Goal: Information Seeking & Learning: Learn about a topic

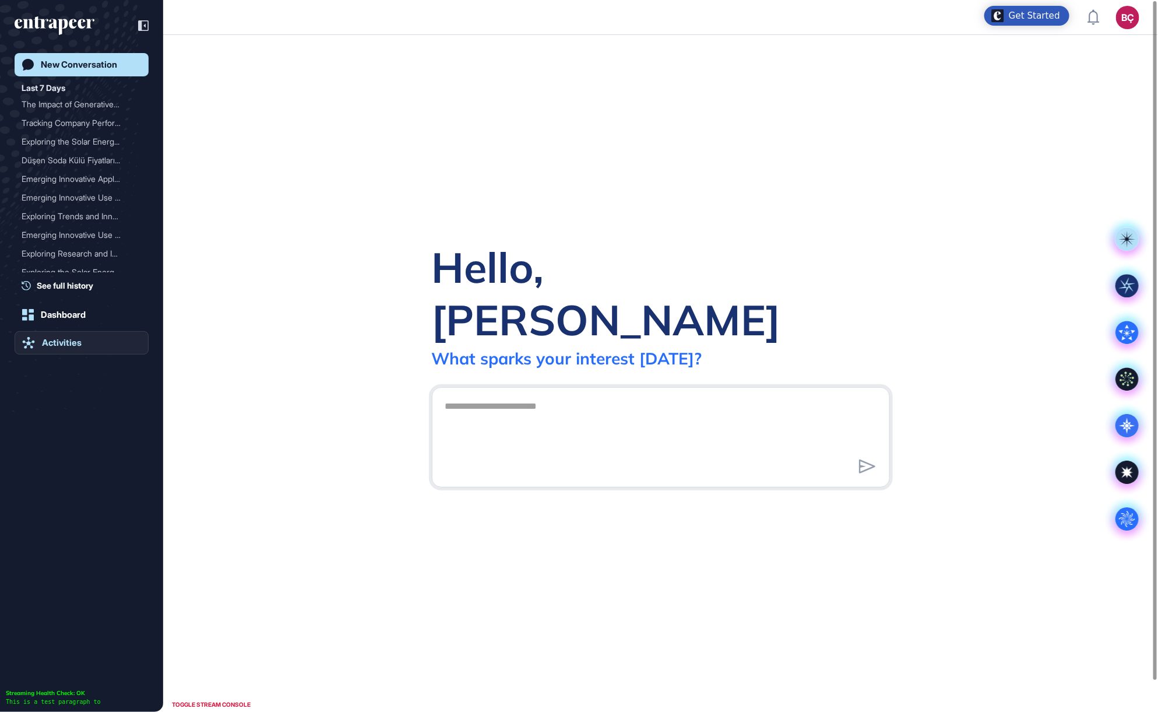
click at [52, 350] on link "Activities" at bounding box center [82, 342] width 134 height 23
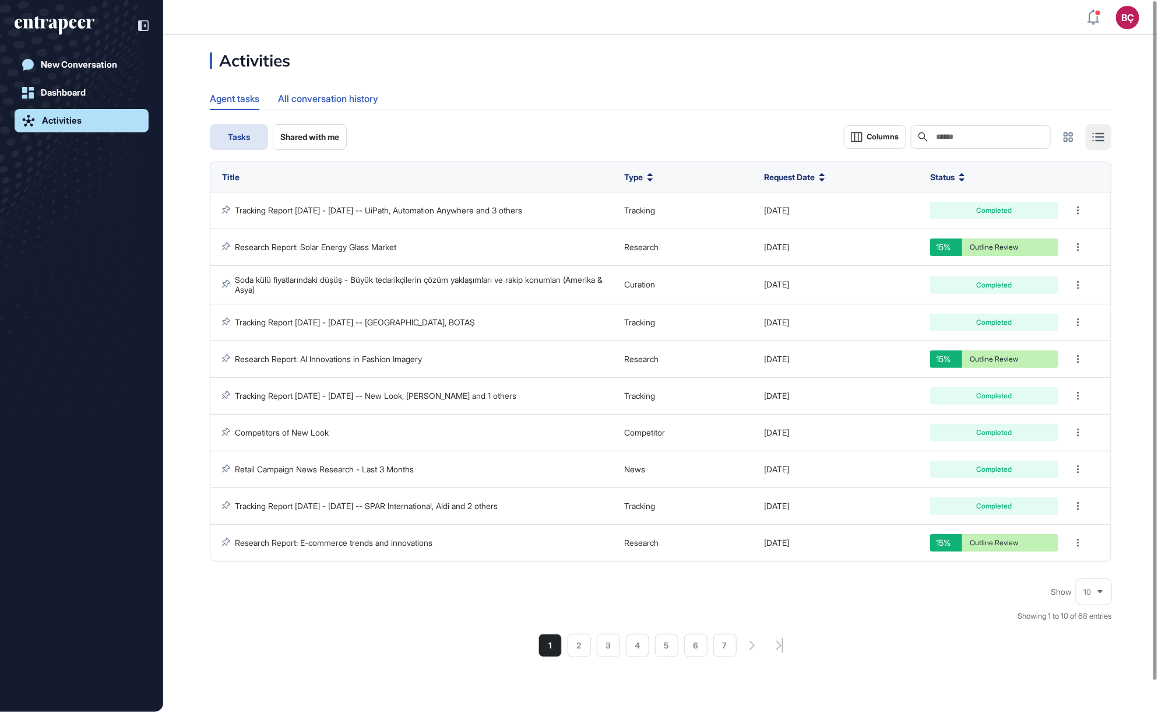
click at [305, 97] on div "All conversation history" at bounding box center [328, 98] width 100 height 23
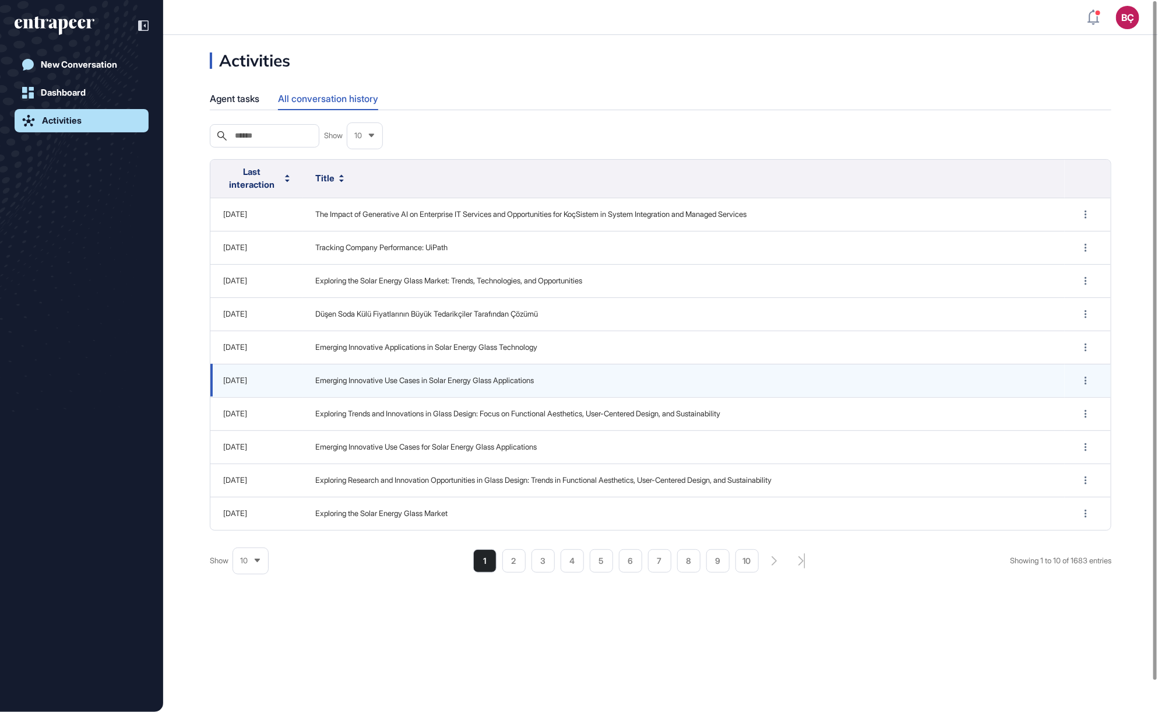
click at [332, 384] on td "Emerging Innovative Use Cases in Solar Energy Glass Applications" at bounding box center [683, 380] width 762 height 33
click at [334, 381] on span "Emerging Innovative Use Cases in Solar Energy Glass Applications" at bounding box center [683, 381] width 737 height 12
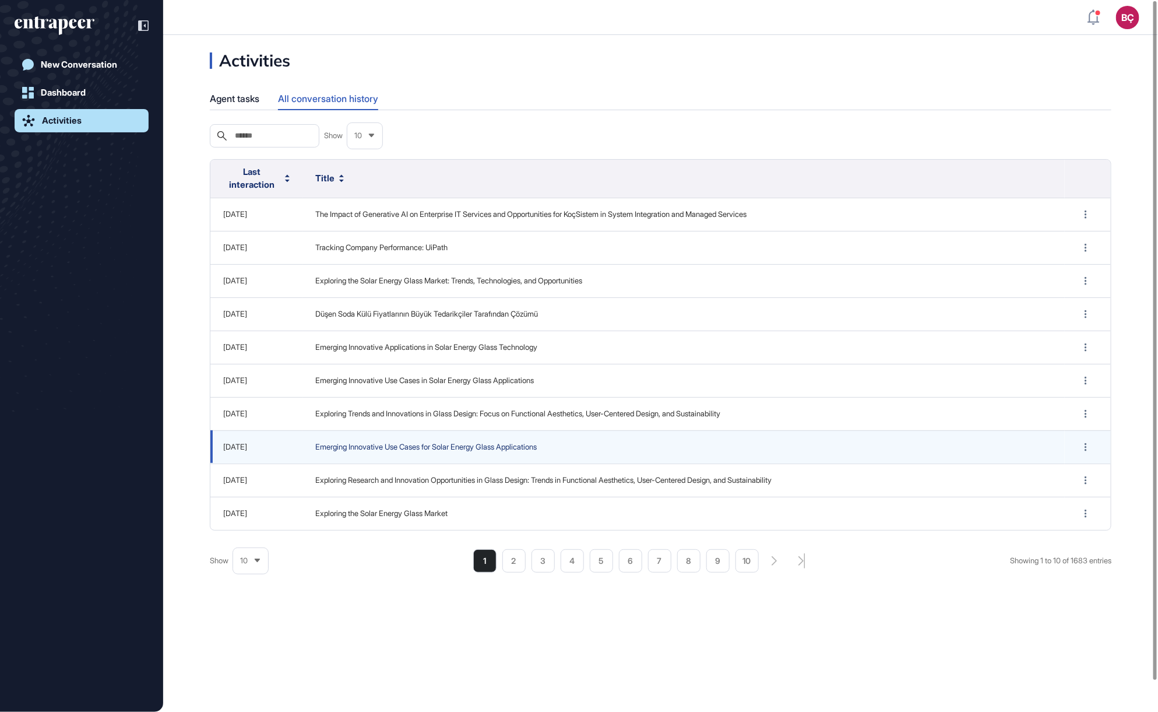
click at [326, 441] on span "Emerging Innovative Use Cases for Solar Energy Glass Applications" at bounding box center [683, 447] width 737 height 12
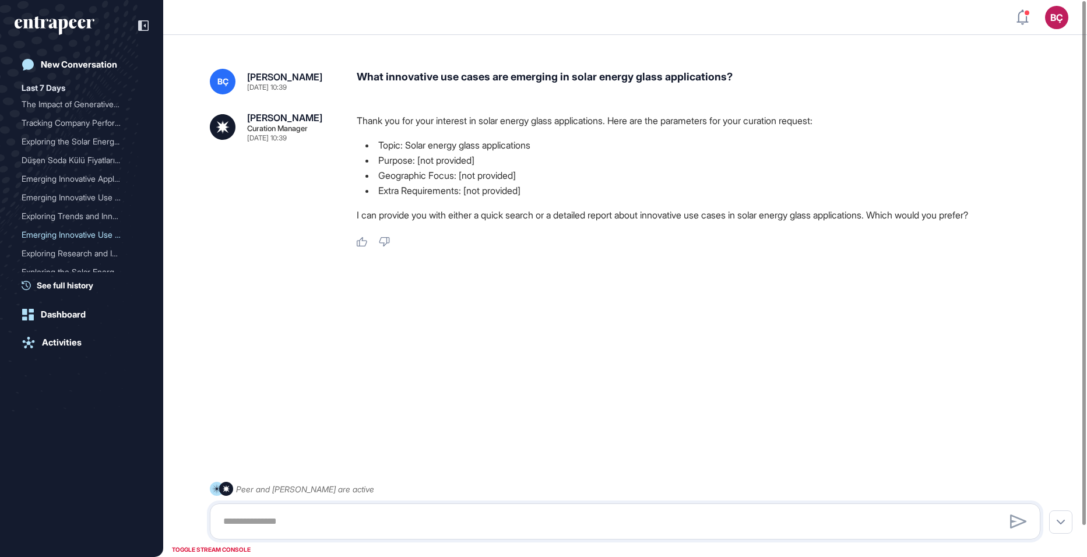
scroll to position [557, 1087]
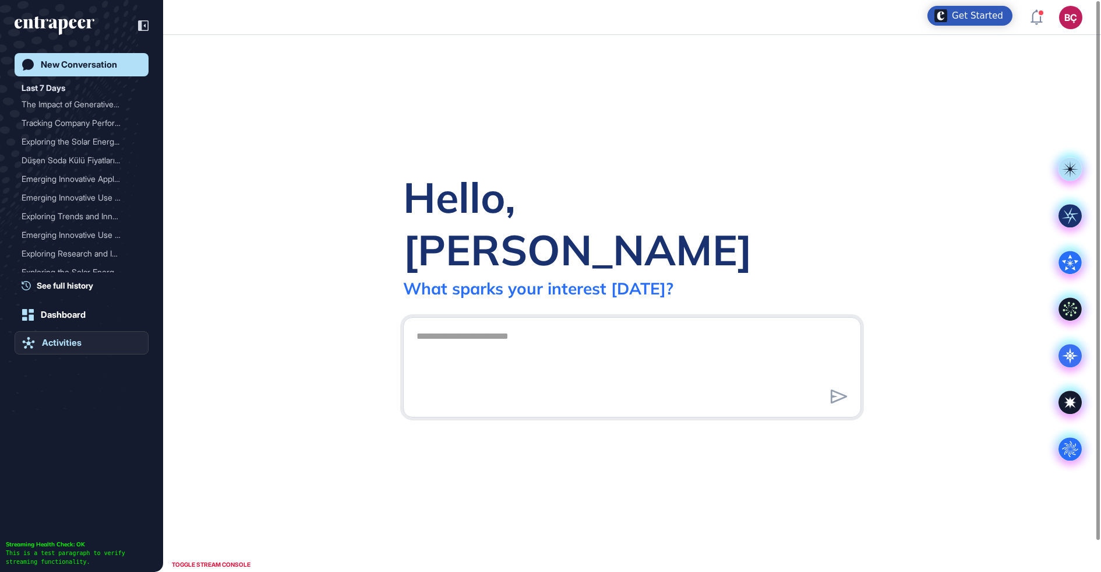
click at [80, 347] on div "Activities" at bounding box center [62, 342] width 40 height 10
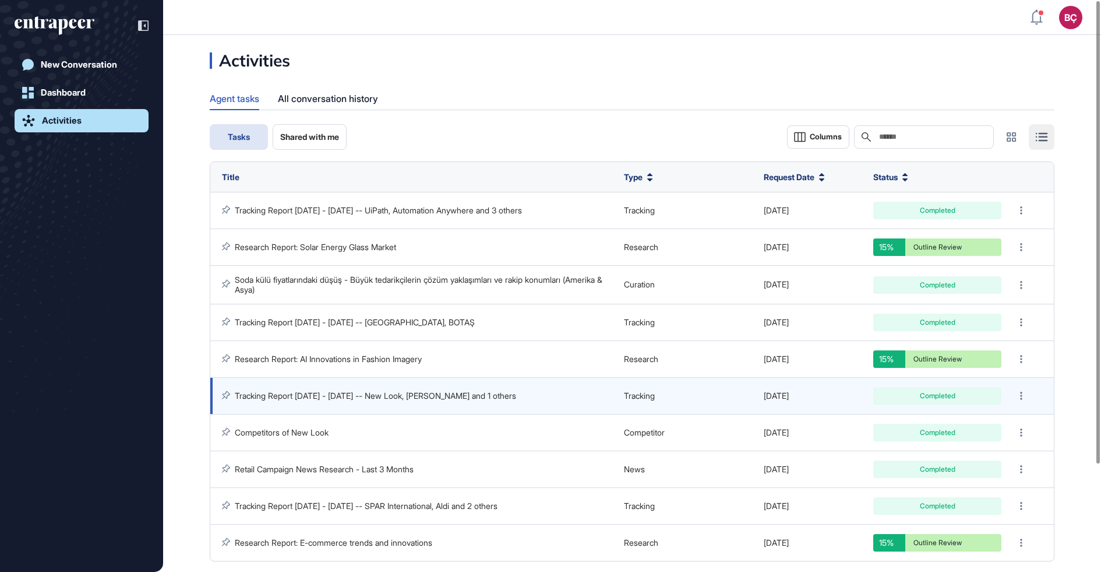
click at [321, 396] on link "Tracking Report [DATE] - [DATE] -- New Look, [PERSON_NAME] and 1 others" at bounding box center [375, 395] width 281 height 10
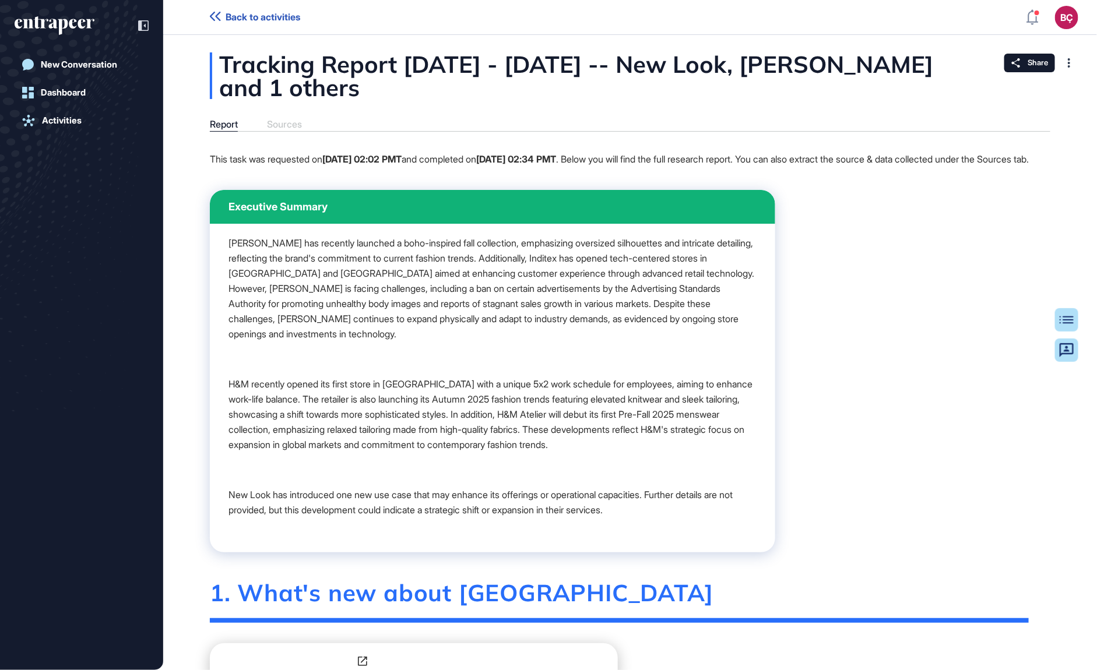
scroll to position [670, 1097]
click at [145, 30] on icon at bounding box center [143, 25] width 10 height 10
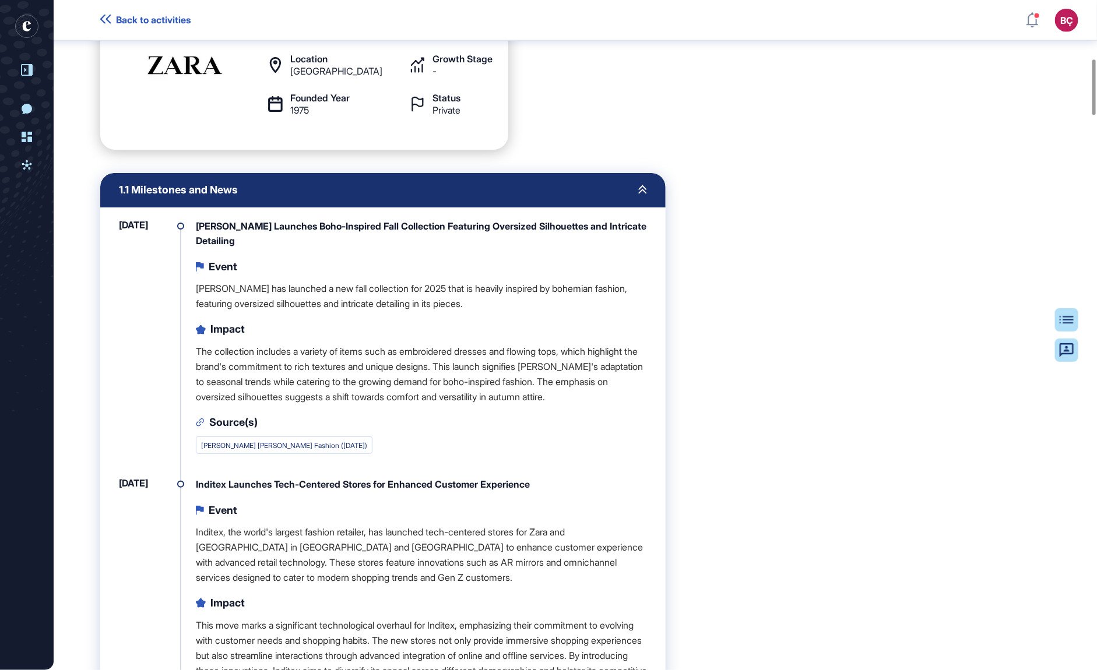
scroll to position [712, 0]
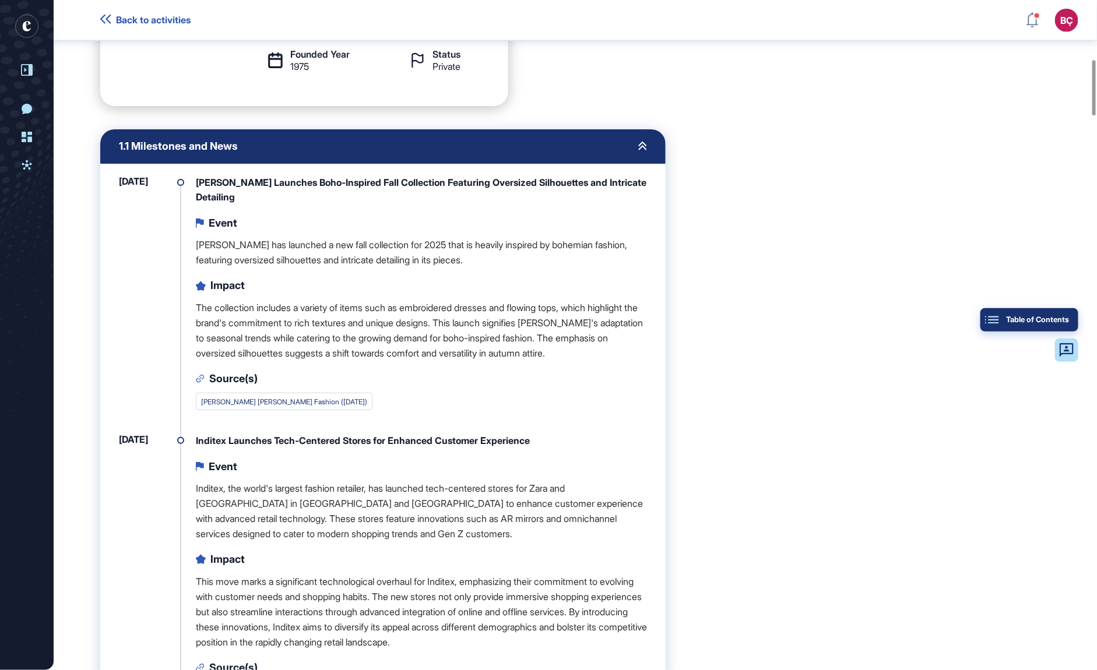
click at [1062, 319] on div "Table of Contents" at bounding box center [1028, 319] width 79 height 9
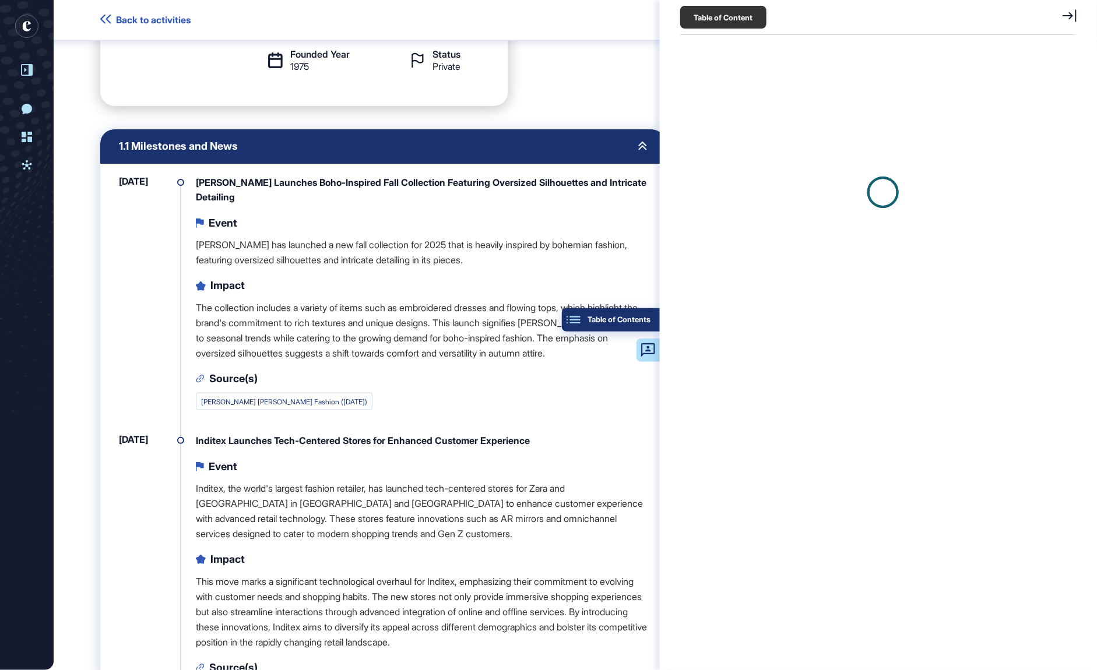
scroll to position [5, 1]
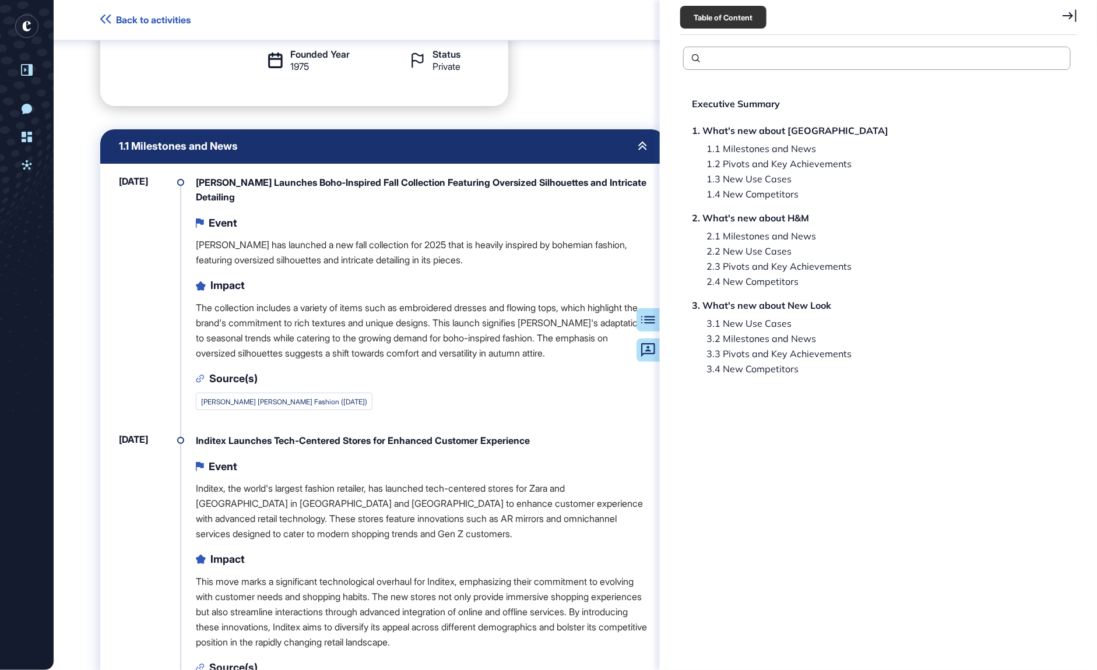
click at [1065, 14] on icon at bounding box center [1069, 15] width 14 height 13
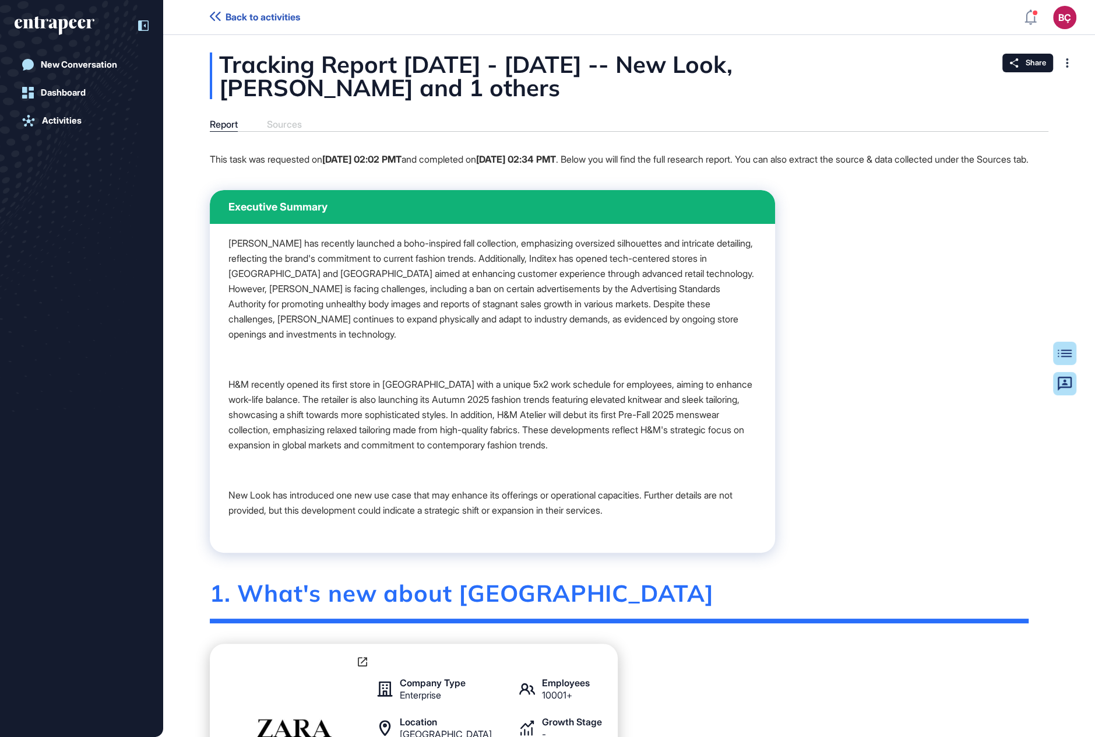
scroll to position [736, 1094]
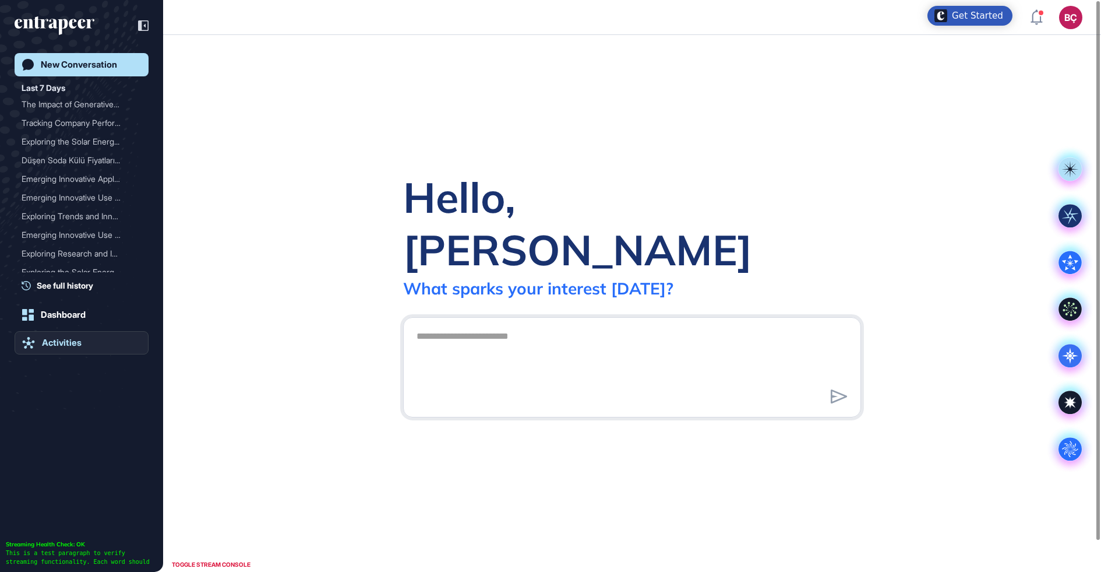
click at [86, 349] on link "Activities" at bounding box center [82, 342] width 134 height 23
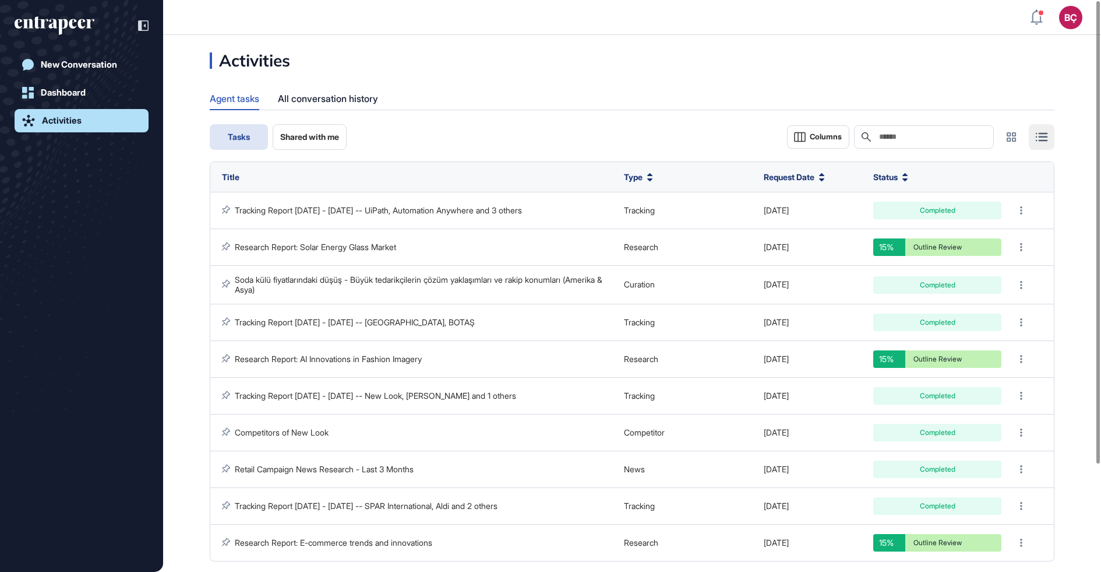
click at [323, 111] on div "Activities Agent tasks All conversation history Tasks Shared with me Columns Se…" at bounding box center [632, 354] width 938 height 604
click at [325, 97] on div "All conversation history" at bounding box center [328, 98] width 100 height 23
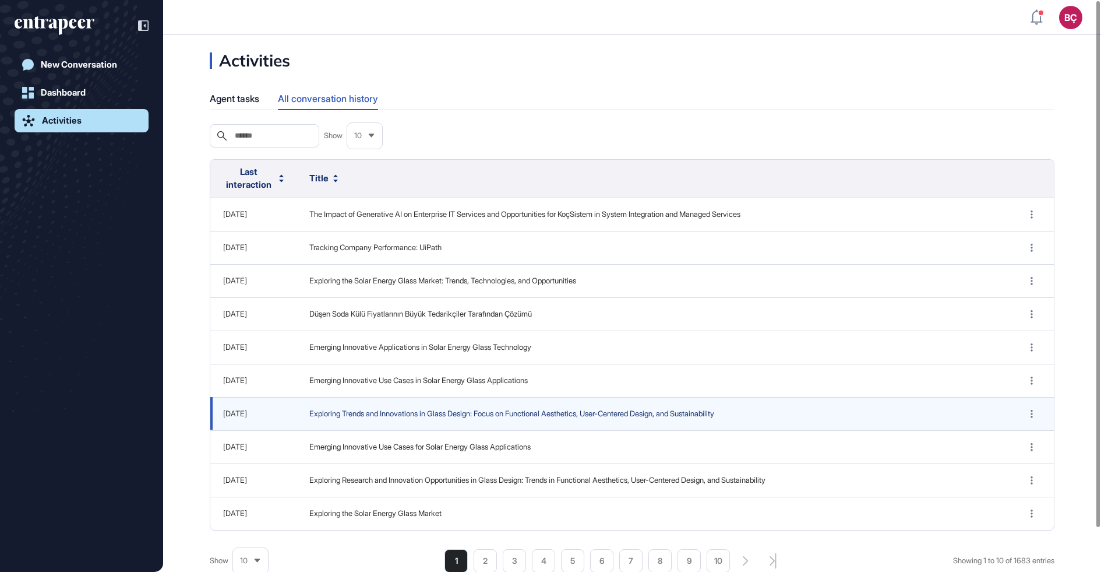
click at [342, 409] on span "Exploring Trends and Innovations in Glass Design: Focus on Functional Aesthetic…" at bounding box center [653, 414] width 689 height 12
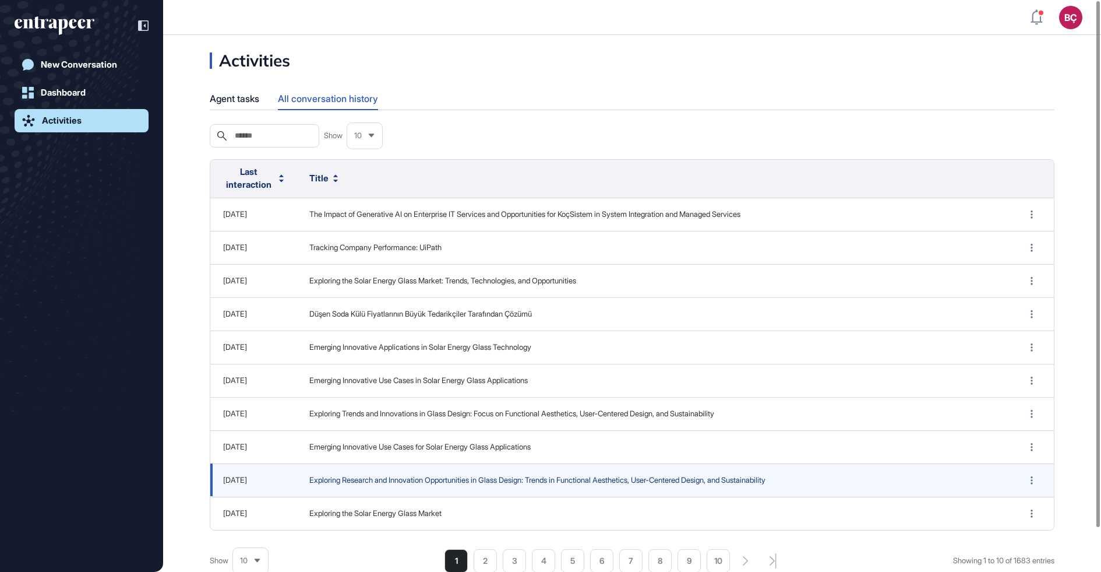
click at [358, 481] on span "Exploring Research and Innovation Opportunities in Glass Design: Trends in Func…" at bounding box center [653, 480] width 689 height 12
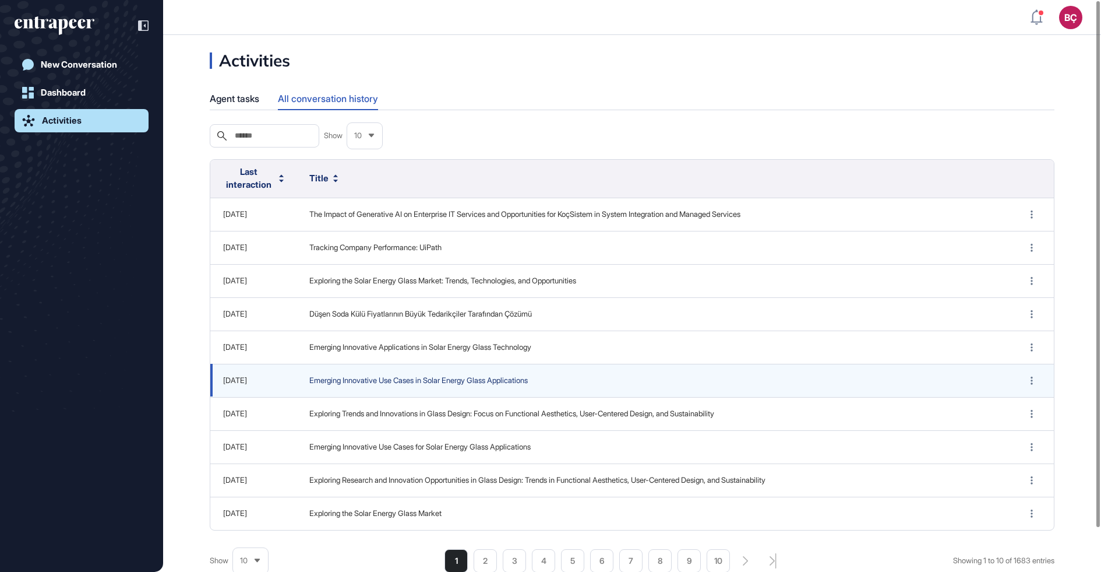
click at [396, 384] on span "Emerging Innovative Use Cases in Solar Energy Glass Applications" at bounding box center [653, 381] width 689 height 12
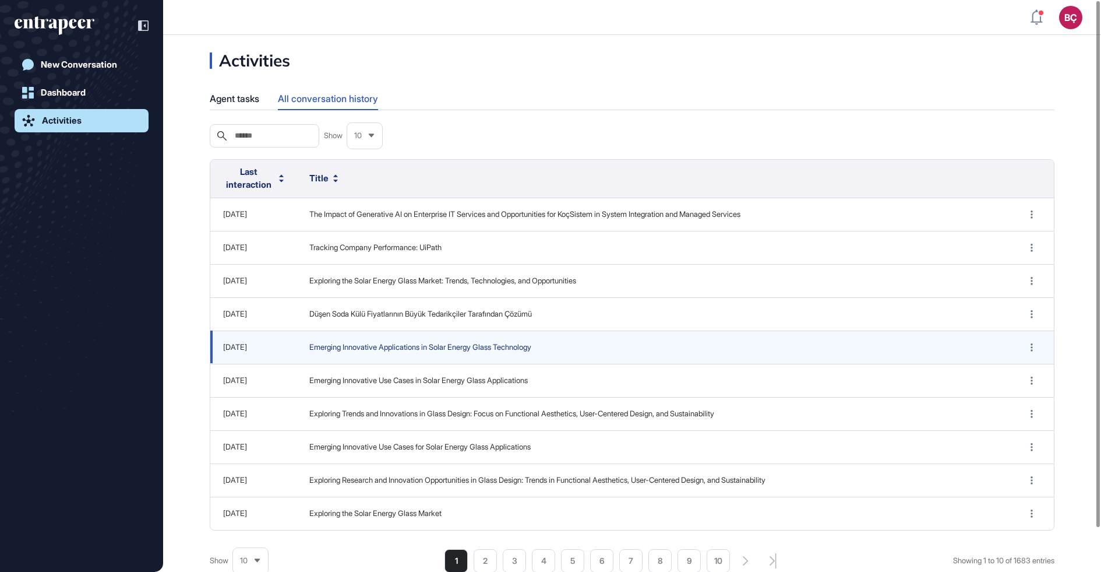
click at [392, 351] on span "Emerging Innovative Applications in Solar Energy Glass Technology" at bounding box center [653, 347] width 689 height 12
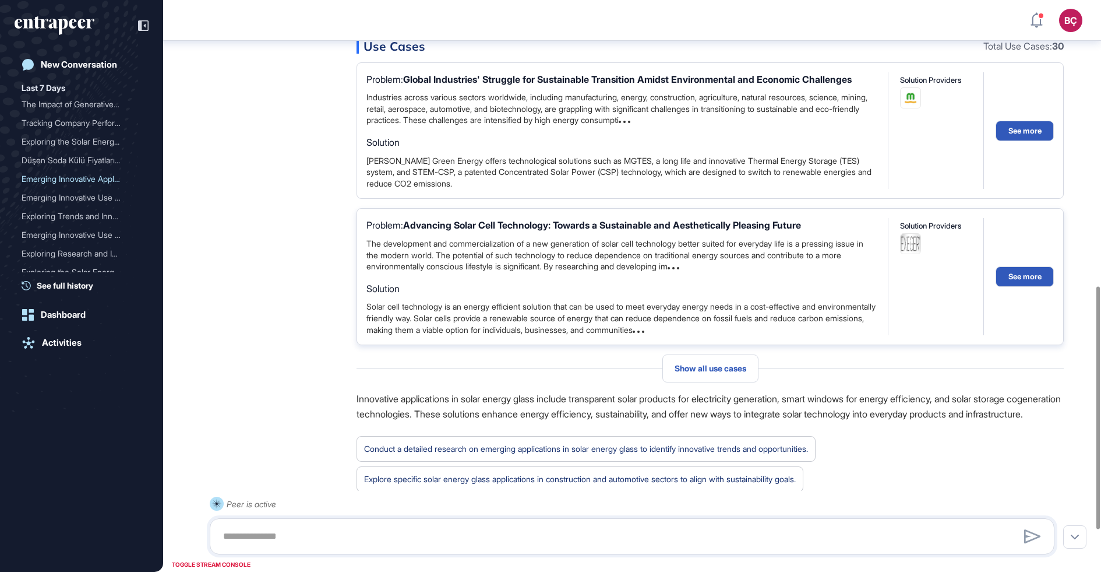
scroll to position [672, 0]
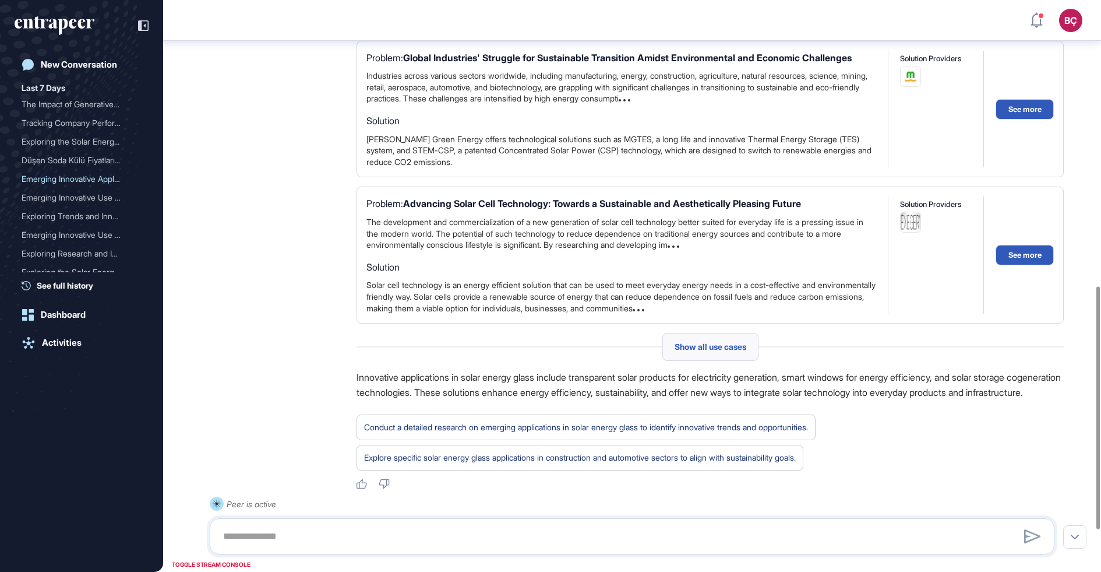
click at [678, 351] on span "Show all use cases" at bounding box center [711, 346] width 72 height 9
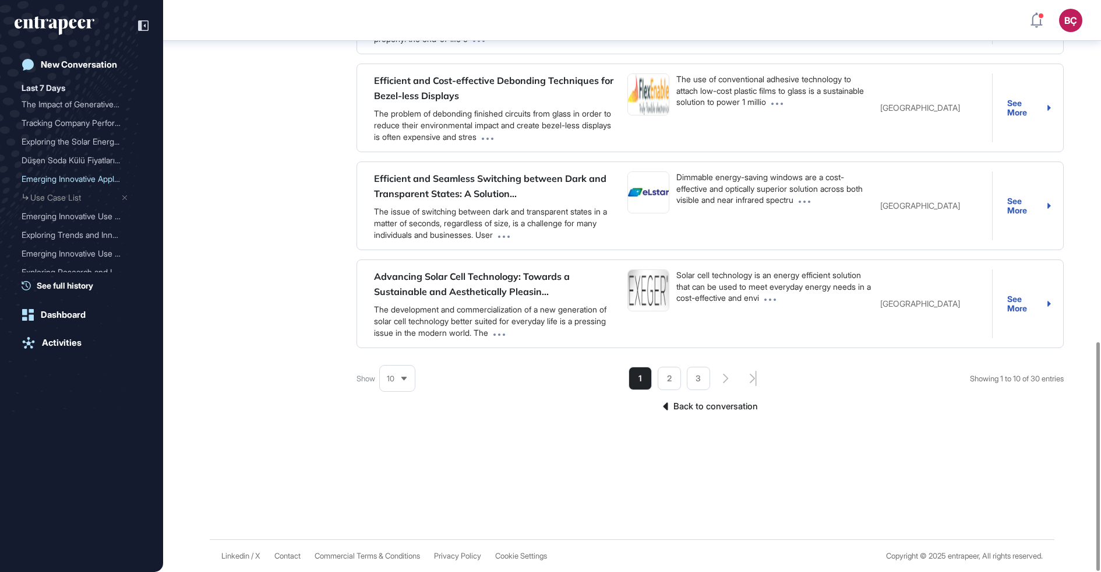
scroll to position [854, 0]
click at [692, 409] on link "Back to conversation" at bounding box center [710, 406] width 707 height 15
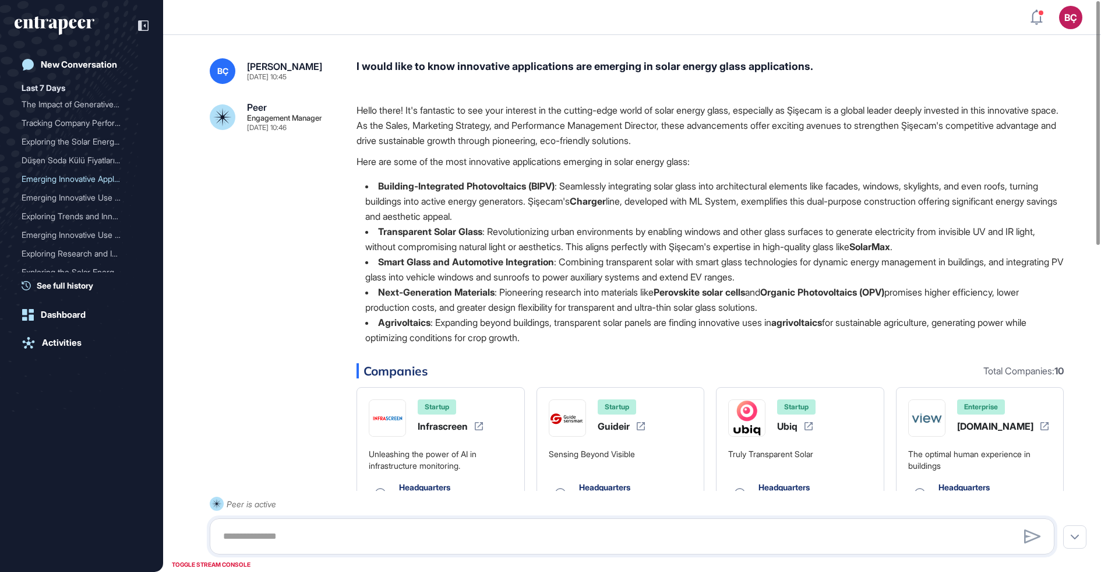
click at [392, 61] on div "I would like to know innovative applications are emerging in solar energy glass…" at bounding box center [710, 71] width 707 height 26
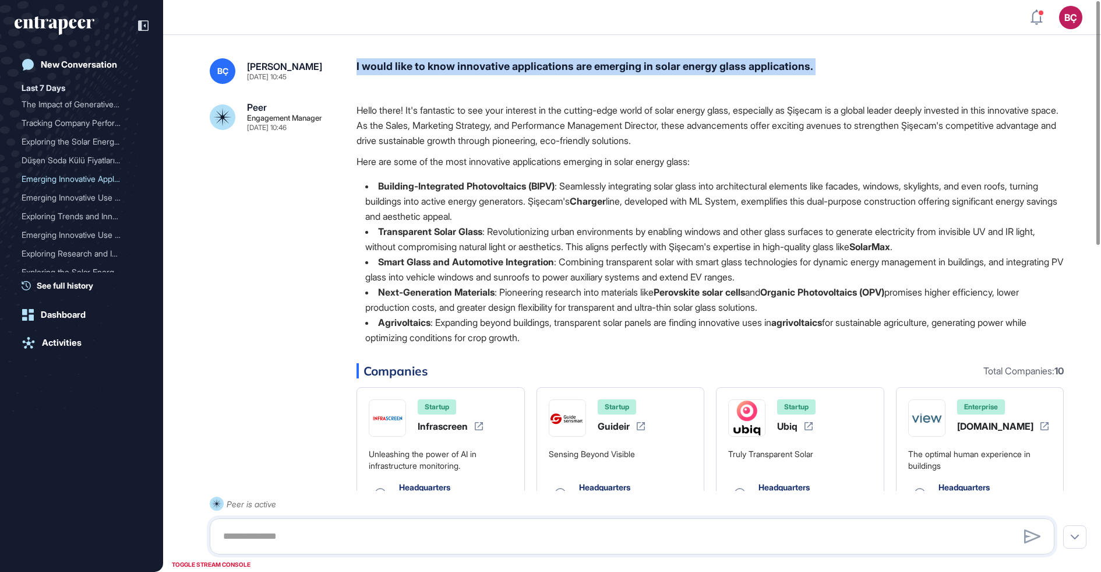
click at [392, 61] on div "I would like to know innovative applications are emerging in solar energy glass…" at bounding box center [710, 71] width 707 height 26
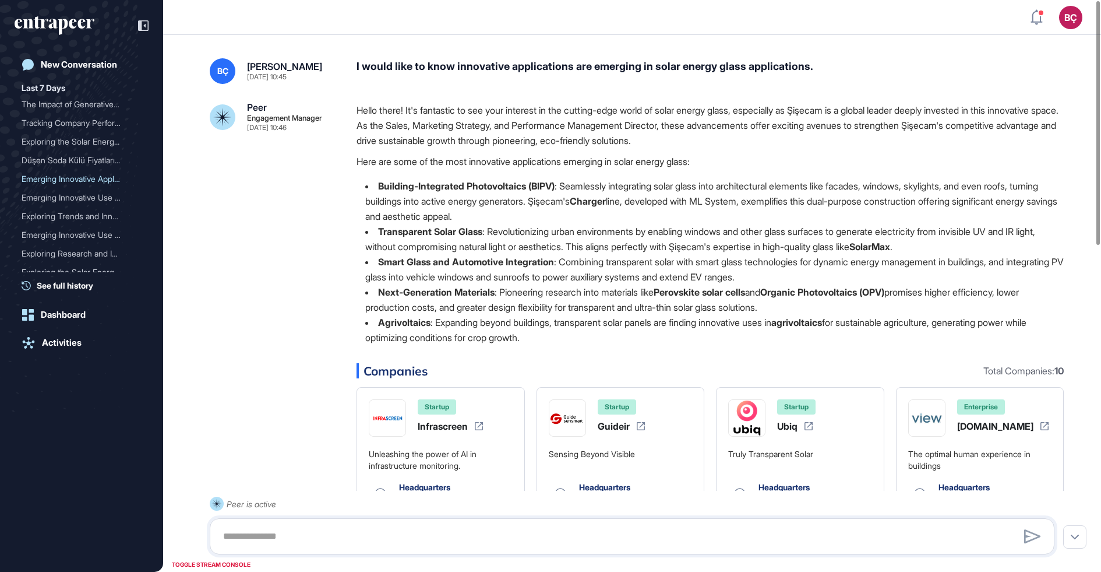
click at [392, 103] on p "Hello there! It's fantastic to see your interest in the cutting-edge world of s…" at bounding box center [710, 125] width 707 height 45
click at [406, 139] on p "Hello there! It's fantastic to see your interest in the cutting-edge world of s…" at bounding box center [710, 125] width 707 height 45
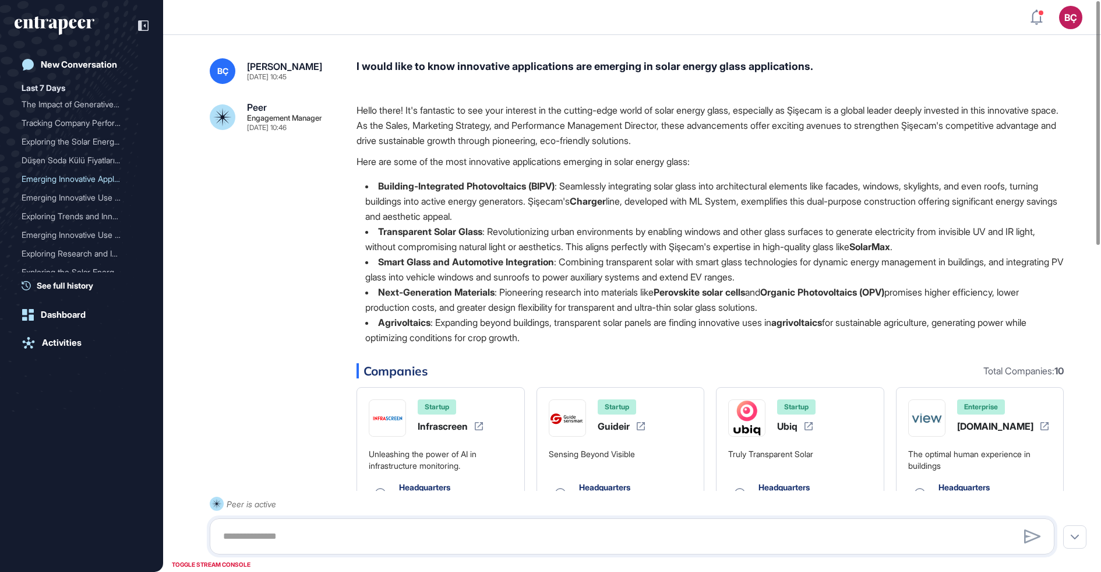
click at [400, 163] on p "Here are some of the most innovative applications emerging in solar energy glas…" at bounding box center [710, 161] width 707 height 15
click at [464, 118] on p "Hello there! It's fantastic to see your interest in the cutting-edge world of s…" at bounding box center [710, 125] width 707 height 45
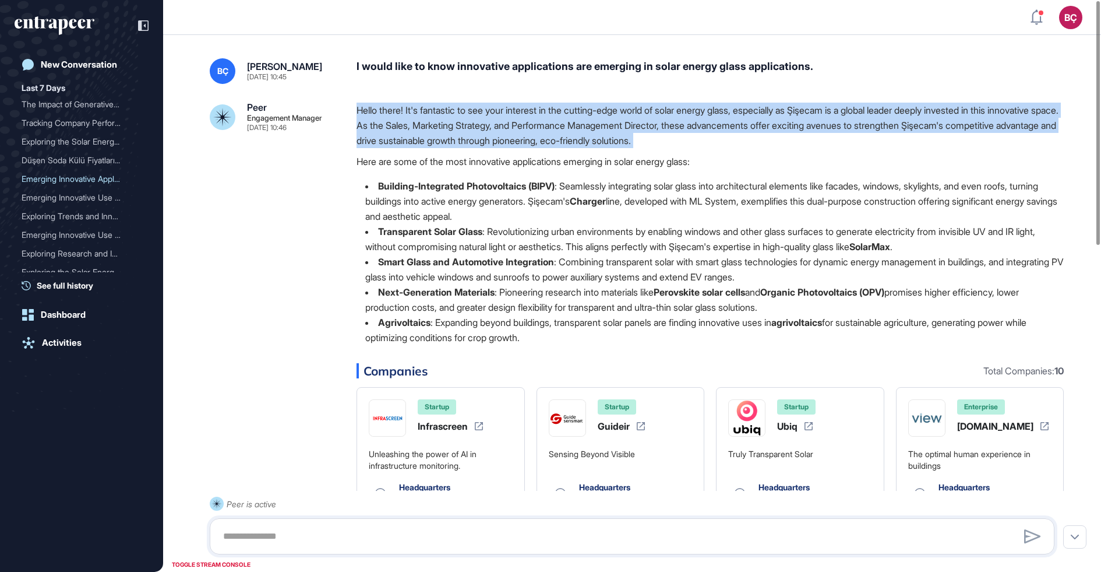
click at [464, 118] on p "Hello there! It's fantastic to see your interest in the cutting-edge world of s…" at bounding box center [710, 125] width 707 height 45
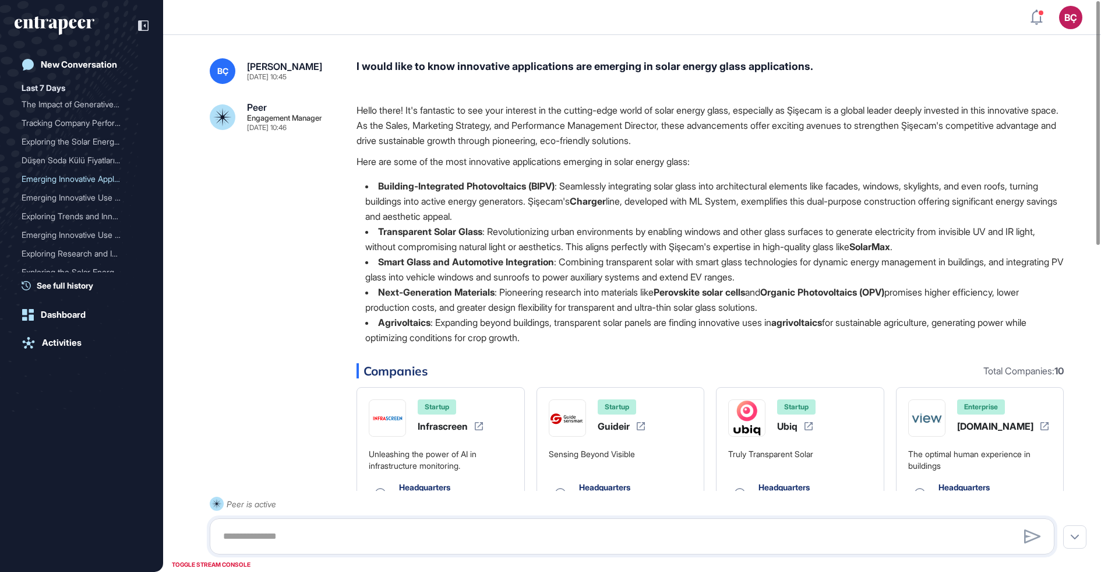
click at [443, 159] on p "Here are some of the most innovative applications emerging in solar energy glas…" at bounding box center [710, 161] width 707 height 15
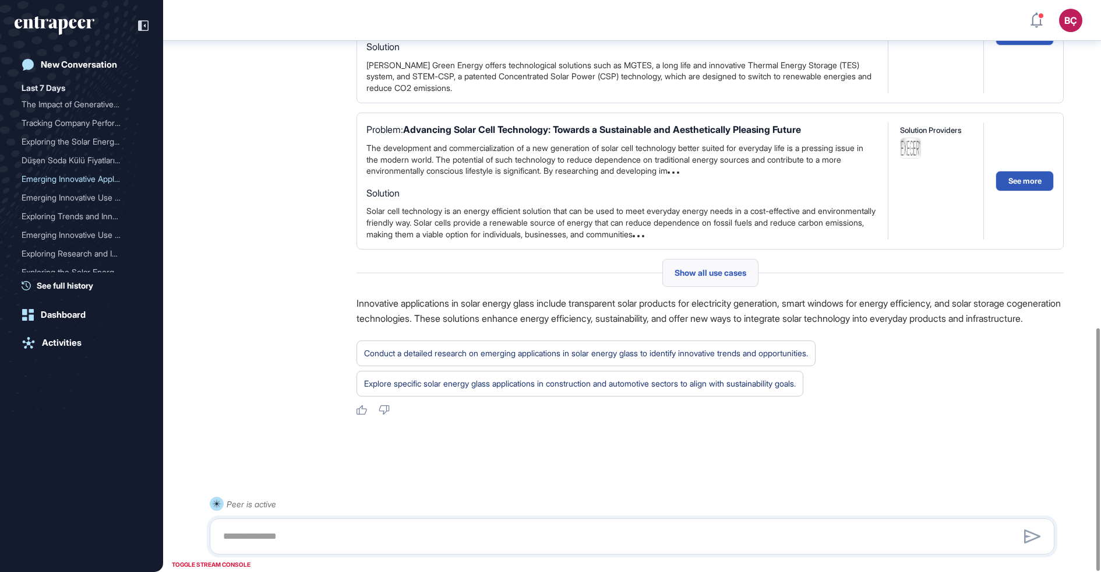
scroll to position [0, 0]
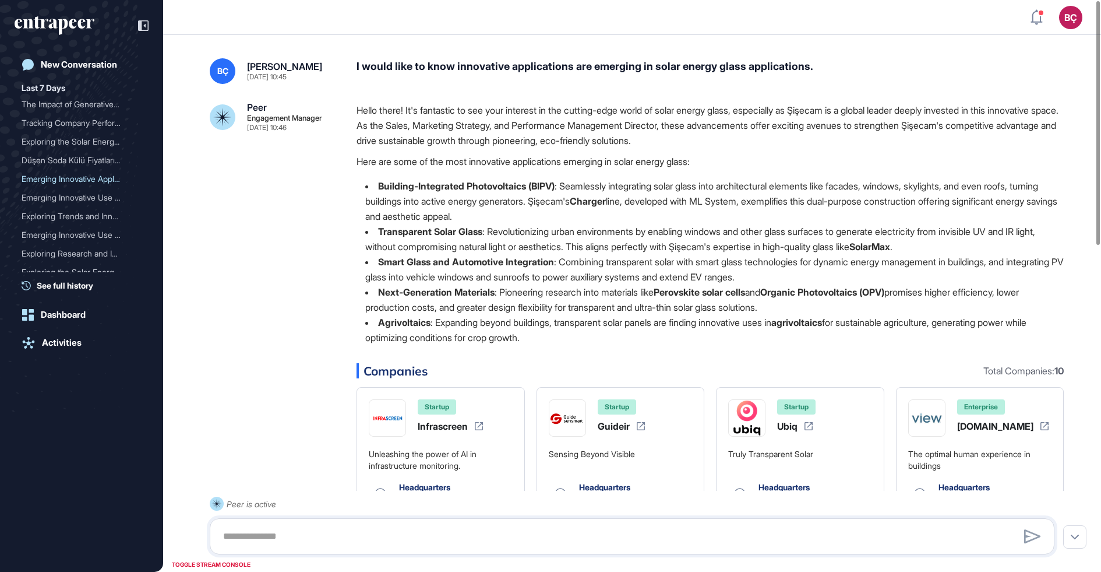
click at [490, 73] on div "I would like to know innovative applications are emerging in solar energy glass…" at bounding box center [710, 71] width 707 height 26
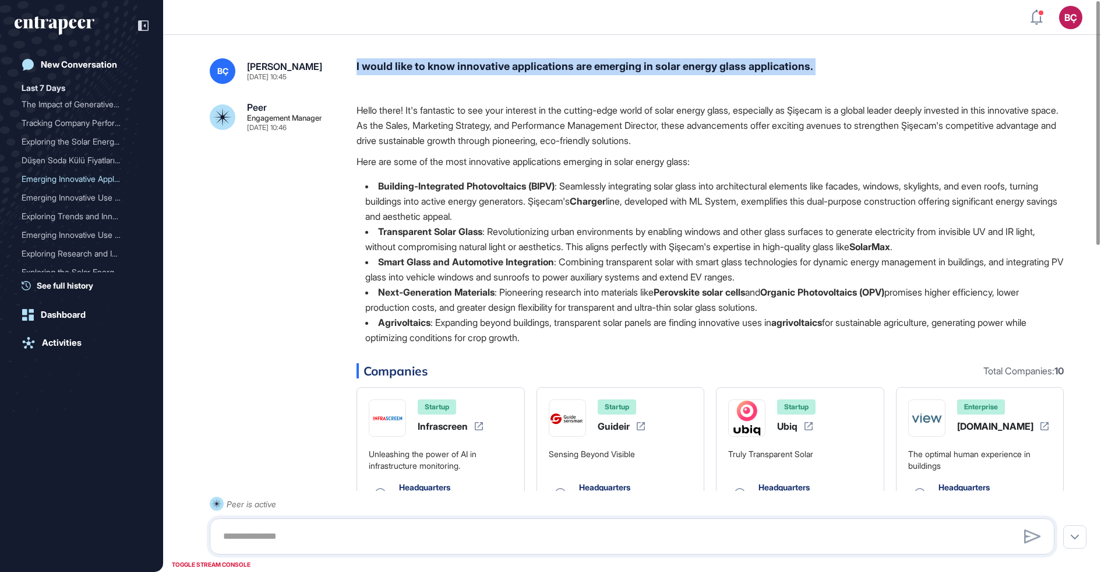
click at [490, 73] on div "I would like to know innovative applications are emerging in solar energy glass…" at bounding box center [710, 71] width 707 height 26
copy div "I would like to know innovative applications are emerging in solar energy glass…"
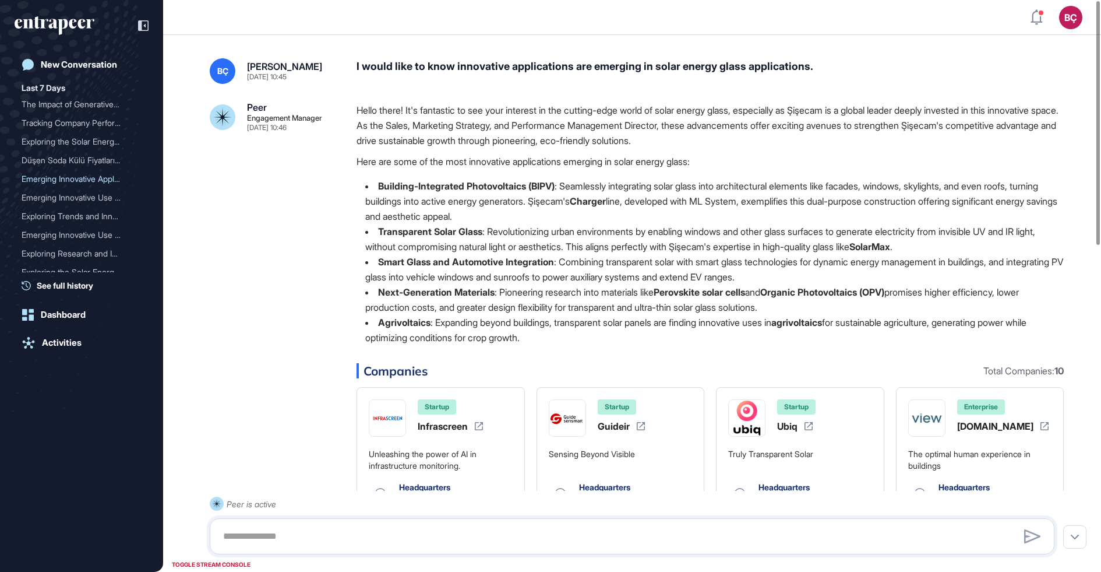
click at [439, 115] on p "Hello there! It's fantastic to see your interest in the cutting-edge world of s…" at bounding box center [710, 125] width 707 height 45
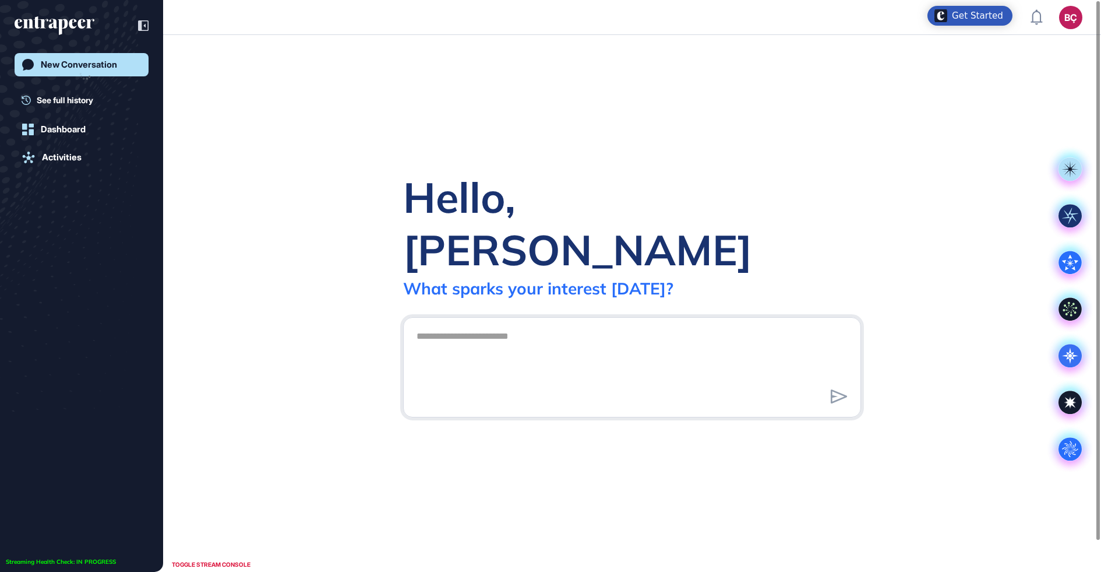
scroll to position [1, 1]
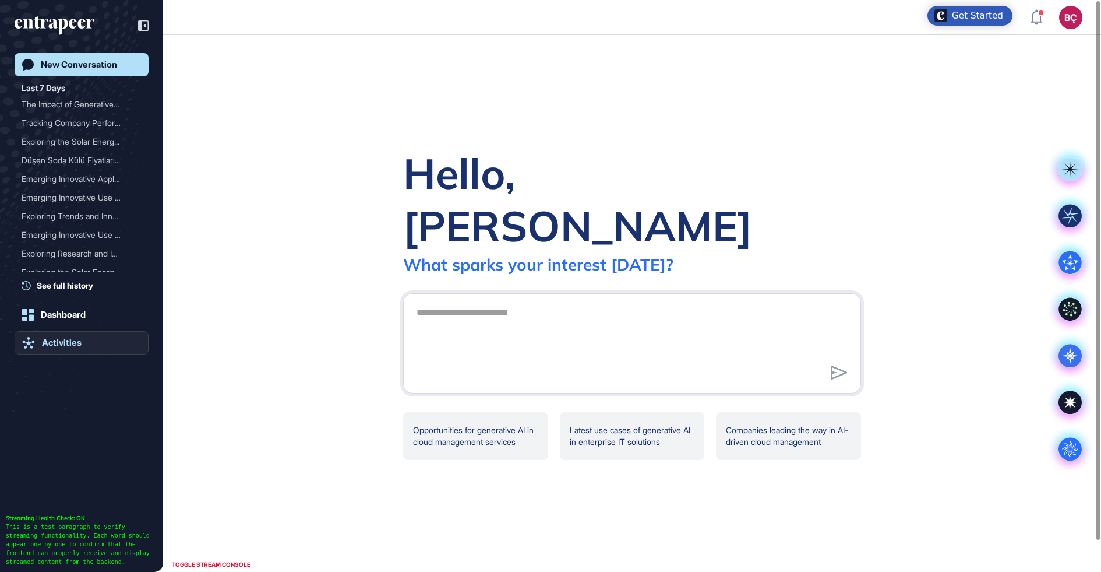
click at [45, 348] on link "Activities" at bounding box center [82, 342] width 134 height 23
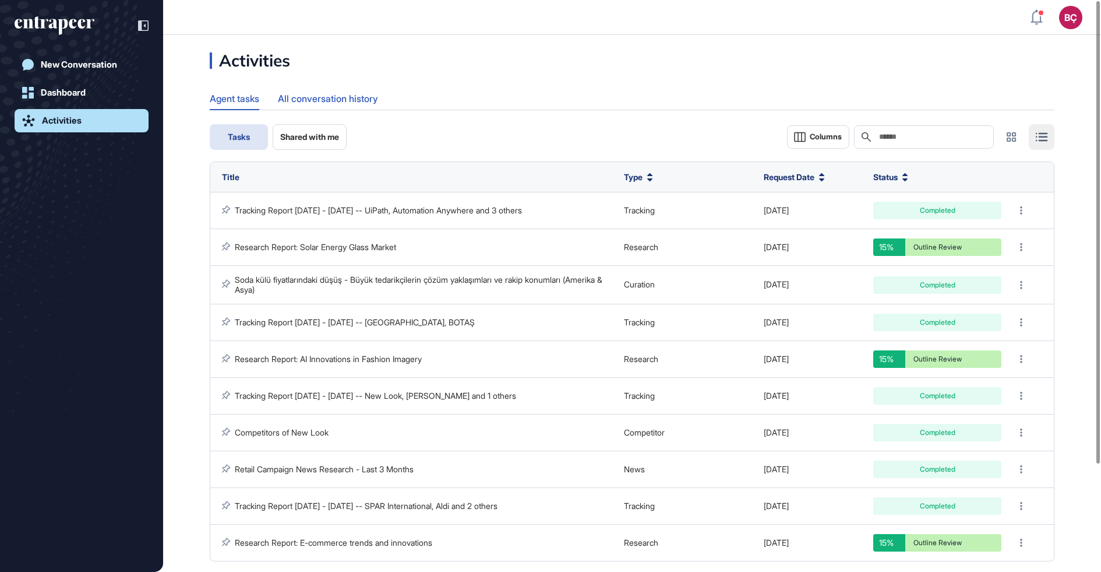
click at [328, 100] on div "All conversation history" at bounding box center [328, 98] width 100 height 23
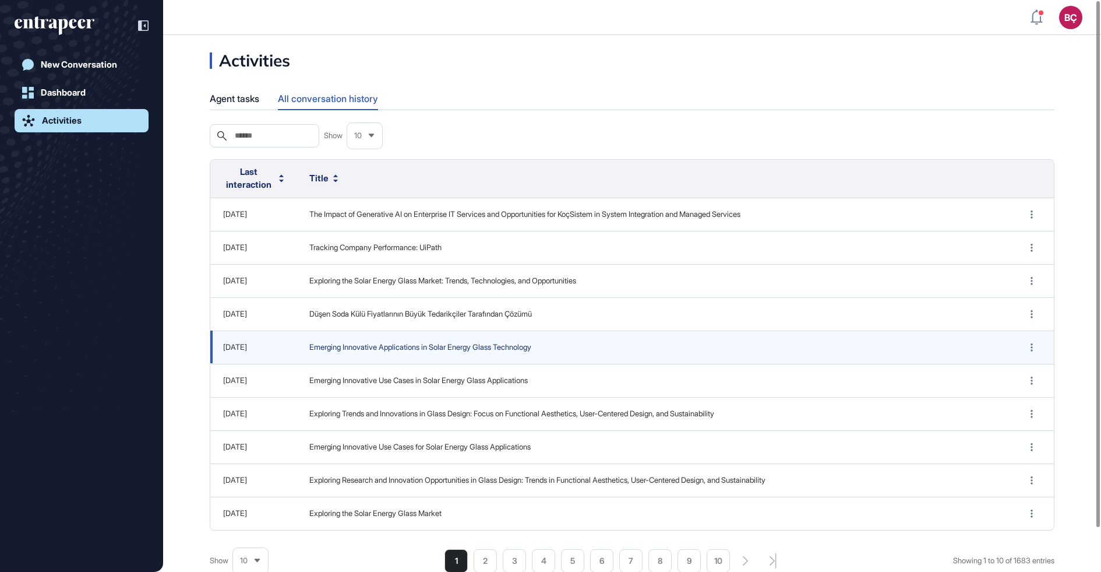
click at [345, 342] on span "Emerging Innovative Applications in Solar Energy Glass Technology" at bounding box center [653, 347] width 689 height 12
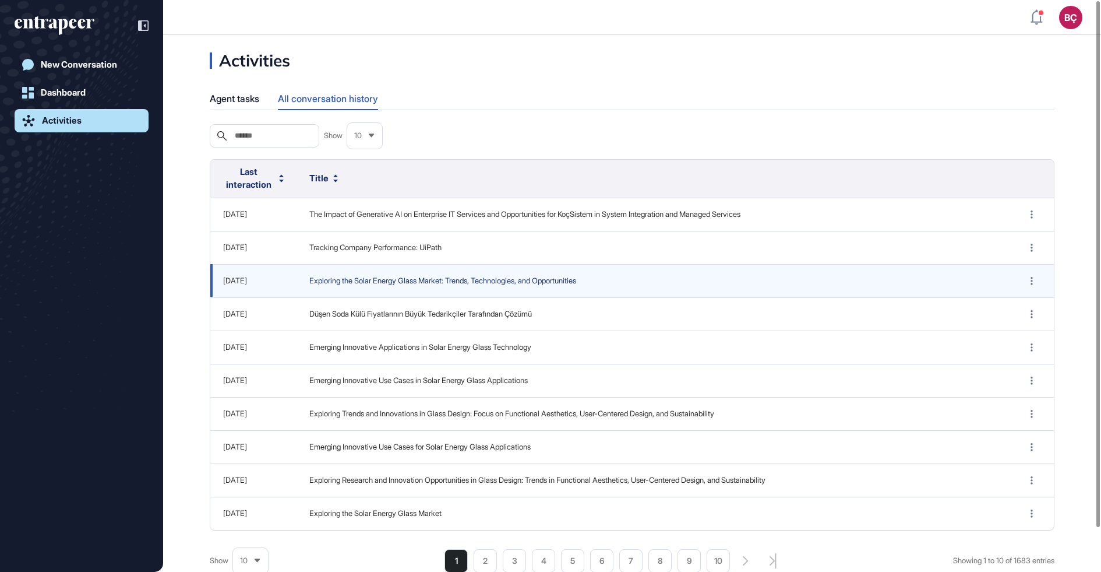
click at [351, 281] on span "Exploring the Solar Energy Glass Market: Trends, Technologies, and Opportunities" at bounding box center [653, 281] width 689 height 12
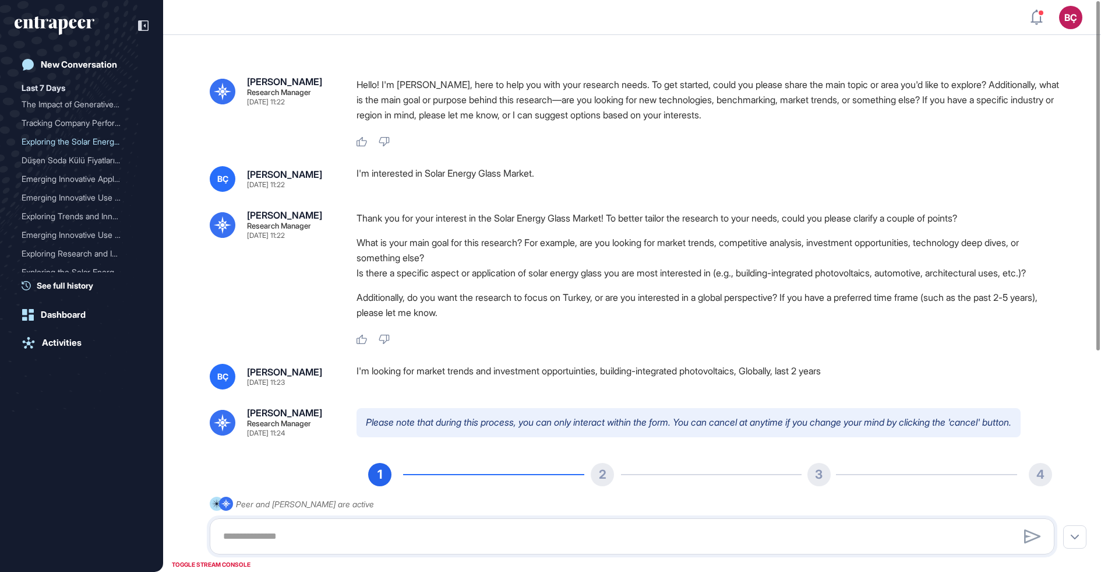
scroll to position [41, 0]
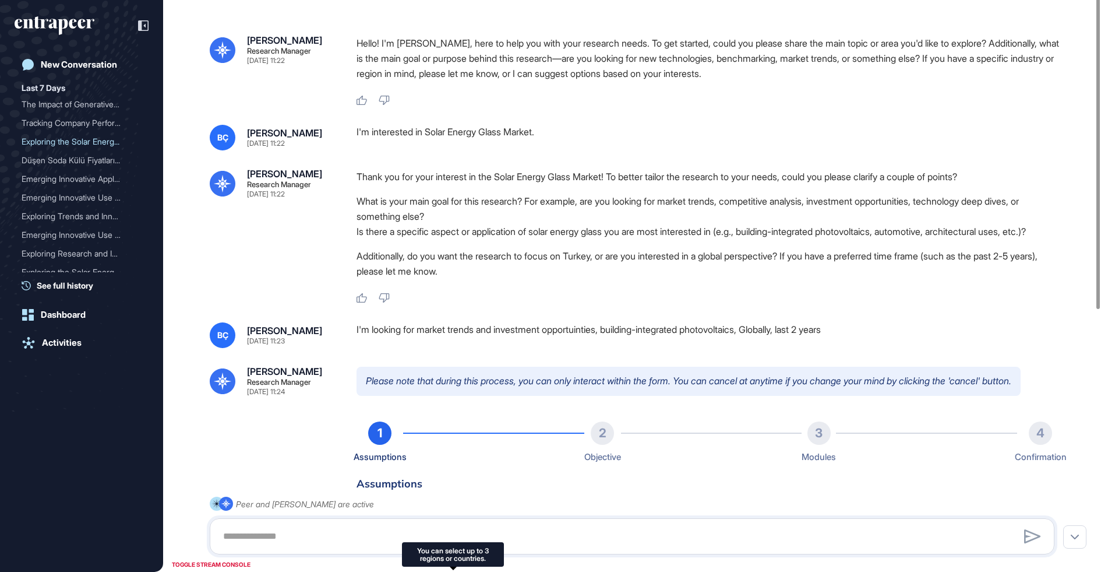
type input "**********"
type input "*"
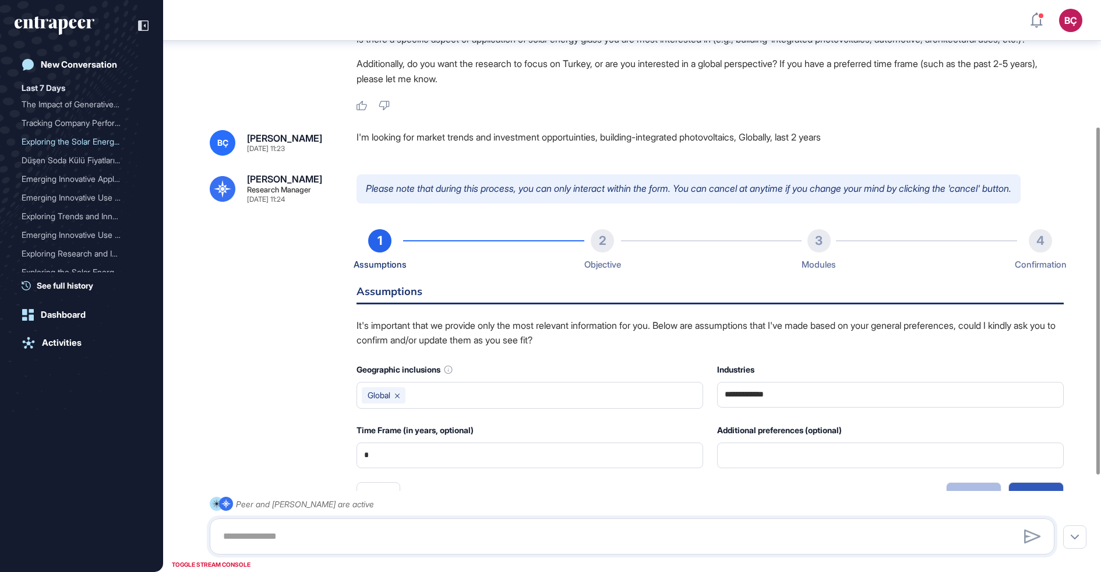
scroll to position [0, 0]
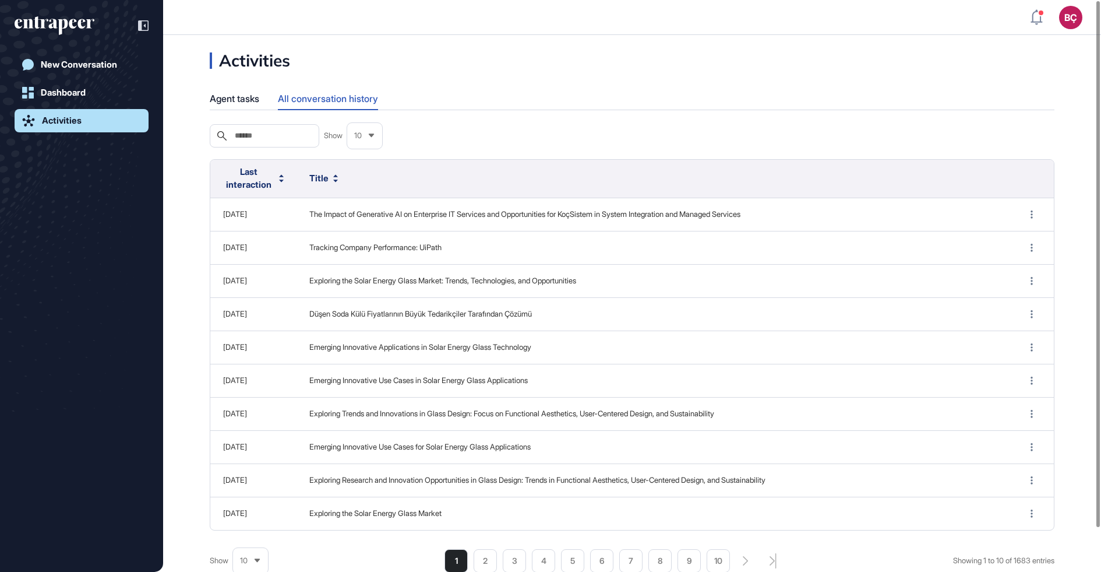
click at [54, 32] on icon "entrapeer-logo" at bounding box center [55, 25] width 80 height 19
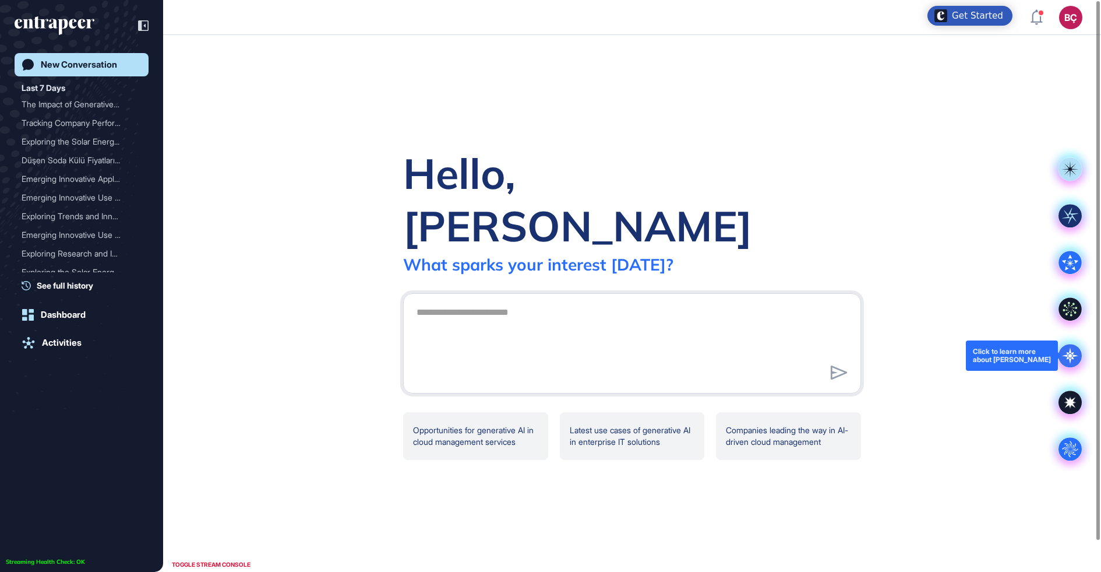
click at [1071, 356] on icon at bounding box center [1071, 355] width 4 height 4
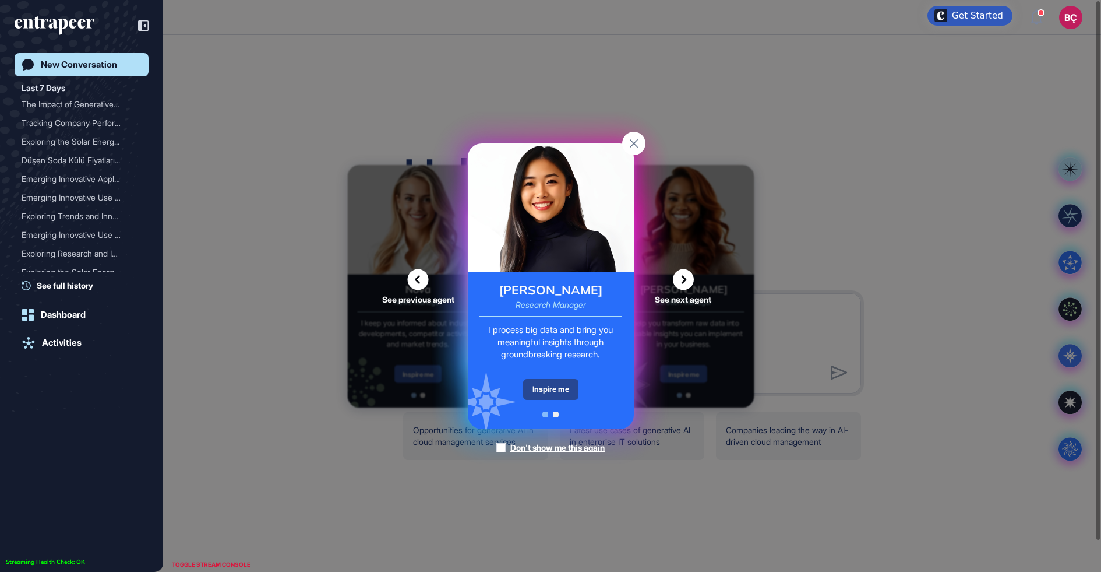
click at [550, 386] on div "Inspire me" at bounding box center [550, 389] width 55 height 21
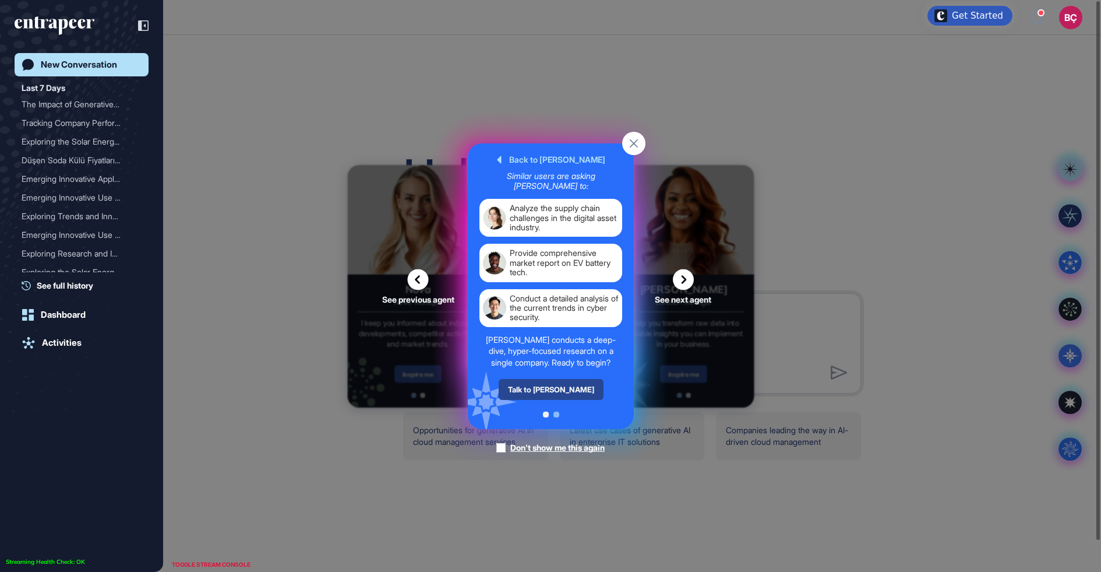
click at [540, 387] on div "Talk to Reese" at bounding box center [550, 389] width 105 height 21
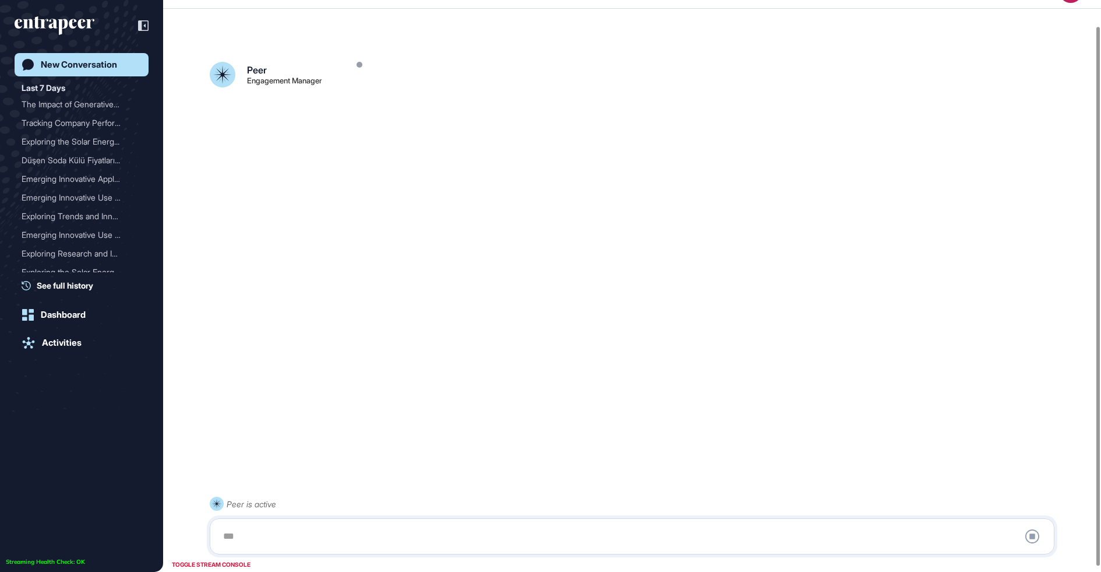
scroll to position [32, 0]
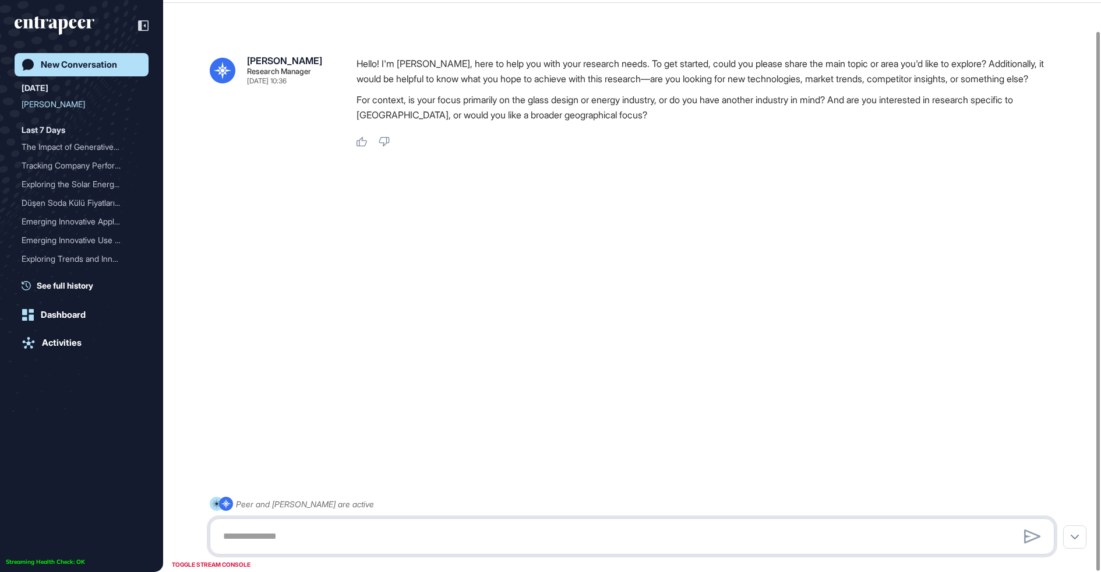
click at [368, 538] on textarea at bounding box center [632, 535] width 832 height 23
paste textarea "**********"
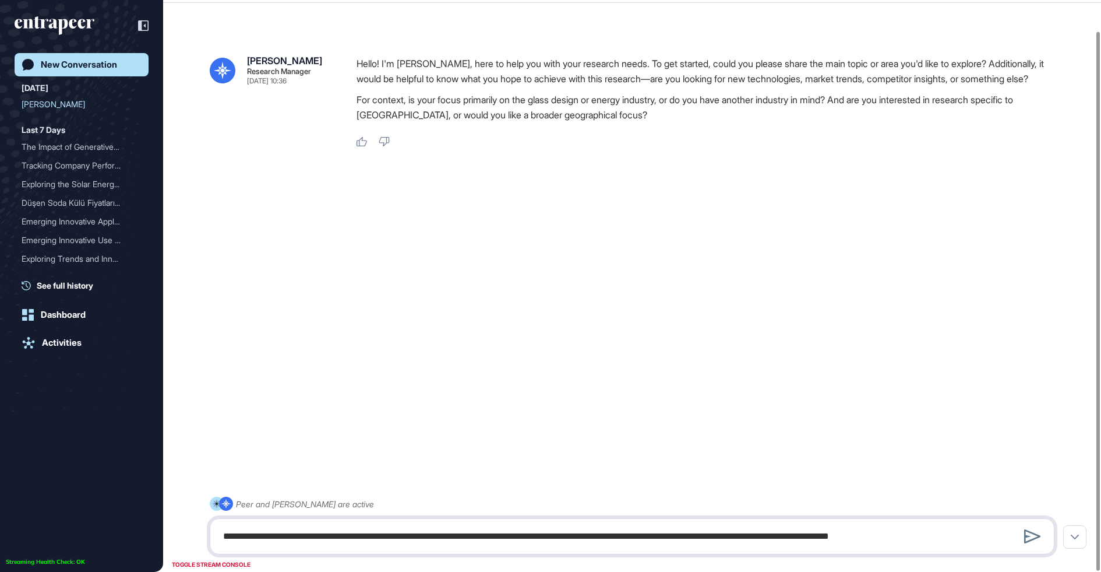
click at [454, 538] on textarea "**********" at bounding box center [632, 535] width 832 height 23
click at [569, 540] on textarea "**********" at bounding box center [632, 535] width 832 height 23
click at [672, 537] on textarea "**********" at bounding box center [632, 535] width 832 height 23
drag, startPoint x: 695, startPoint y: 537, endPoint x: 741, endPoint y: 538, distance: 46.6
click at [742, 538] on textarea "**********" at bounding box center [632, 535] width 832 height 23
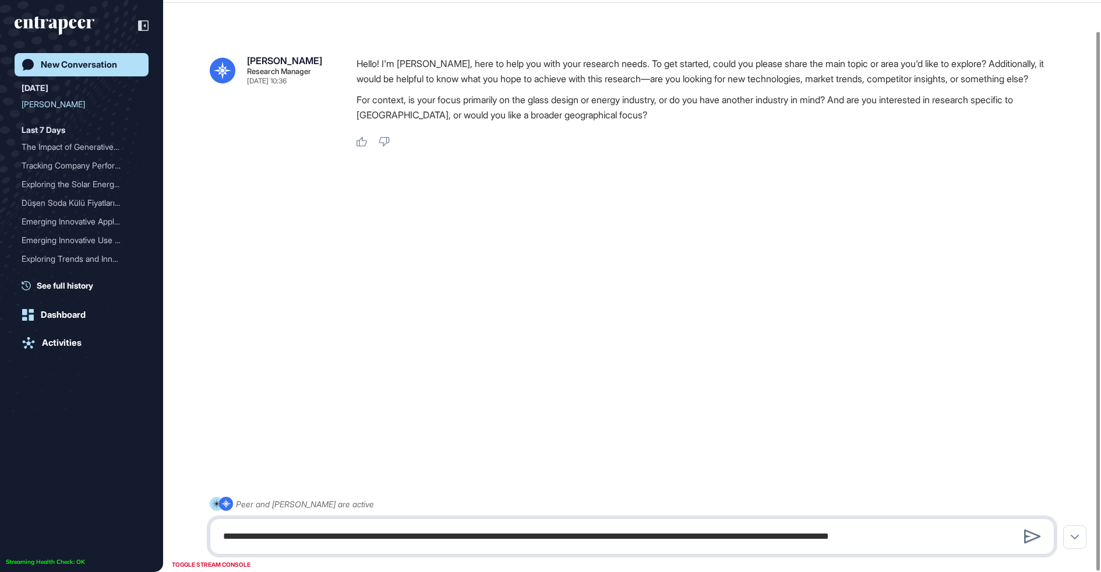
click at [741, 538] on textarea "**********" at bounding box center [632, 535] width 832 height 23
drag, startPoint x: 709, startPoint y: 538, endPoint x: 1012, endPoint y: 539, distance: 303.0
click at [1012, 539] on textarea "**********" at bounding box center [632, 535] width 832 height 23
click at [967, 543] on textarea "**********" at bounding box center [632, 535] width 832 height 23
type textarea "**********"
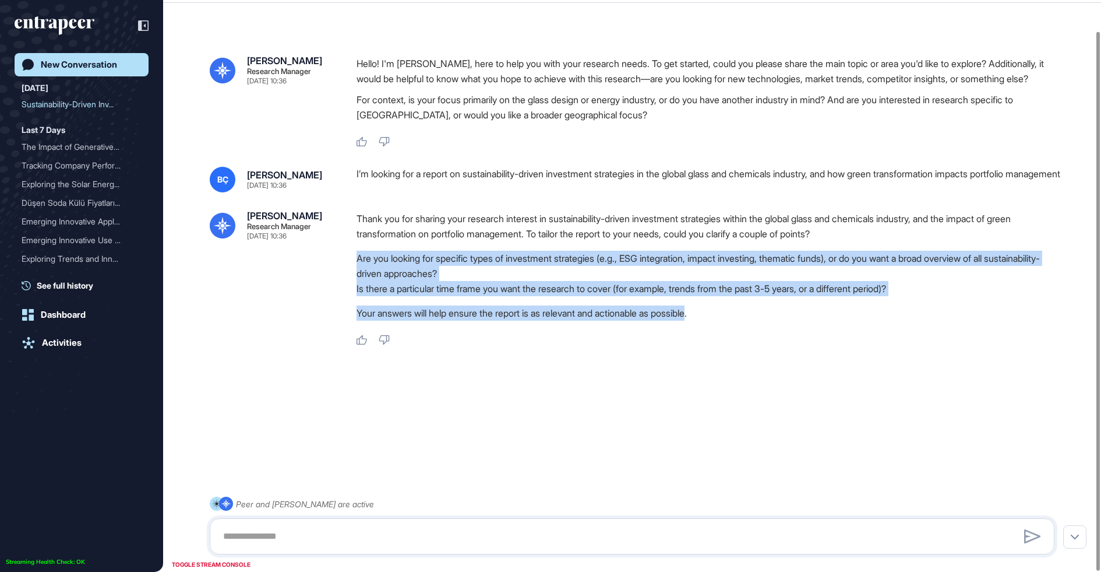
drag, startPoint x: 711, startPoint y: 332, endPoint x: 353, endPoint y: 274, distance: 362.3
click at [353, 274] on div "Reese Research Manager Sep 01, 2025 10:36 Thank you for sharing your research i…" at bounding box center [632, 278] width 845 height 135
copy div "Are you looking for specific types of investment strategies (e.g., ESG integrat…"
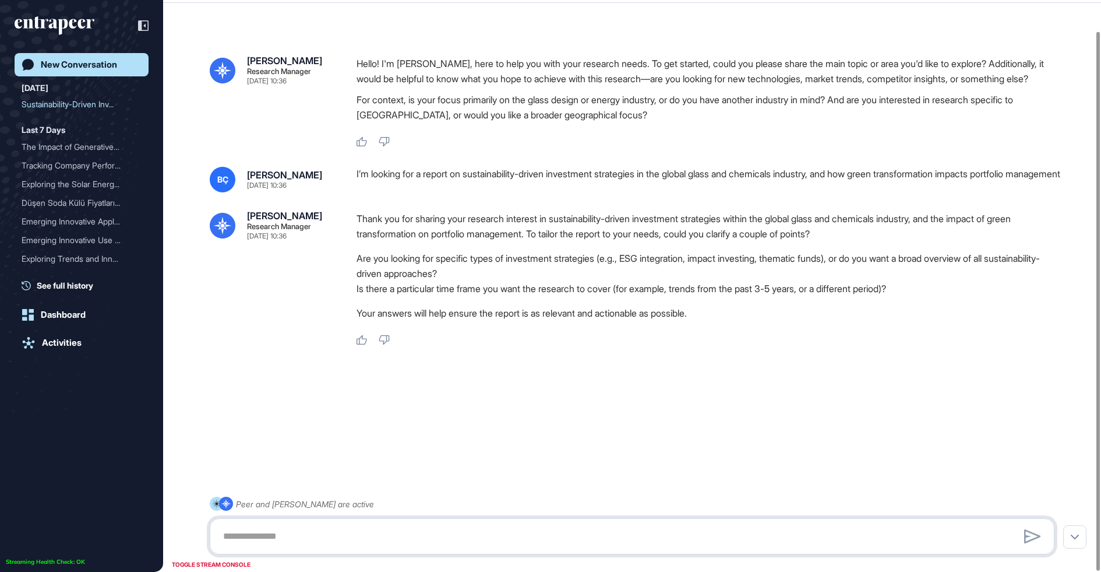
click at [455, 540] on textarea at bounding box center [632, 535] width 832 height 23
paste textarea "**********"
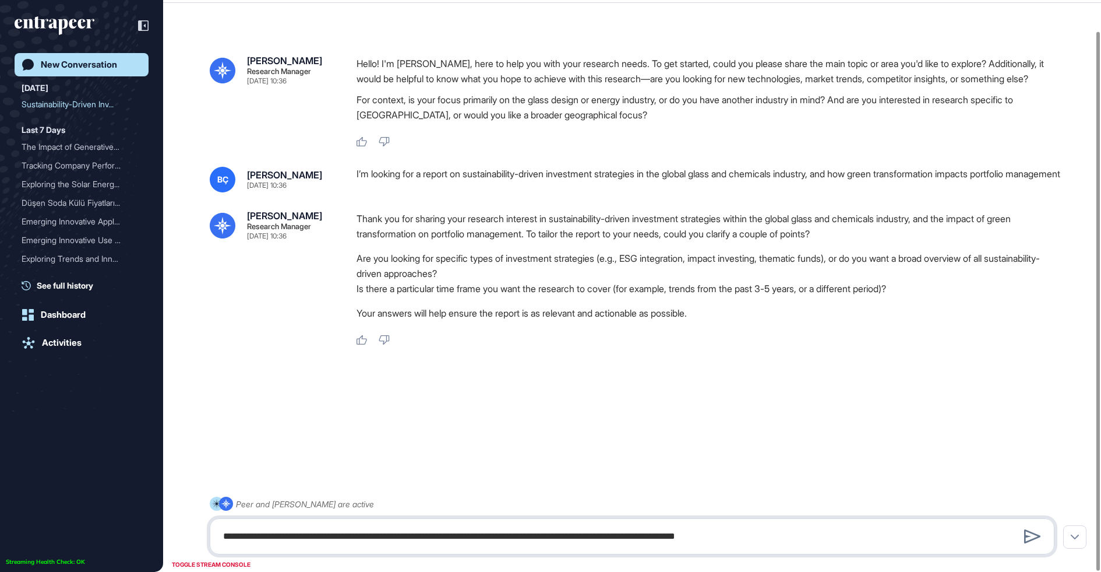
drag, startPoint x: 772, startPoint y: 538, endPoint x: 759, endPoint y: 538, distance: 13.4
click at [759, 538] on textarea "**********" at bounding box center [632, 535] width 832 height 23
type textarea "**********"
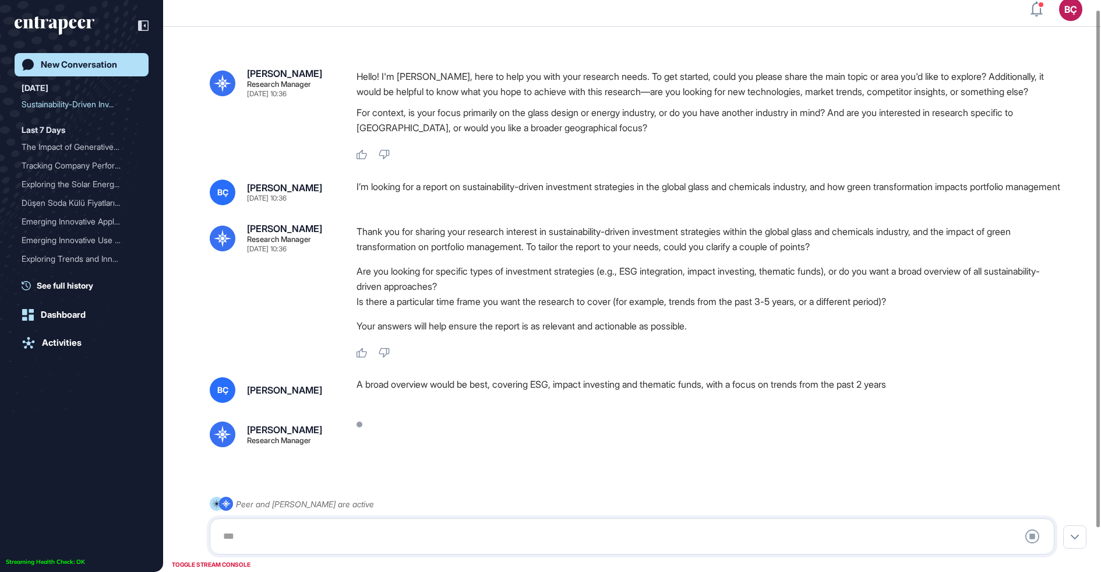
scroll to position [6, 0]
click at [518, 207] on div "I’m looking for a report on sustainability-driven investment strategies in the …" at bounding box center [710, 195] width 707 height 26
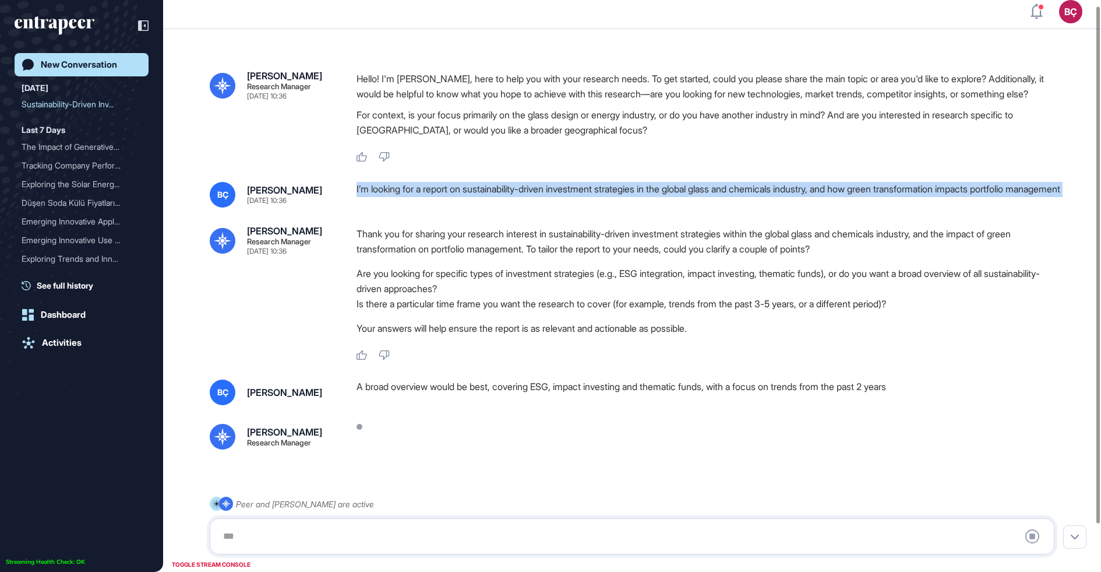
click at [518, 207] on div "I’m looking for a report on sustainability-driven investment strategies in the …" at bounding box center [710, 195] width 707 height 26
click at [515, 207] on div "I’m looking for a report on sustainability-driven investment strategies in the …" at bounding box center [710, 195] width 707 height 26
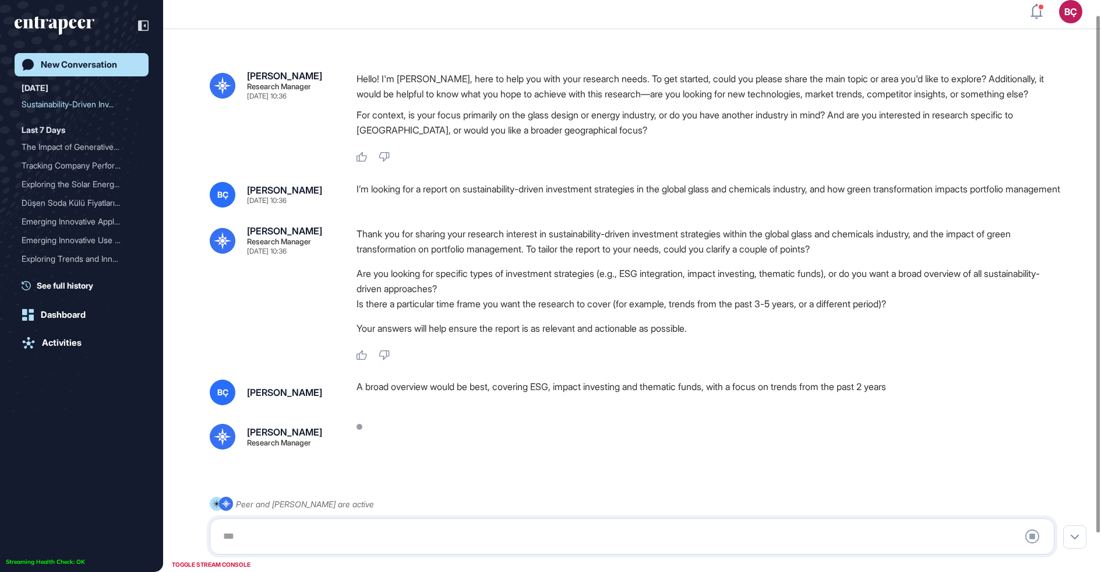
scroll to position [58, 0]
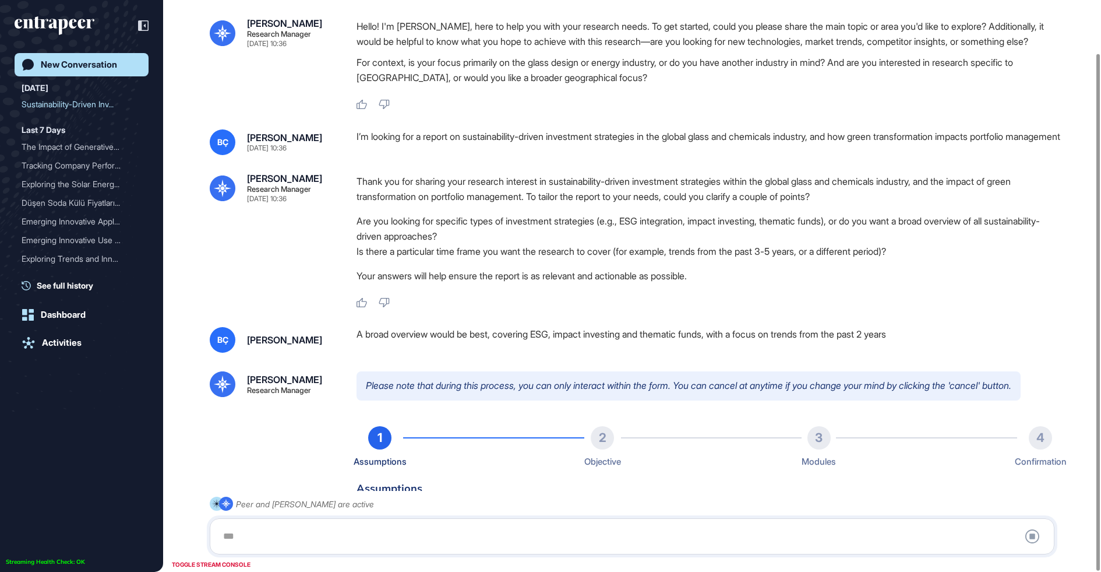
type input "**********"
type input "*"
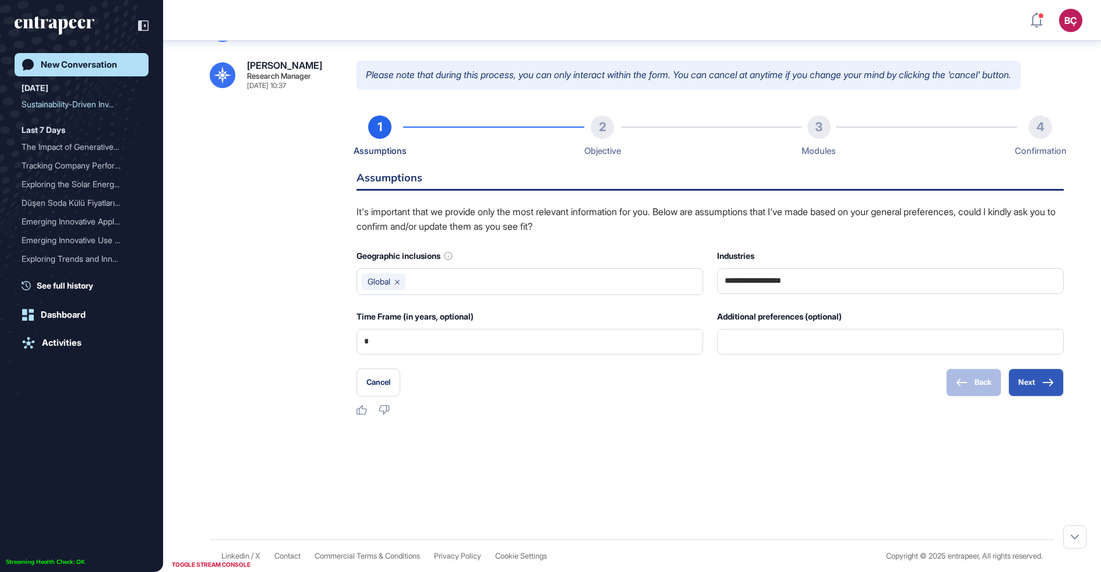
scroll to position [382, 0]
click at [1027, 395] on button "Next" at bounding box center [1036, 382] width 55 height 28
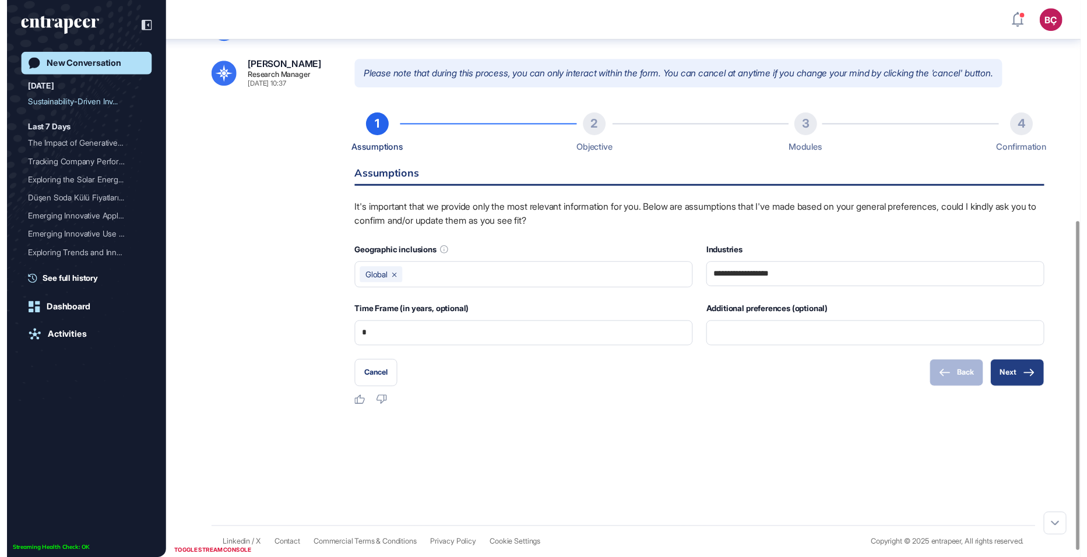
scroll to position [314, 0]
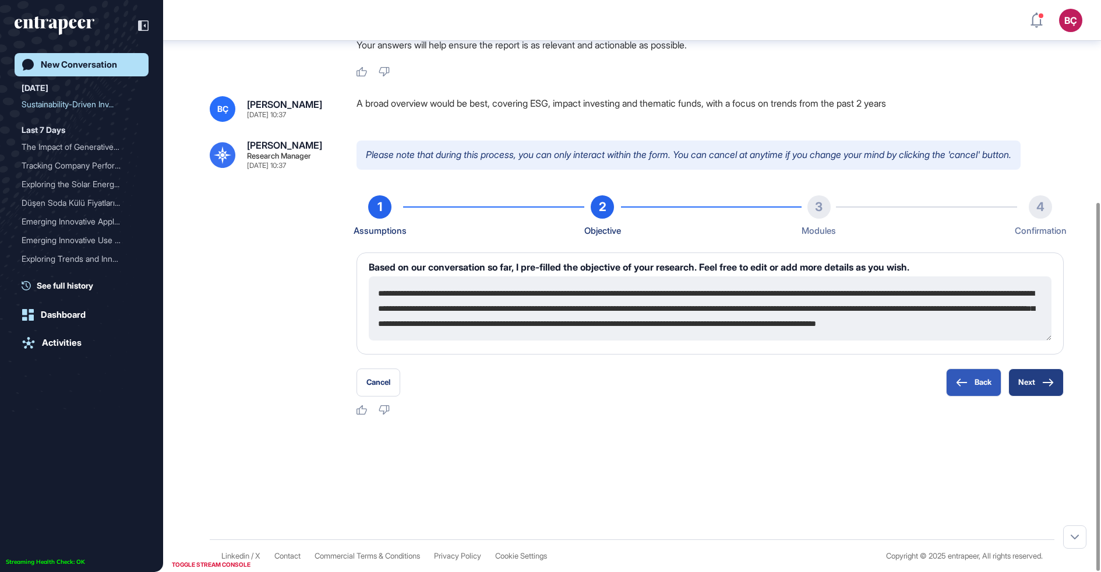
click at [1021, 385] on button "Next" at bounding box center [1036, 382] width 55 height 28
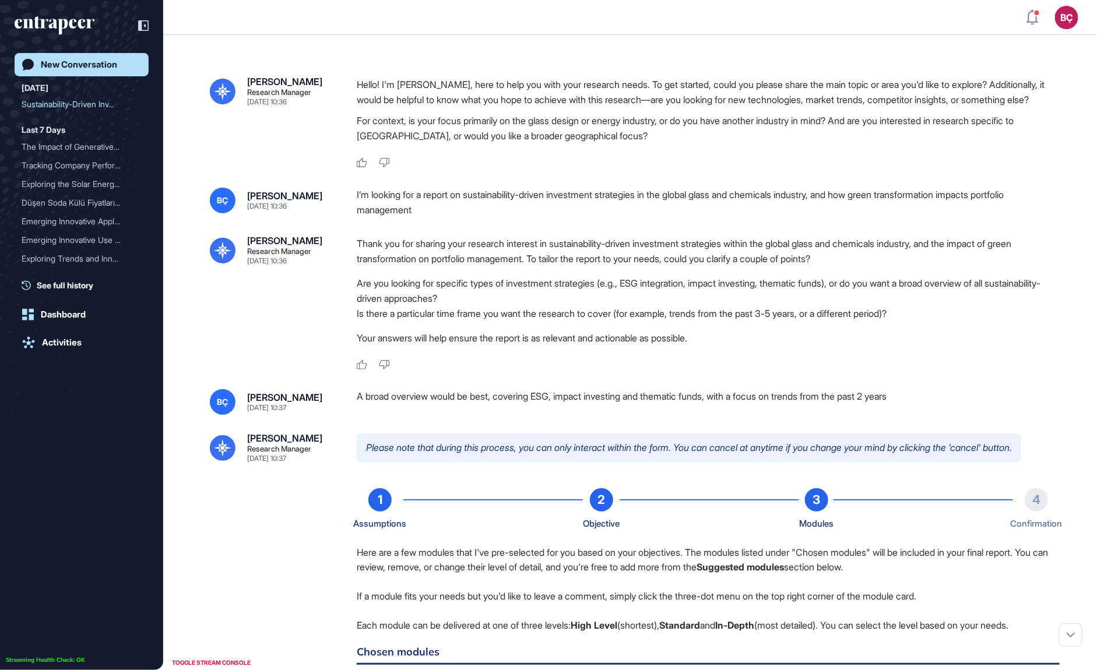
scroll to position [670, 1097]
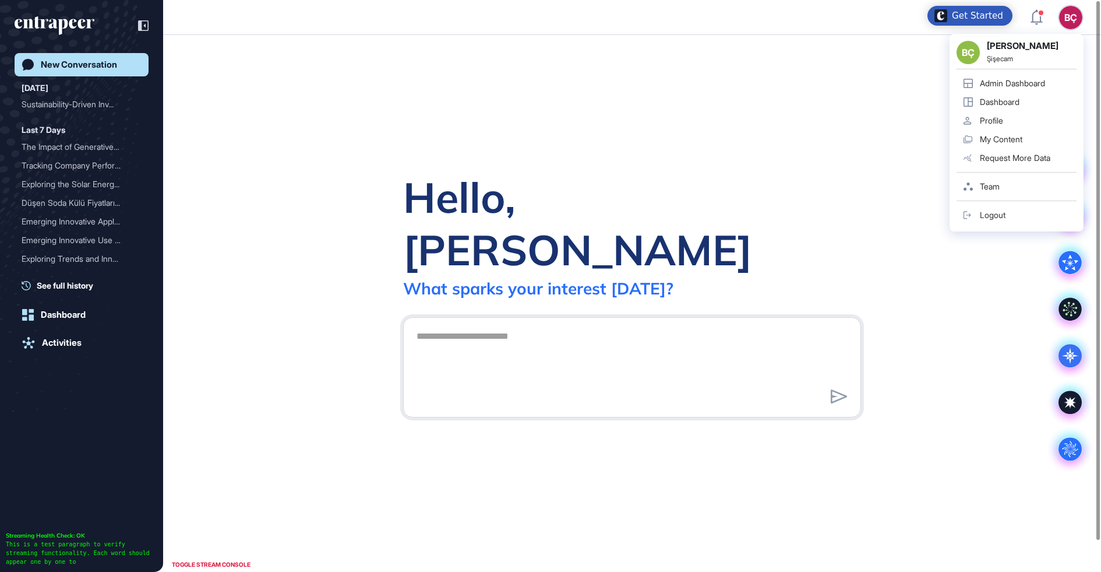
click at [1027, 80] on div "Admin Dashboard" at bounding box center [1012, 83] width 65 height 9
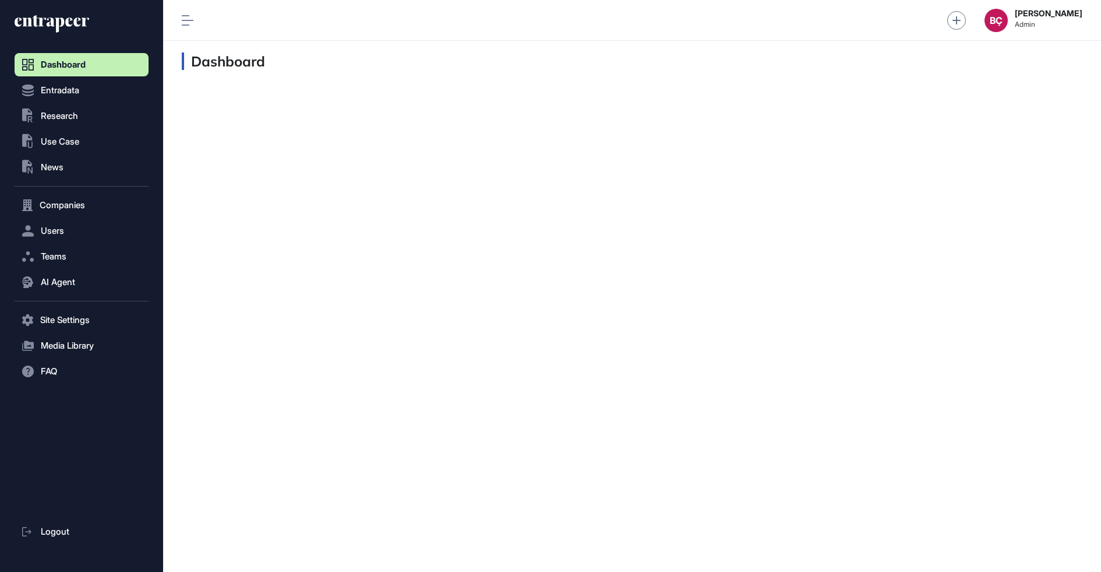
scroll to position [1, 1]
click at [47, 308] on button ".st0{fill:currentColor} Research" at bounding box center [82, 319] width 134 height 23
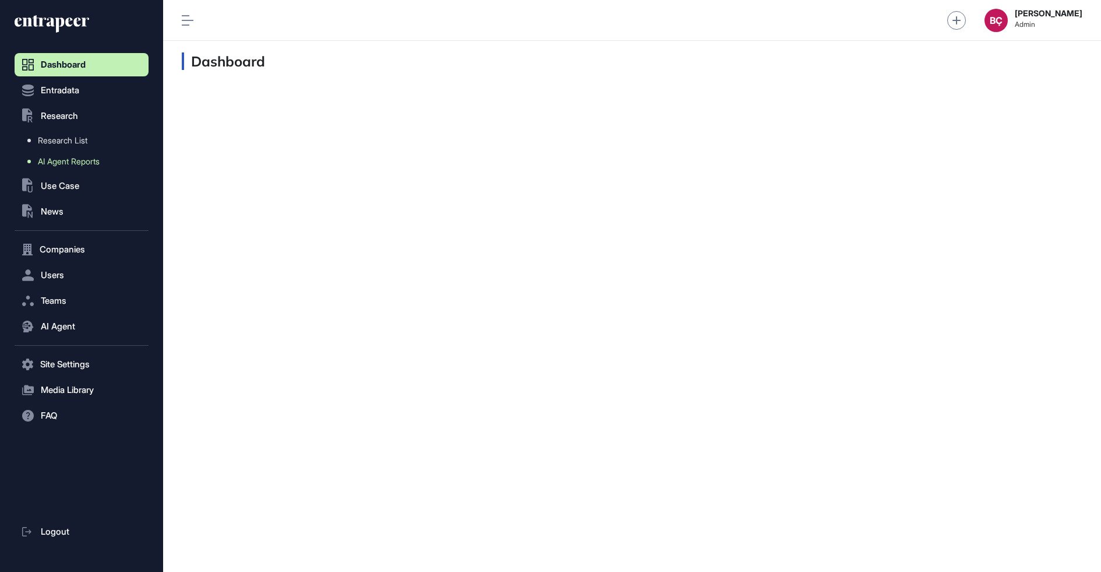
click at [64, 159] on span "AI Agent Reports" at bounding box center [69, 161] width 62 height 9
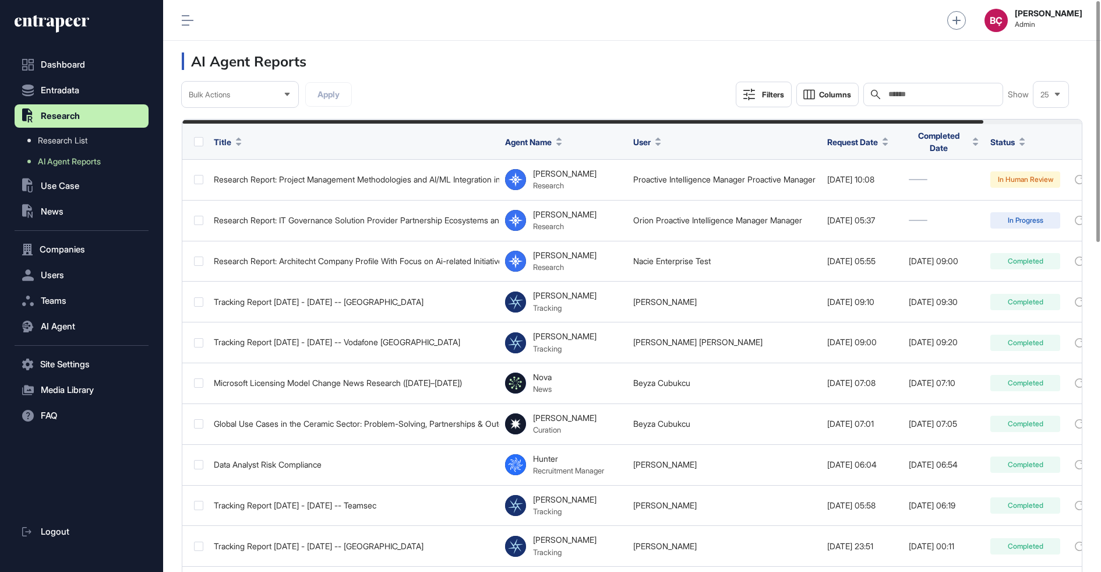
scroll to position [572, 938]
click at [969, 93] on input "text" at bounding box center [942, 94] width 108 height 9
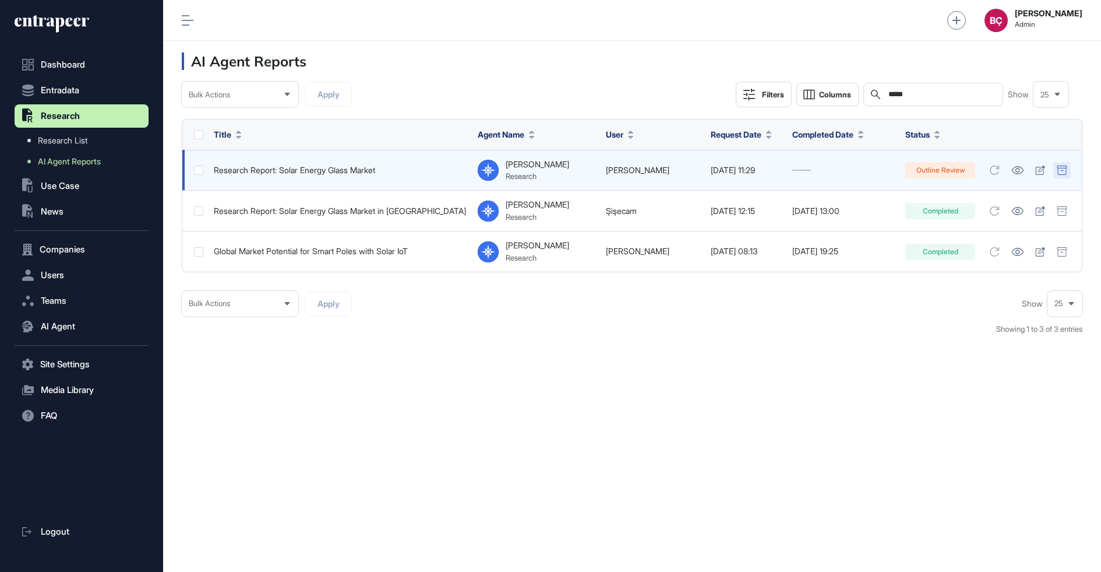
type input "*****"
click at [1070, 171] on button at bounding box center [1062, 170] width 17 height 16
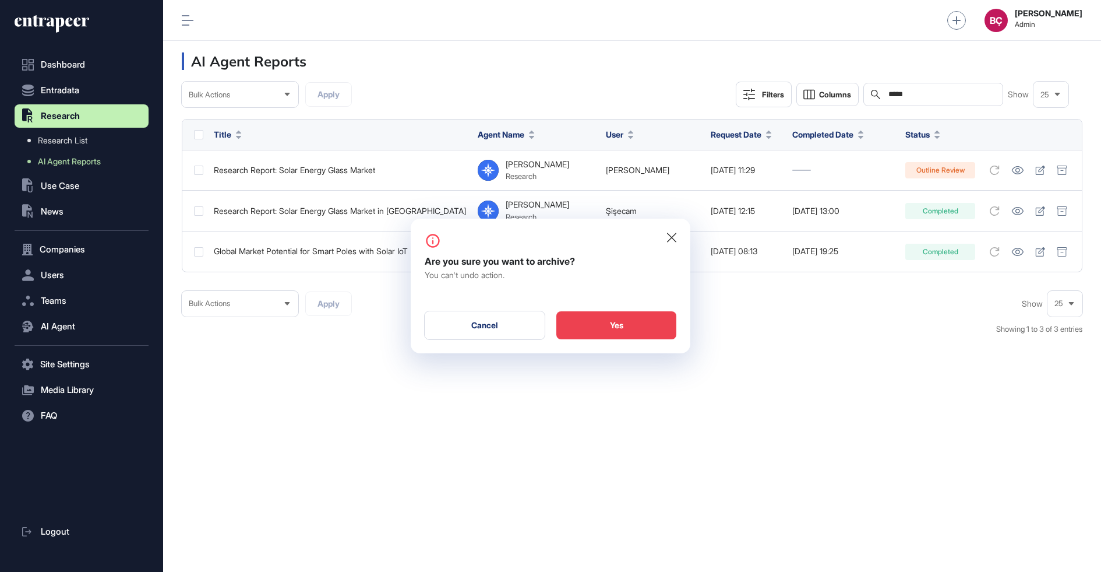
click at [590, 329] on div "Yes" at bounding box center [617, 325] width 120 height 28
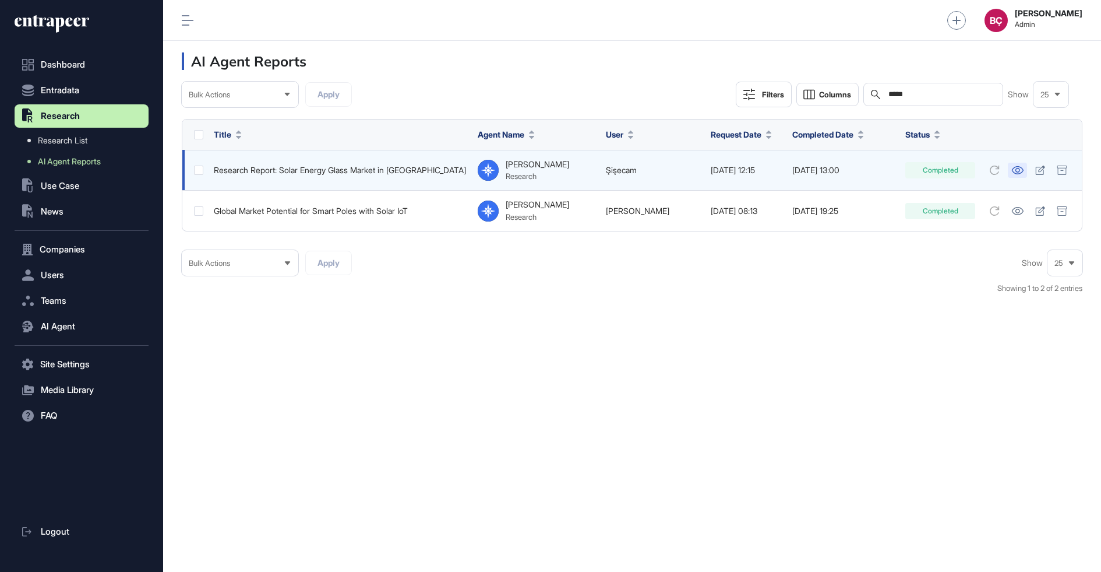
click at [1023, 171] on icon at bounding box center [1018, 170] width 12 height 8
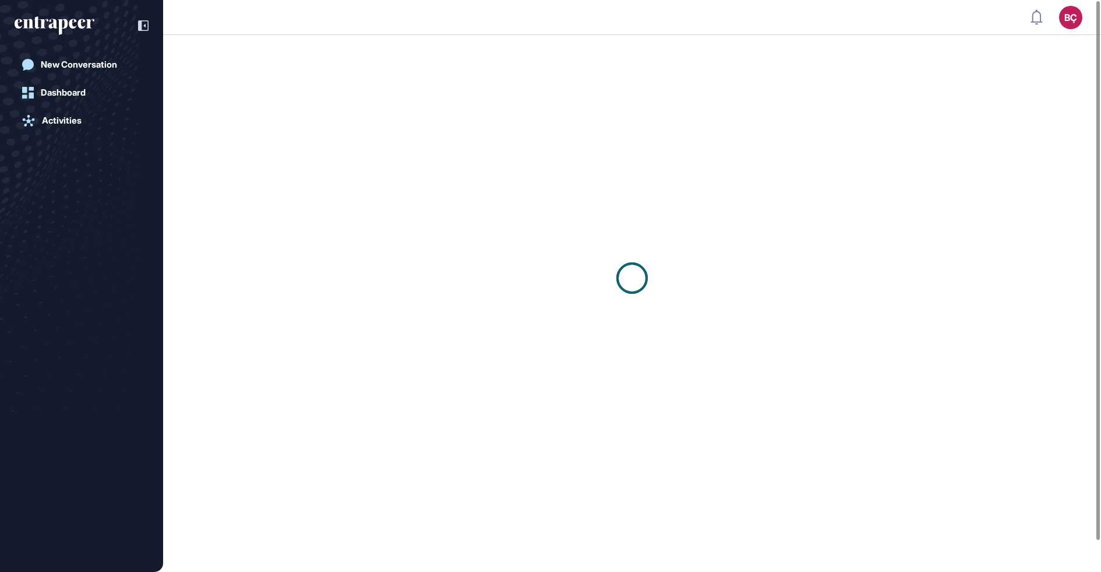
scroll to position [1, 1]
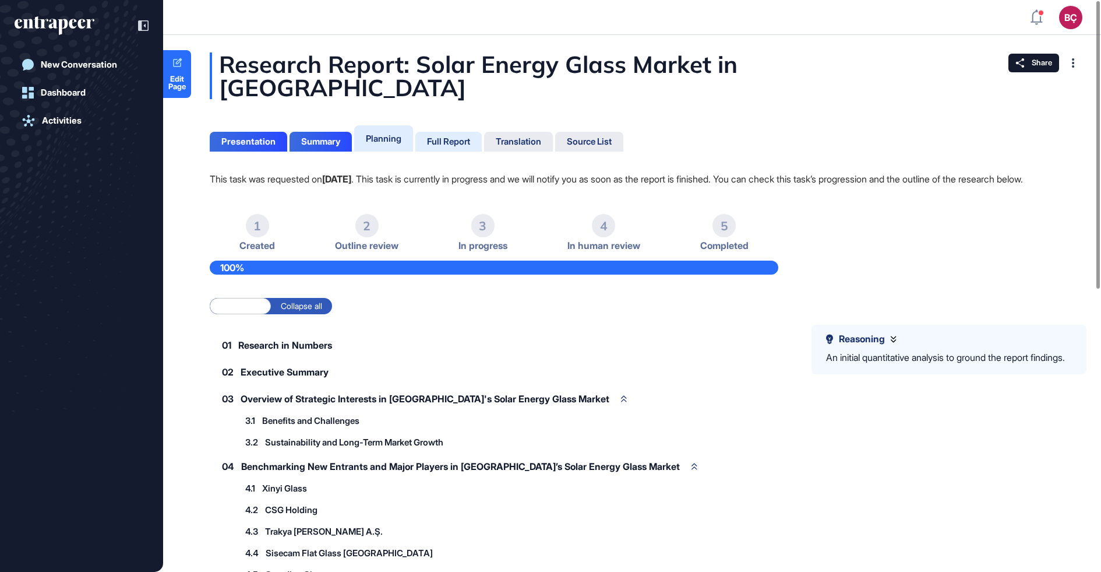
click at [448, 136] on div "Full Report" at bounding box center [448, 141] width 43 height 10
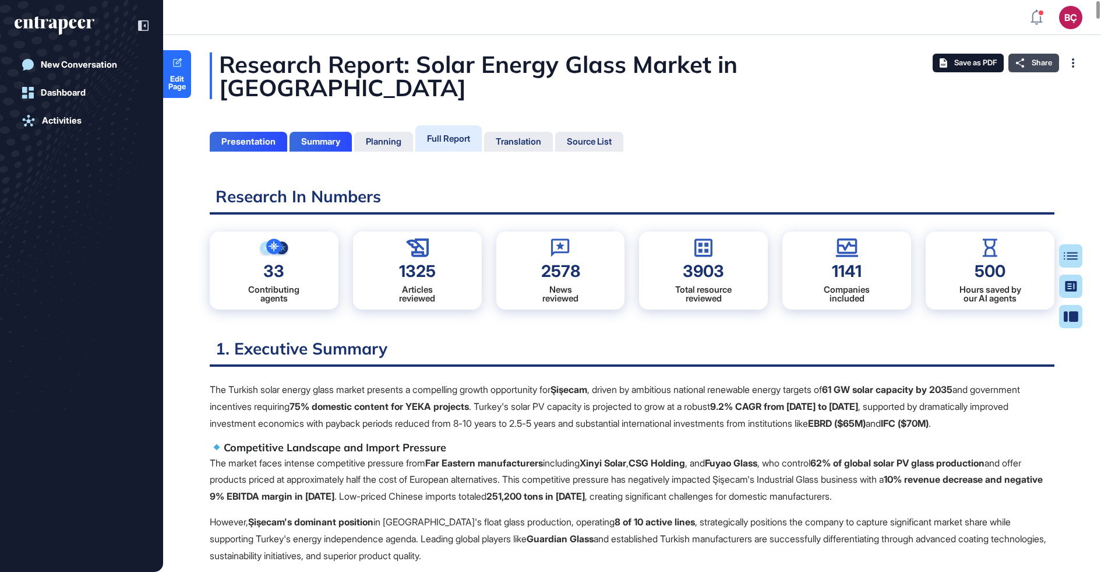
click at [1036, 68] on div "Share" at bounding box center [1034, 63] width 51 height 19
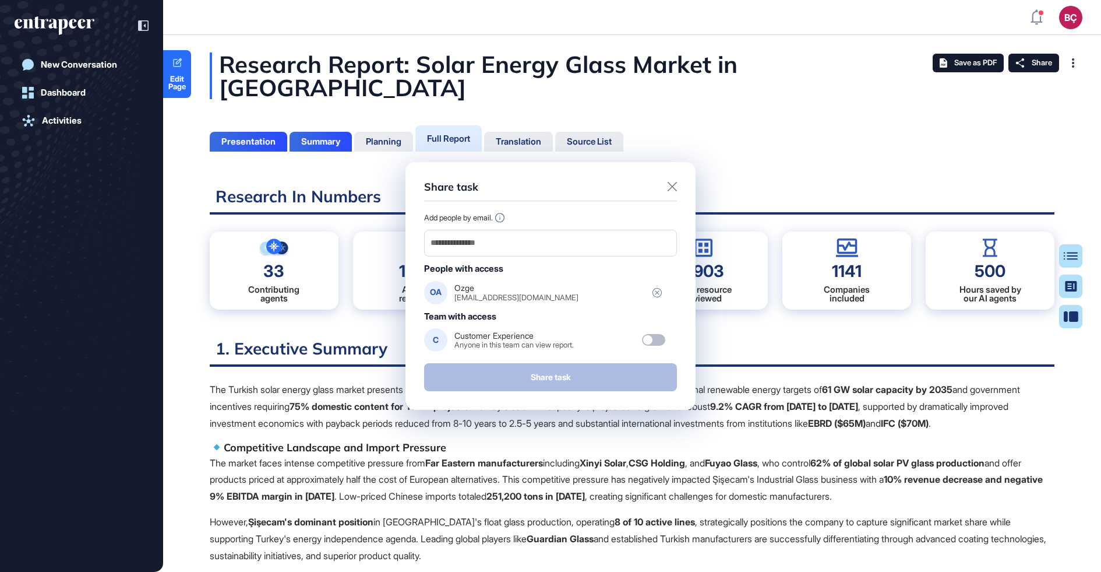
click at [666, 184] on div "Share task" at bounding box center [550, 191] width 253 height 20
click at [671, 184] on icon at bounding box center [672, 186] width 9 height 9
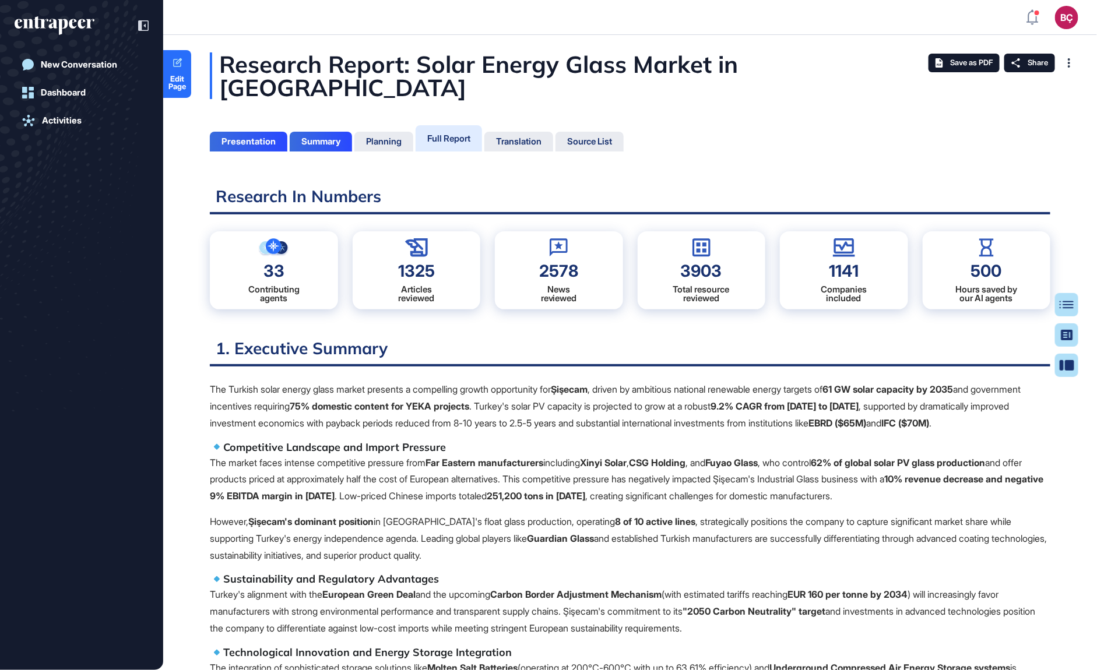
scroll to position [612, 3]
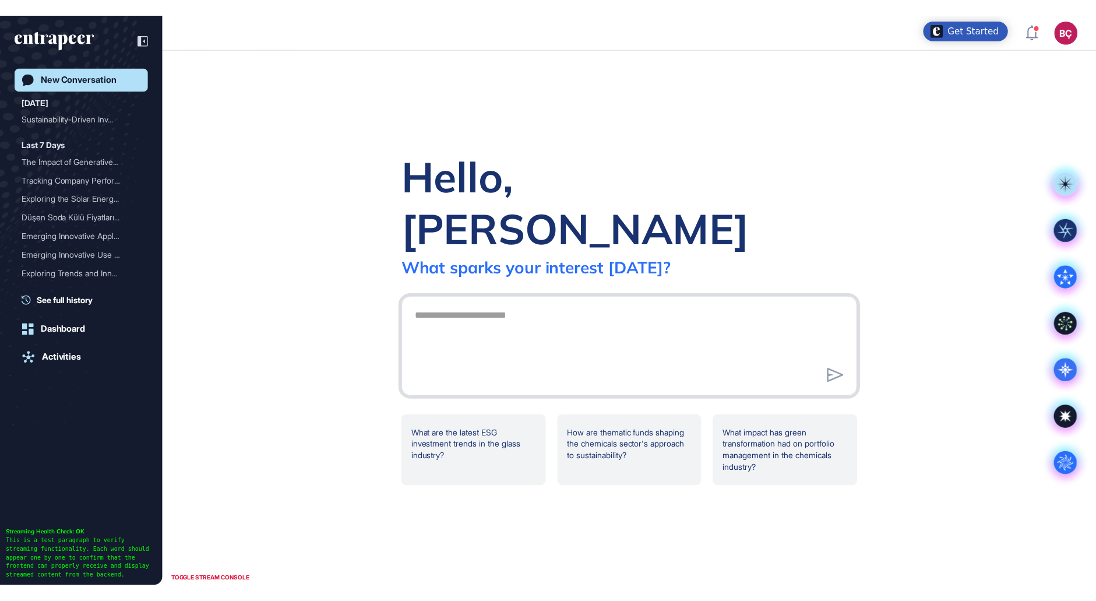
scroll to position [572, 1101]
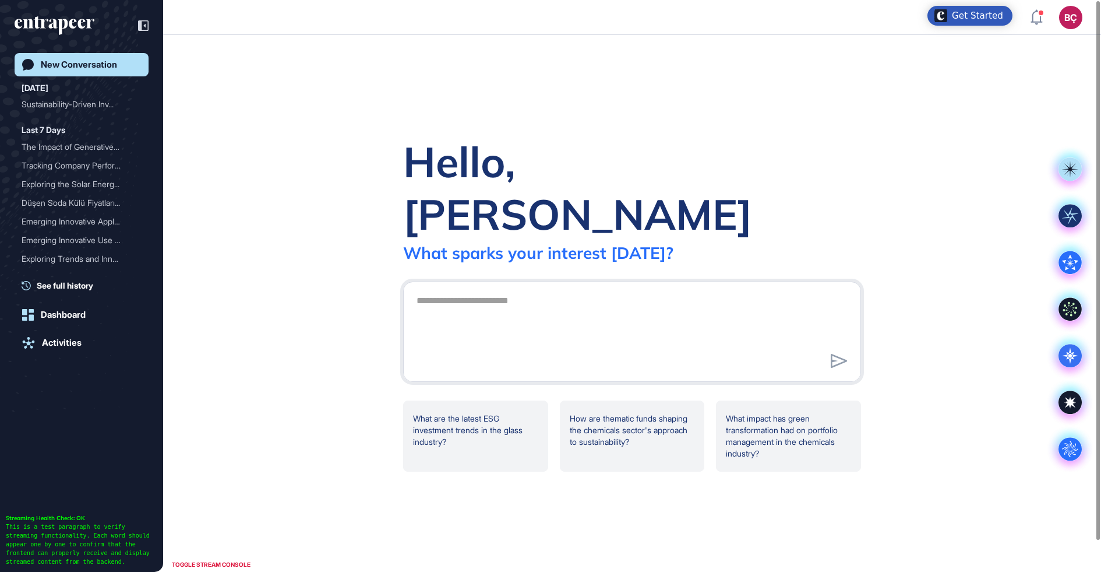
click at [405, 170] on div "Hello, [PERSON_NAME]" at bounding box center [632, 187] width 458 height 105
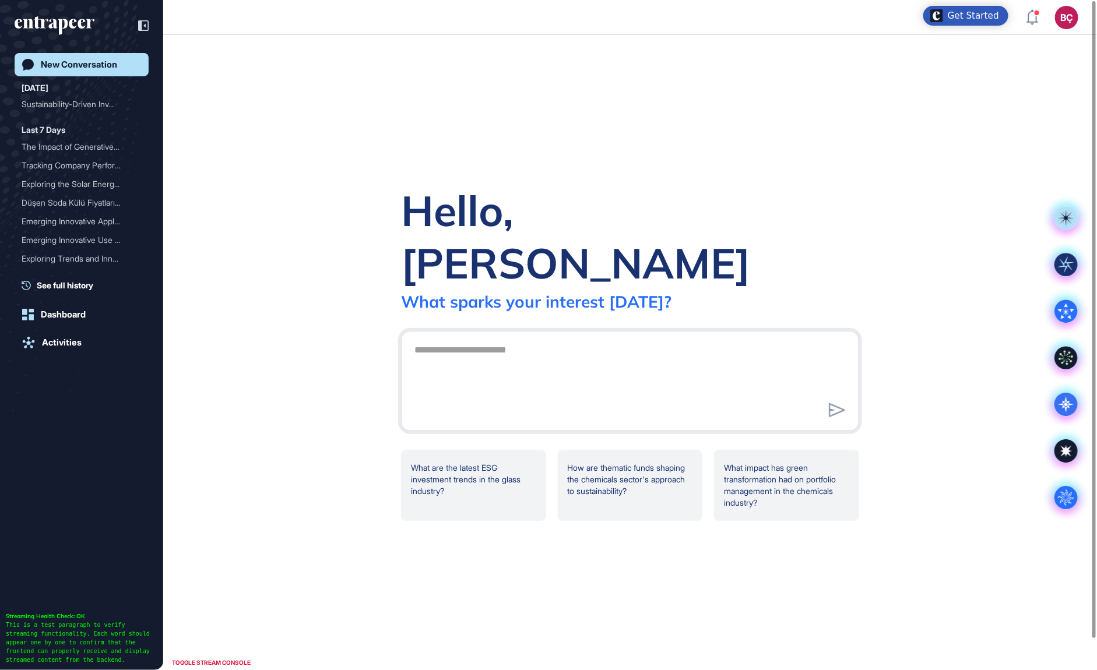
scroll to position [670, 1097]
click at [321, 289] on div "Hello, [PERSON_NAME] What [PERSON_NAME] your interest [DATE]? .cls-2{fill:#fff}…" at bounding box center [630, 352] width 934 height 635
click at [1061, 220] on icon at bounding box center [1065, 218] width 17 height 17
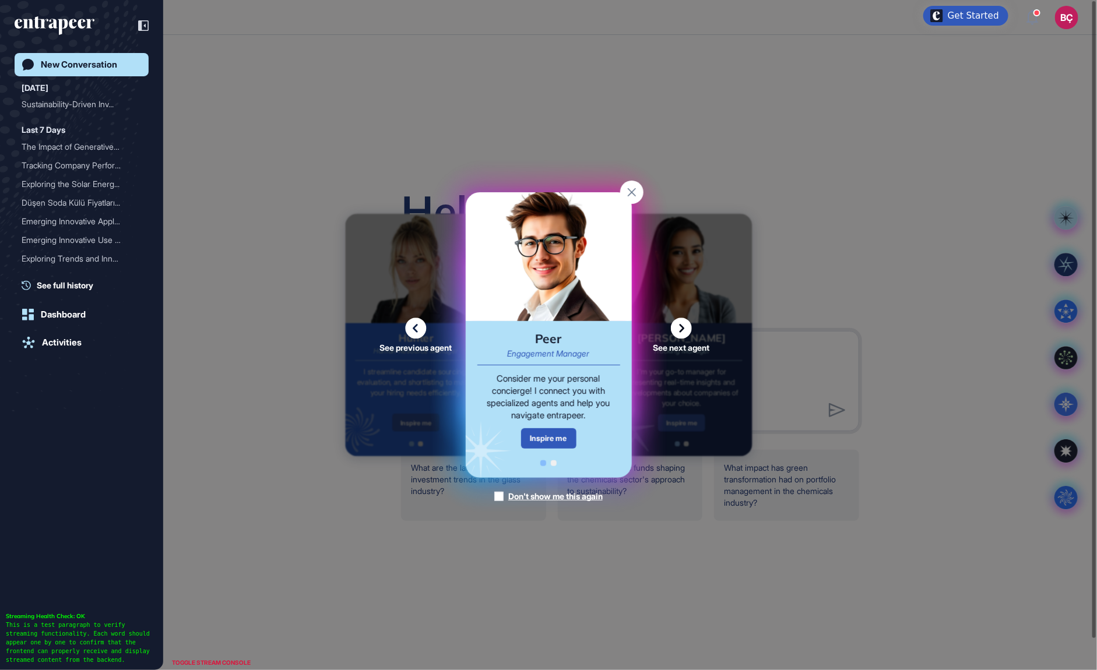
click at [631, 195] on rect at bounding box center [631, 192] width 23 height 23
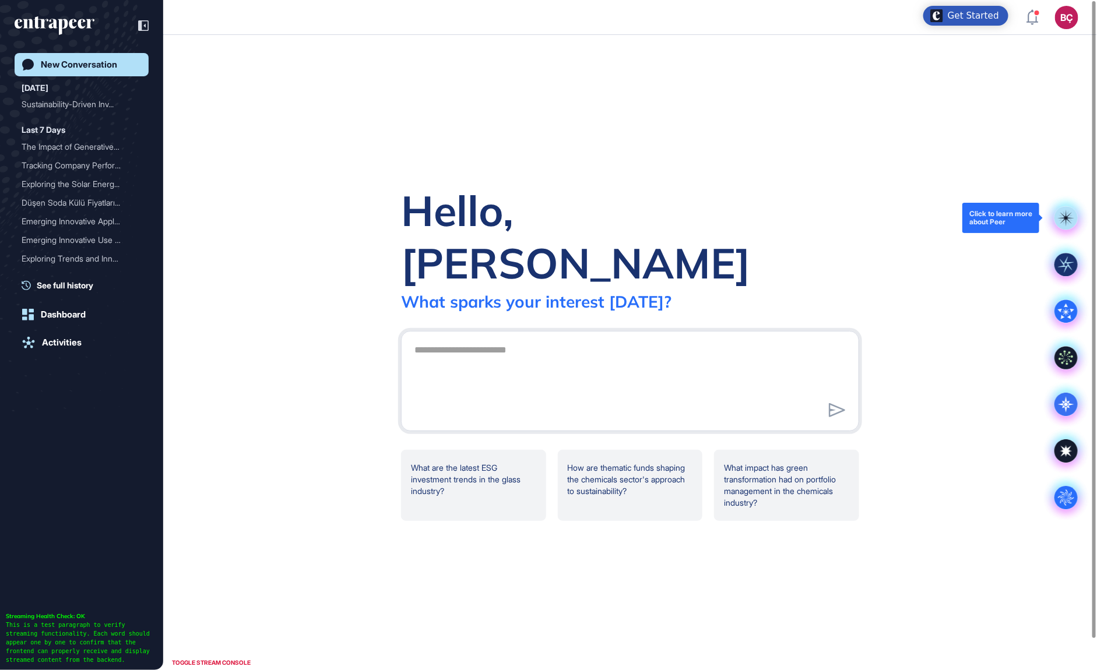
click at [1057, 223] on rect at bounding box center [1065, 217] width 23 height 23
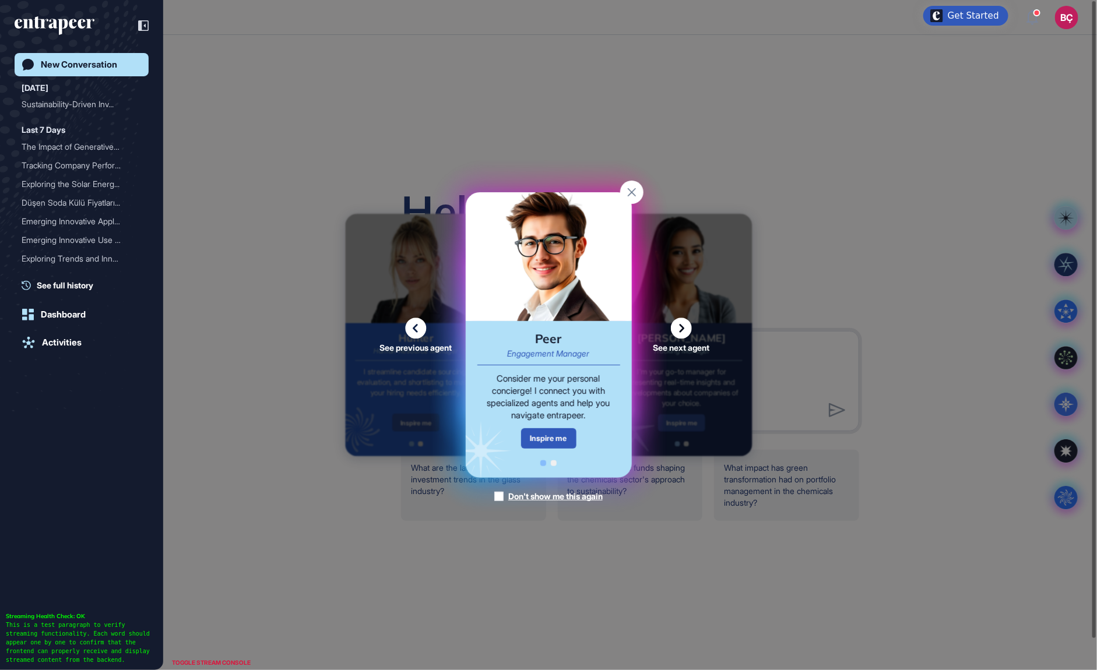
click at [684, 326] on icon at bounding box center [681, 328] width 21 height 21
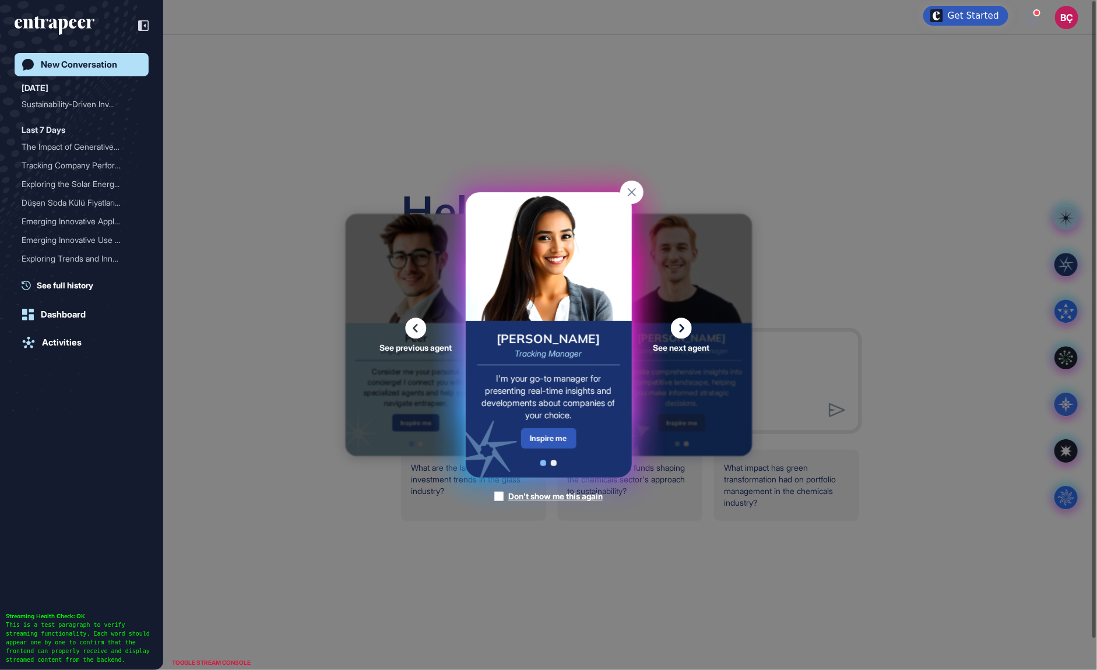
click at [684, 326] on icon at bounding box center [681, 328] width 21 height 21
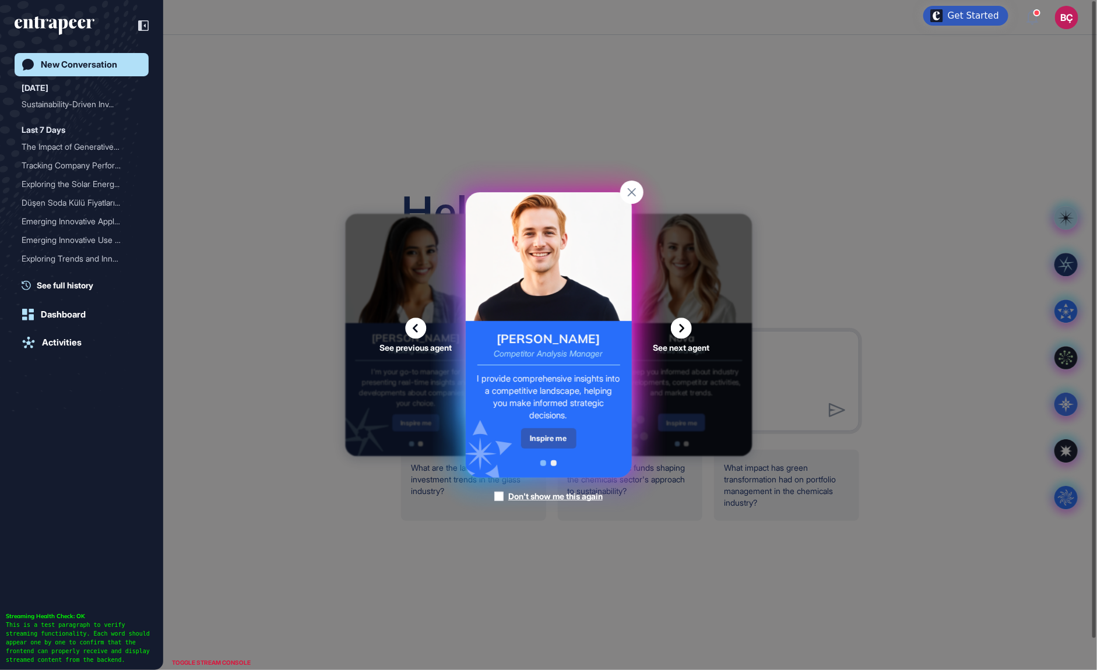
click at [677, 326] on icon at bounding box center [681, 328] width 21 height 21
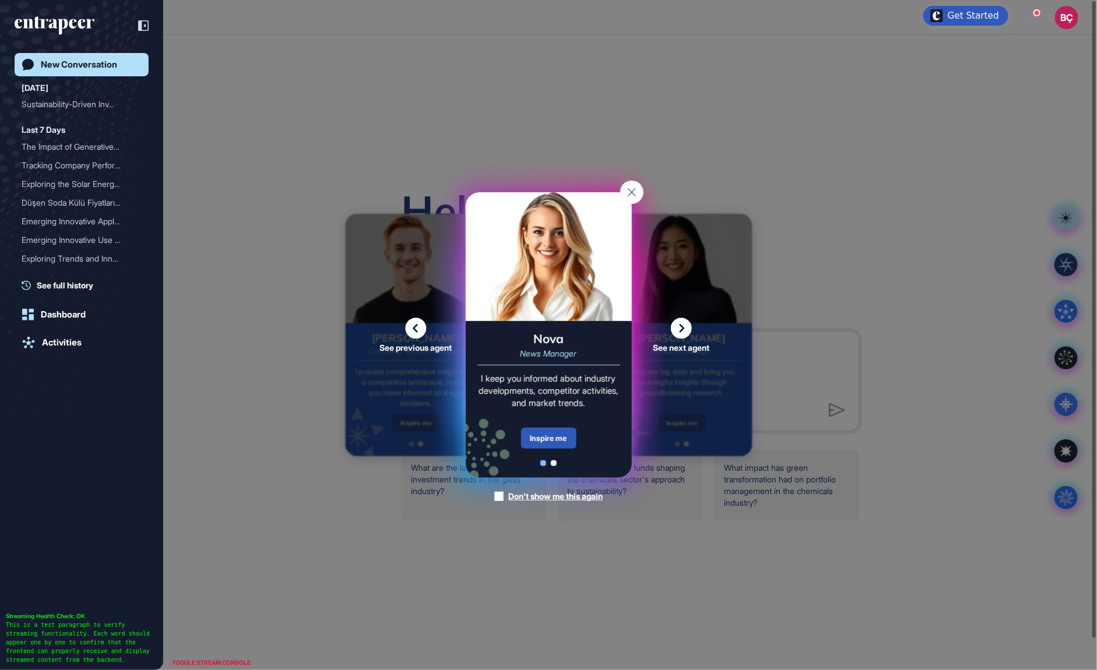
click at [677, 326] on icon at bounding box center [681, 328] width 21 height 21
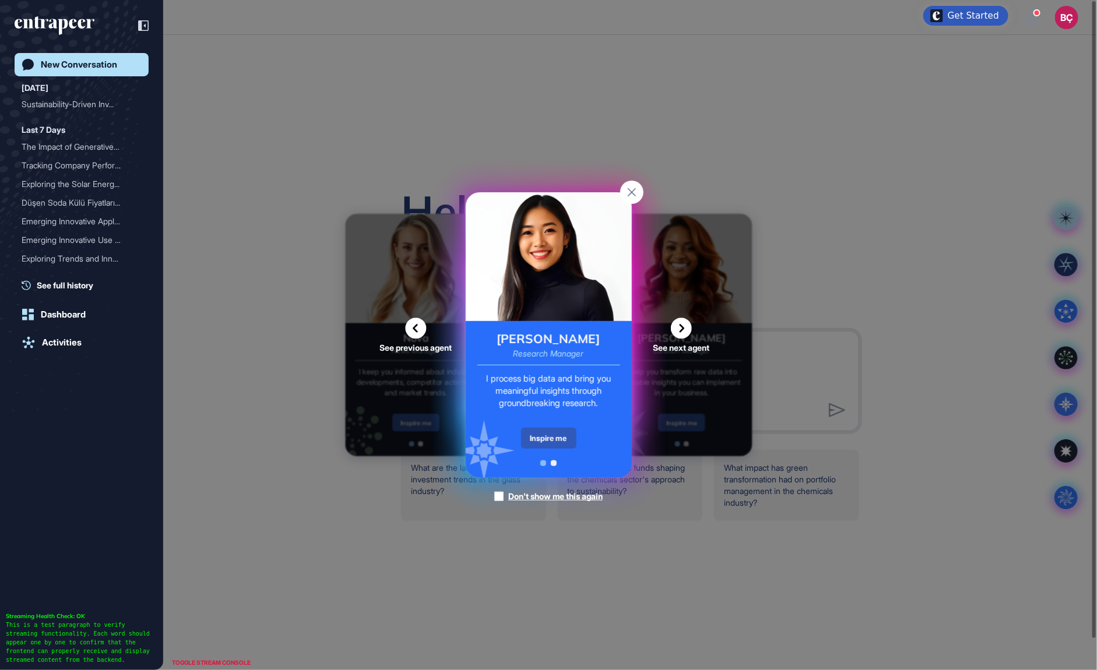
click at [677, 326] on icon at bounding box center [681, 328] width 21 height 21
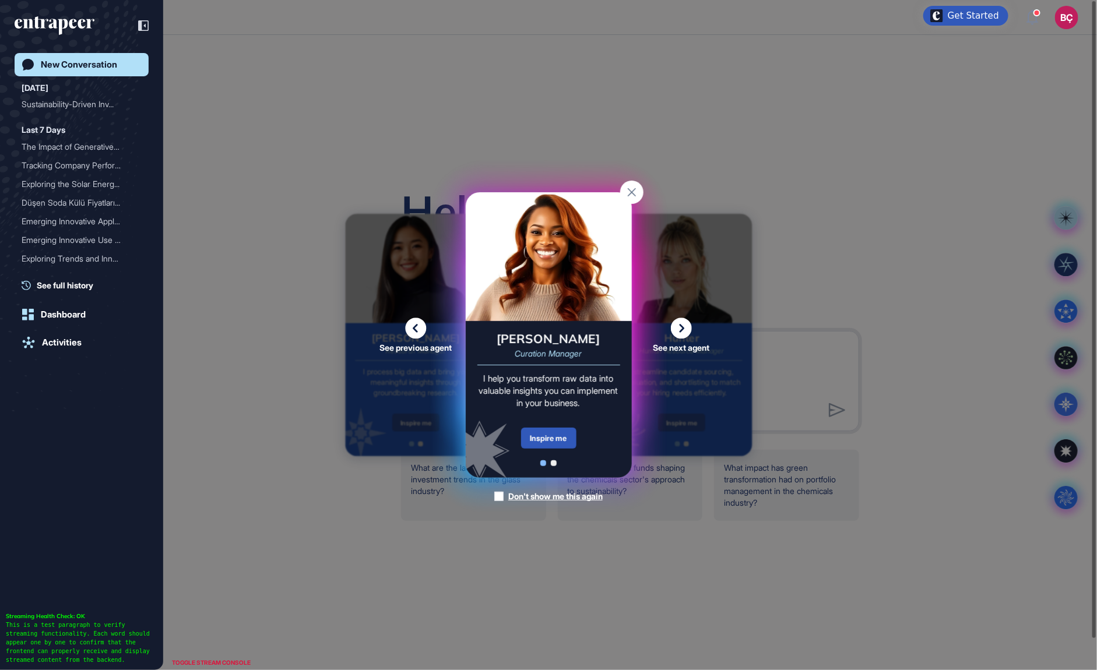
click at [677, 326] on icon at bounding box center [681, 328] width 21 height 21
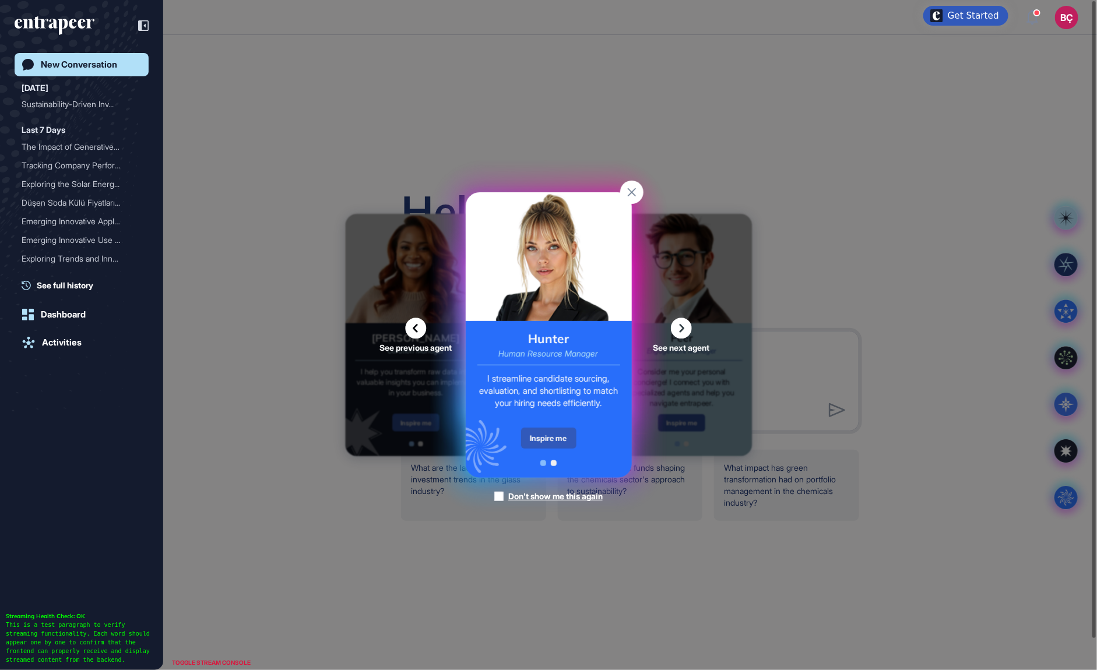
click at [677, 326] on icon at bounding box center [681, 328] width 21 height 21
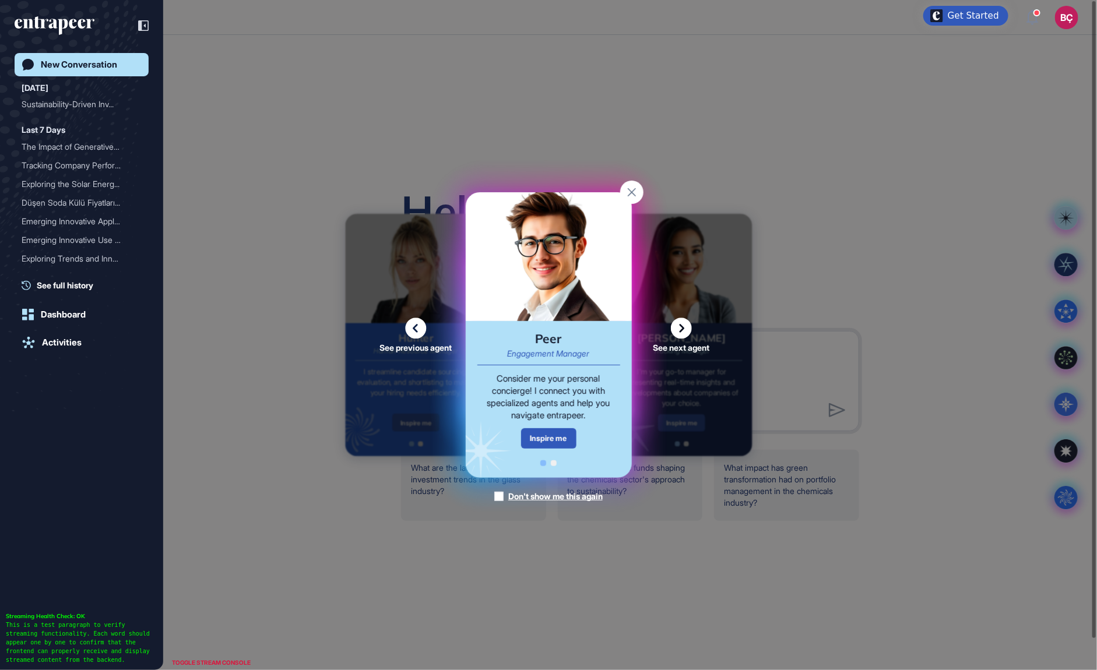
click at [677, 326] on icon at bounding box center [681, 328] width 21 height 21
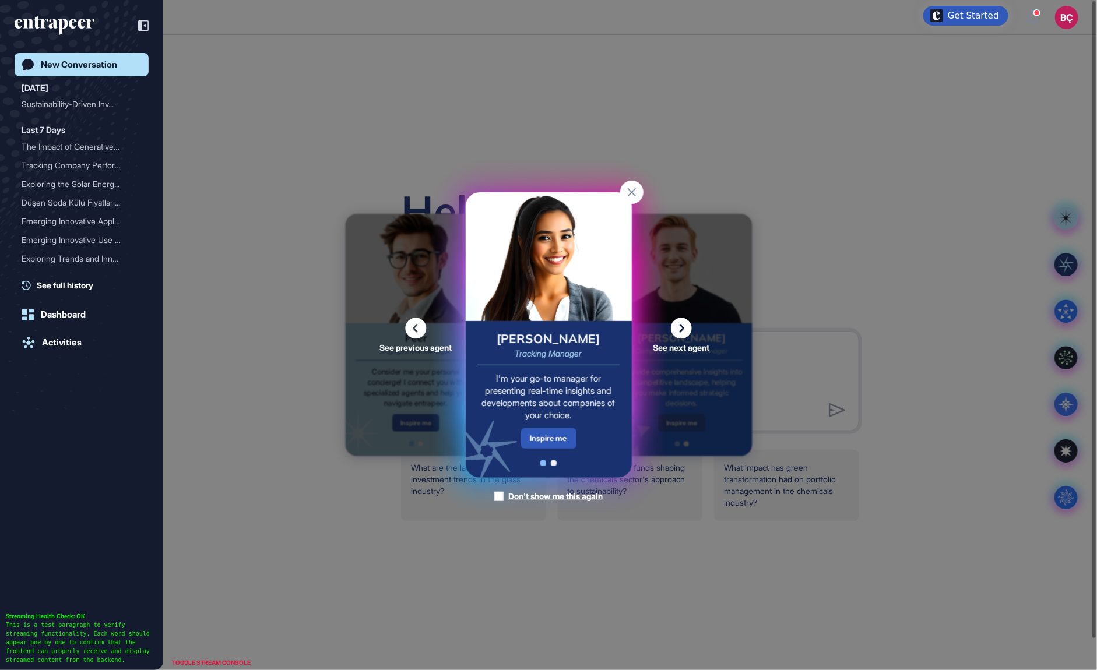
click at [678, 324] on icon at bounding box center [681, 328] width 21 height 21
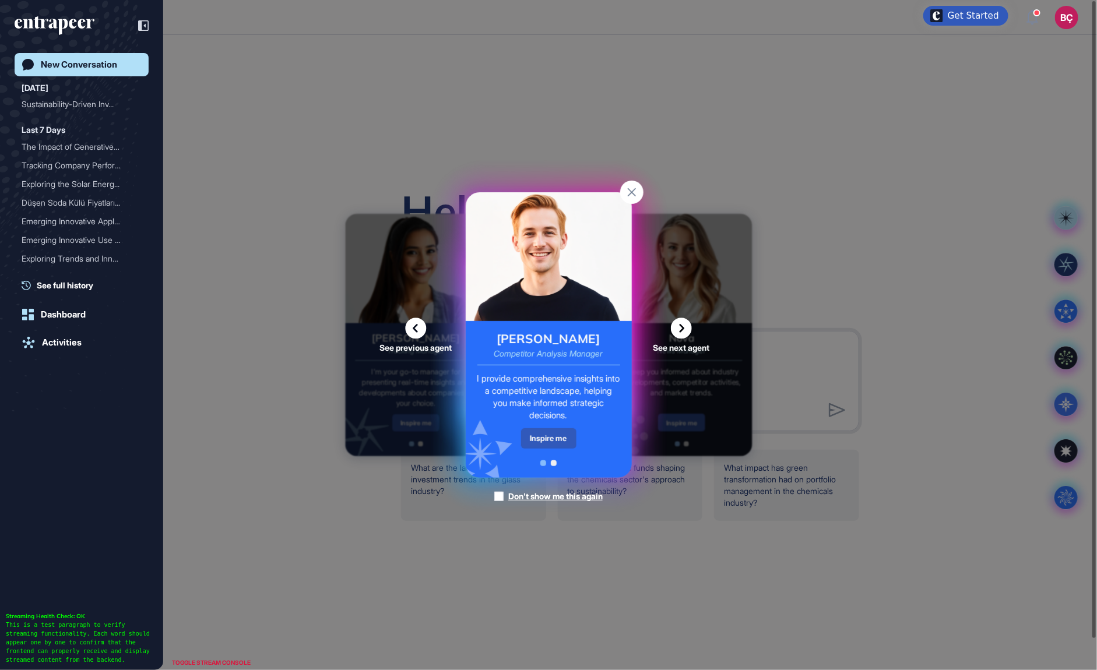
click at [635, 195] on rect at bounding box center [631, 192] width 23 height 23
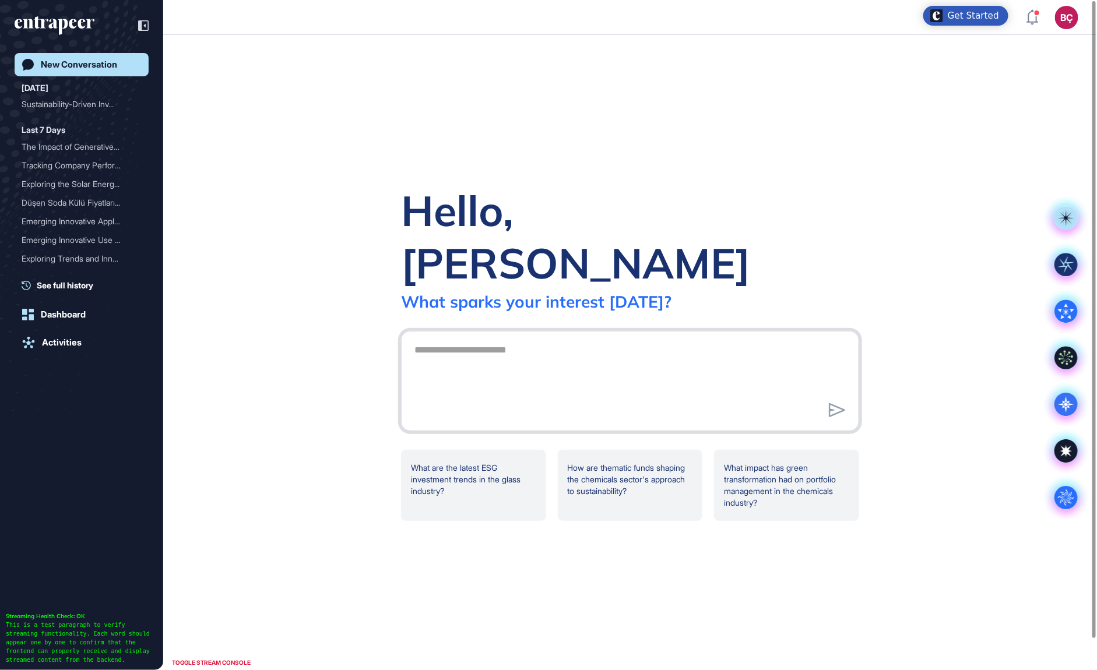
click at [524, 339] on textarea at bounding box center [629, 380] width 445 height 82
click at [943, 20] on img "Open Get Started checklist" at bounding box center [936, 15] width 13 height 13
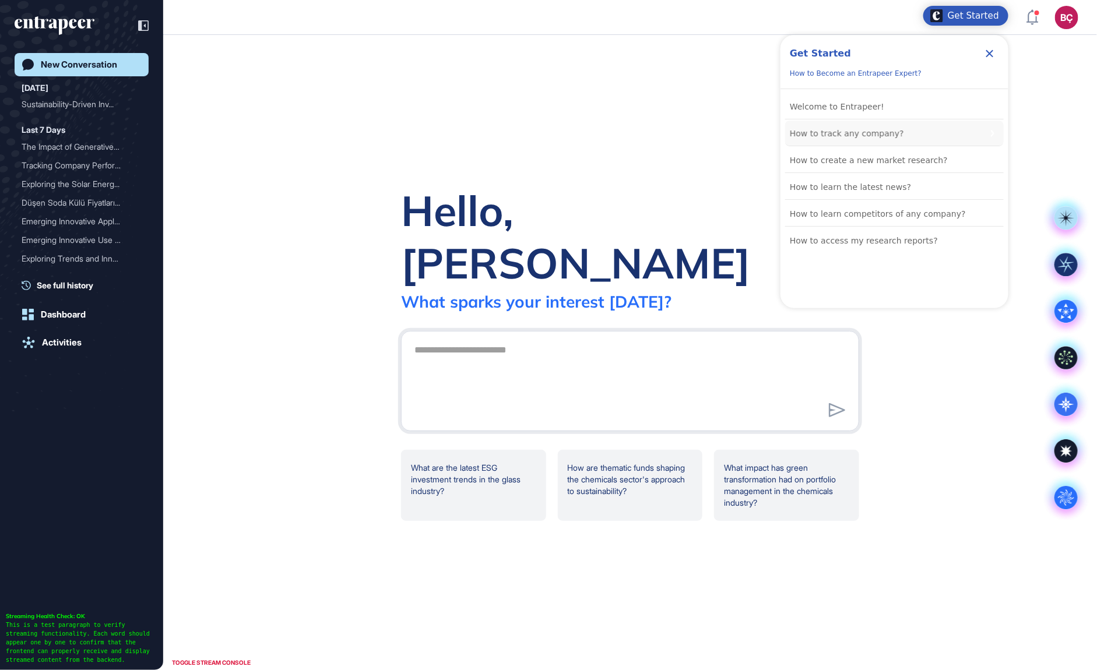
click at [850, 132] on div "How to track any company?" at bounding box center [847, 133] width 114 height 14
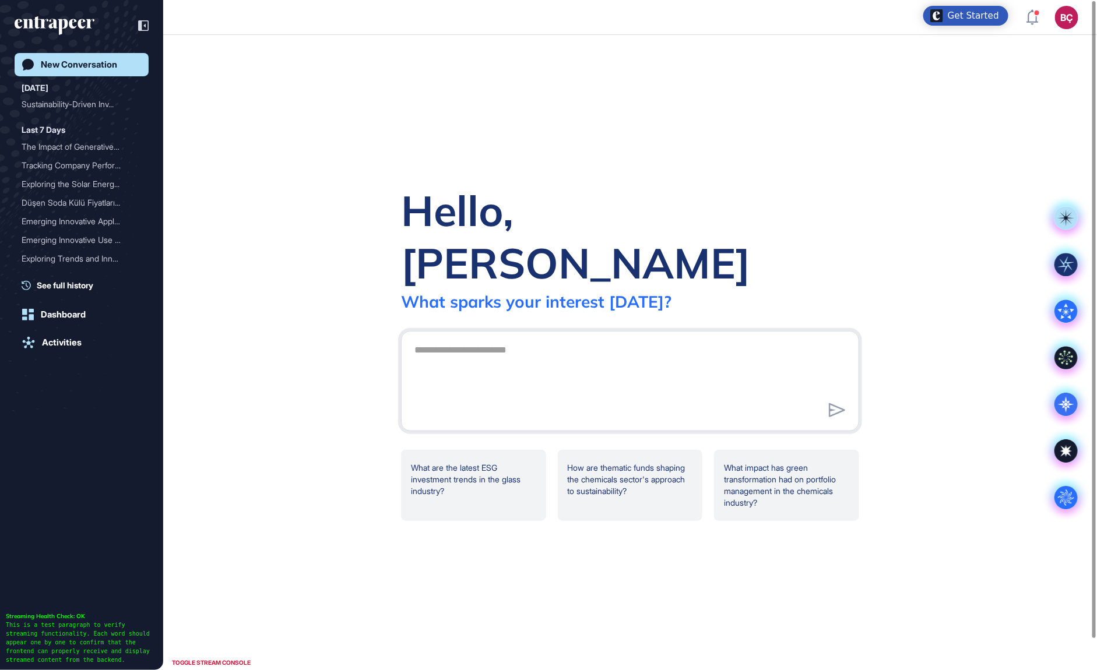
scroll to position [0, 0]
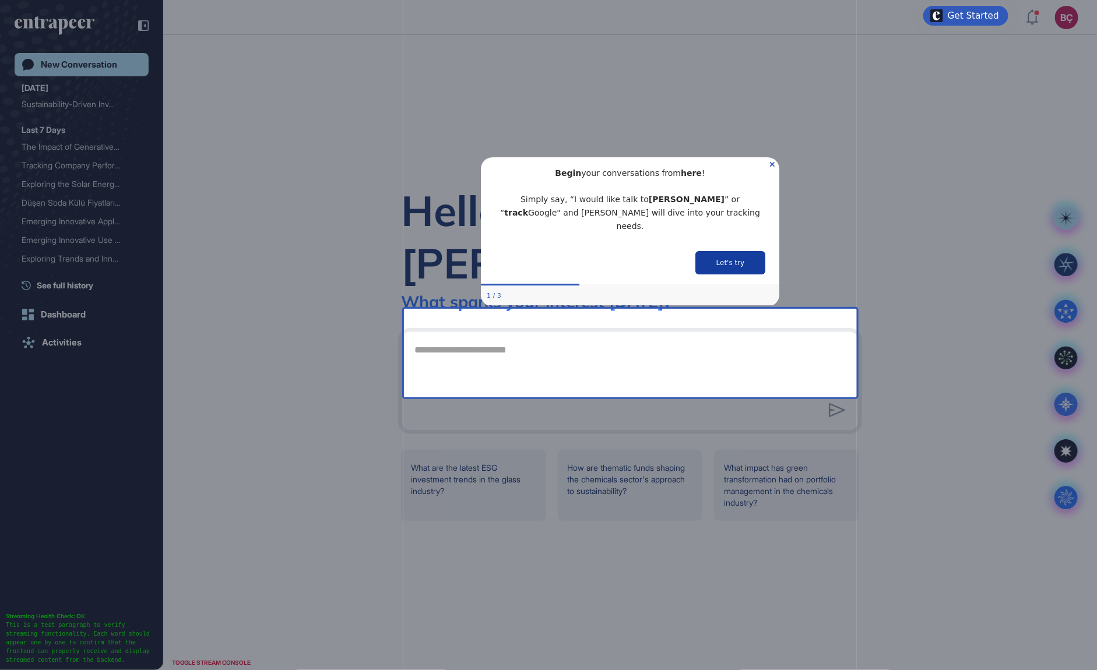
click at [720, 253] on button "Let's try" at bounding box center [730, 262] width 70 height 23
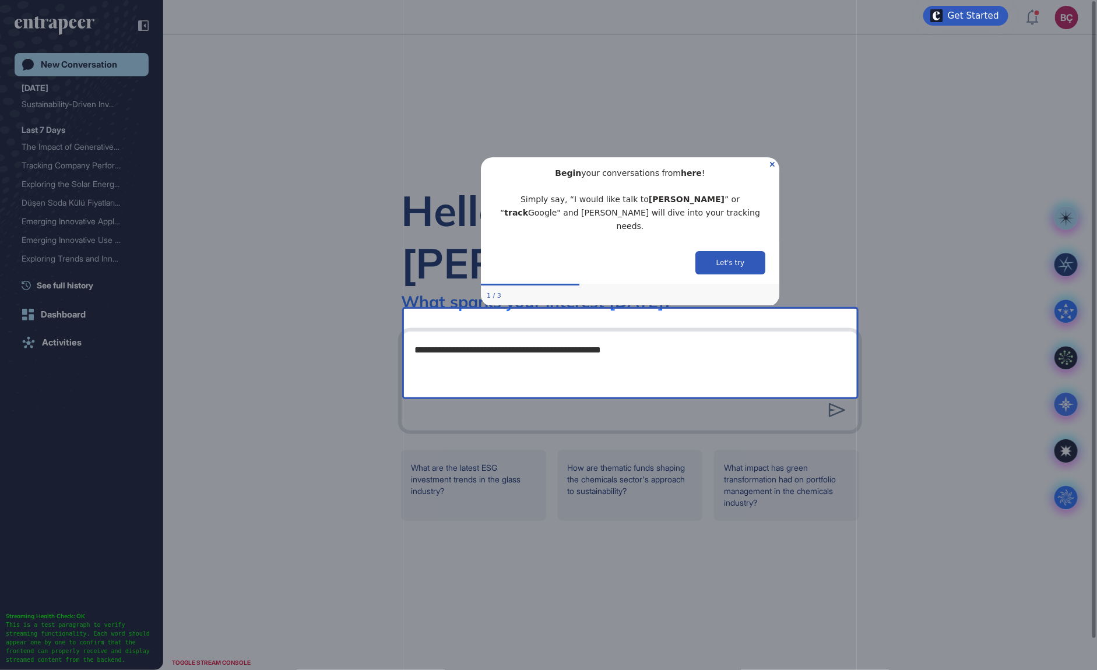
type textarea "**********"
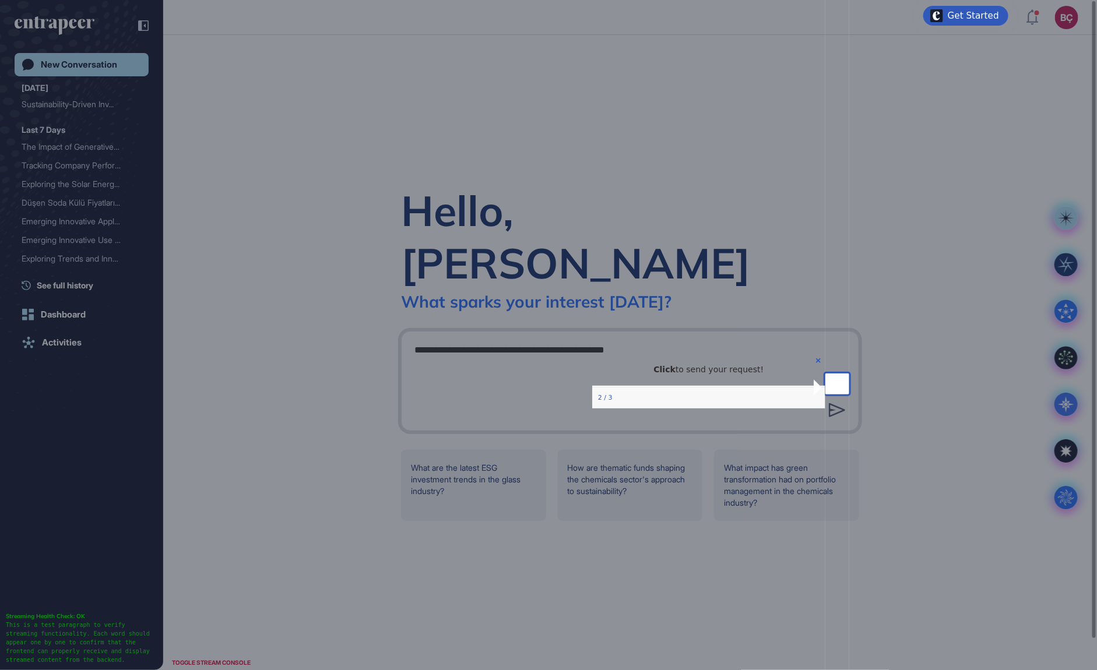
click at [830, 403] on icon at bounding box center [837, 410] width 16 height 14
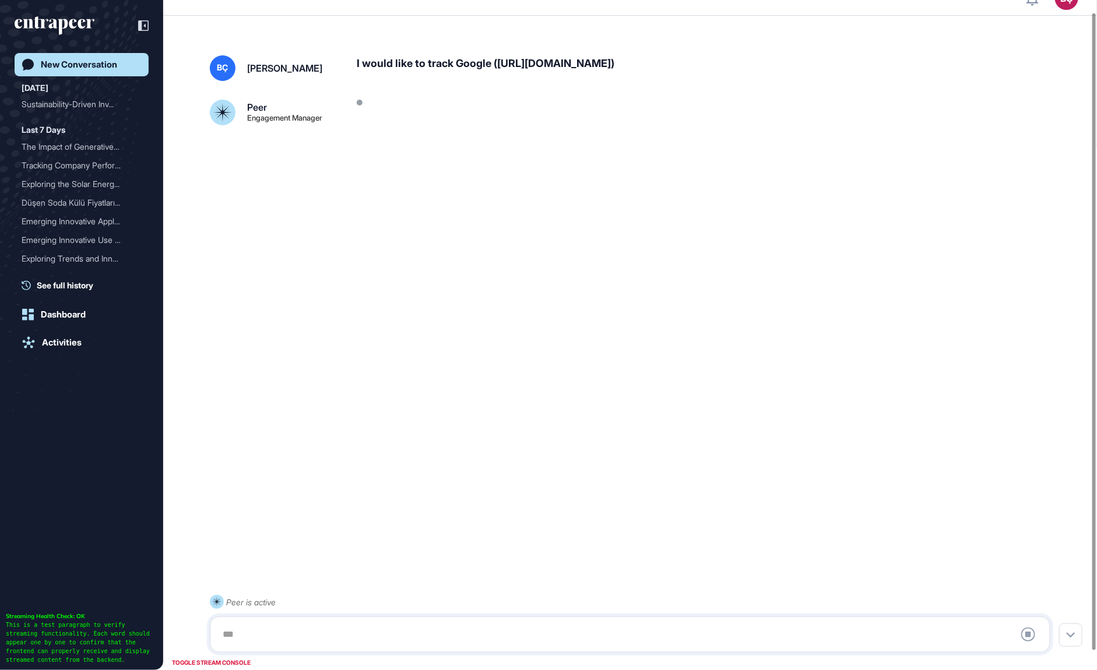
scroll to position [32, 0]
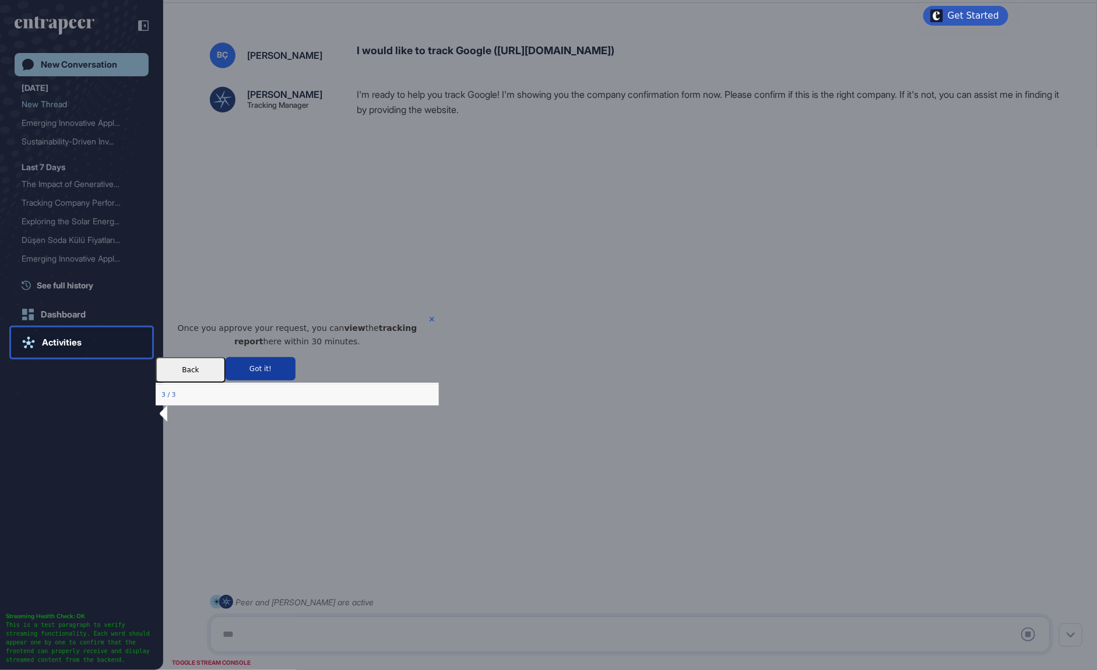
drag, startPoint x: 363, startPoint y: 379, endPoint x: 519, endPoint y: 692, distance: 350.0
click at [295, 379] on button "Got it!" at bounding box center [260, 368] width 70 height 23
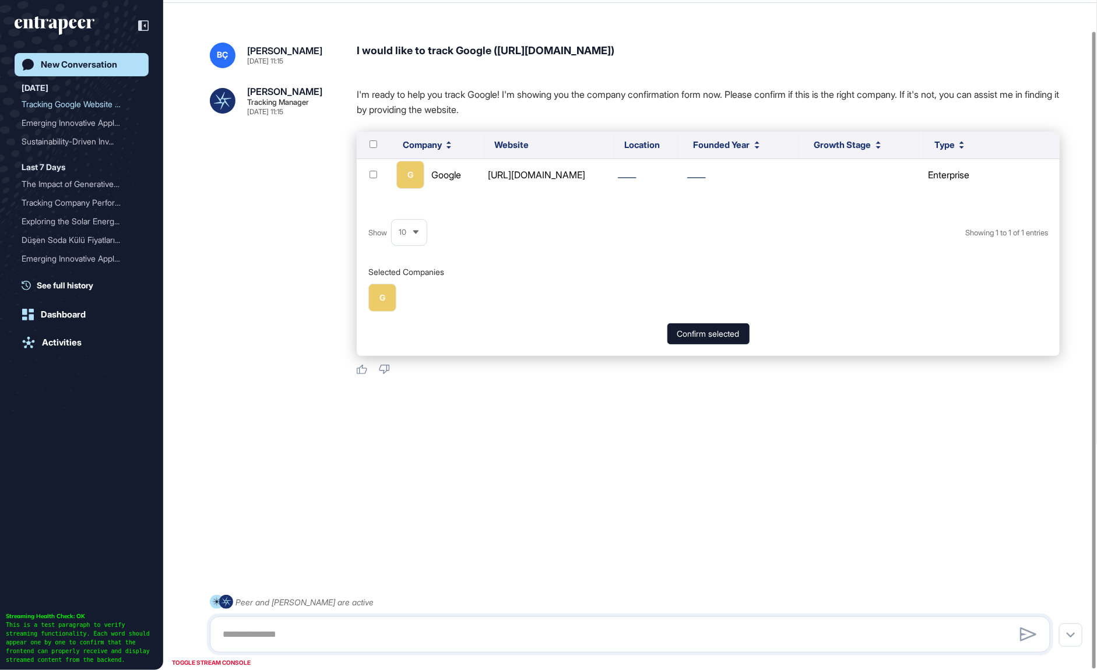
drag, startPoint x: 700, startPoint y: 336, endPoint x: 685, endPoint y: 316, distance: 24.9
click at [700, 336] on button "Confirm selected" at bounding box center [708, 333] width 82 height 21
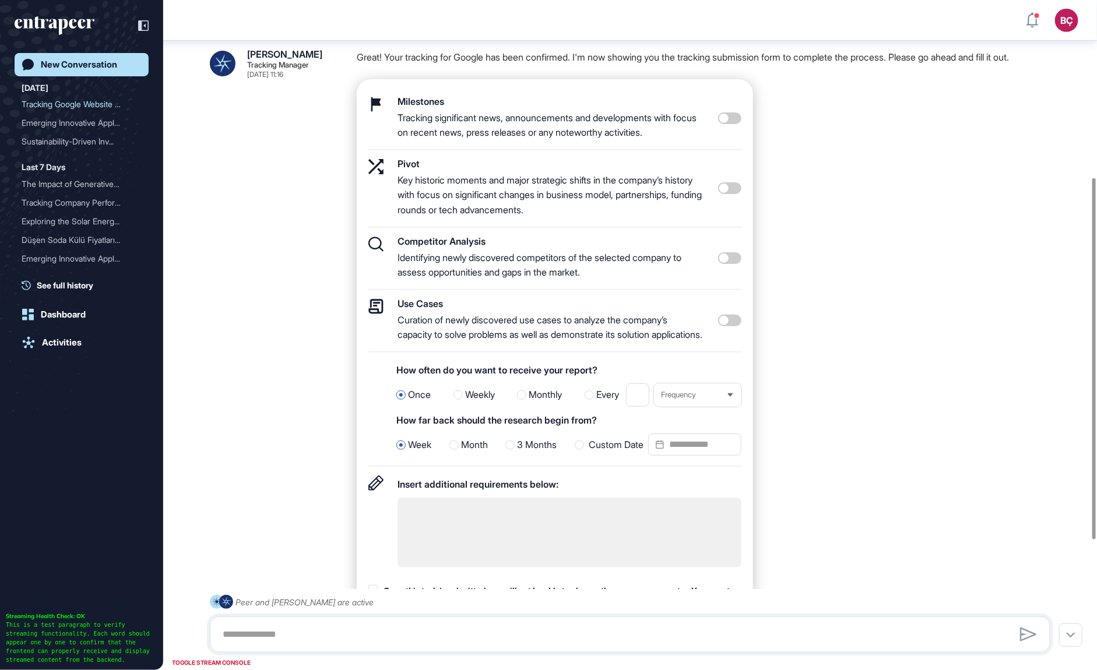
scroll to position [334, 0]
click at [737, 325] on span at bounding box center [729, 320] width 23 height 12
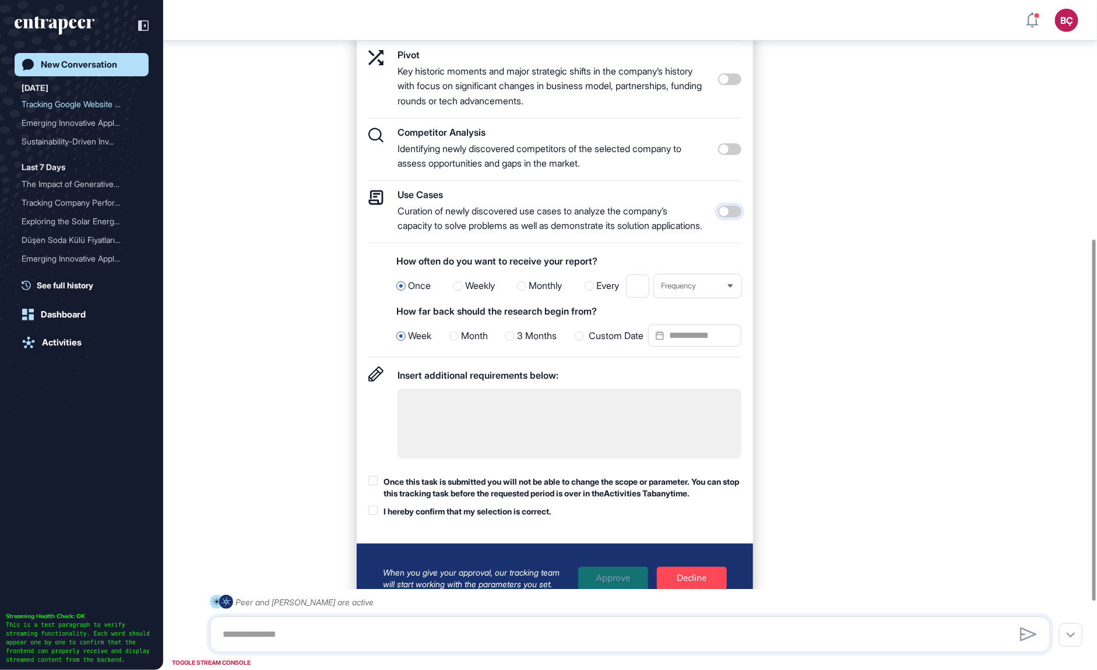
scroll to position [442, 0]
click at [478, 293] on span "Weekly" at bounding box center [480, 285] width 30 height 15
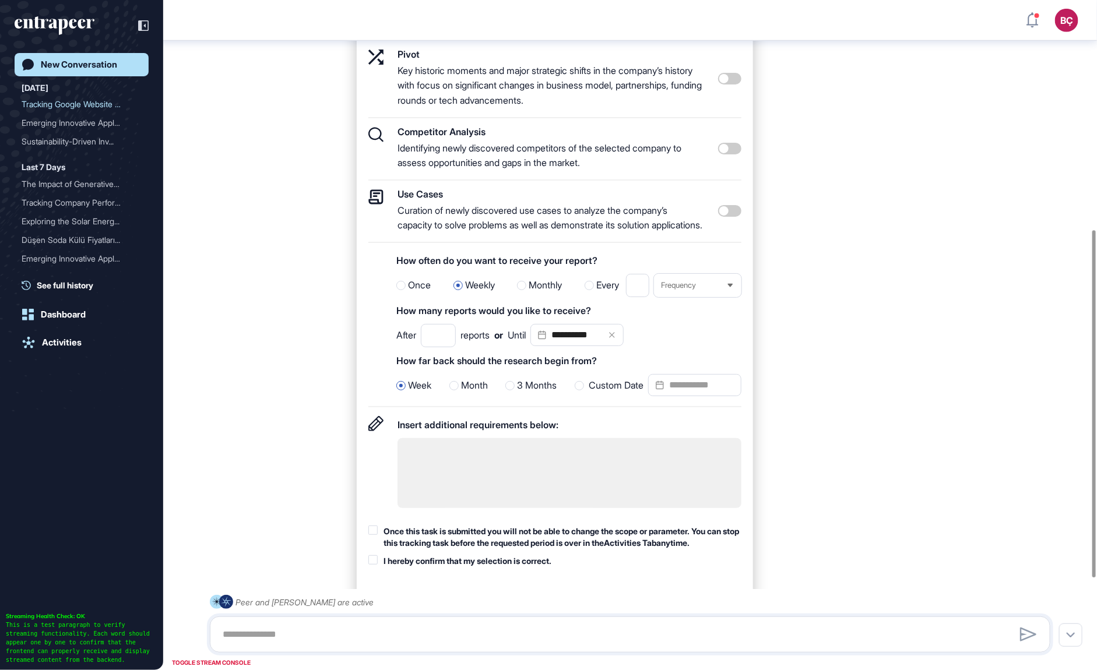
click at [428, 293] on span "Once" at bounding box center [419, 285] width 23 height 15
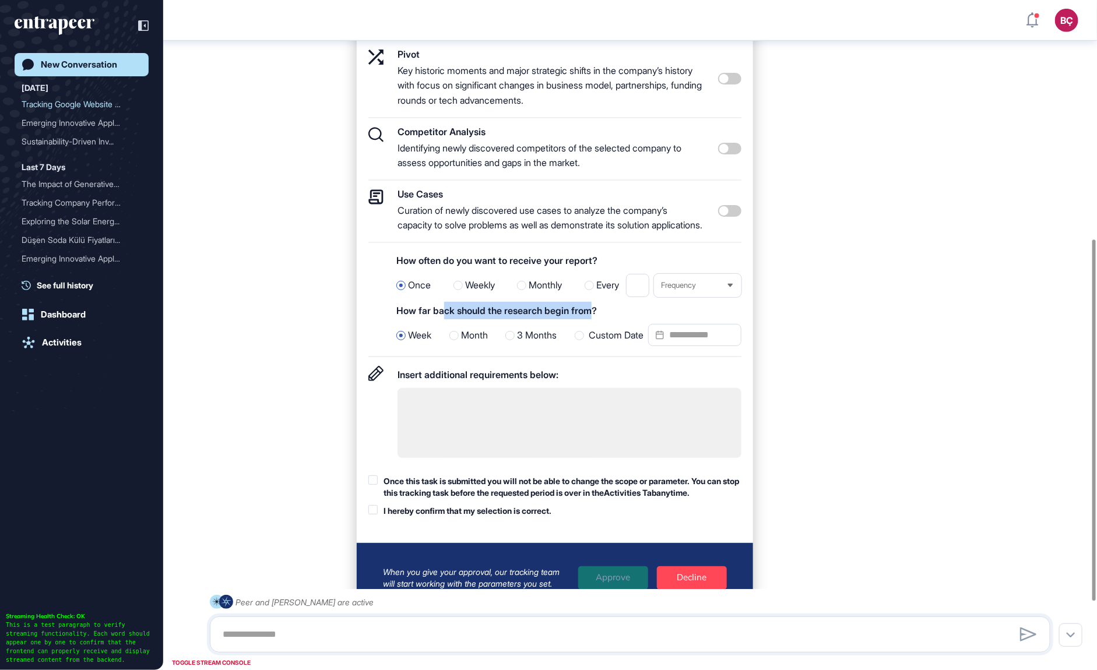
drag, startPoint x: 447, startPoint y: 326, endPoint x: 596, endPoint y: 326, distance: 149.2
click at [596, 319] on div "How far back should the research begin from?" at bounding box center [568, 310] width 345 height 17
click at [544, 343] on span "3 Months" at bounding box center [537, 335] width 40 height 15
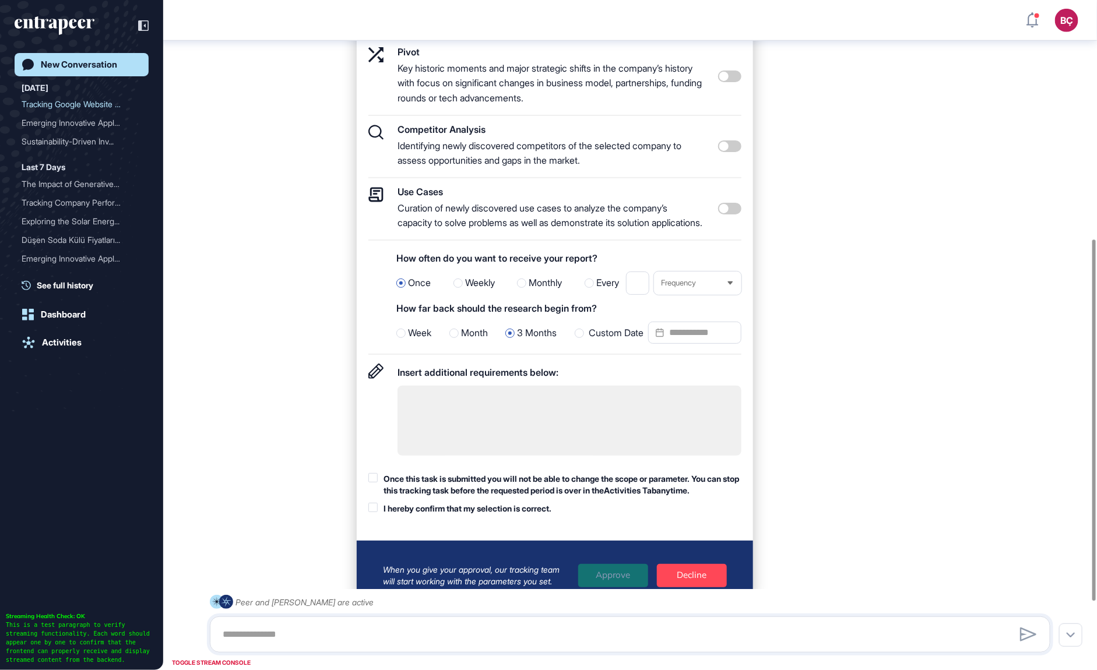
scroll to position [445, 0]
click at [480, 290] on span "Weekly" at bounding box center [480, 282] width 30 height 15
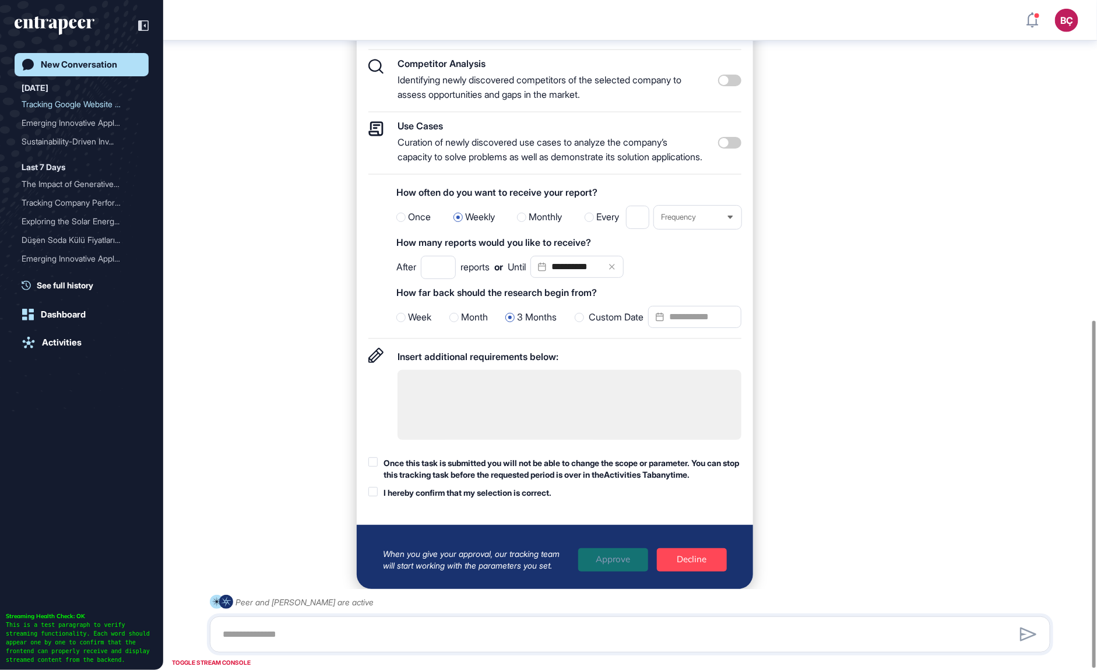
scroll to position [619, 0]
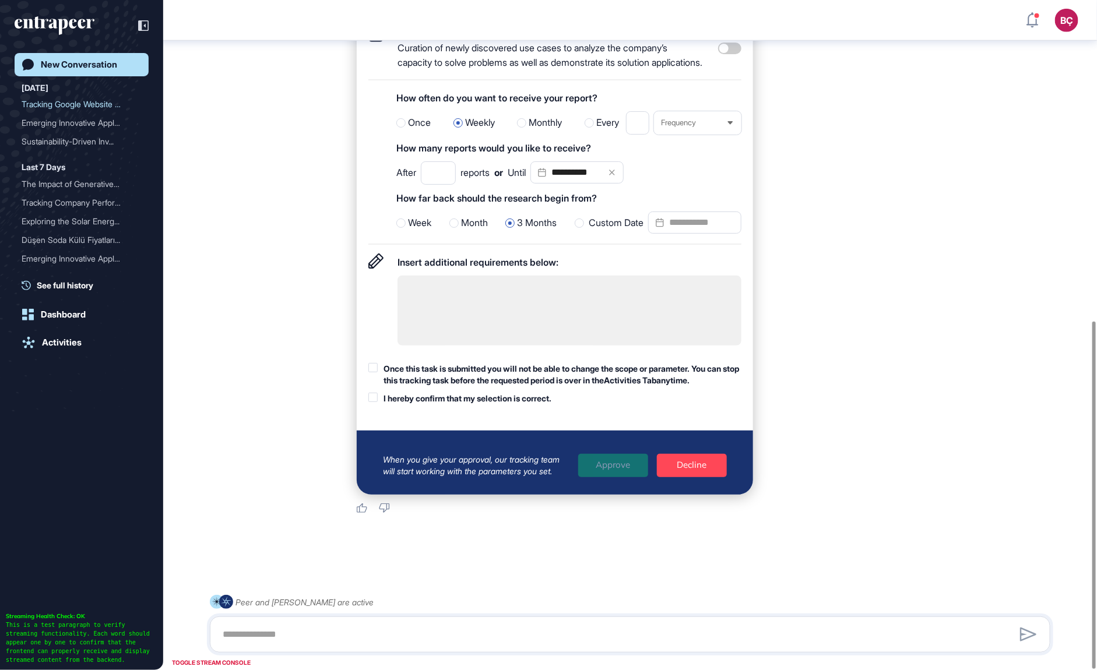
click at [520, 369] on div "Once this task is submitted you will not be able to change the scope or paramet…" at bounding box center [562, 374] width 358 height 23
click at [513, 393] on div "I hereby confirm that my selection is correct." at bounding box center [467, 399] width 168 height 12
click at [79, 69] on div "New Conversation" at bounding box center [79, 64] width 76 height 10
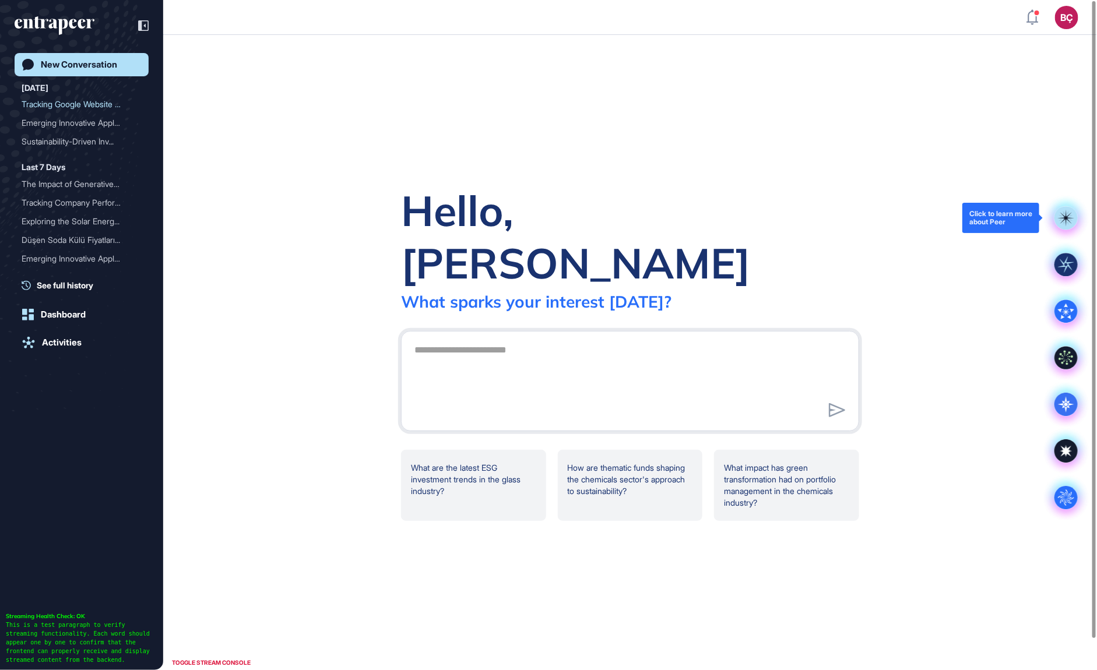
click at [1066, 221] on rect at bounding box center [1065, 217] width 23 height 23
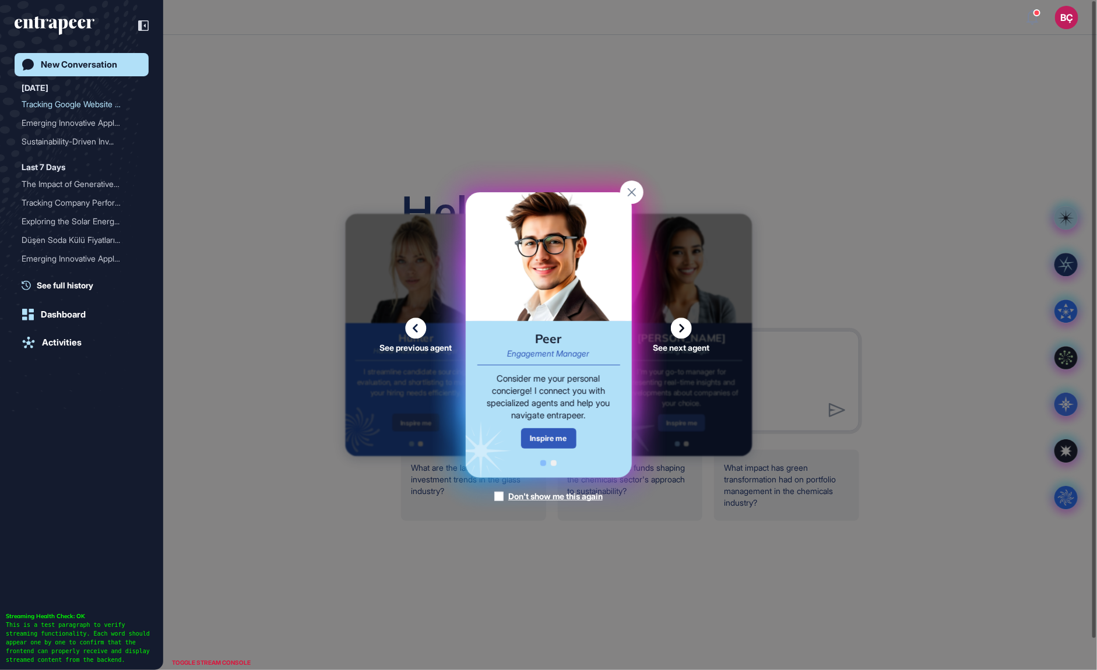
click at [679, 333] on icon at bounding box center [681, 328] width 21 height 21
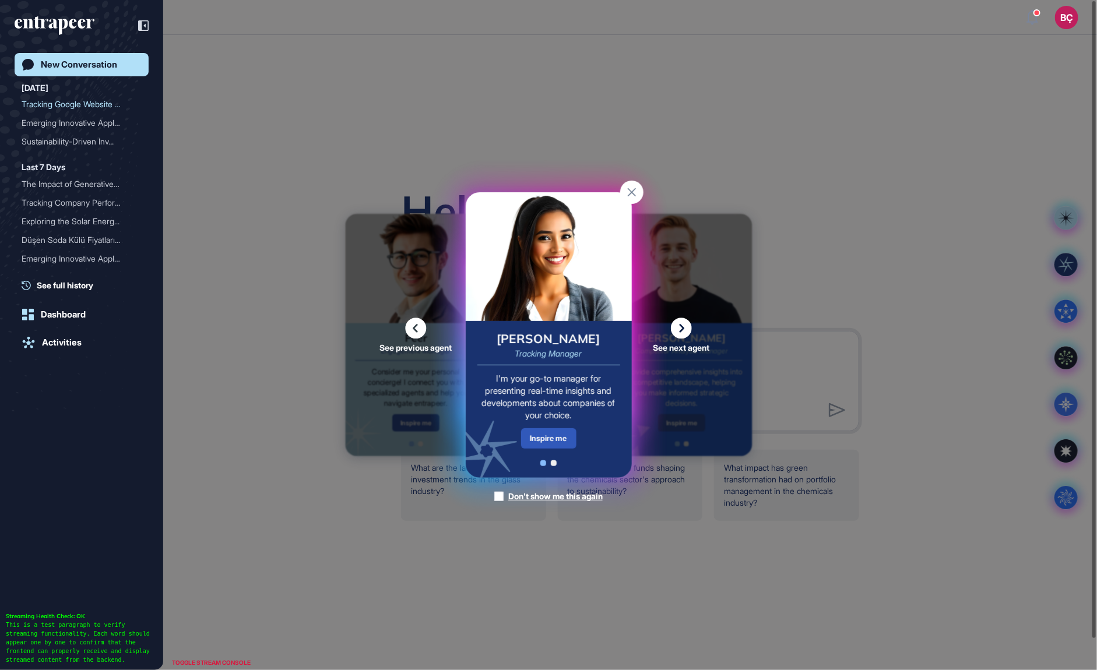
click at [677, 329] on icon at bounding box center [681, 328] width 21 height 21
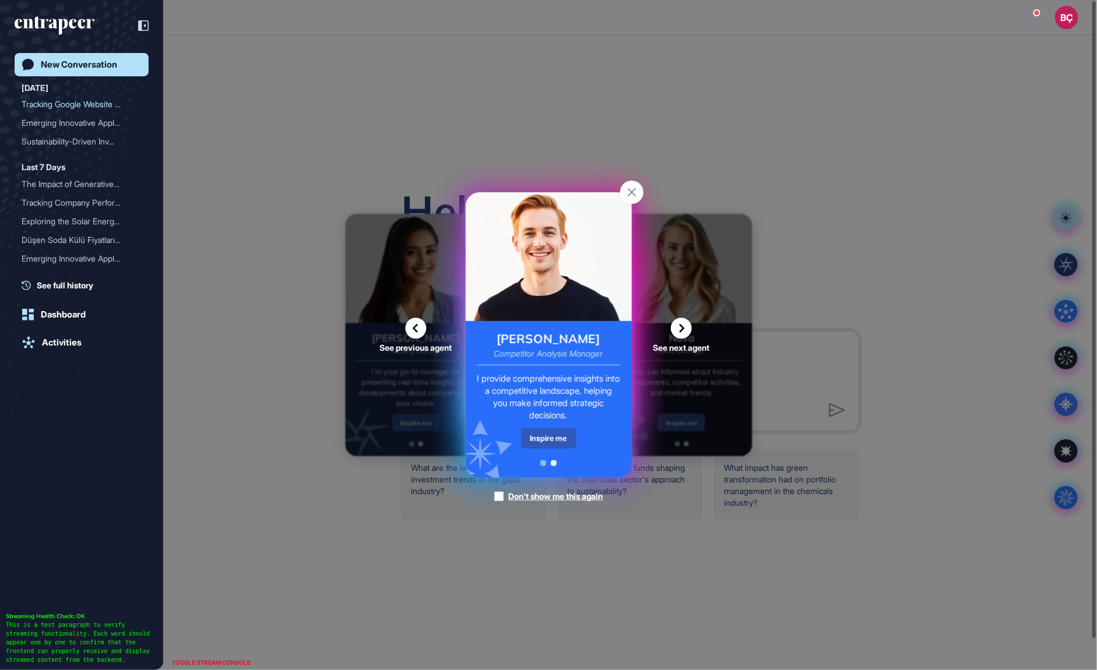
click at [548, 438] on div "Inspire me" at bounding box center [548, 438] width 55 height 20
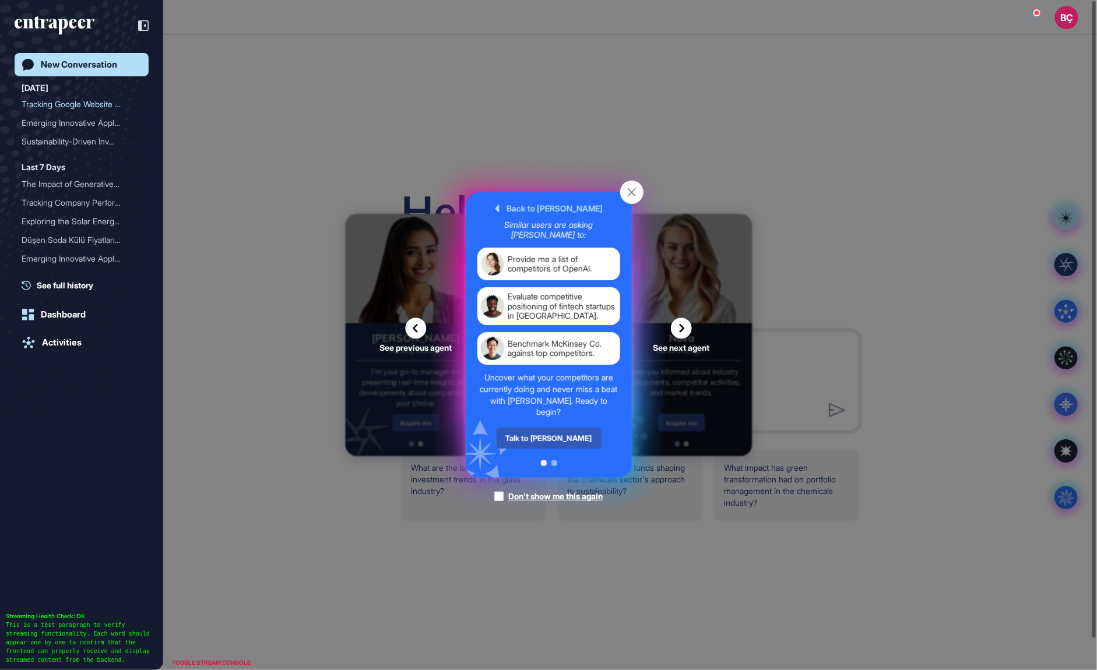
click at [678, 329] on icon at bounding box center [681, 328] width 21 height 21
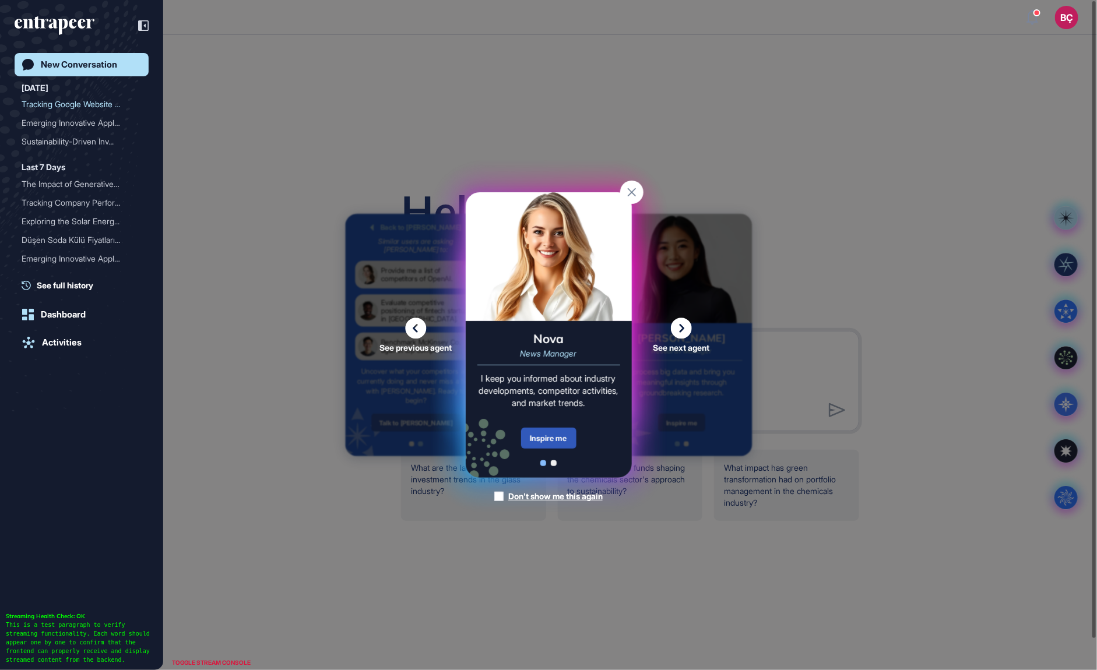
click at [681, 332] on icon at bounding box center [681, 328] width 21 height 21
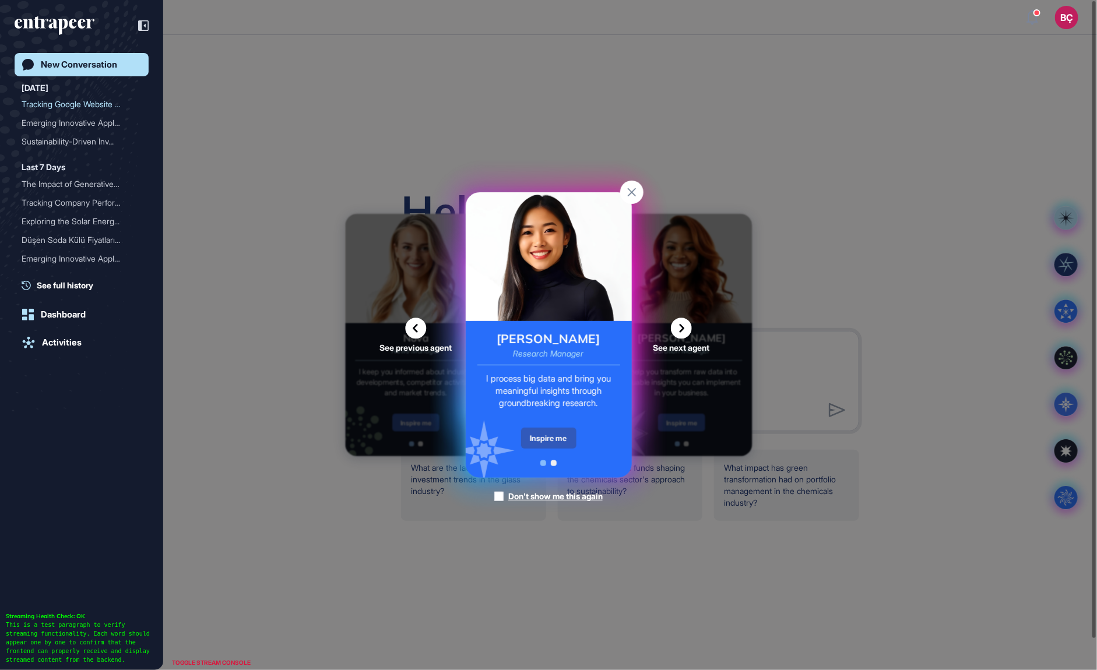
click at [533, 352] on div "Research Manager" at bounding box center [548, 354] width 71 height 8
click at [681, 332] on icon at bounding box center [681, 328] width 21 height 21
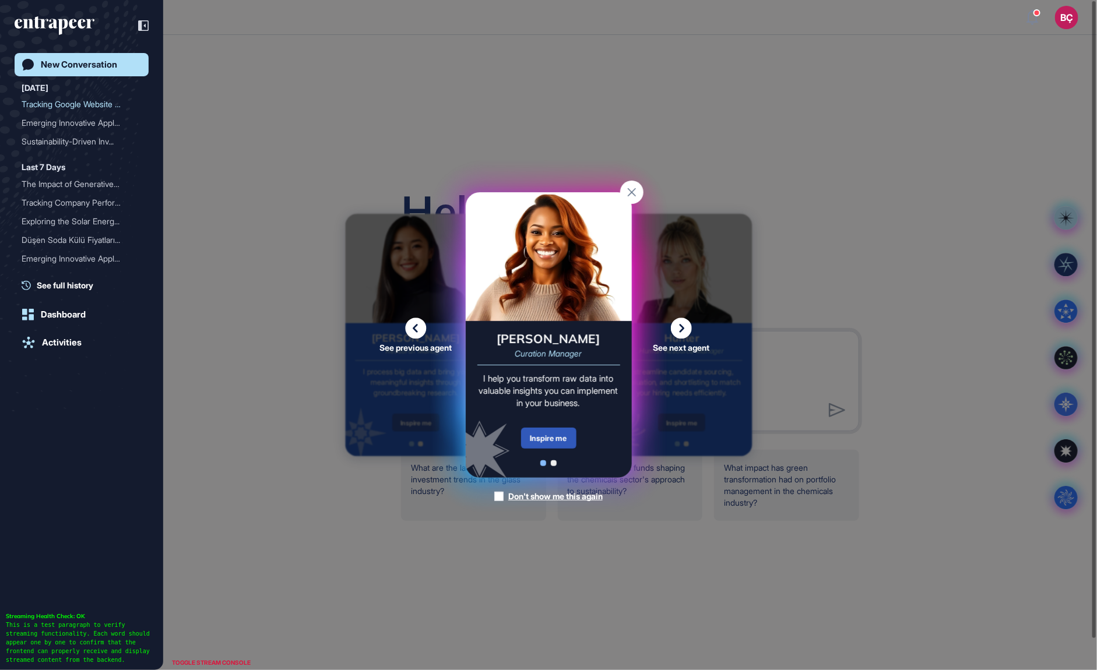
click at [635, 191] on rect at bounding box center [631, 192] width 23 height 23
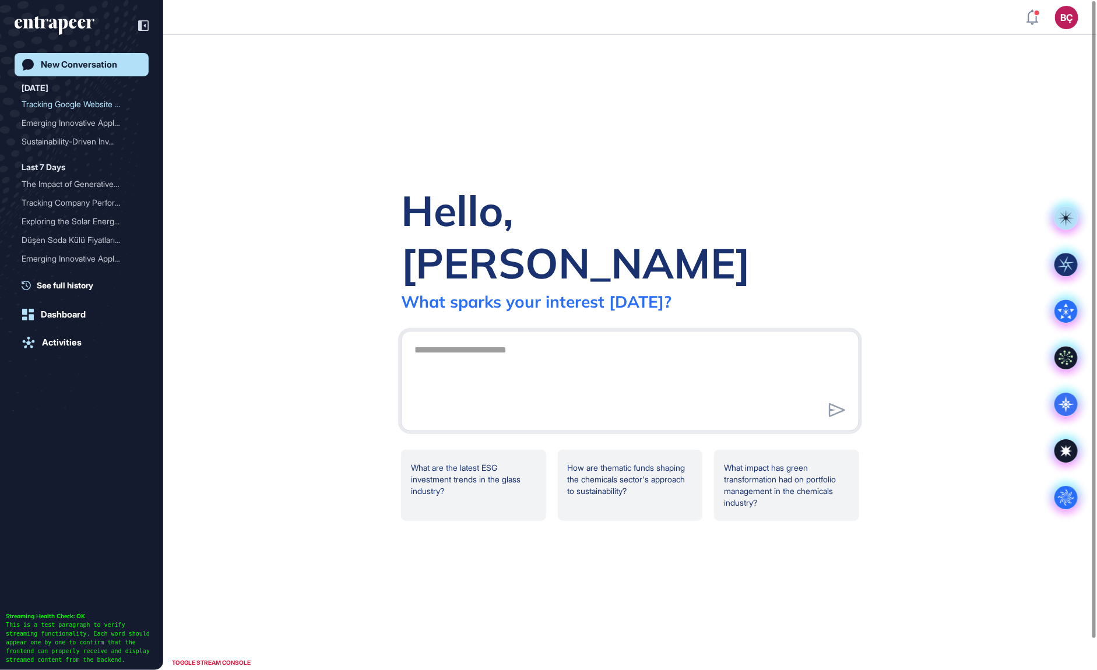
click at [630, 209] on div "Hello, Beril What sparks your interest today? .cls-2{fill:#fff} What are the la…" at bounding box center [630, 352] width 934 height 635
click at [81, 69] on div "New Conversation" at bounding box center [79, 64] width 76 height 10
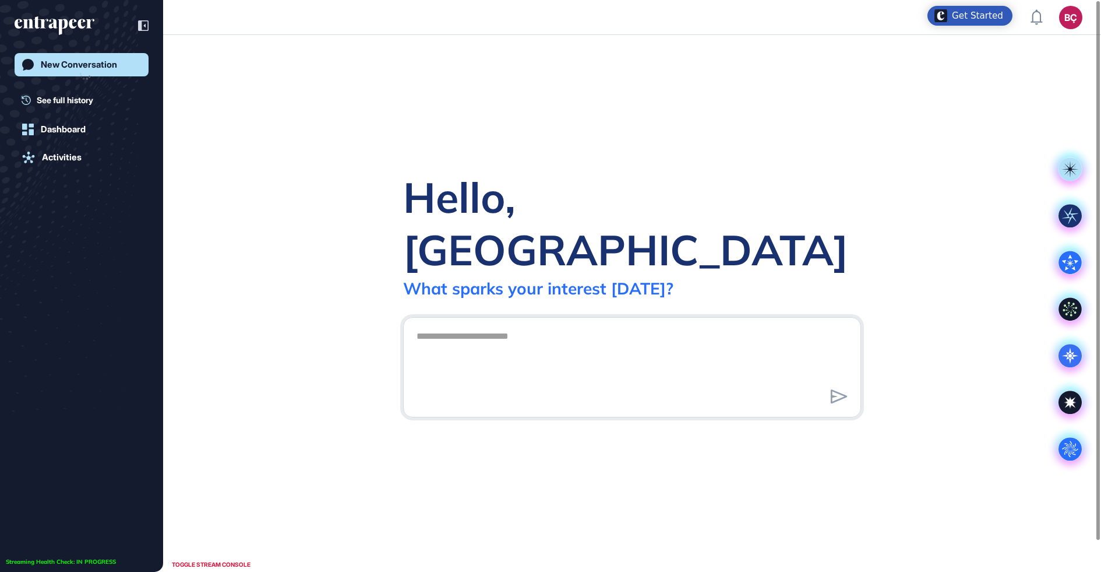
scroll to position [1, 1]
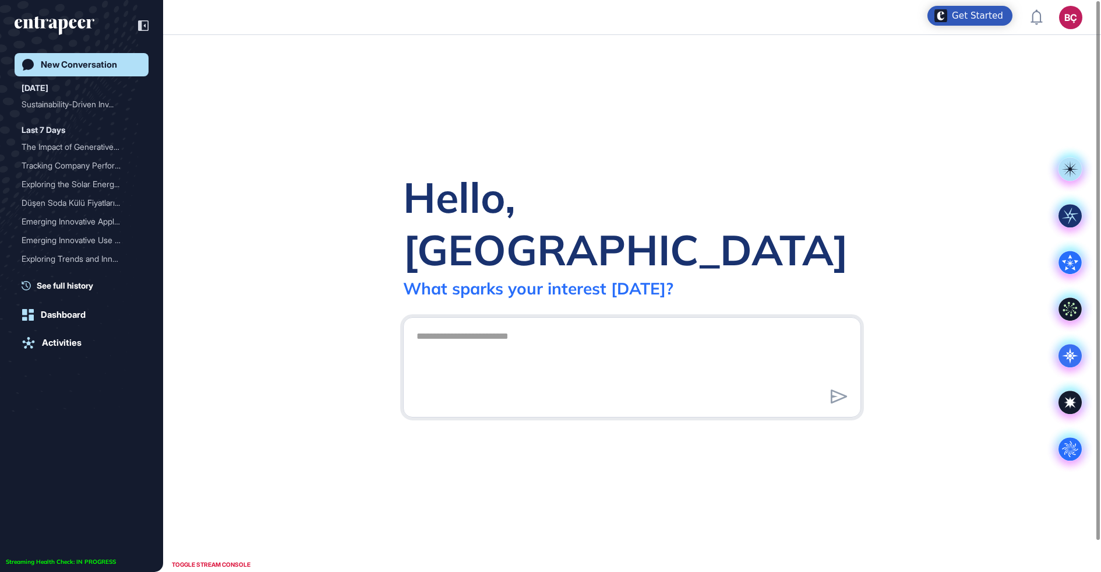
click at [459, 325] on textarea at bounding box center [632, 366] width 445 height 82
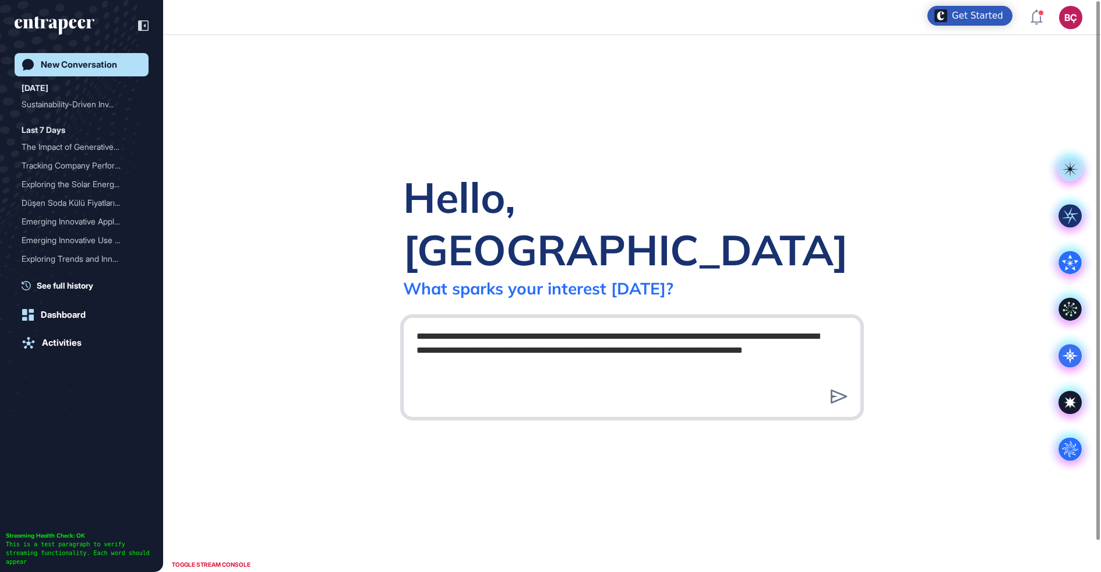
type textarea "**********"
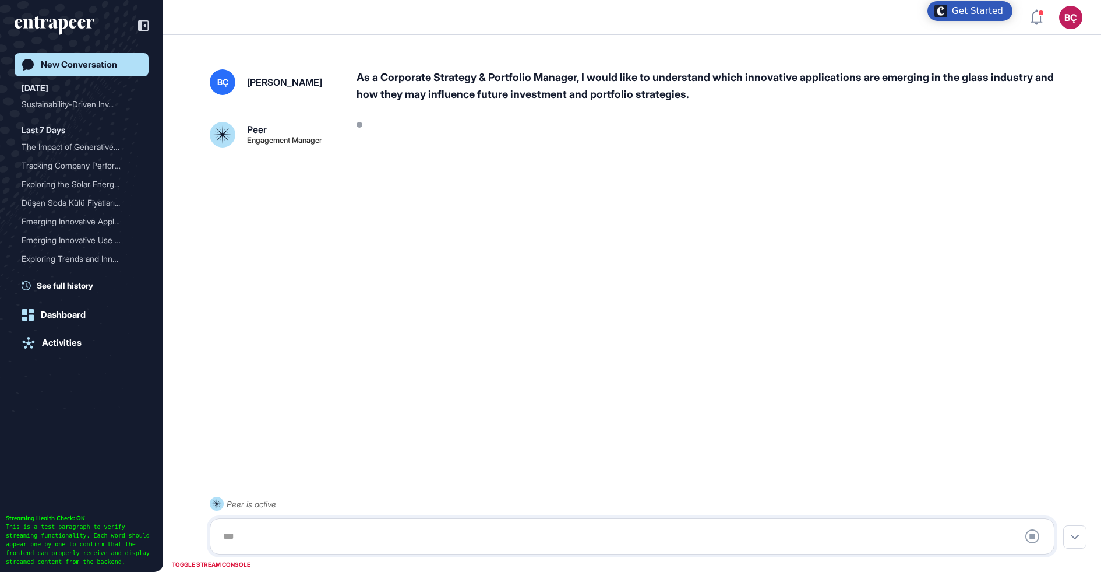
scroll to position [32, 0]
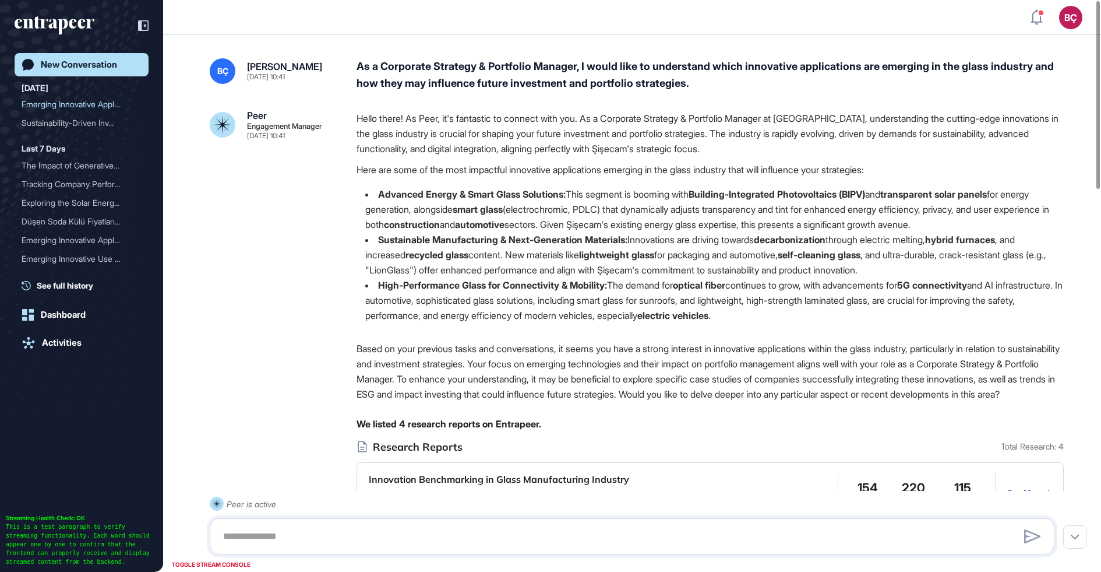
click at [420, 223] on li "Advanced Energy & Smart Glass Solutions: This segment is booming with Building-…" at bounding box center [710, 208] width 707 height 45
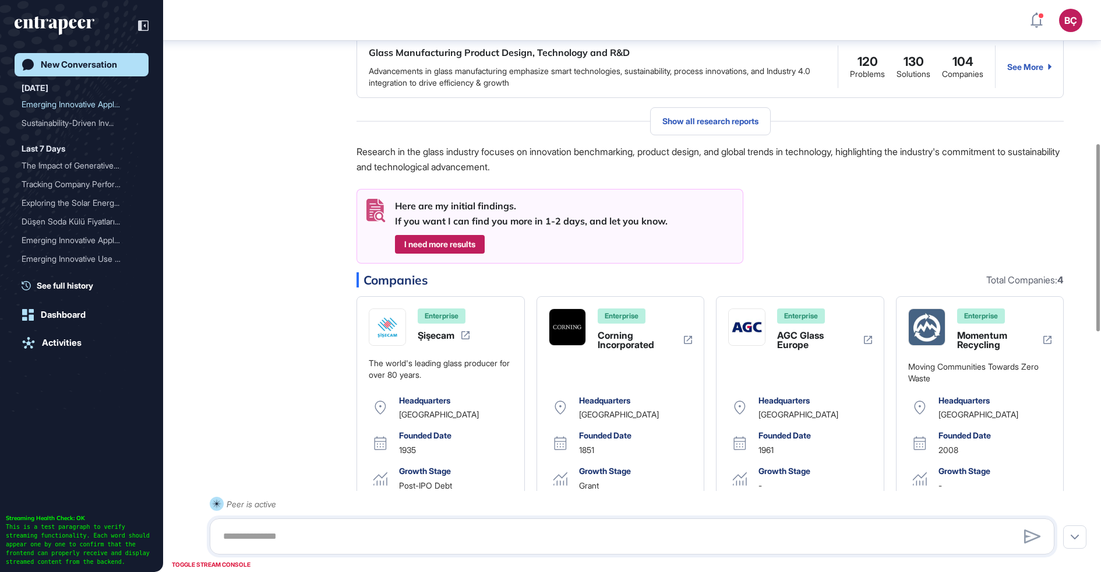
scroll to position [527, 0]
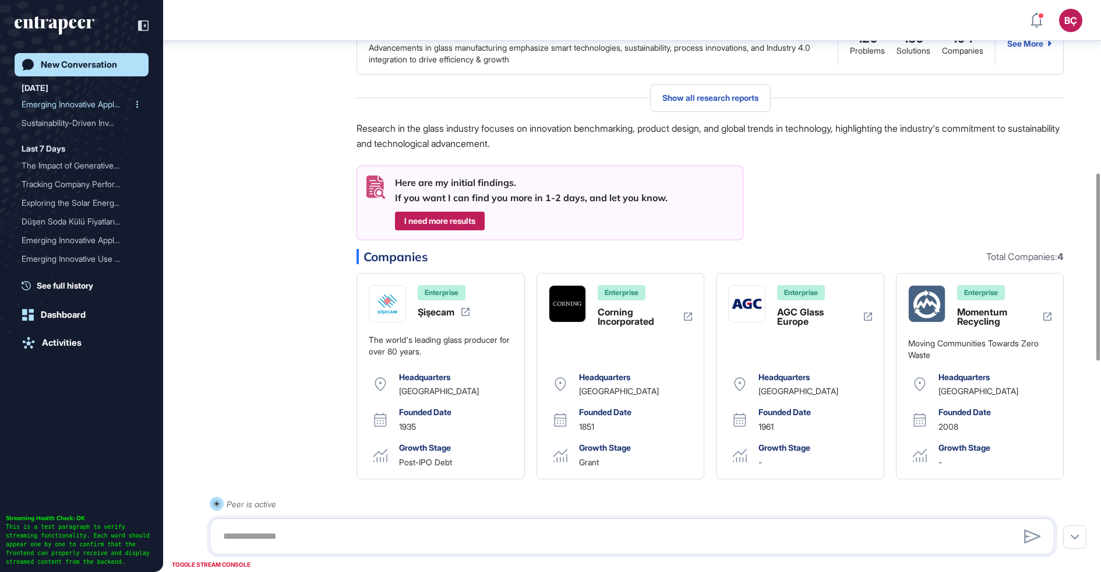
click at [68, 108] on div "Emerging Innovative Appli..." at bounding box center [77, 104] width 111 height 19
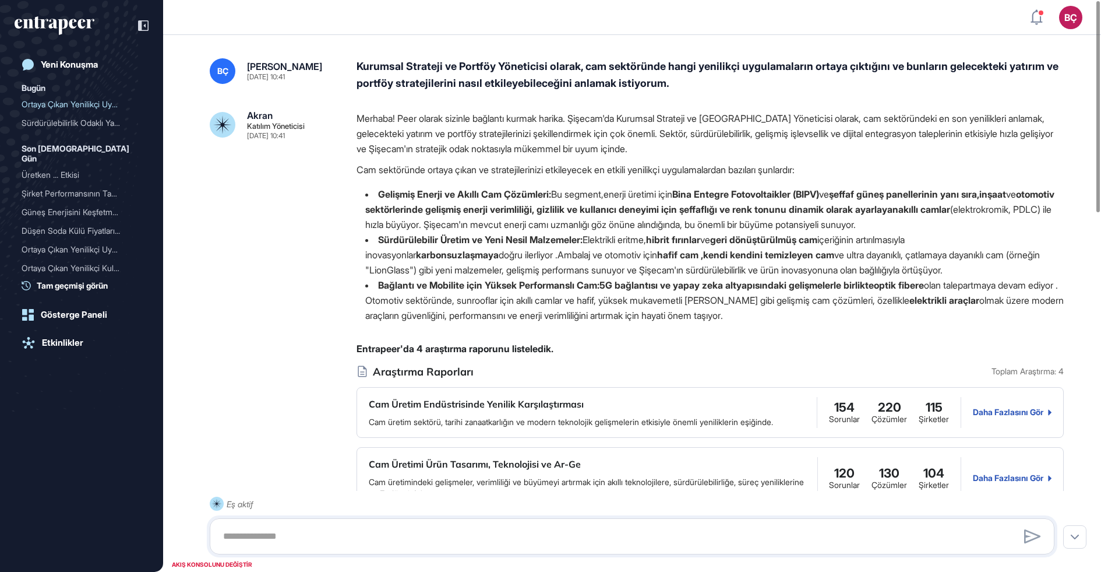
click at [678, 172] on font "Cam sektöründe ortaya çıkan ve stratejilerinizi etkileyecek en etkili yenilikçi…" at bounding box center [576, 170] width 438 height 12
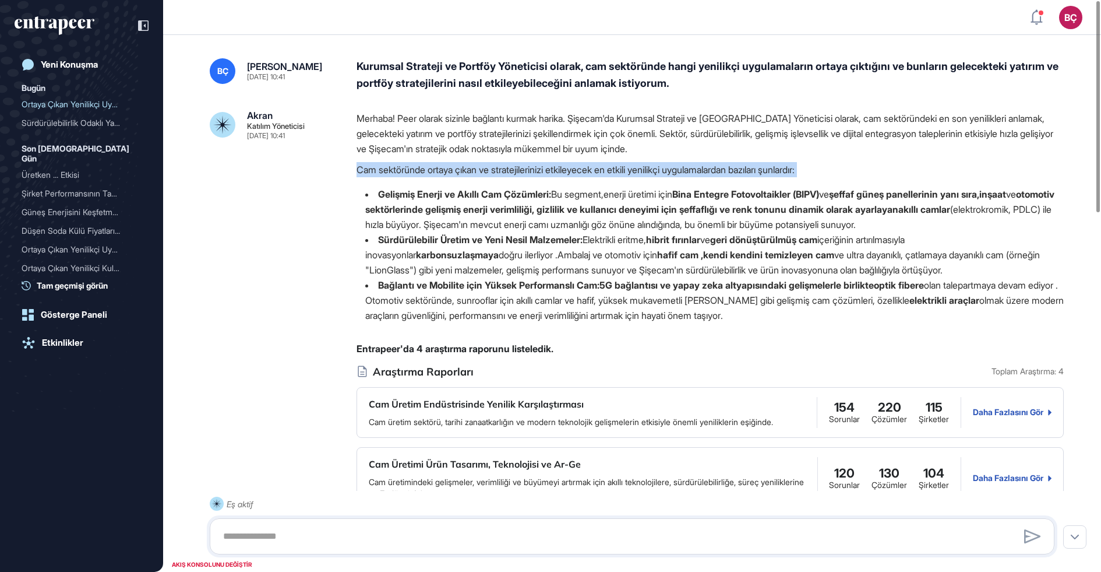
click at [658, 185] on div "Merhaba! Peer olarak sizinle bağlantı kurmak harika. Şişecam'da Kurumsal Strate…" at bounding box center [710, 221] width 707 height 221
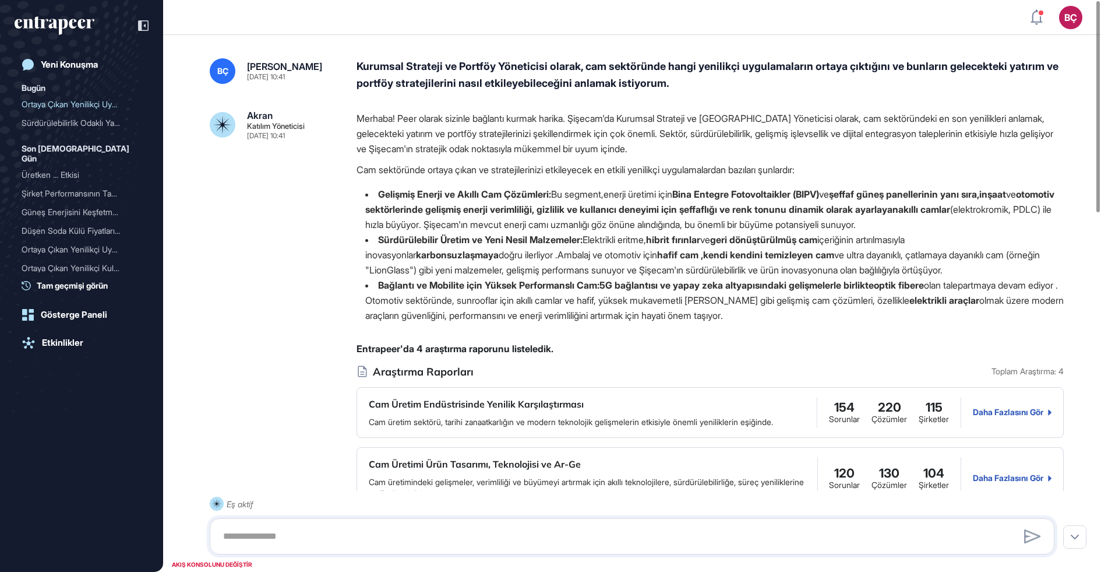
click at [647, 229] on font ". Şişecam'ın mevcut enerji camı uzmanlığı göz önüne alındığında, bu önemli bir …" at bounding box center [637, 225] width 437 height 12
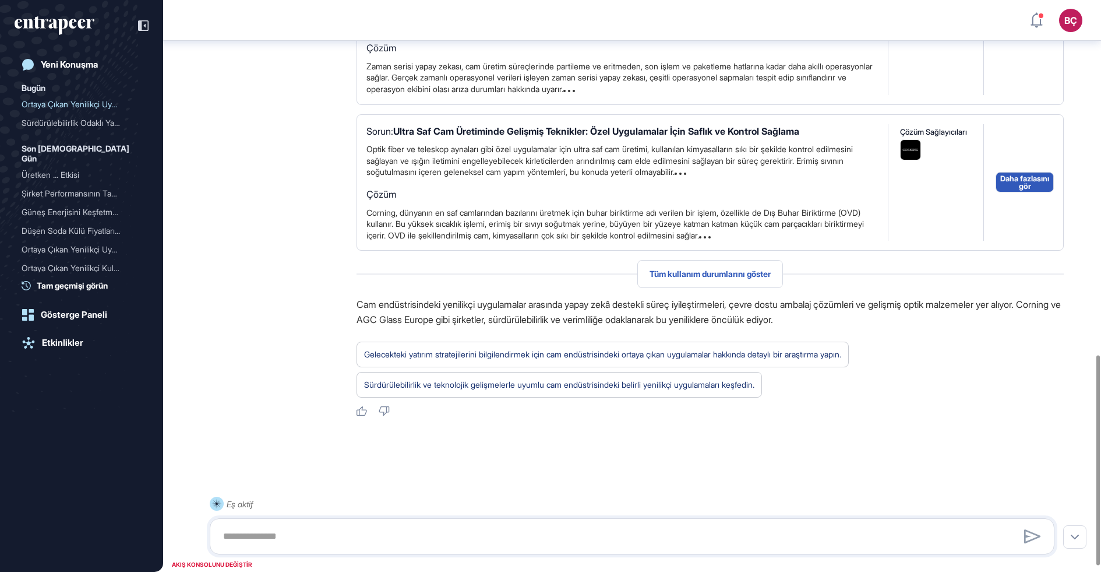
scroll to position [978, 0]
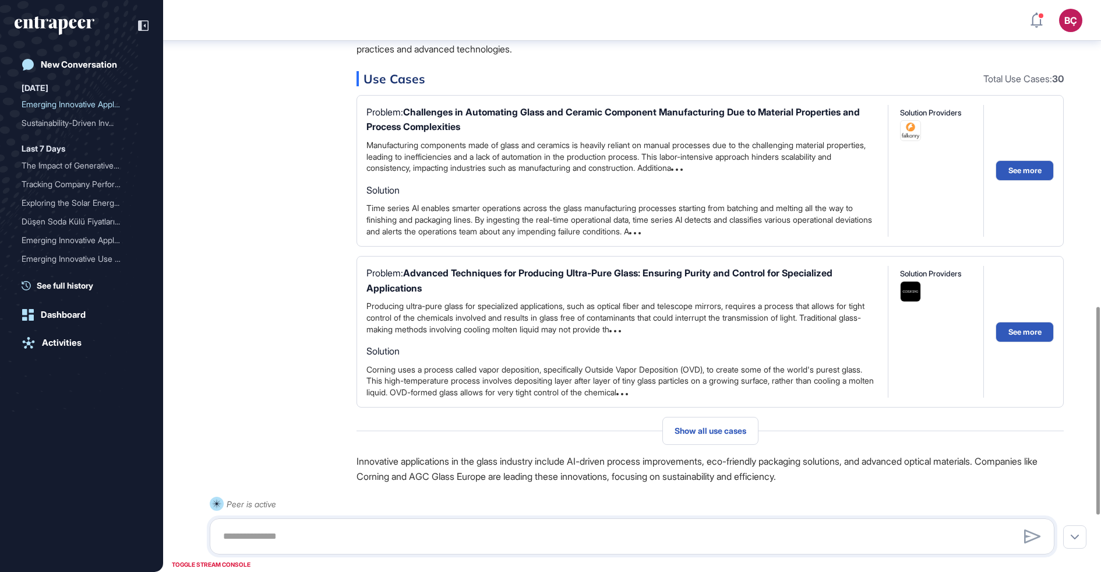
scroll to position [833, 0]
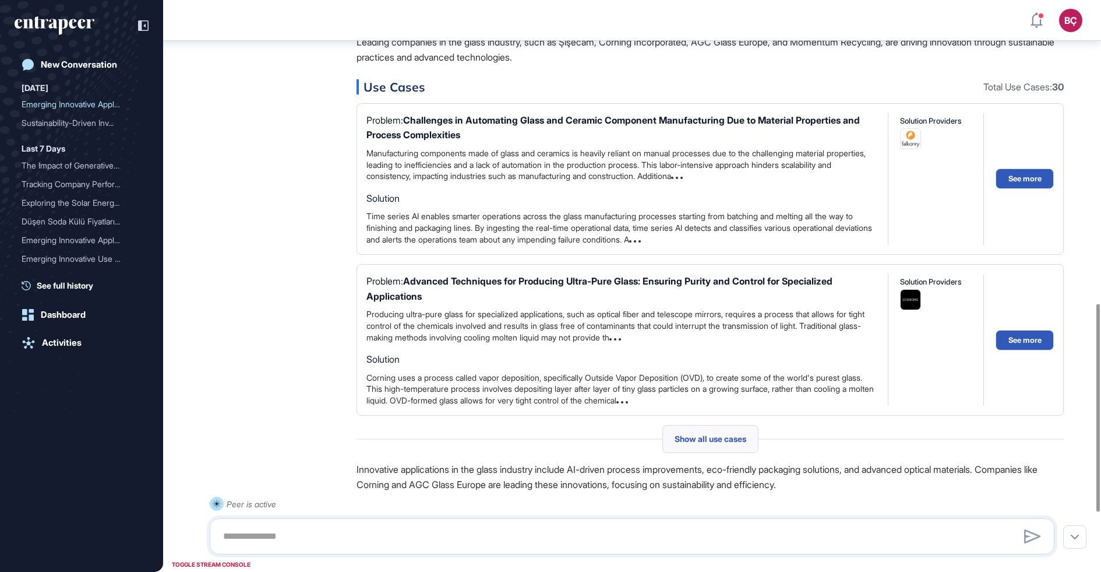
click at [705, 438] on span "Show all use cases" at bounding box center [711, 438] width 72 height 9
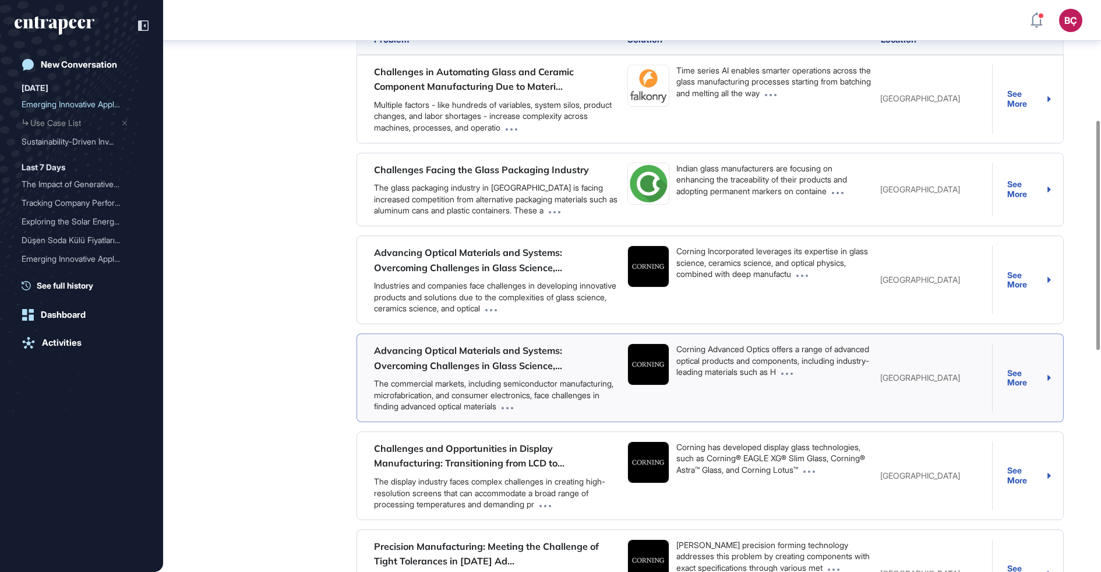
scroll to position [175, 0]
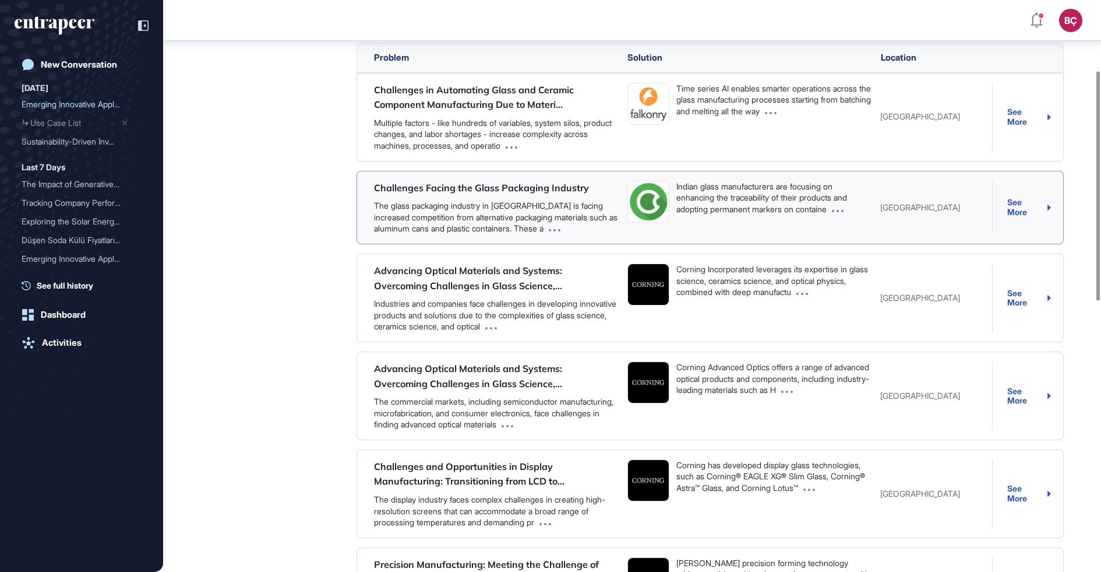
click at [1016, 196] on div "Challenges Facing the Glass Packaging Industry The glass packaging industry in …" at bounding box center [710, 207] width 707 height 73
click at [1015, 196] on div "Challenges Facing the Glass Packaging Industry The glass packaging industry in …" at bounding box center [710, 207] width 707 height 73
click at [1015, 207] on div "See More" at bounding box center [1030, 207] width 44 height 19
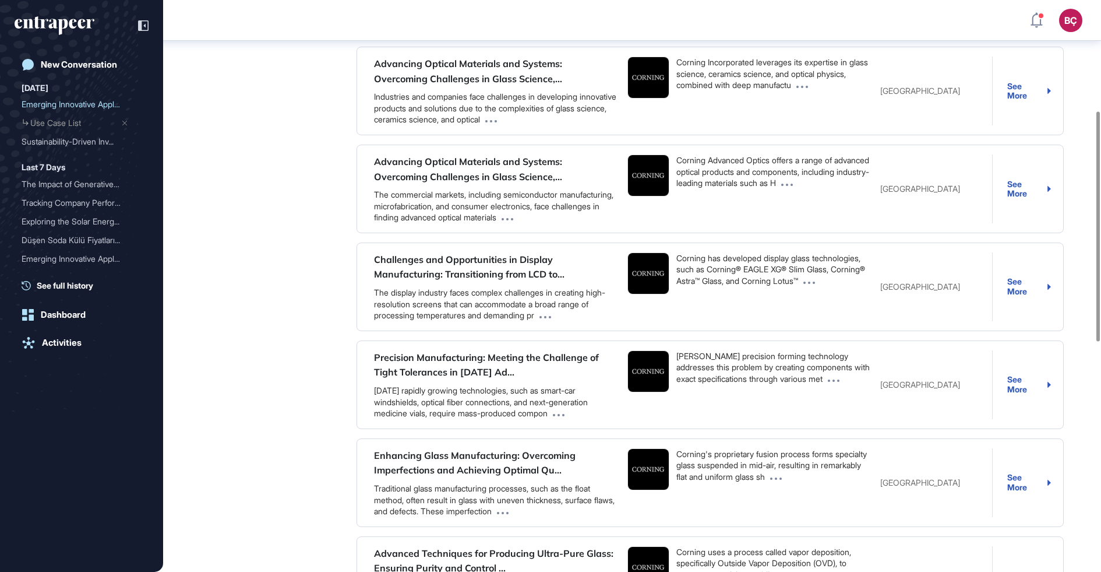
scroll to position [850, 0]
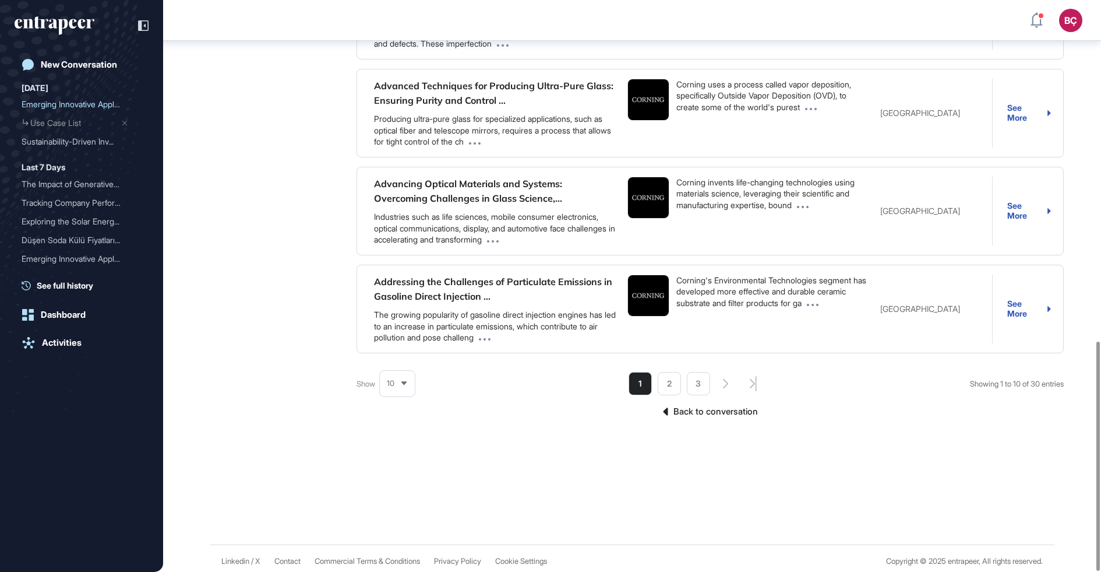
click at [678, 404] on link "Back to conversation" at bounding box center [710, 411] width 707 height 15
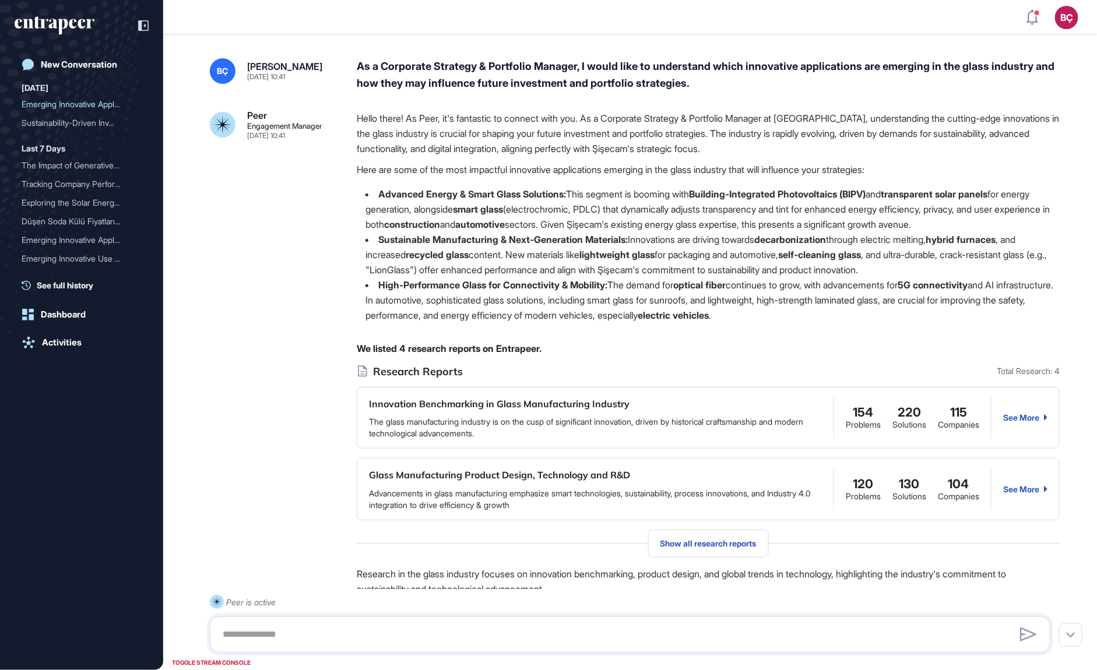
scroll to position [670, 1097]
click at [421, 186] on li "Advanced Energy & Smart Glass Solutions: This segment is booming with Building-…" at bounding box center [708, 208] width 703 height 45
click at [147, 30] on icon at bounding box center [143, 25] width 10 height 10
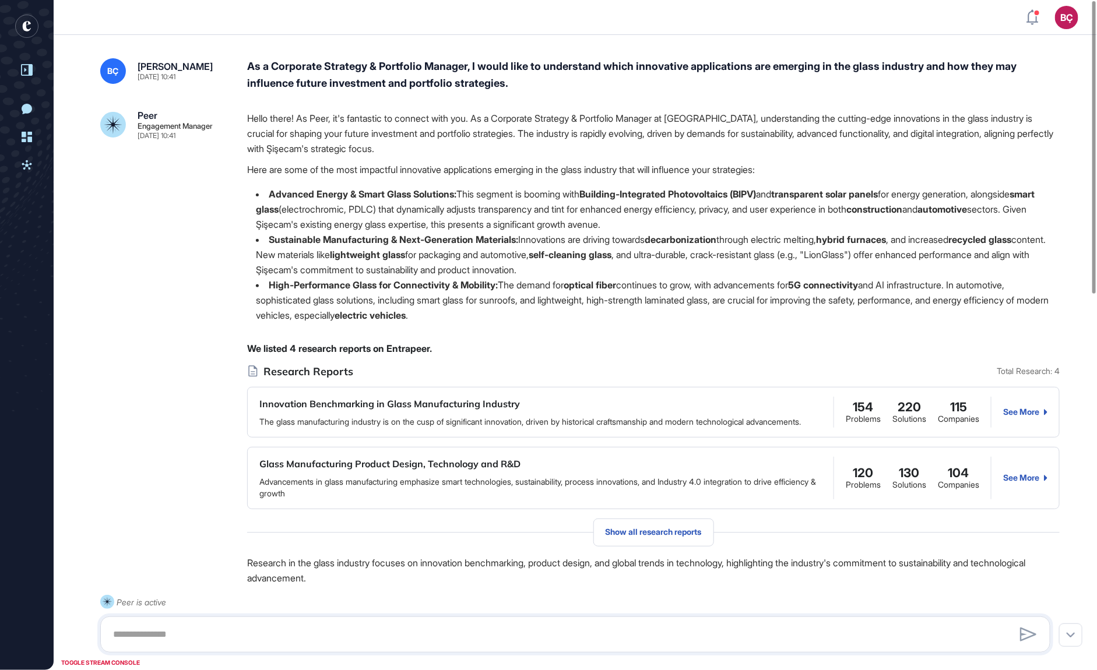
click at [415, 212] on li "Advanced Energy & Smart Glass Solutions: This segment is booming with Building-…" at bounding box center [653, 208] width 812 height 45
drag, startPoint x: 734, startPoint y: 120, endPoint x: 486, endPoint y: 121, distance: 248.2
click at [486, 121] on p "Hello there! As Peer, it's fantastic to connect with you. As a Corporate Strate…" at bounding box center [653, 133] width 812 height 45
drag, startPoint x: 502, startPoint y: 116, endPoint x: 694, endPoint y: 117, distance: 192.3
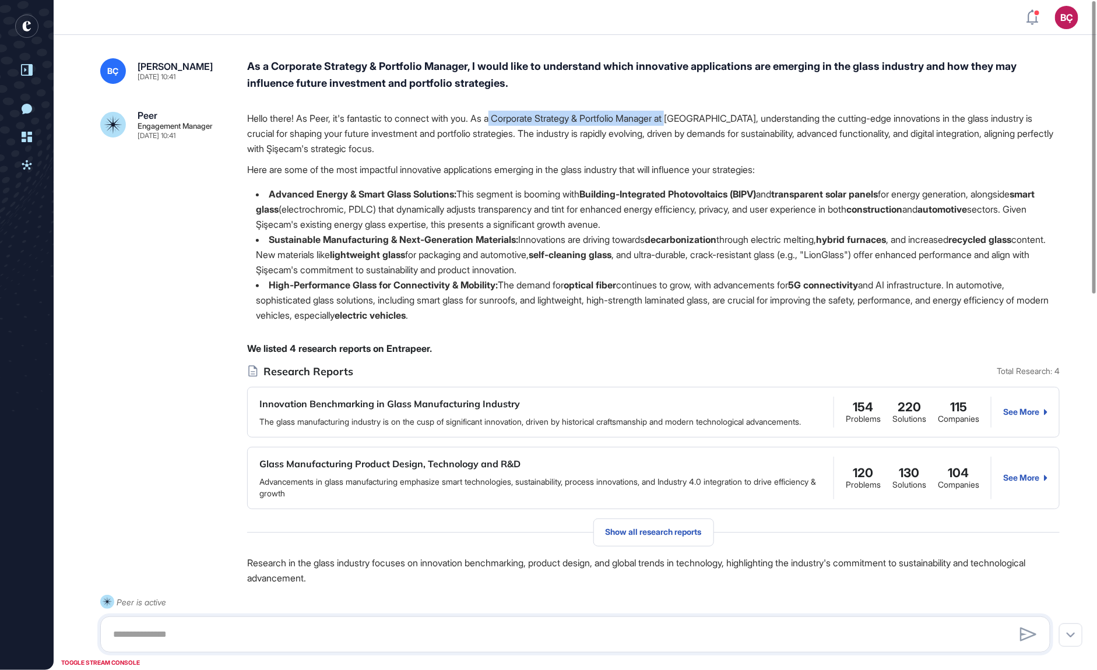
click at [693, 117] on p "Hello there! As Peer, it's fantastic to connect with you. As a Corporate Strate…" at bounding box center [653, 133] width 812 height 45
click at [695, 117] on p "Hello there! As Peer, it's fantastic to connect with you. As a Corporate Strate…" at bounding box center [653, 133] width 812 height 45
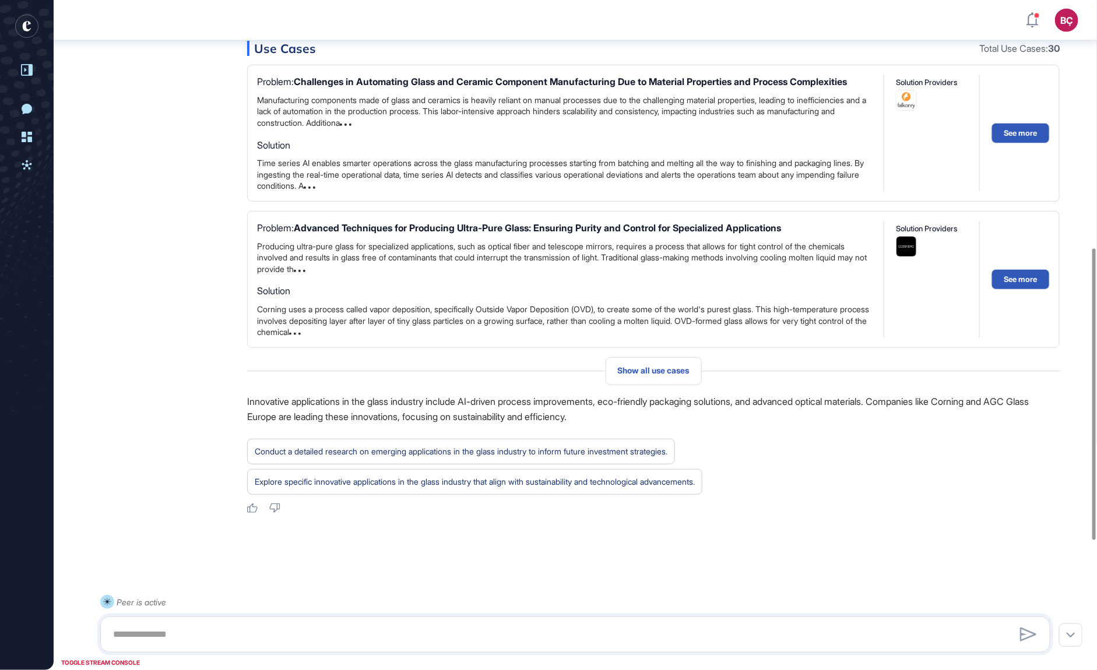
scroll to position [864, 0]
click at [223, 571] on textarea at bounding box center [576, 634] width 938 height 23
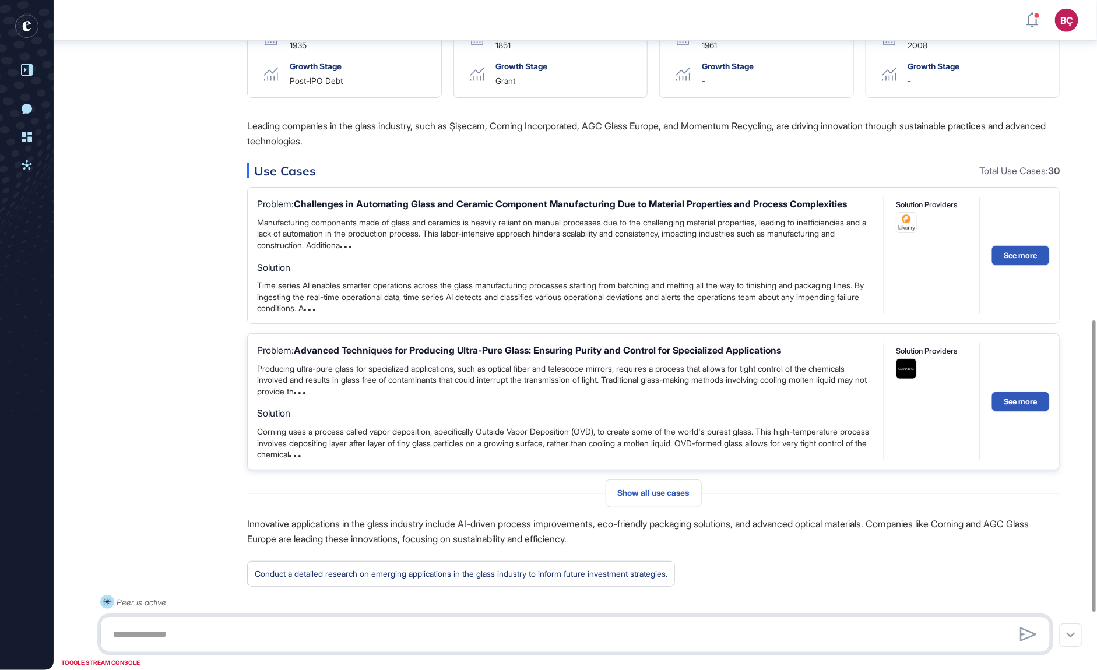
scroll to position [735, 0]
click at [664, 497] on span "Show all use cases" at bounding box center [654, 492] width 72 height 9
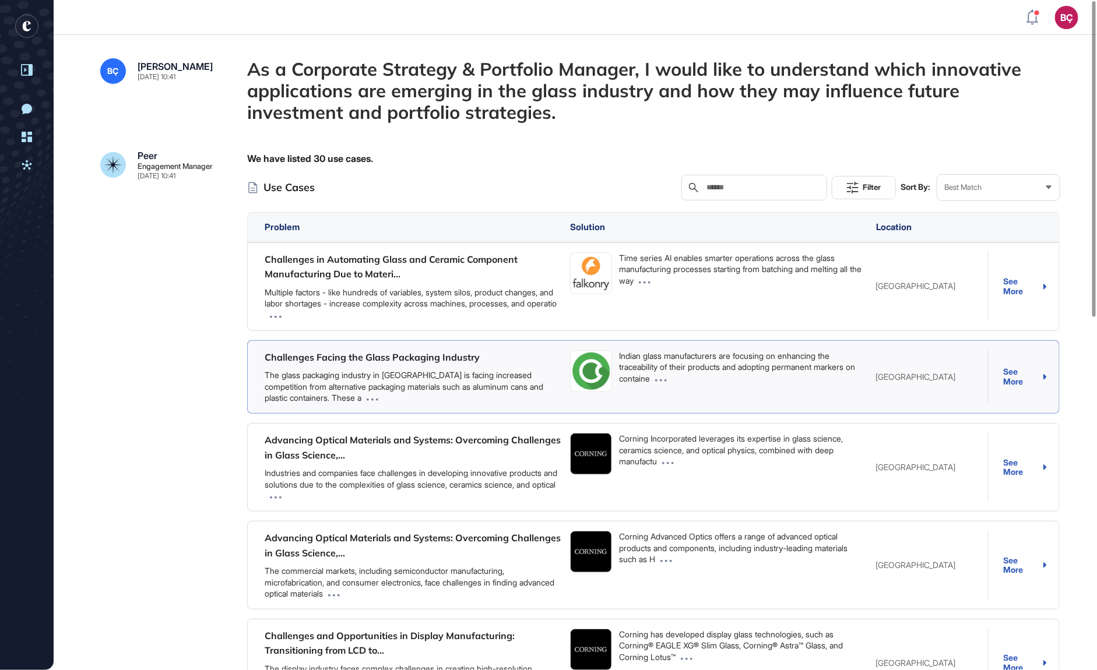
click at [1017, 381] on div "See More" at bounding box center [1025, 376] width 44 height 19
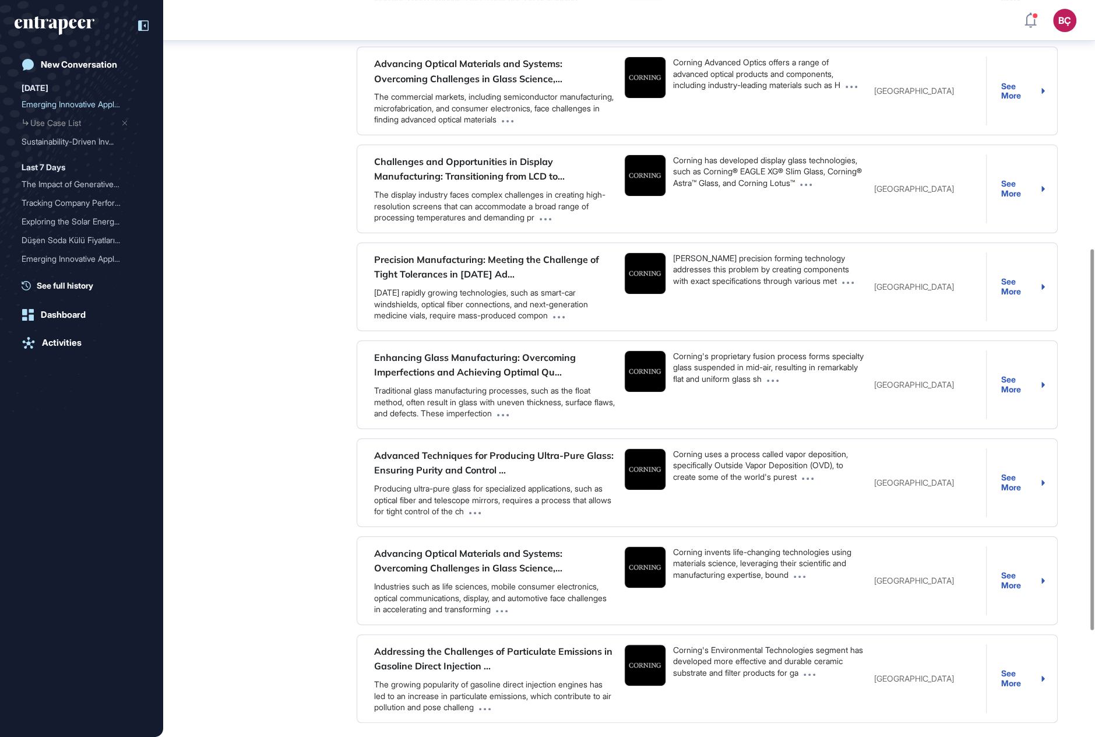
scroll to position [685, 0]
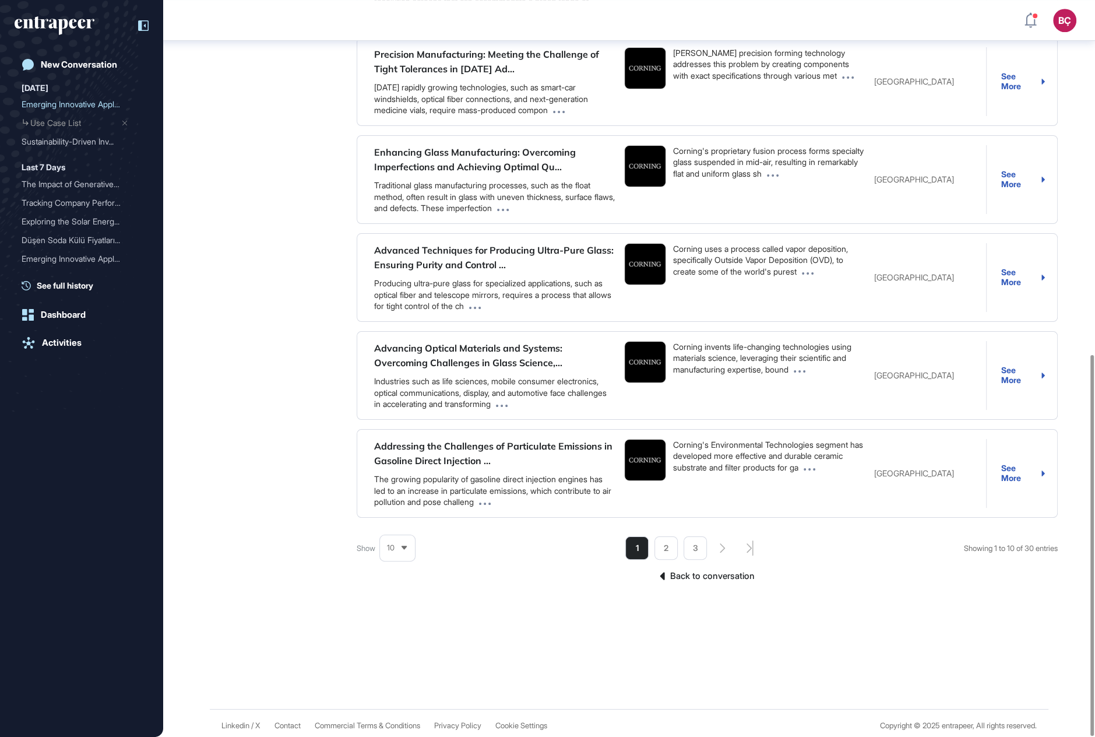
click at [731, 571] on link "Back to conversation" at bounding box center [707, 575] width 701 height 15
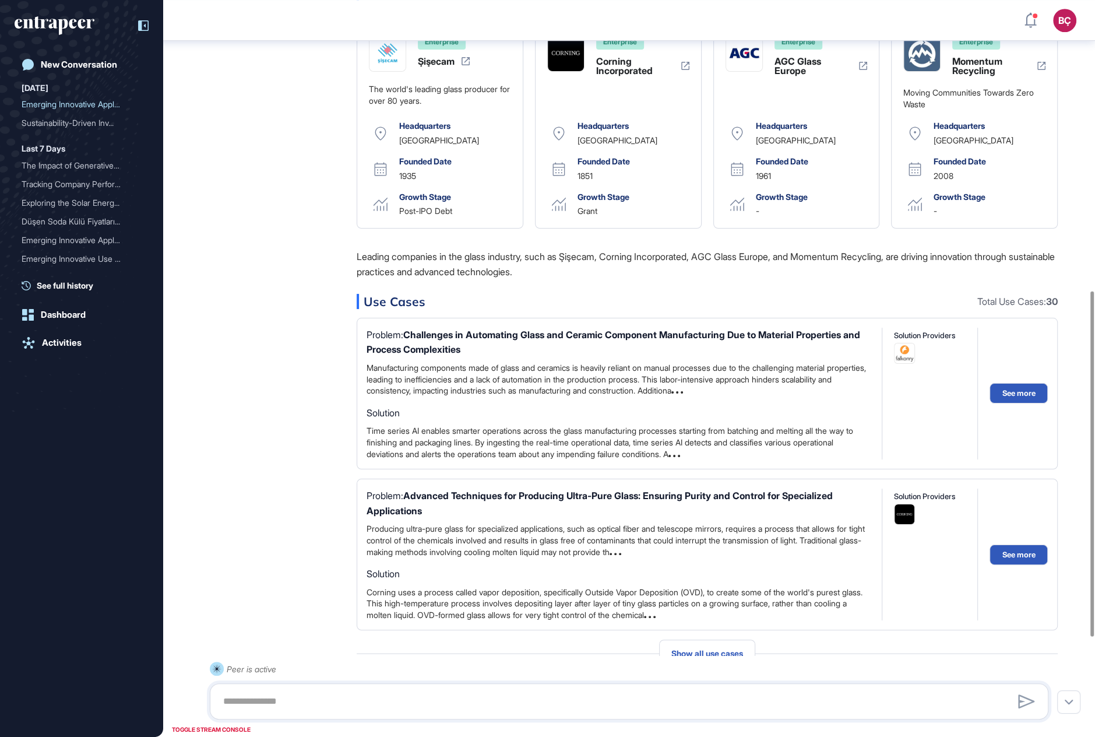
scroll to position [619, 0]
click at [293, 375] on div "Peer Engagement Manager Sep 01, 2025 10:41 Hello there! As Peer, it's fantastic…" at bounding box center [629, 146] width 839 height 1299
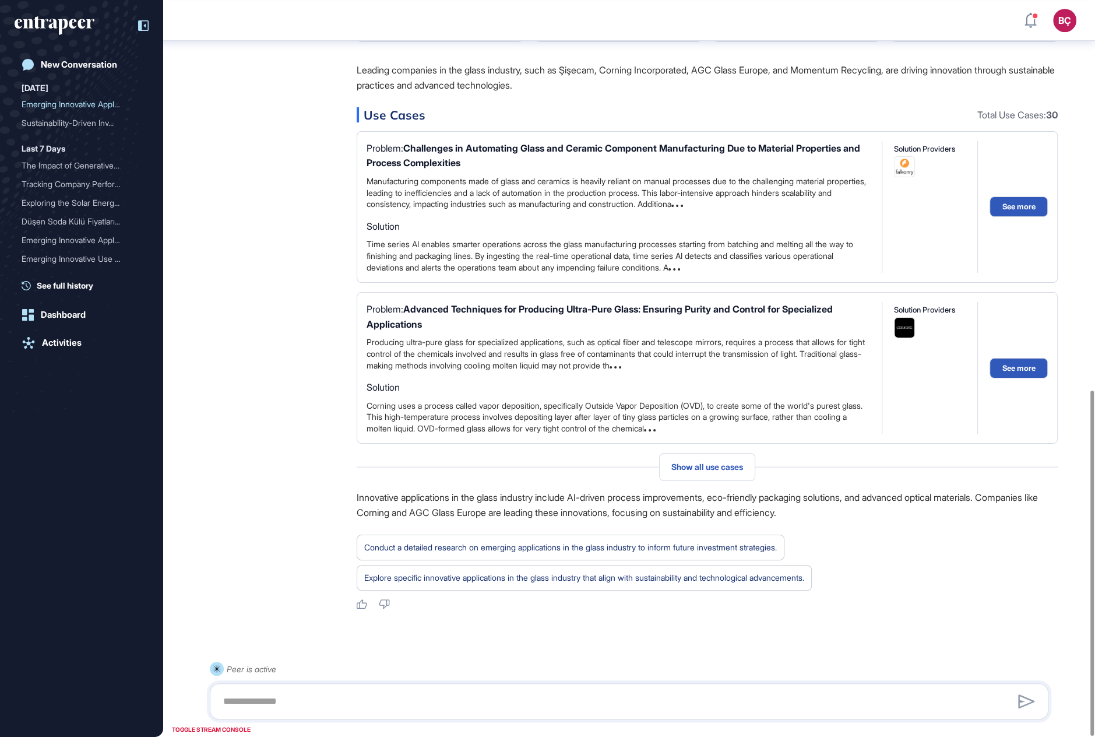
scroll to position [831, 0]
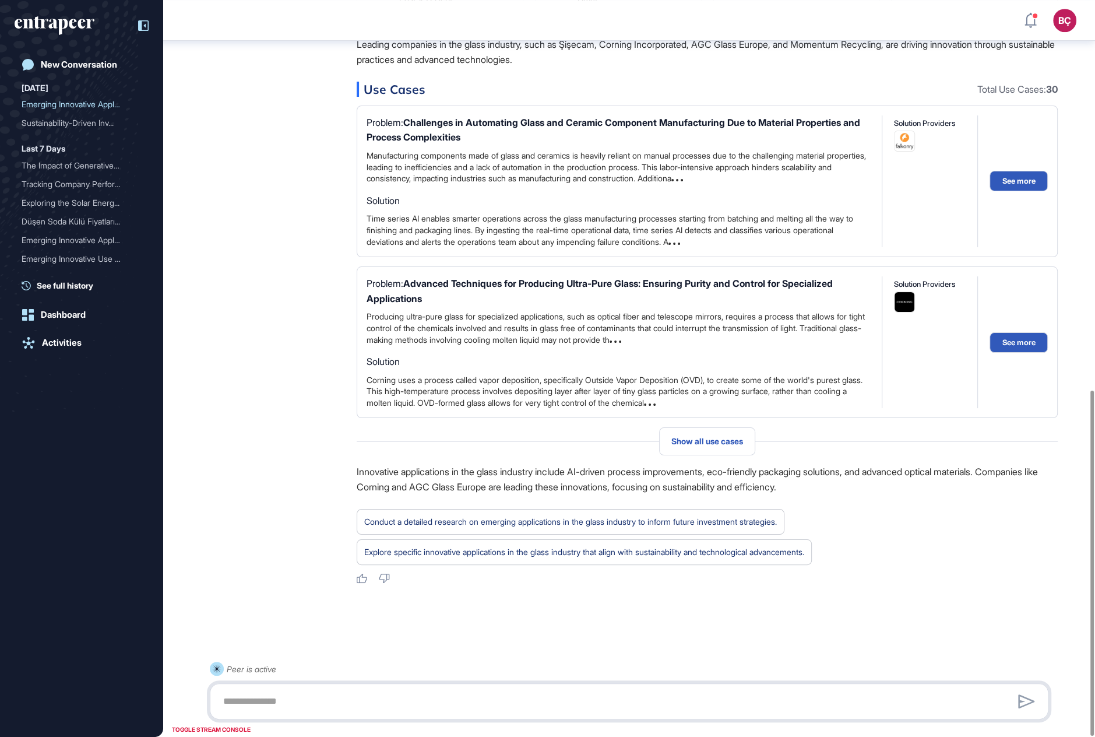
click at [290, 571] on textarea at bounding box center [629, 700] width 826 height 23
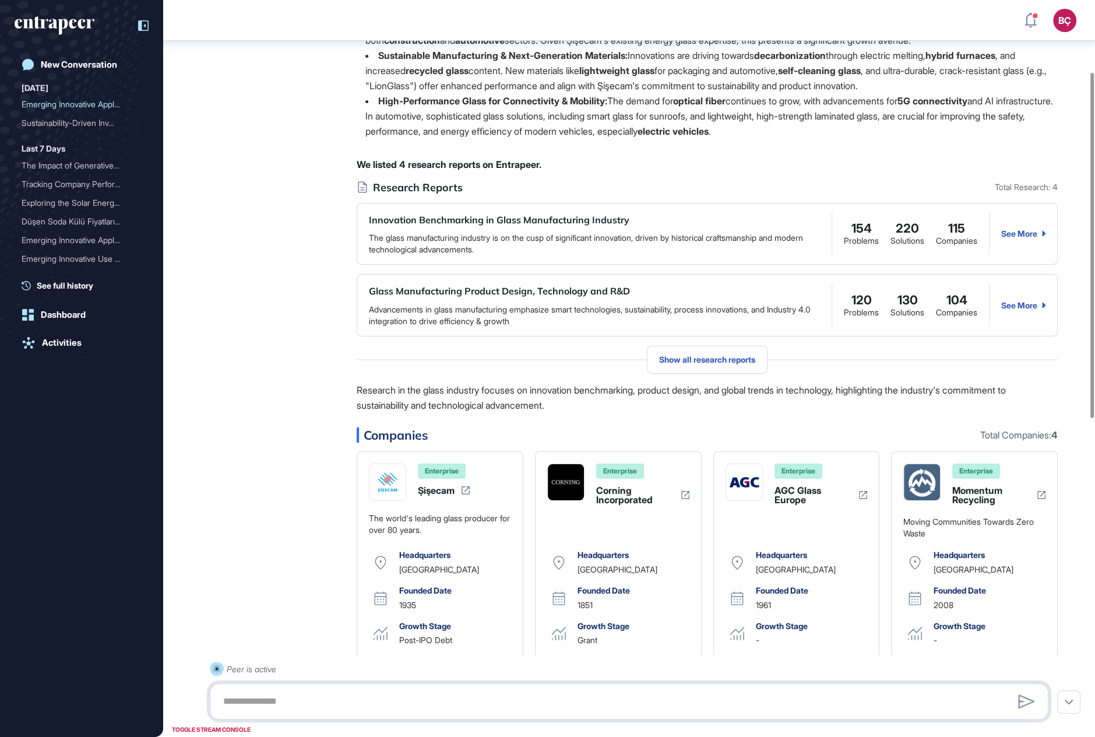
scroll to position [0, 0]
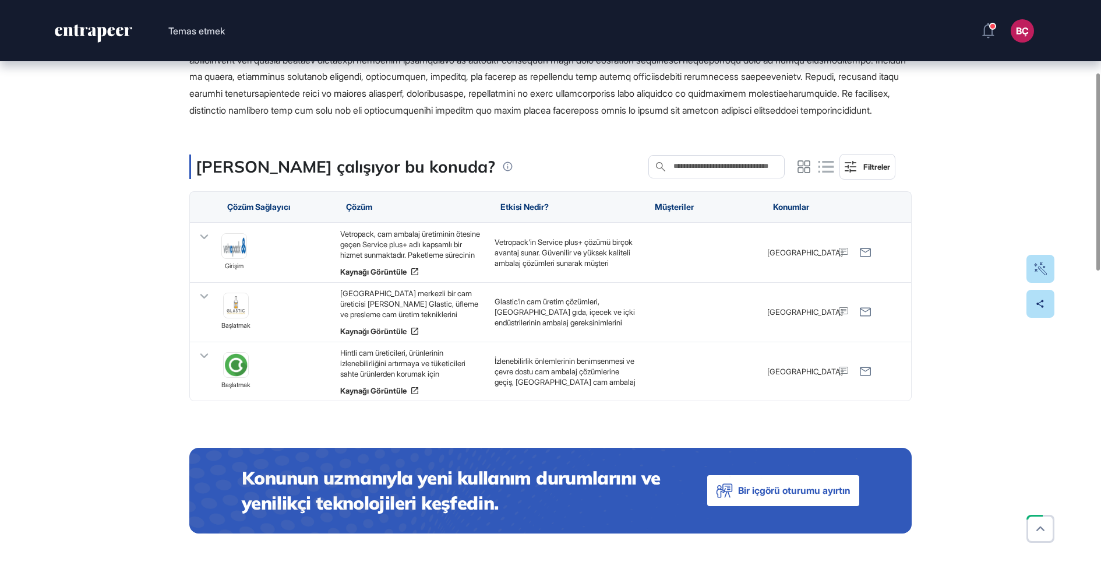
scroll to position [226, 0]
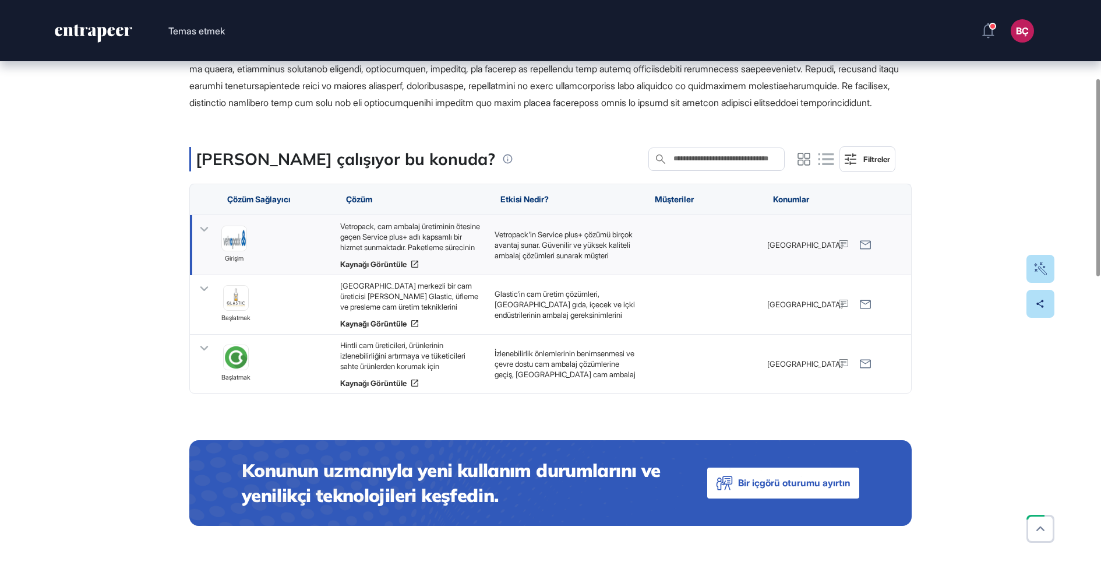
click at [365, 251] on font "Vetropack, cam ambalaj üretiminin ötesine geçen Service plus+ adlı kapsamlı bir…" at bounding box center [410, 284] width 140 height 126
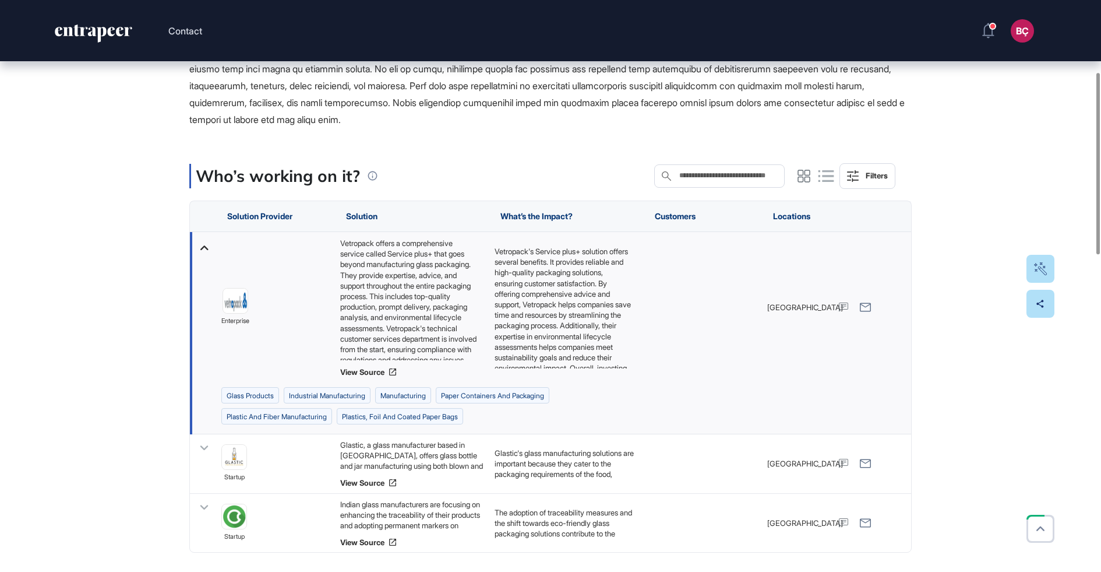
click at [202, 245] on icon at bounding box center [204, 247] width 17 height 17
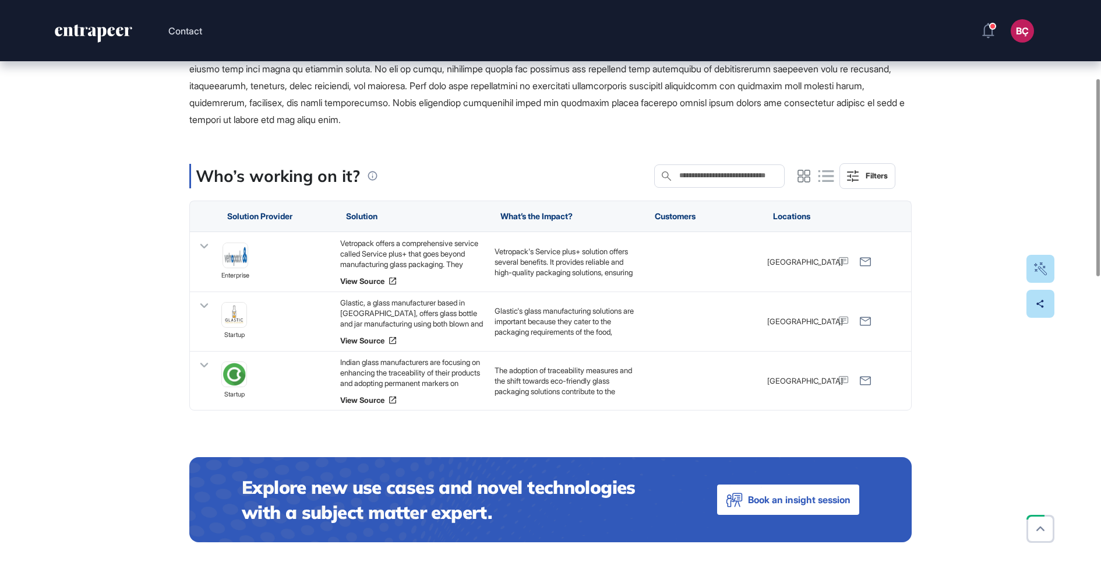
click at [355, 259] on div "Vetropack offers a comprehensive service called Service plus+ that goes beyond …" at bounding box center [411, 253] width 143 height 31
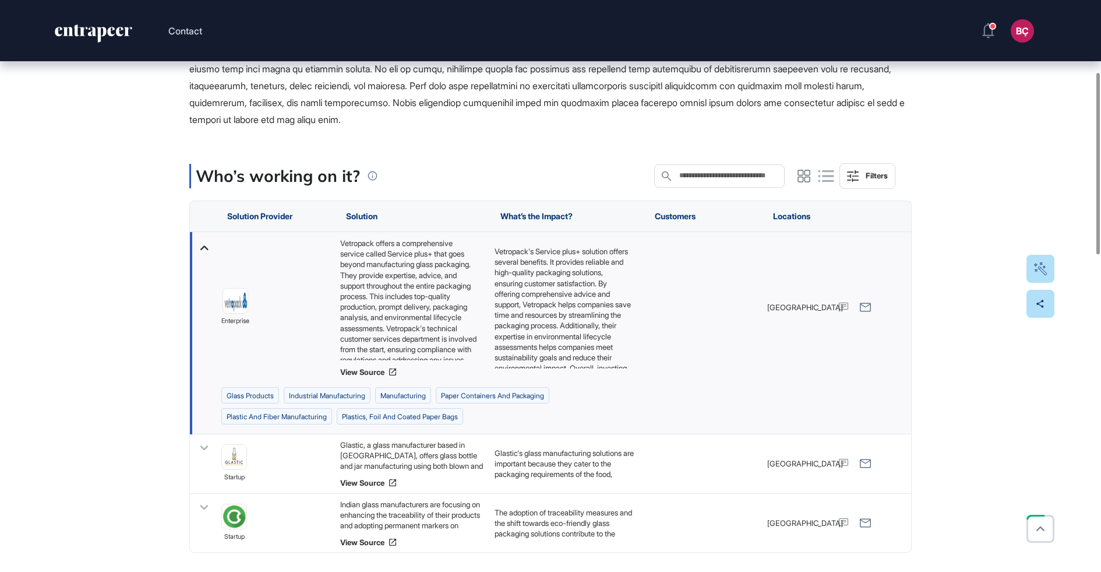
click at [348, 273] on div "Vetropack offers a comprehensive service called Service plus+ that goes beyond …" at bounding box center [411, 299] width 143 height 122
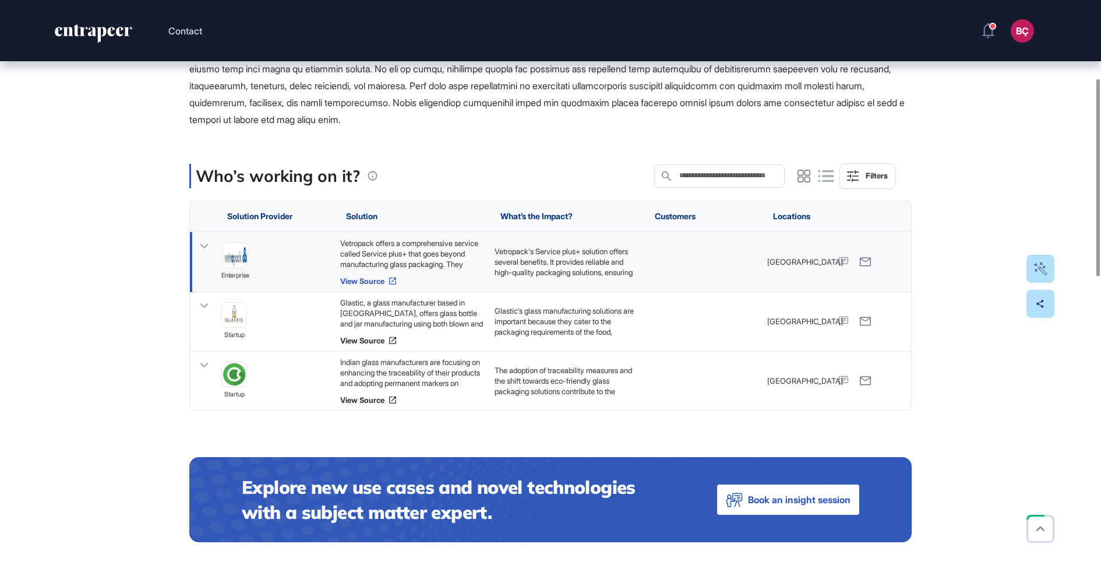
click at [360, 279] on link "View Source" at bounding box center [411, 280] width 143 height 9
click at [342, 253] on div "Vetropack offers a comprehensive service called Service plus+ that goes beyond …" at bounding box center [411, 253] width 143 height 31
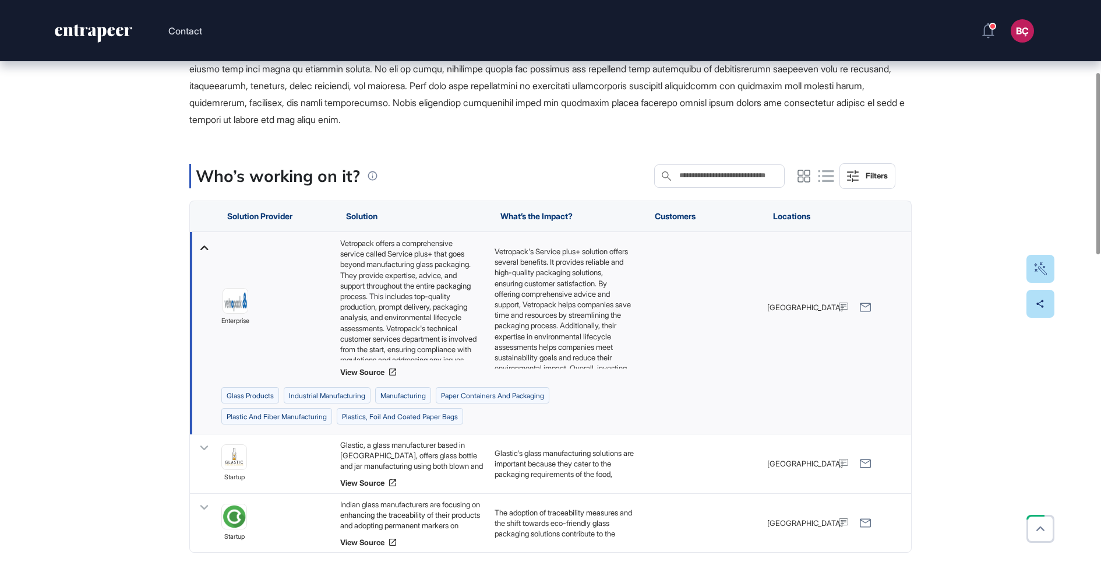
scroll to position [26, 0]
click at [366, 442] on div "Glastic, a glass manufacturer based in [GEOGRAPHIC_DATA], offers glass bottle a…" at bounding box center [411, 454] width 143 height 31
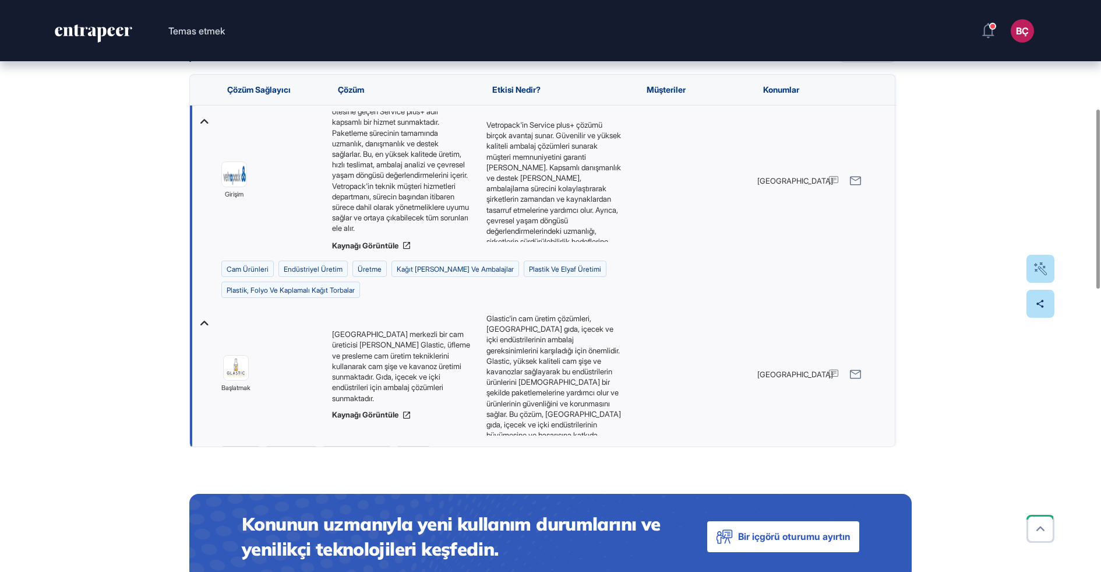
scroll to position [350, 0]
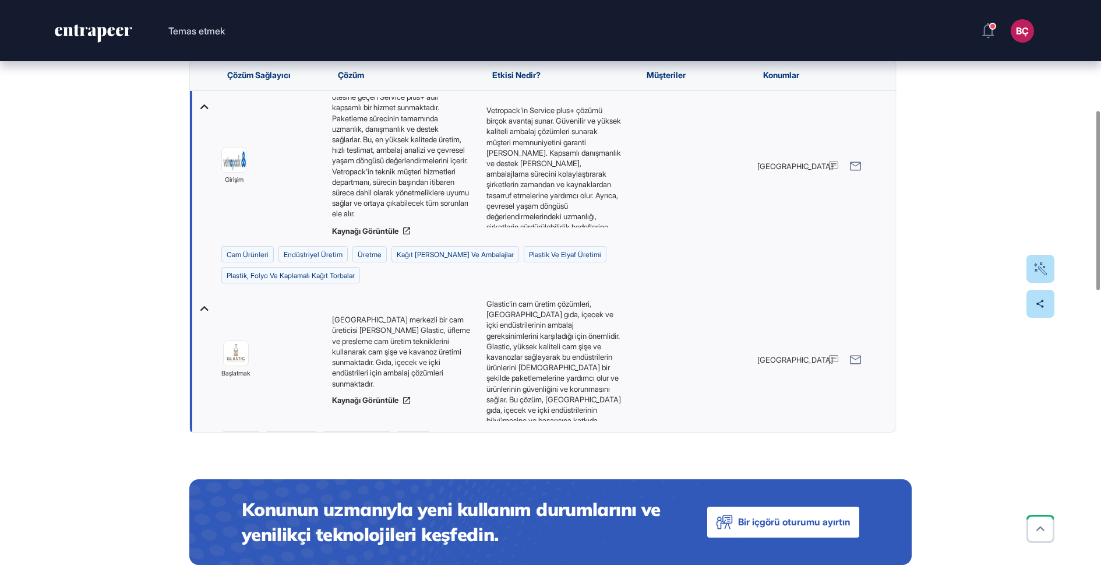
click at [378, 362] on font "[GEOGRAPHIC_DATA] merkezli bir cam üreticisi [PERSON_NAME] Glastic, üfleme ve p…" at bounding box center [401, 351] width 138 height 73
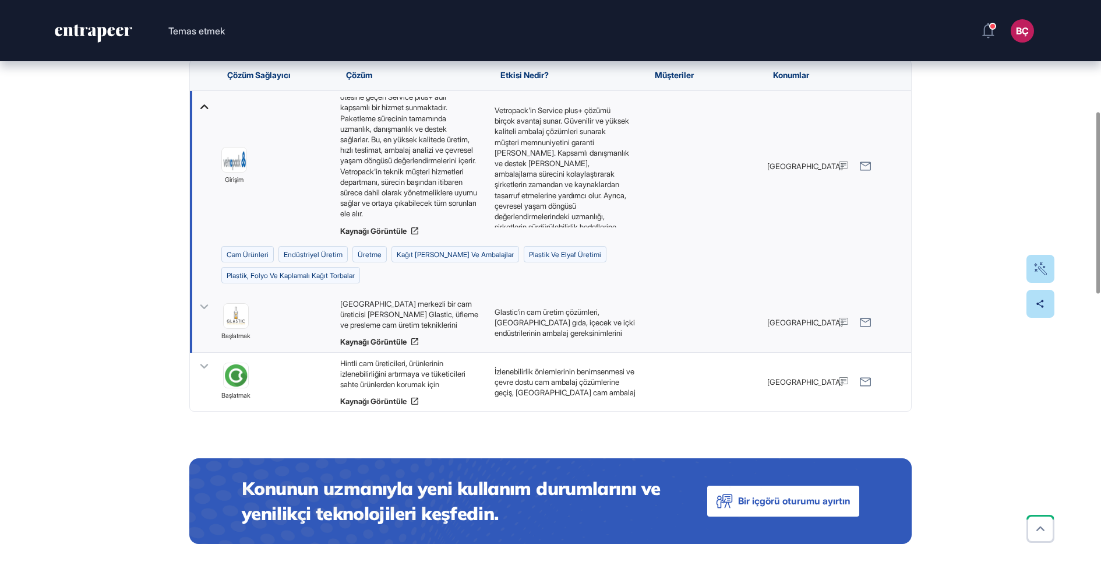
click at [376, 344] on font "[GEOGRAPHIC_DATA] merkezli bir cam üreticisi [PERSON_NAME] Glastic, üfleme ve p…" at bounding box center [409, 335] width 138 height 73
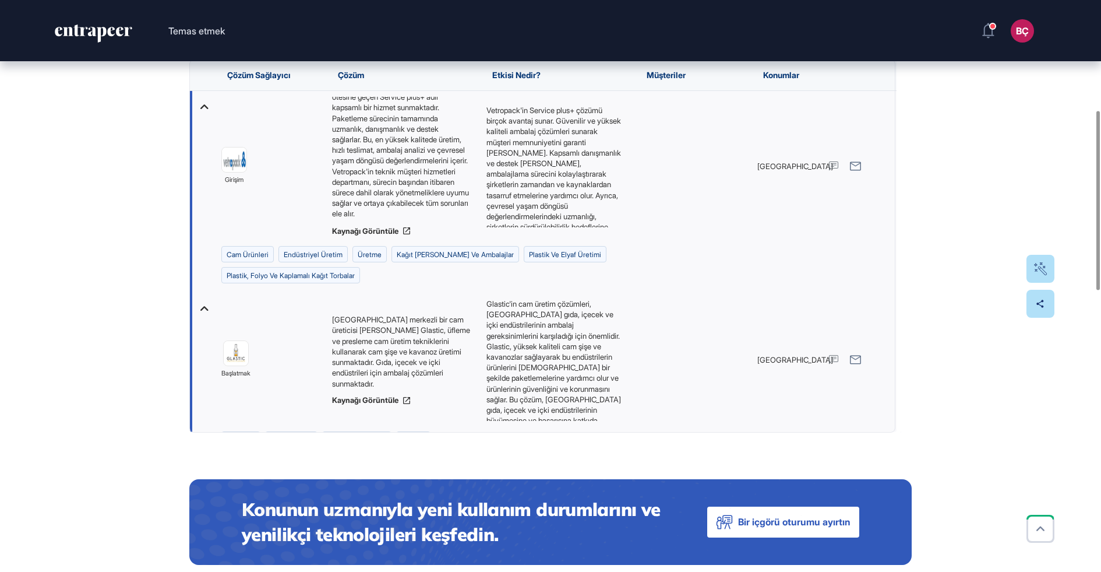
click at [81, 295] on div "Sayfayı Düzenle Kullanım Örneği Oyun Tahtası için Etiket İnşa etmek Ortak Yatır…" at bounding box center [550, 564] width 1101 height 1707
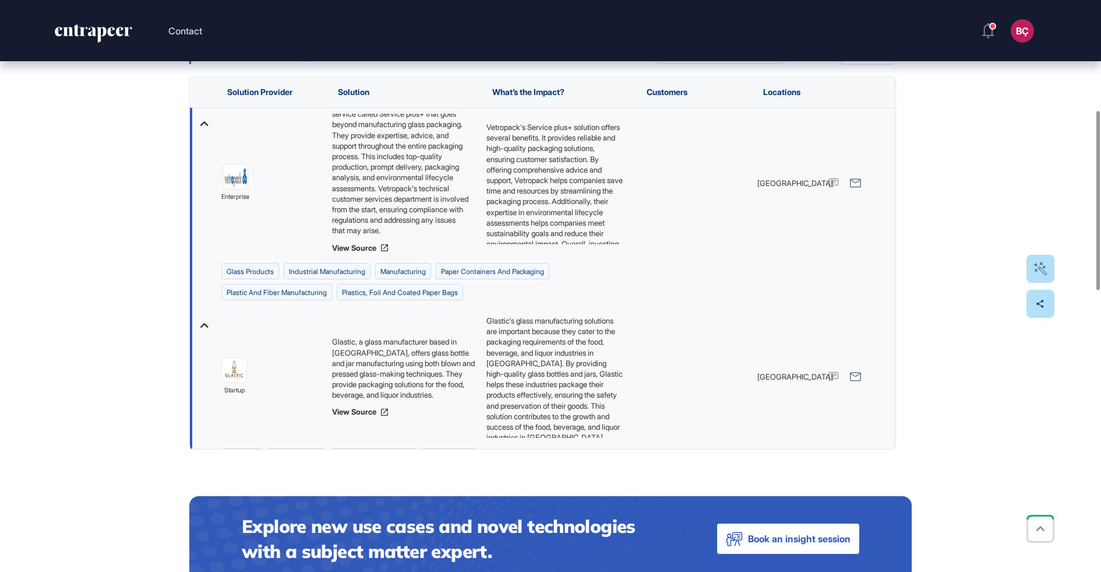
click at [92, 303] on div "Edit Page Use Case Tag for Gameboard Build Partner Invest Acquire bio-based lea…" at bounding box center [550, 573] width 1101 height 1724
click at [205, 326] on icon at bounding box center [204, 324] width 17 height 17
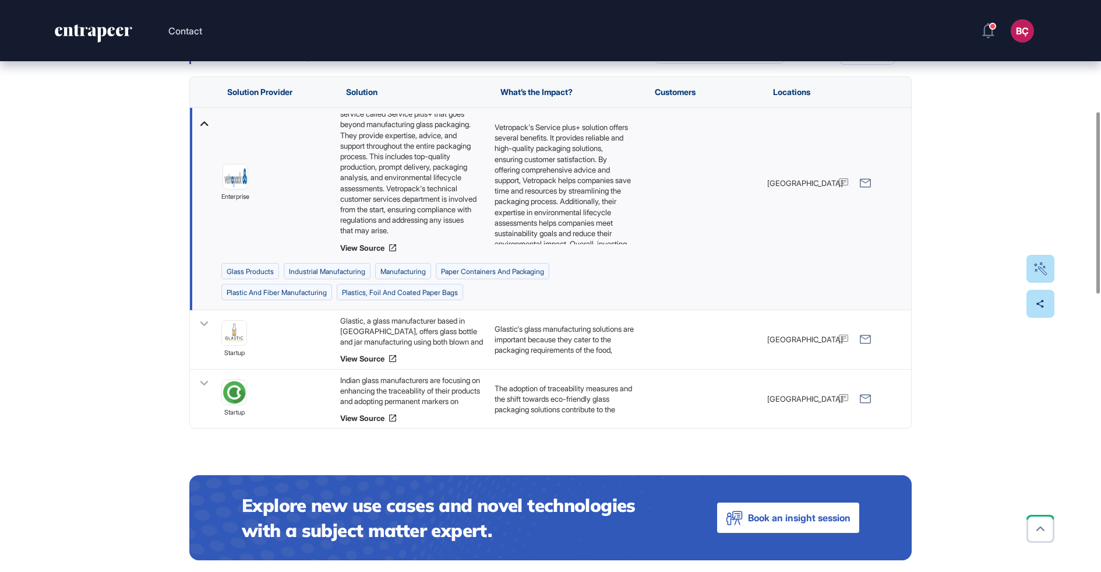
click at [205, 115] on icon at bounding box center [204, 123] width 17 height 17
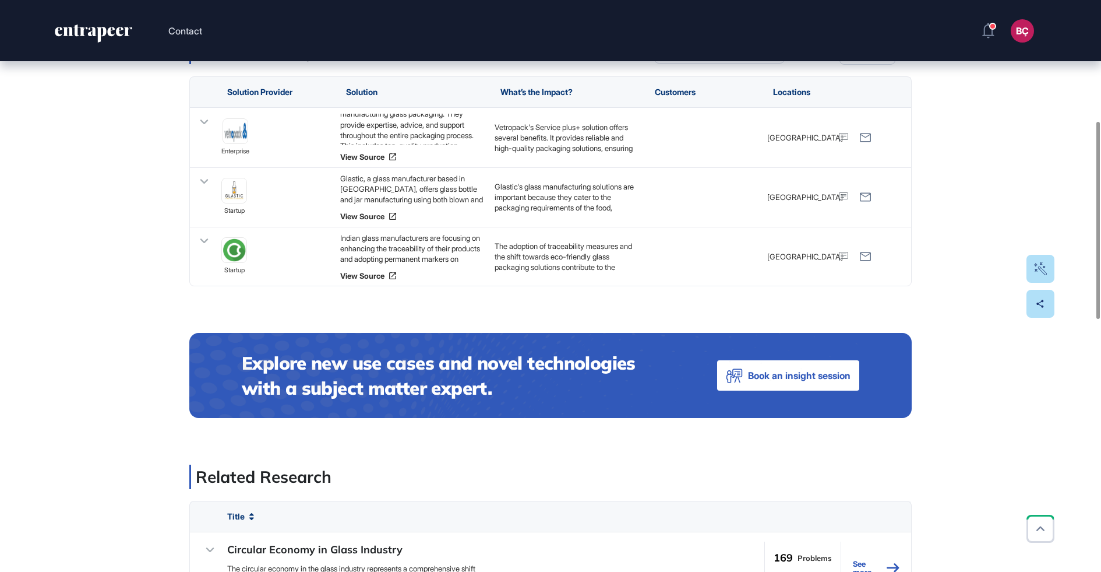
click at [151, 235] on div "Edit Page Use Case Tag for Gameboard Build Partner Invest Acquire bio-based lea…" at bounding box center [550, 491] width 1101 height 1561
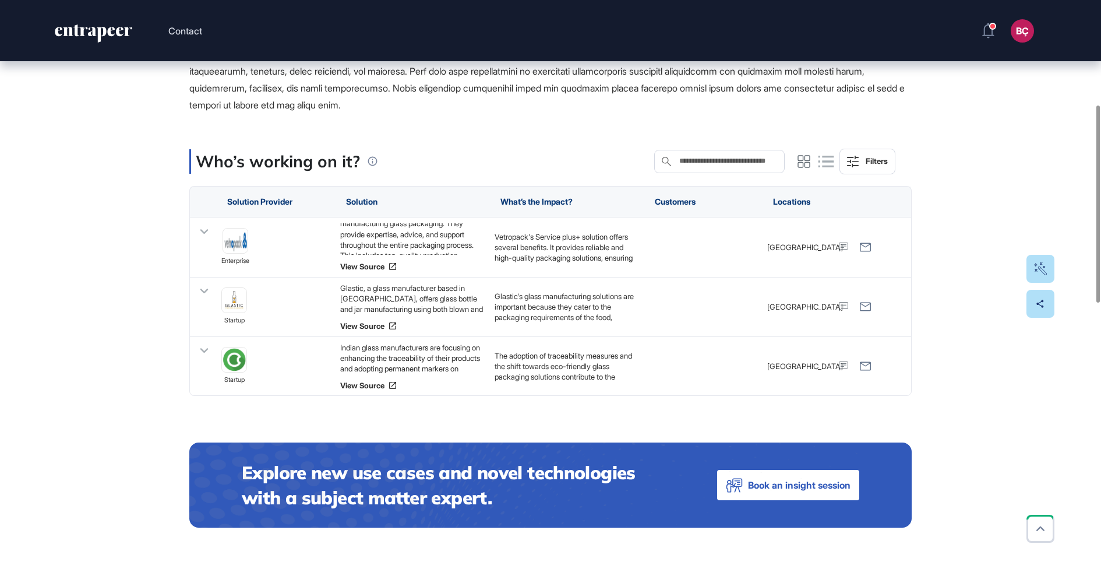
scroll to position [213, 0]
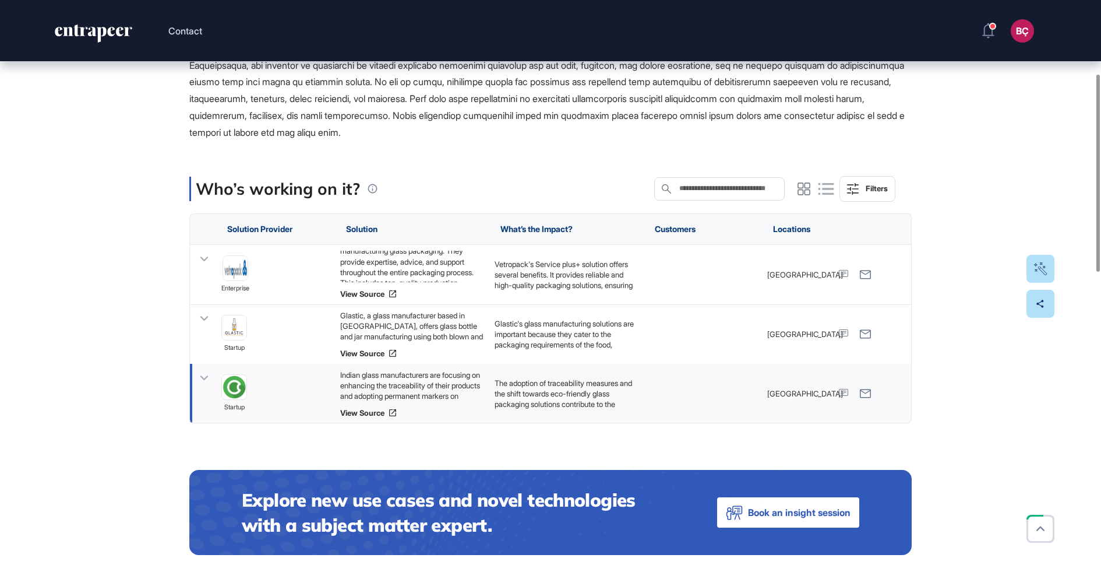
click at [401, 378] on div "Indian glass manufacturers are focusing on enhancing the traceability of their …" at bounding box center [411, 384] width 143 height 31
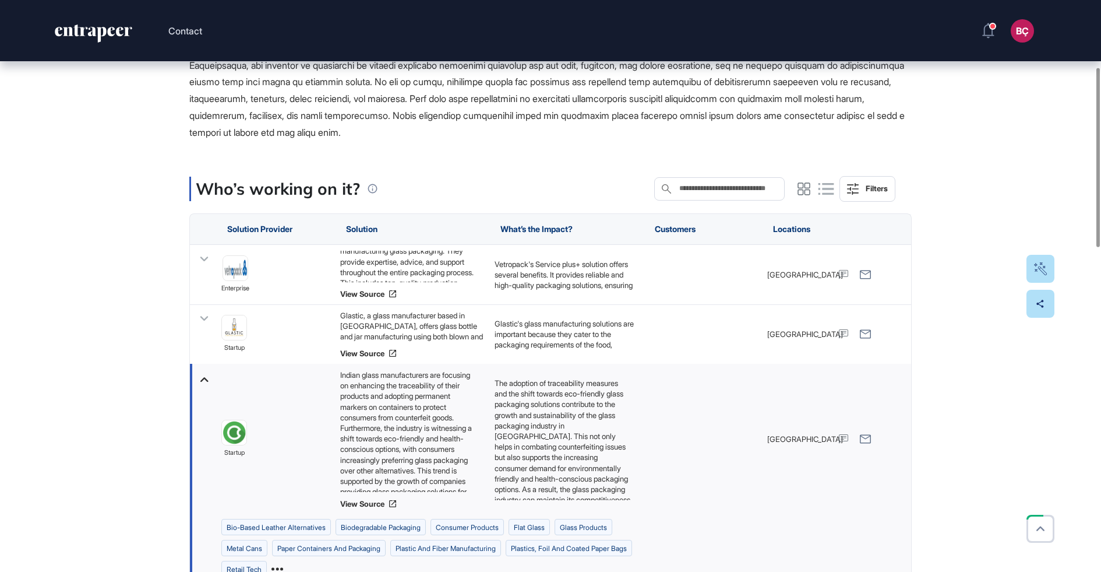
click at [212, 375] on icon at bounding box center [204, 379] width 17 height 17
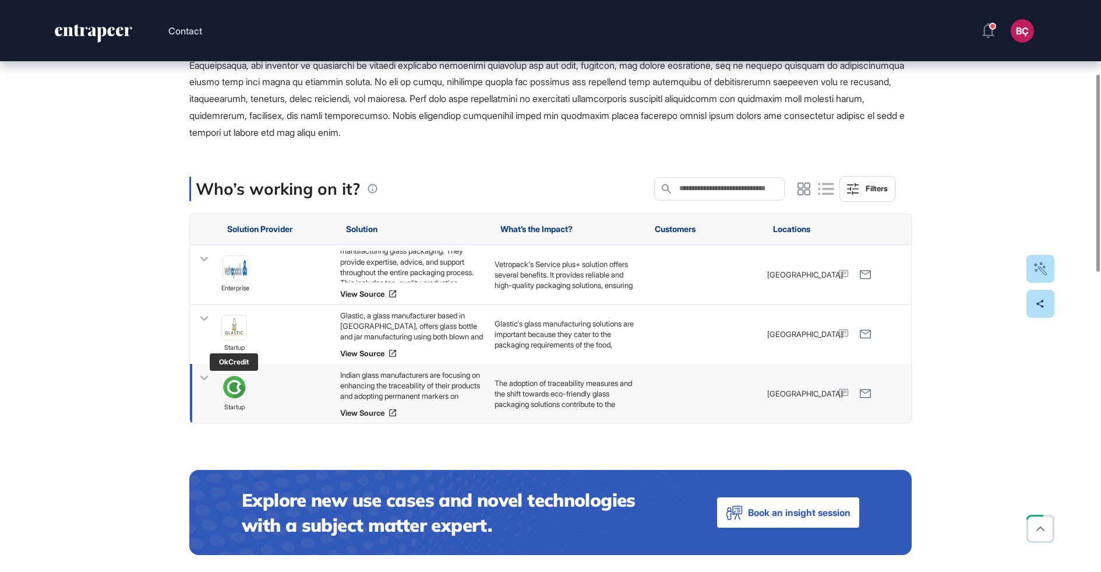
click at [228, 387] on img at bounding box center [234, 387] width 24 height 24
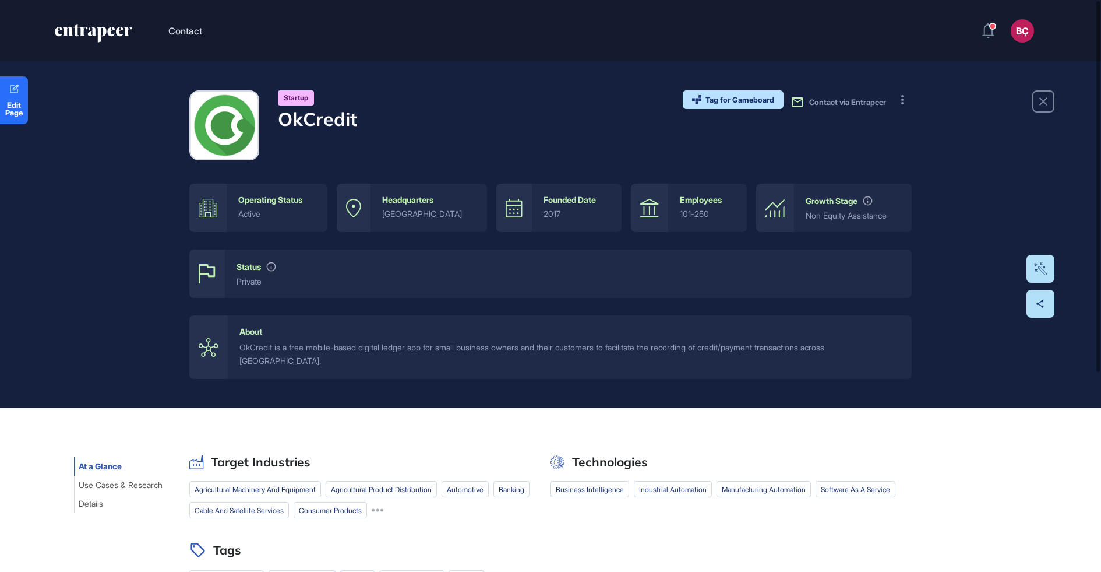
click at [377, 344] on div "OkCredit is a free mobile-based digital ledger app for small business owners an…" at bounding box center [570, 354] width 661 height 26
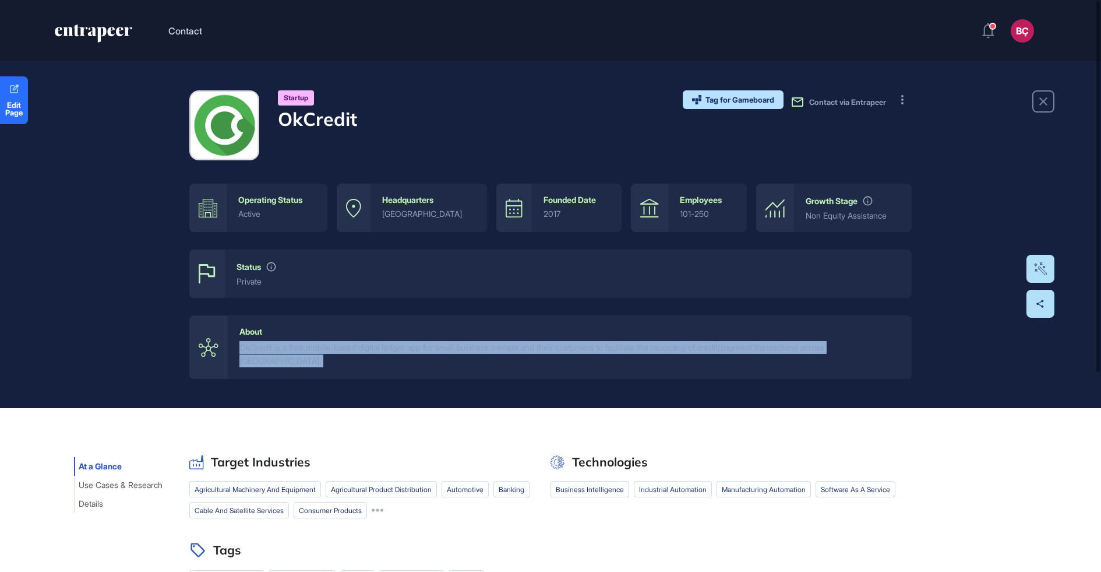
click at [377, 344] on div "OkCredit is a free mobile-based digital ledger app for small business owners an…" at bounding box center [570, 354] width 661 height 26
click at [369, 344] on div "OkCredit is a free mobile-based digital ledger app for small business owners an…" at bounding box center [570, 354] width 661 height 26
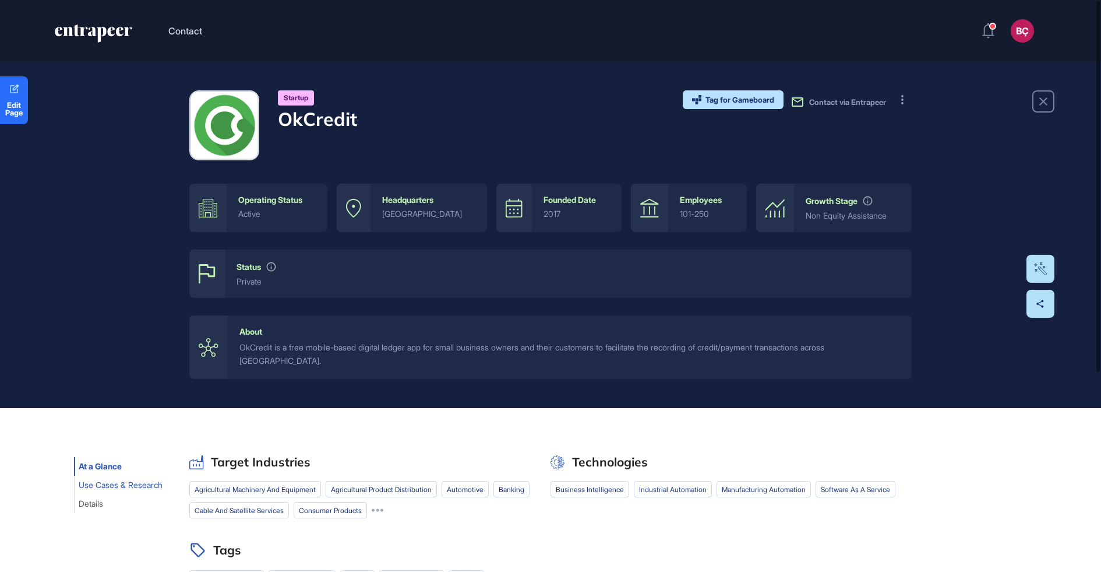
click at [121, 480] on span "Use Cases & Research" at bounding box center [121, 484] width 84 height 9
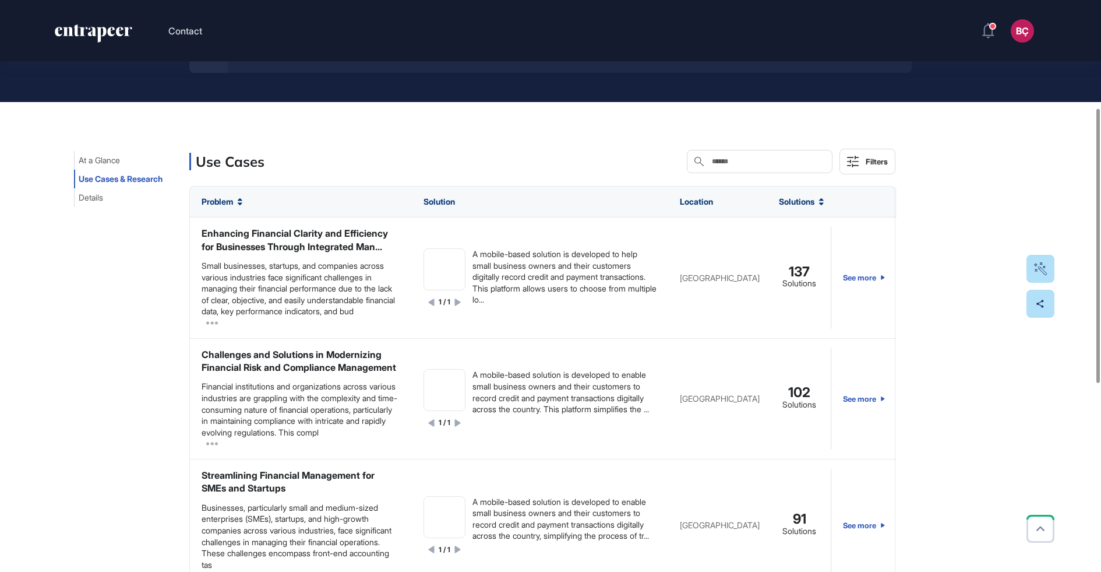
scroll to position [307, 0]
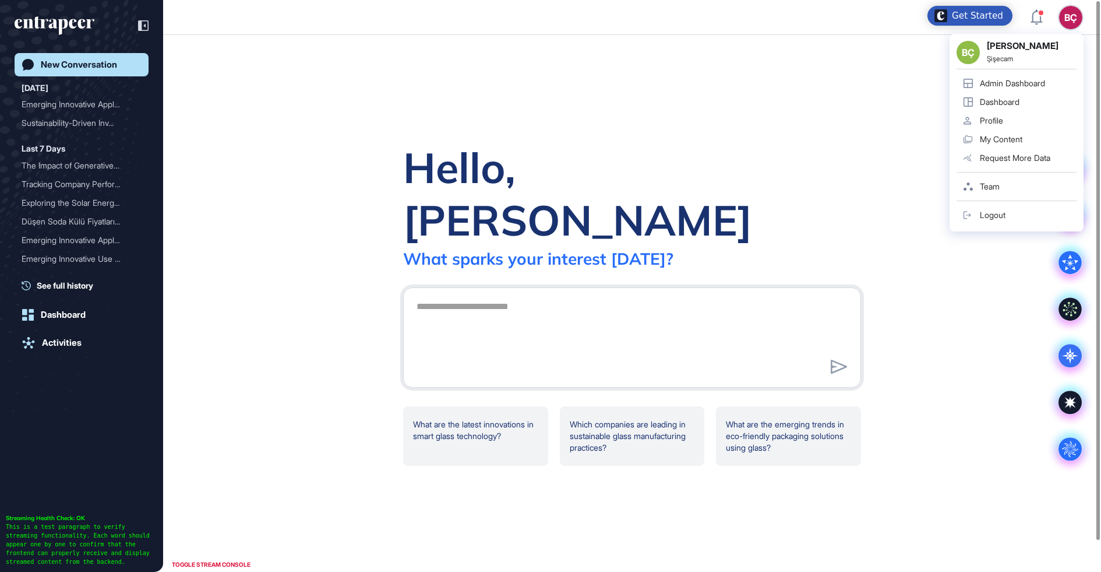
click at [1069, 29] on header "BÇ BÇ [PERSON_NAME] Şişecam Admin Dashboard Dashboard Profile My Content Reques…" at bounding box center [550, 17] width 1101 height 35
click at [1028, 89] on link "Admin Dashboard" at bounding box center [1017, 83] width 120 height 19
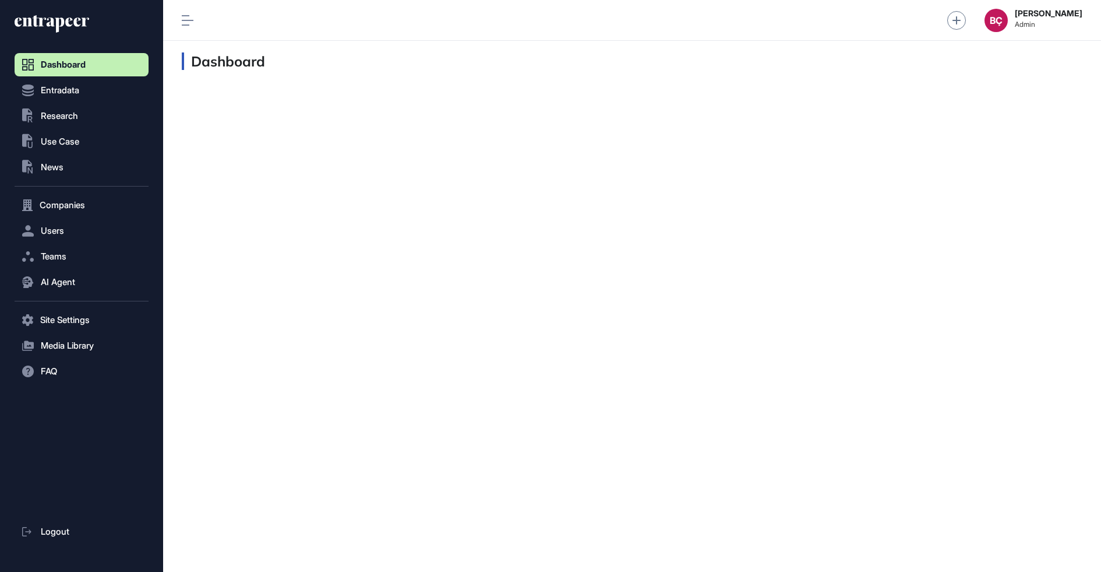
scroll to position [1, 1]
click at [67, 227] on button "Users" at bounding box center [82, 230] width 134 height 23
click at [64, 251] on span "User List" at bounding box center [54, 255] width 33 height 9
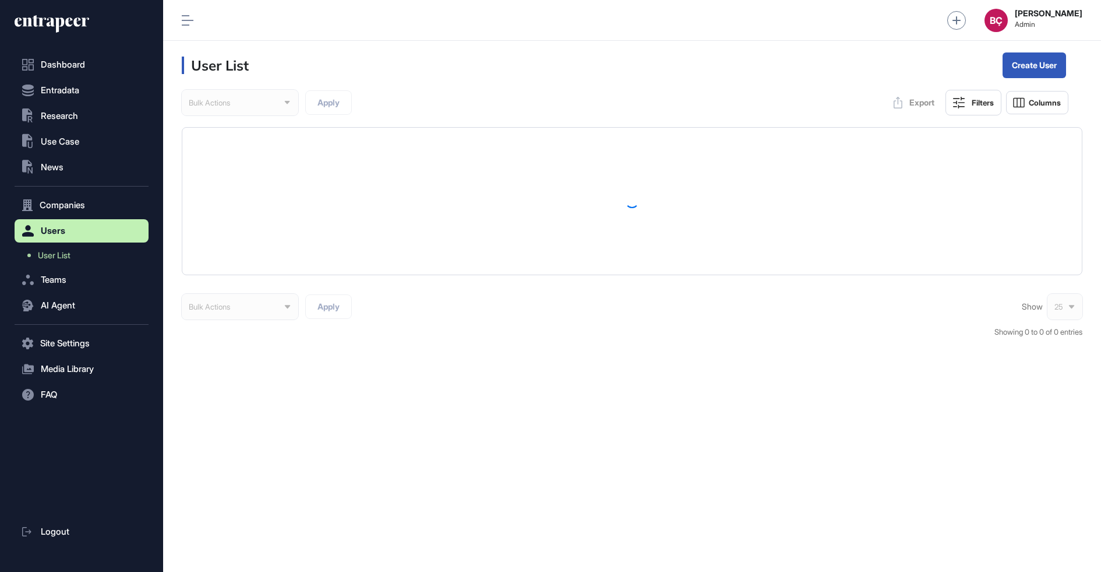
scroll to position [572, 938]
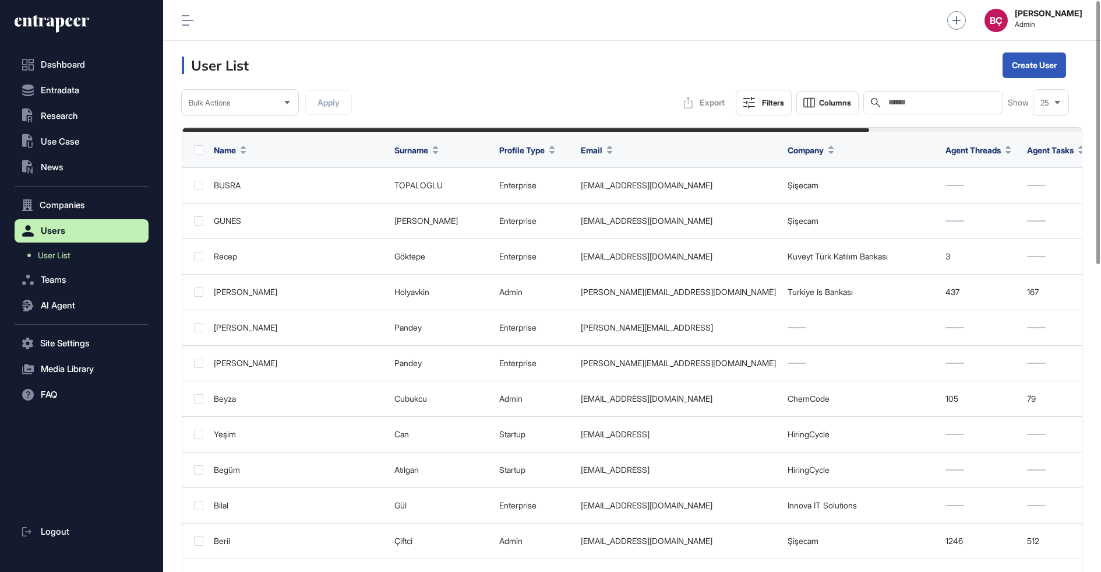
click at [919, 98] on input "text" at bounding box center [942, 102] width 108 height 9
type input "*"
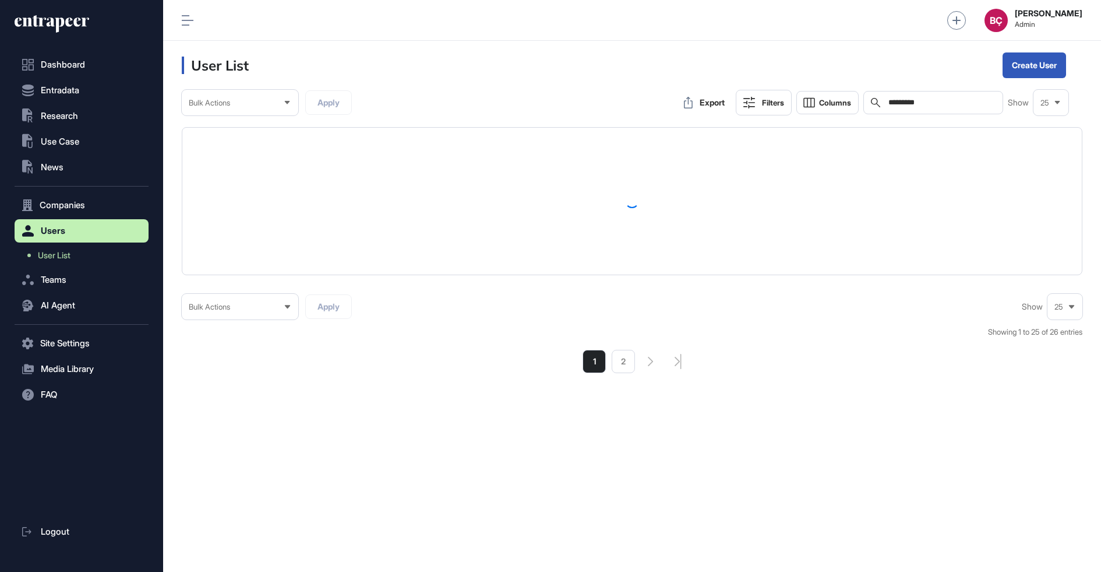
scroll to position [571, 938]
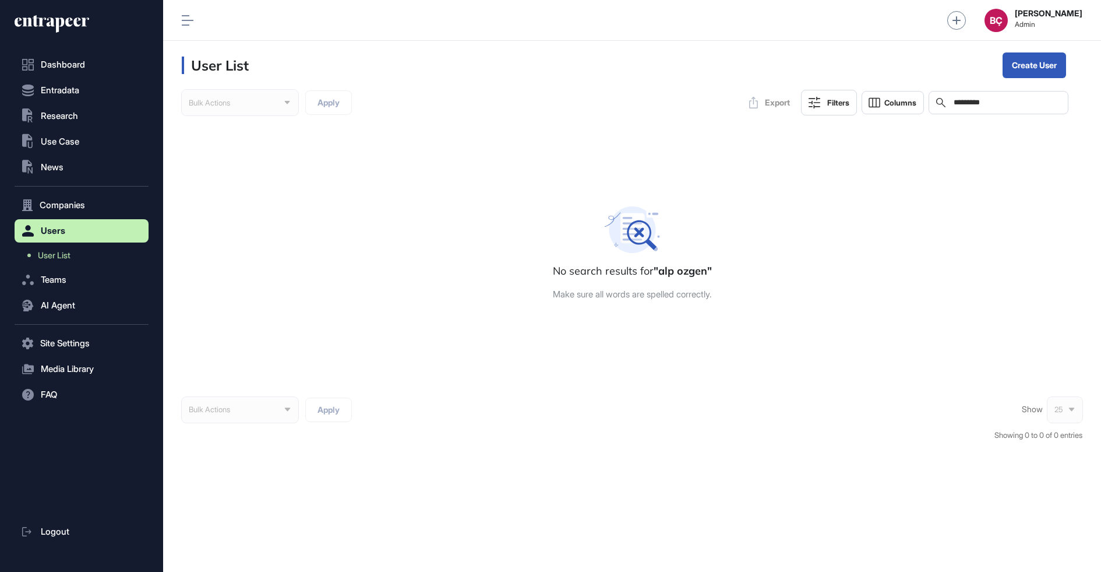
click at [1001, 107] on div "Search *********" at bounding box center [999, 102] width 140 height 23
click at [999, 107] on div "Search *********" at bounding box center [999, 102] width 140 height 23
click at [993, 105] on input "*********" at bounding box center [1007, 102] width 108 height 9
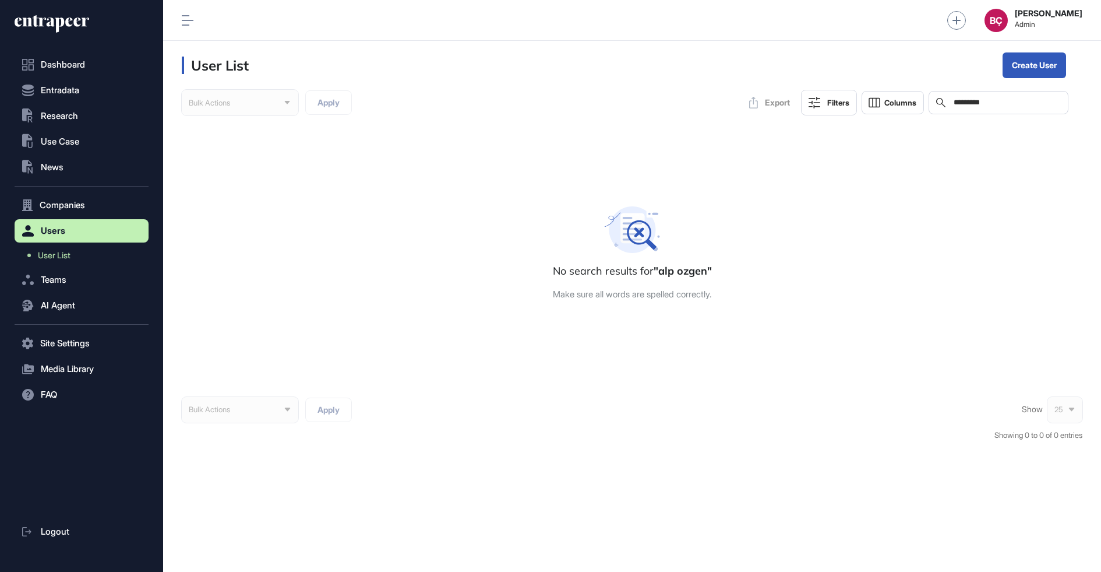
click at [993, 107] on input "*********" at bounding box center [1007, 102] width 108 height 9
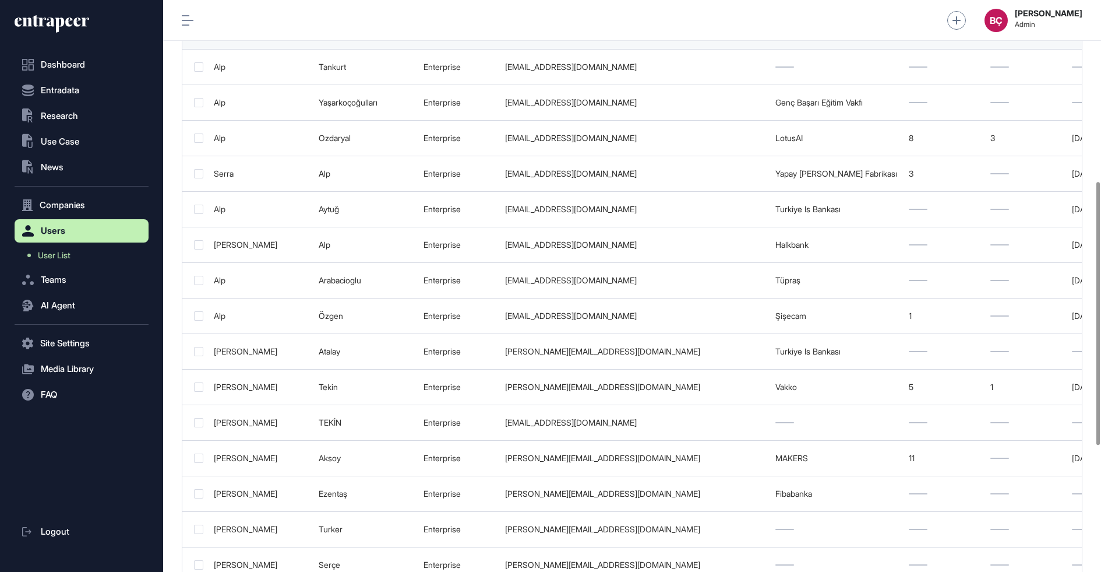
scroll to position [667, 0]
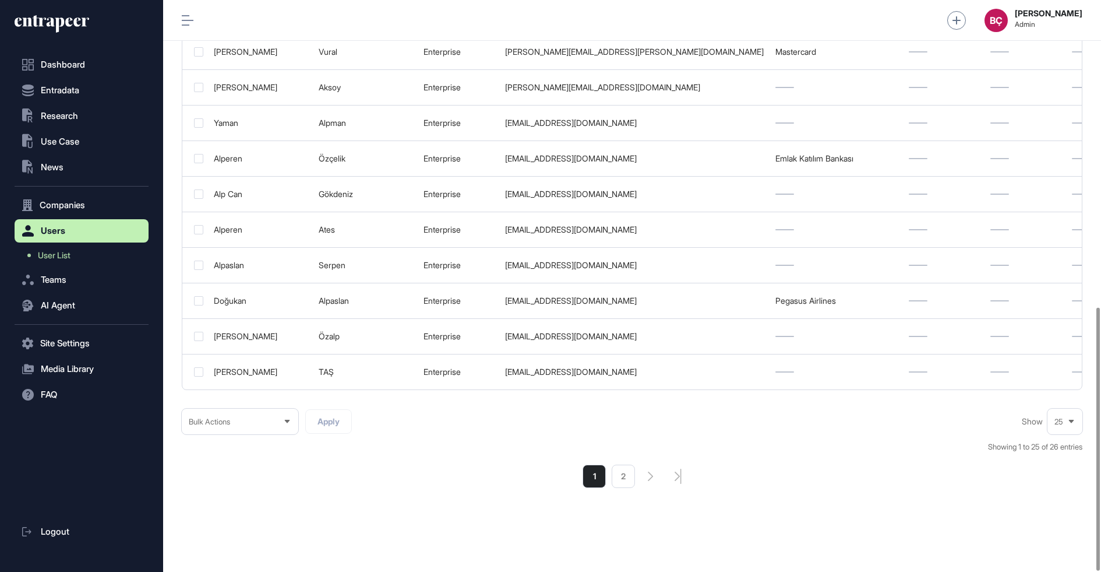
type input "***"
click at [1067, 422] on div "25" at bounding box center [1065, 421] width 35 height 23
click at [1061, 389] on li "50" at bounding box center [1065, 400] width 28 height 23
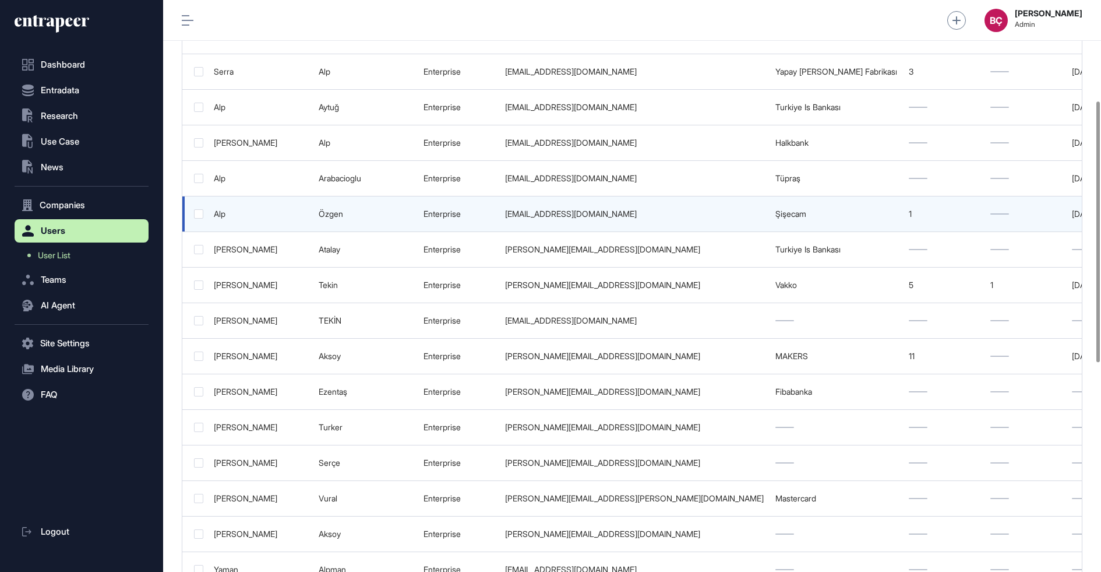
scroll to position [0, 191]
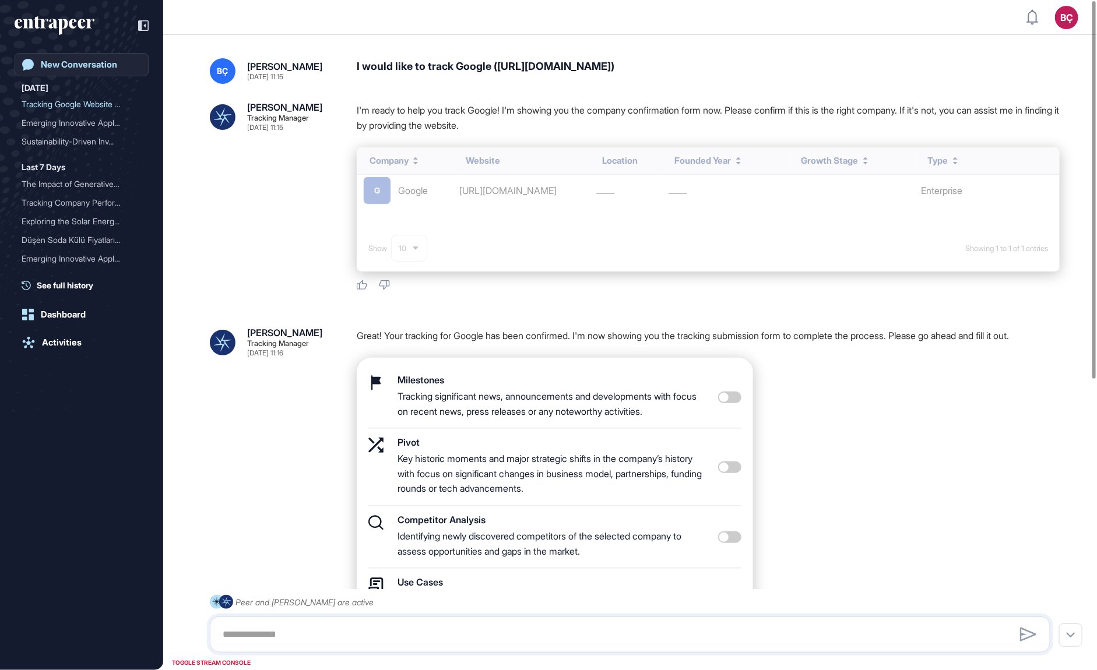
click at [34, 65] on link "New Conversation" at bounding box center [82, 64] width 134 height 23
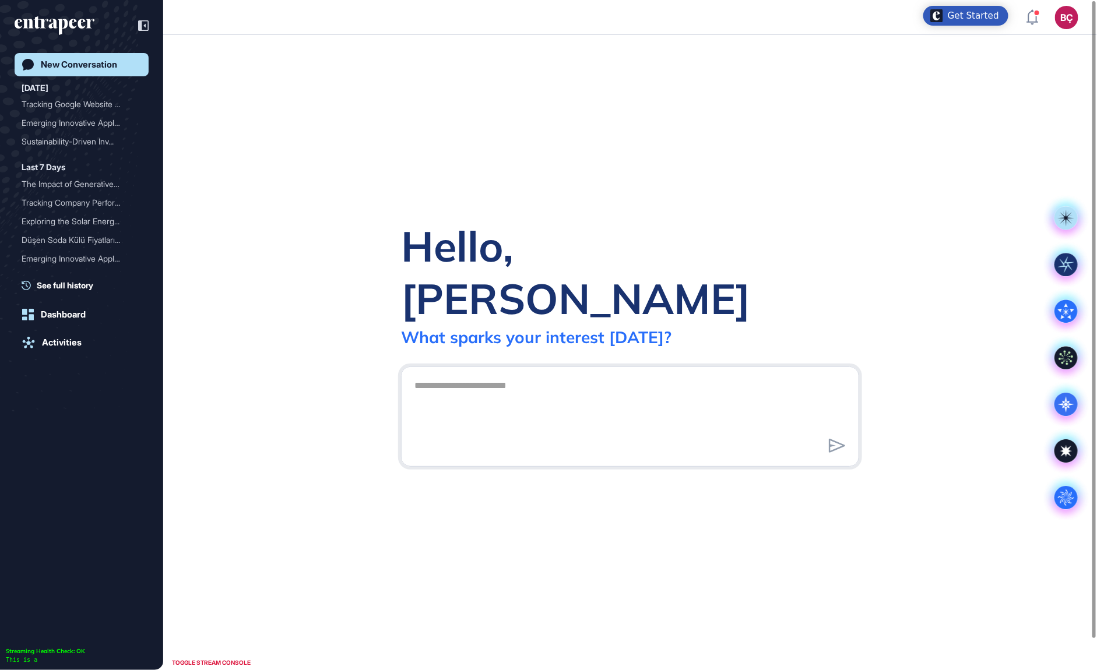
click at [391, 140] on div "Hello, Beril What sparks your interest today? .cls-2{fill:#fff}" at bounding box center [630, 352] width 934 height 635
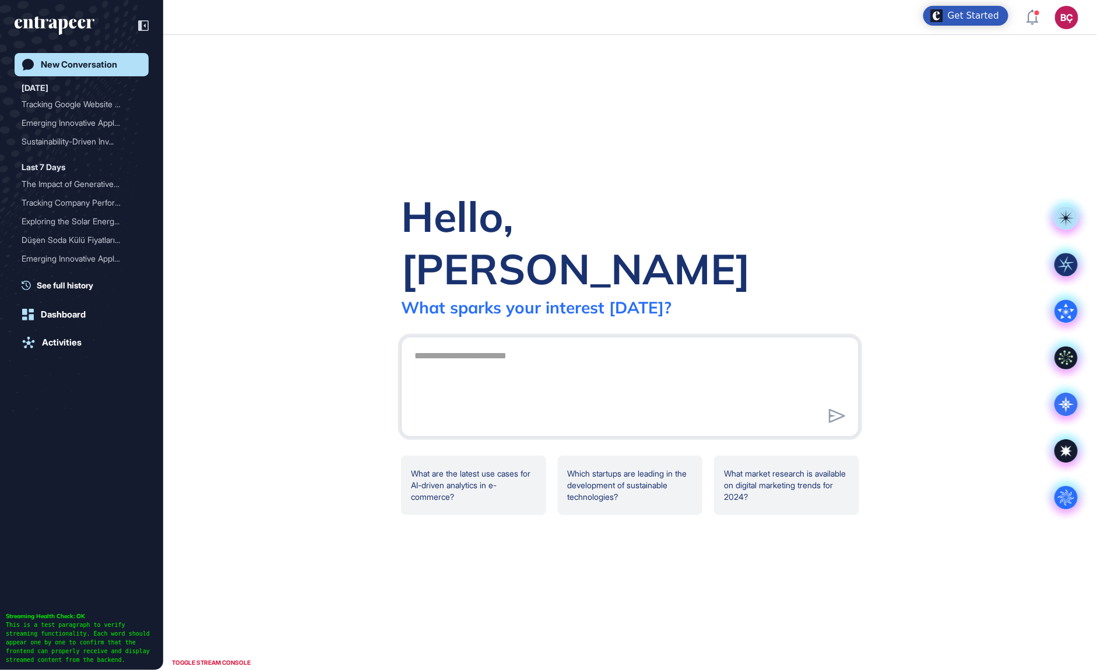
click at [956, 15] on div "Get Started" at bounding box center [973, 16] width 51 height 12
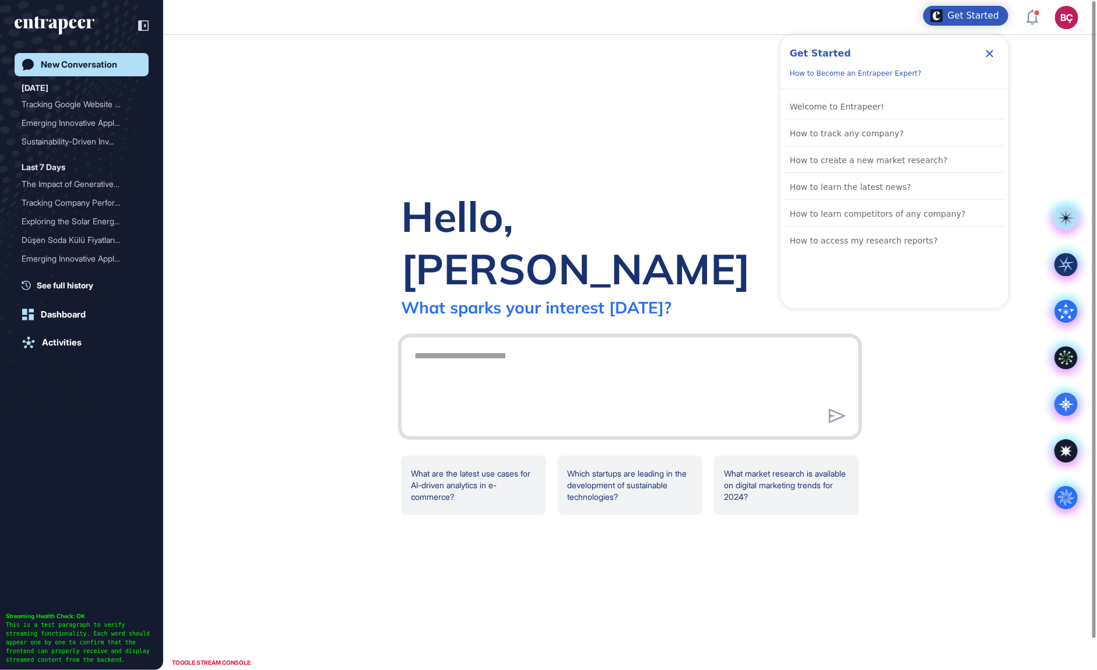
click at [473, 344] on textarea at bounding box center [629, 385] width 445 height 82
click at [993, 52] on icon "Close Checklist" at bounding box center [990, 54] width 14 height 14
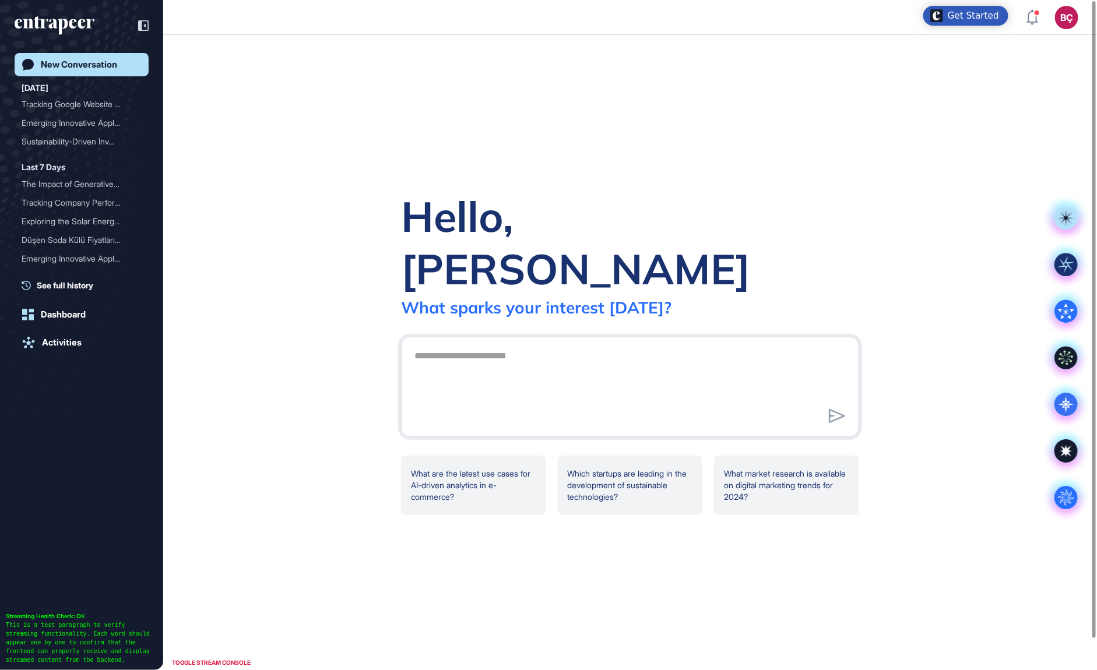
click at [705, 153] on div "Hello, Beril What sparks your interest today? .cls-2{fill:#fff} What are the la…" at bounding box center [630, 352] width 934 height 635
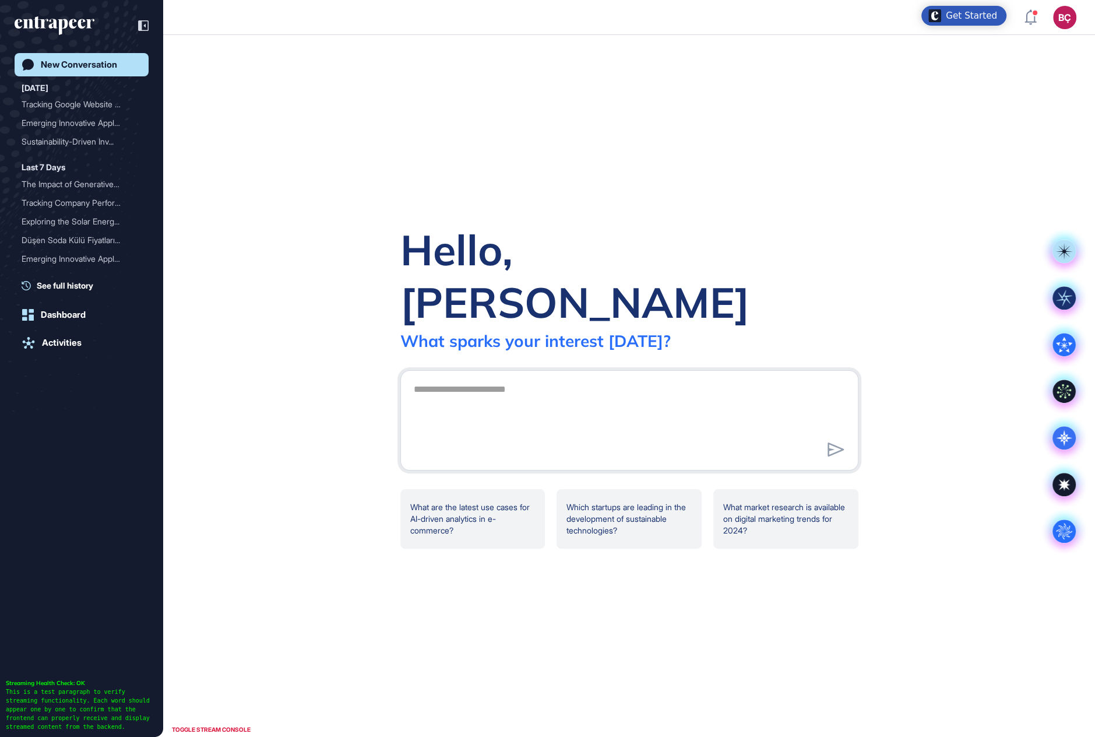
scroll to position [736, 1094]
click at [439, 246] on div "Hello, Beril What sparks your interest today? .cls-2{fill:#fff} What are the la…" at bounding box center [629, 386] width 932 height 702
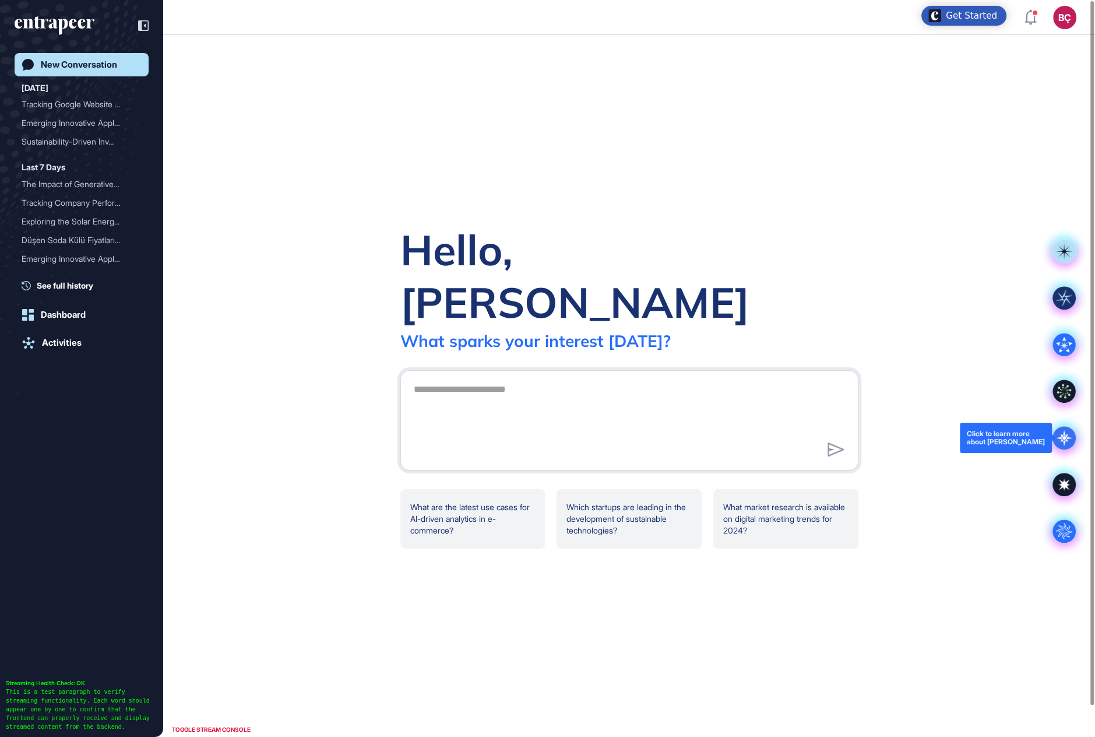
click at [1055, 431] on icon at bounding box center [1063, 437] width 23 height 23
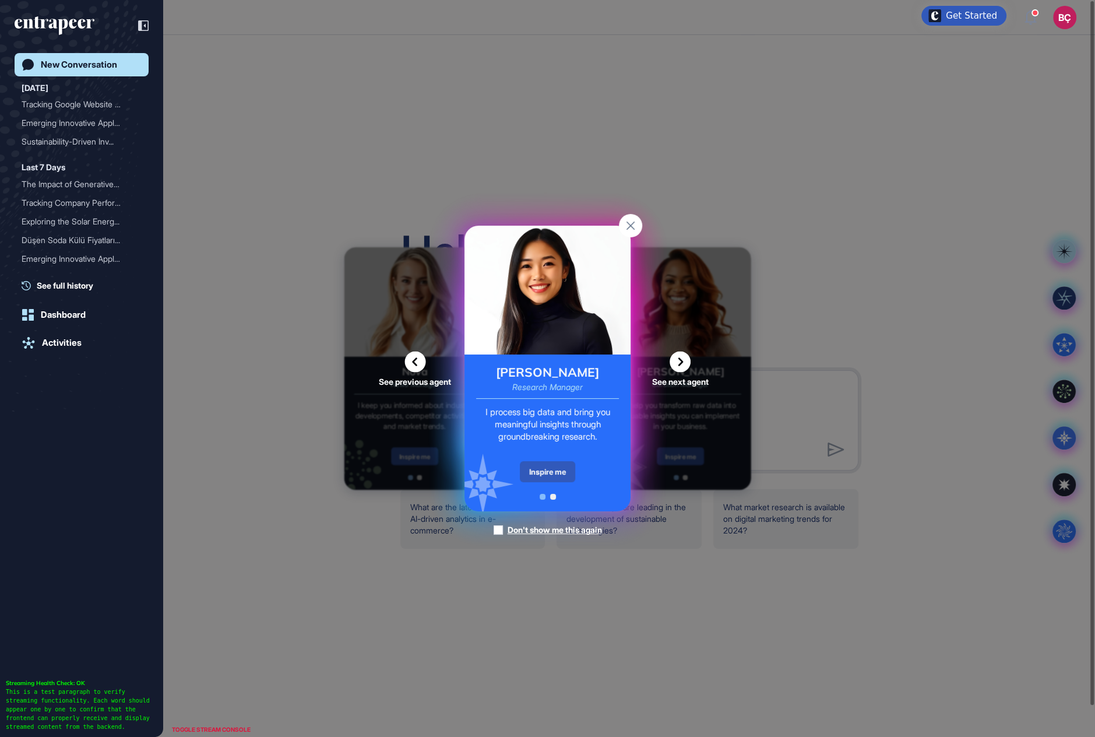
click at [553, 395] on div "Reese Research Manager I process big data and bring you meaningful insights thr…" at bounding box center [547, 432] width 166 height 157
click at [559, 482] on div "Reese Research Manager I process big data and bring you meaningful insights thr…" at bounding box center [547, 432] width 166 height 157
click at [557, 469] on div "Inspire me" at bounding box center [547, 471] width 55 height 21
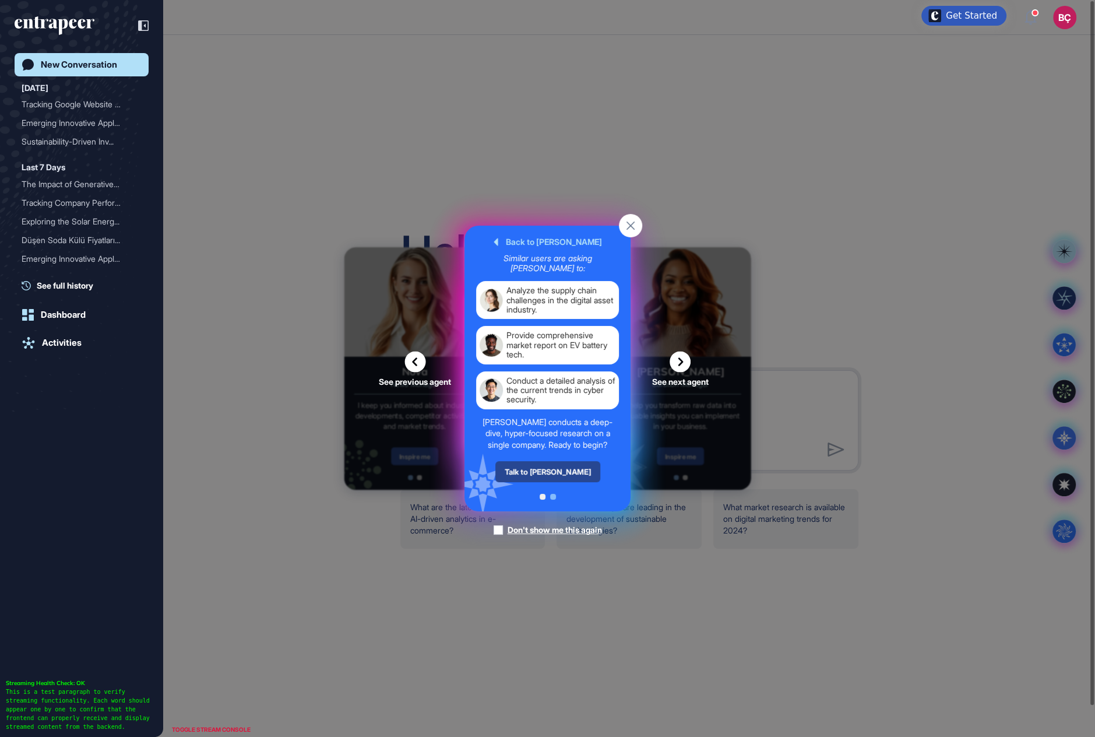
click at [557, 473] on div "Talk to Reese" at bounding box center [547, 471] width 105 height 21
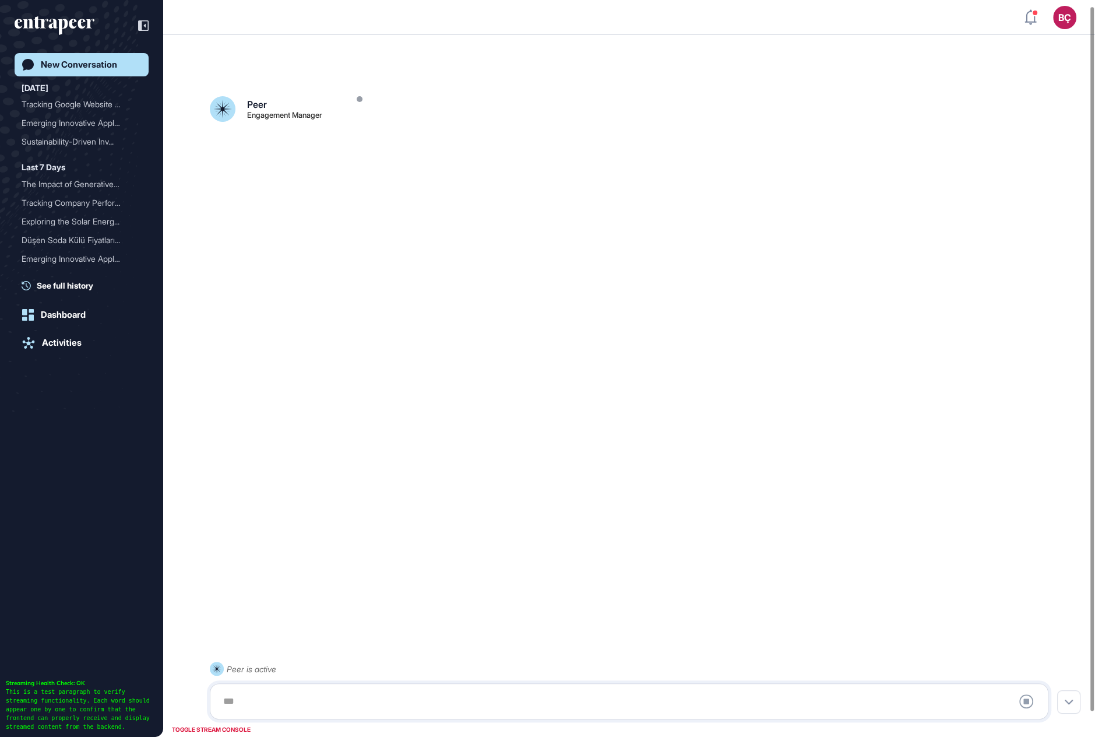
scroll to position [32, 0]
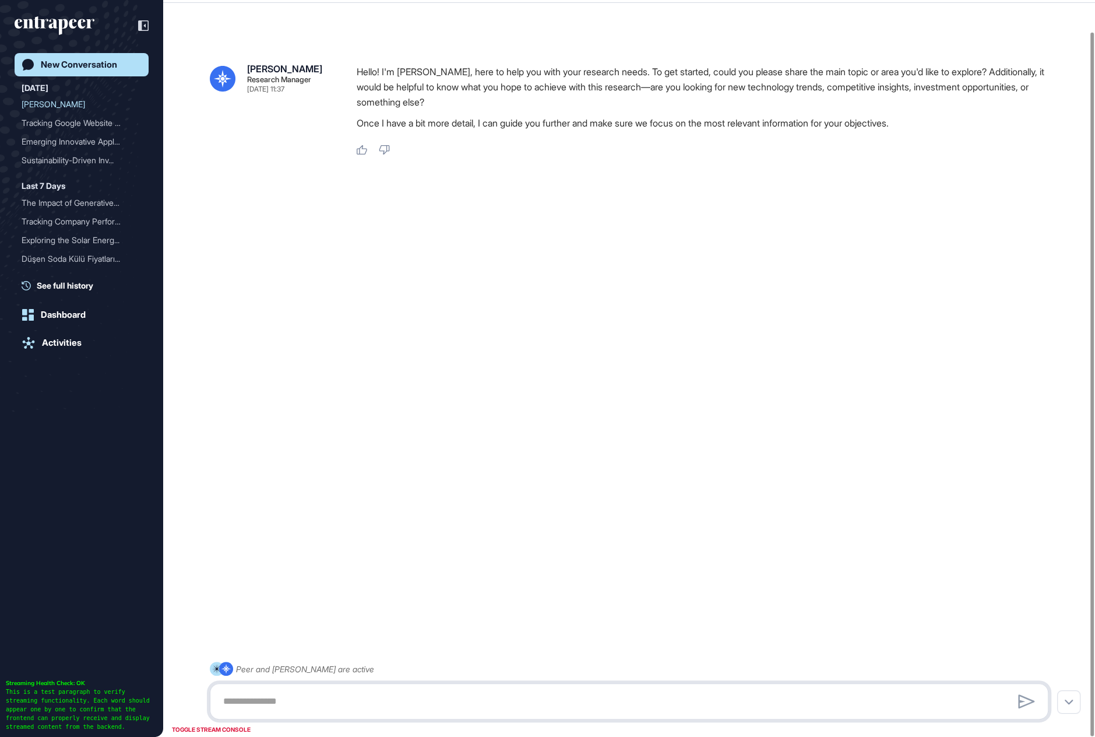
click at [392, 670] on textarea at bounding box center [629, 700] width 826 height 23
paste textarea "**********"
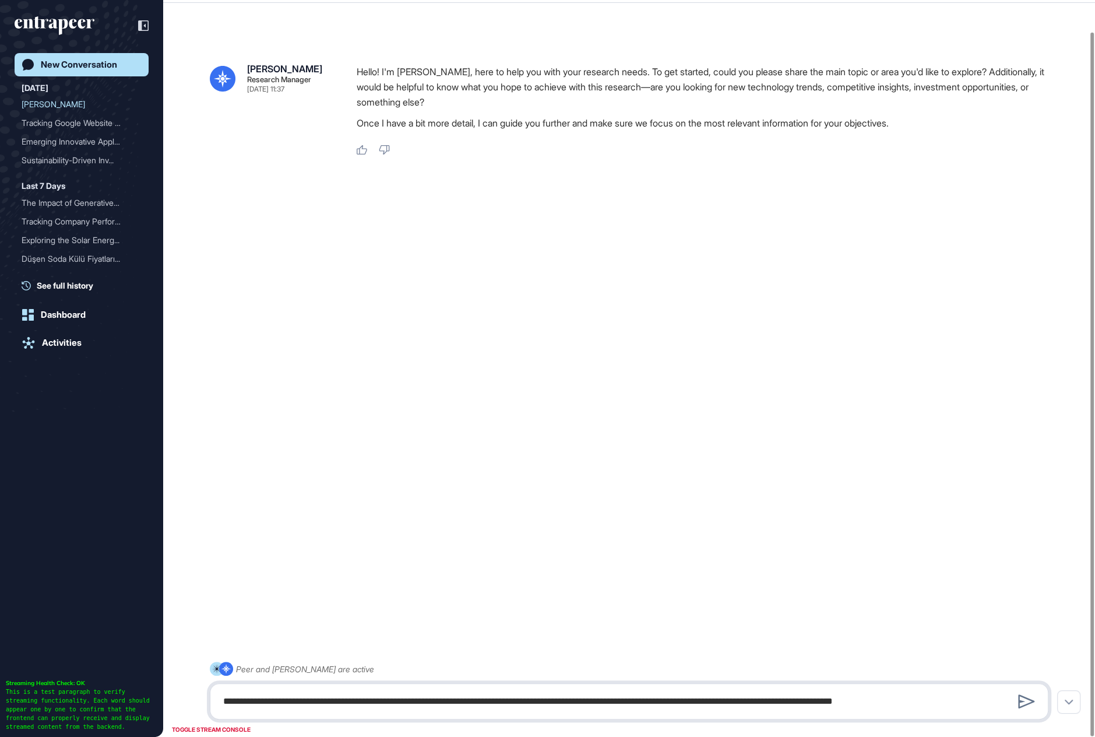
type textarea "**********"
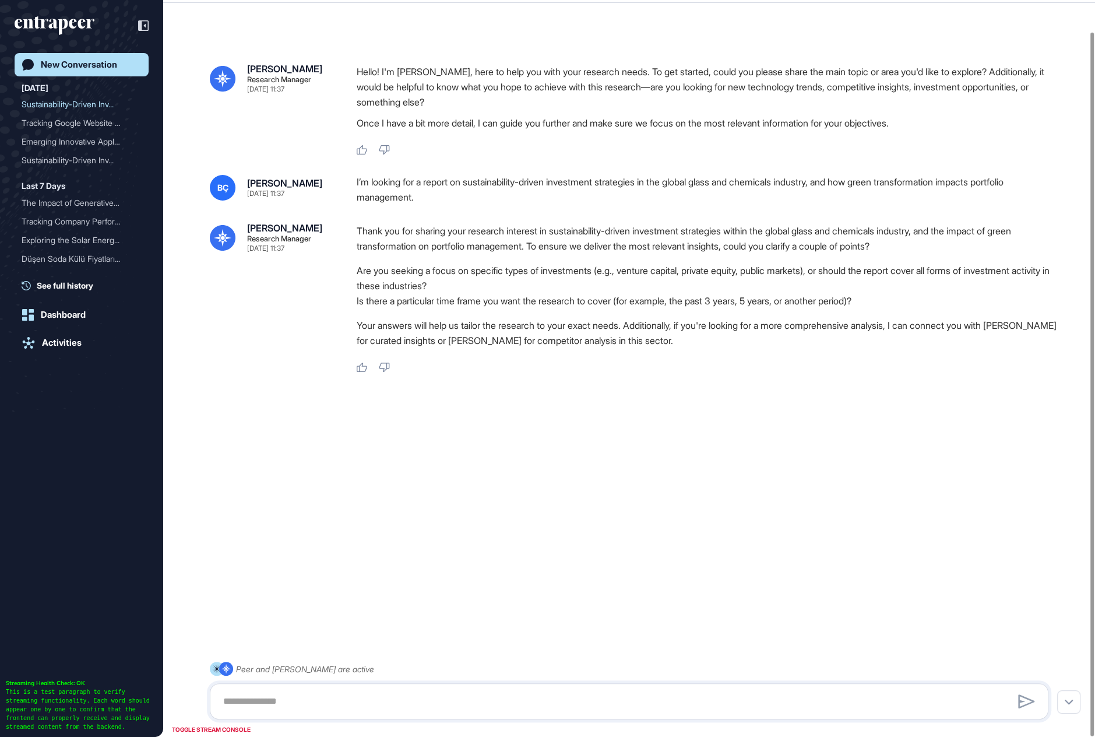
click at [312, 670] on div at bounding box center [629, 701] width 839 height 36
click at [318, 670] on textarea at bounding box center [629, 700] width 826 height 23
type textarea "**********"
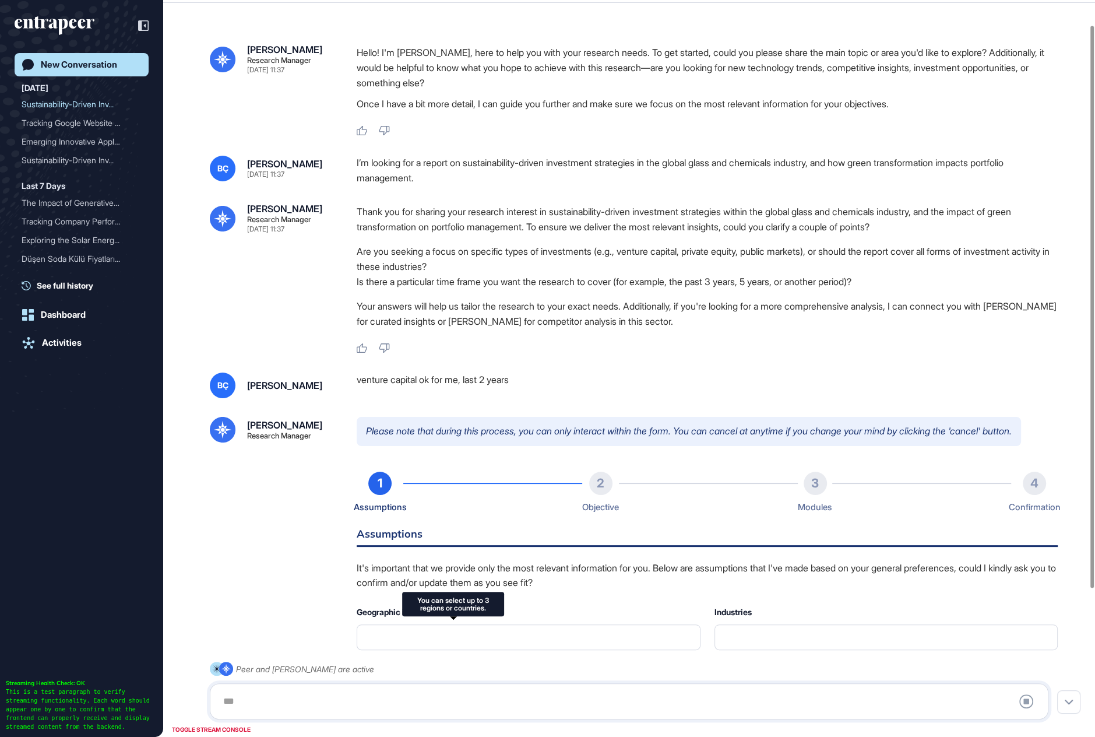
type input "**********"
type input "*"
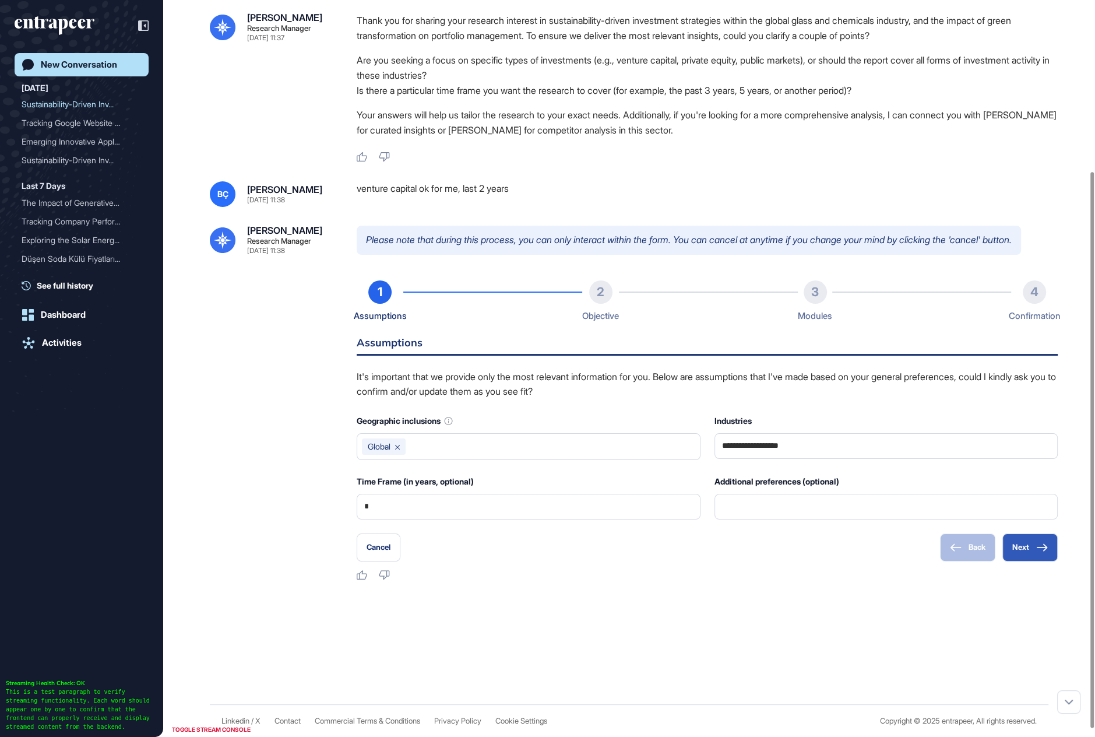
scroll to position [226, 0]
click at [417, 455] on input "text" at bounding box center [552, 446] width 285 height 16
click at [277, 490] on div "Reese Research Manager Sep 01, 2025 11:38 Please note that during this process,…" at bounding box center [629, 403] width 839 height 355
click at [1014, 555] on button "Next" at bounding box center [1029, 547] width 55 height 28
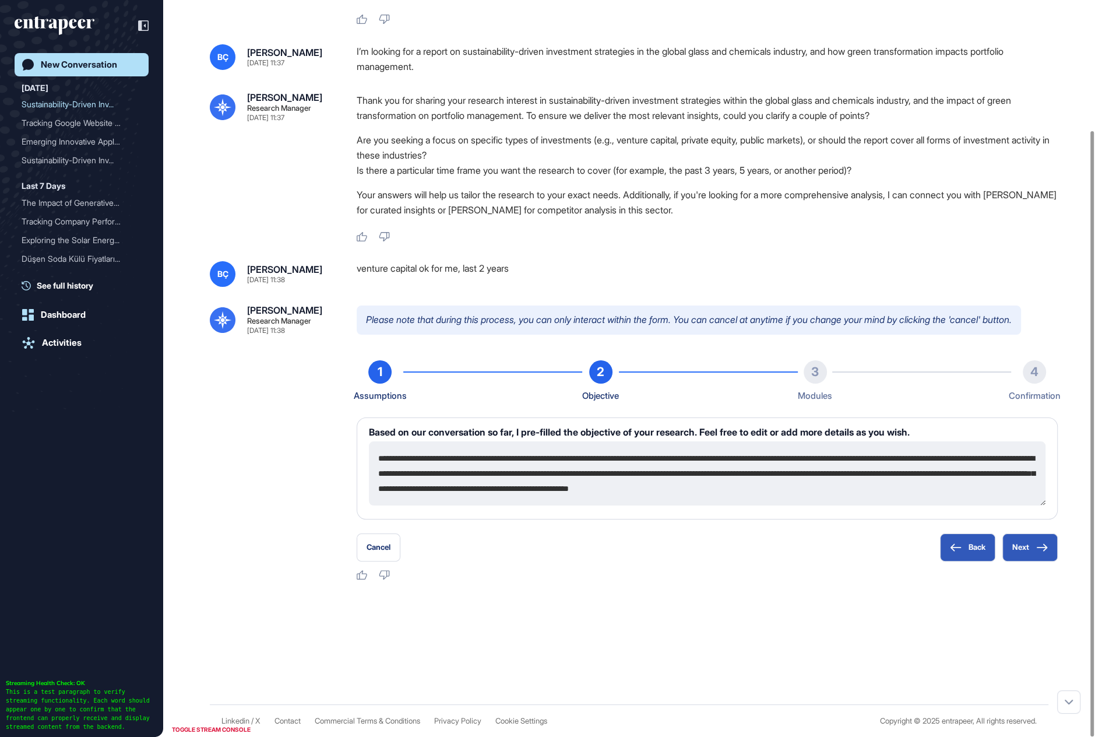
scroll to position [15, 0]
drag, startPoint x: 498, startPoint y: 462, endPoint x: 575, endPoint y: 500, distance: 85.5
click at [575, 500] on textarea "**********" at bounding box center [707, 473] width 677 height 64
click at [598, 474] on textarea "**********" at bounding box center [707, 473] width 677 height 64
click at [484, 487] on textarea "**********" at bounding box center [707, 473] width 677 height 64
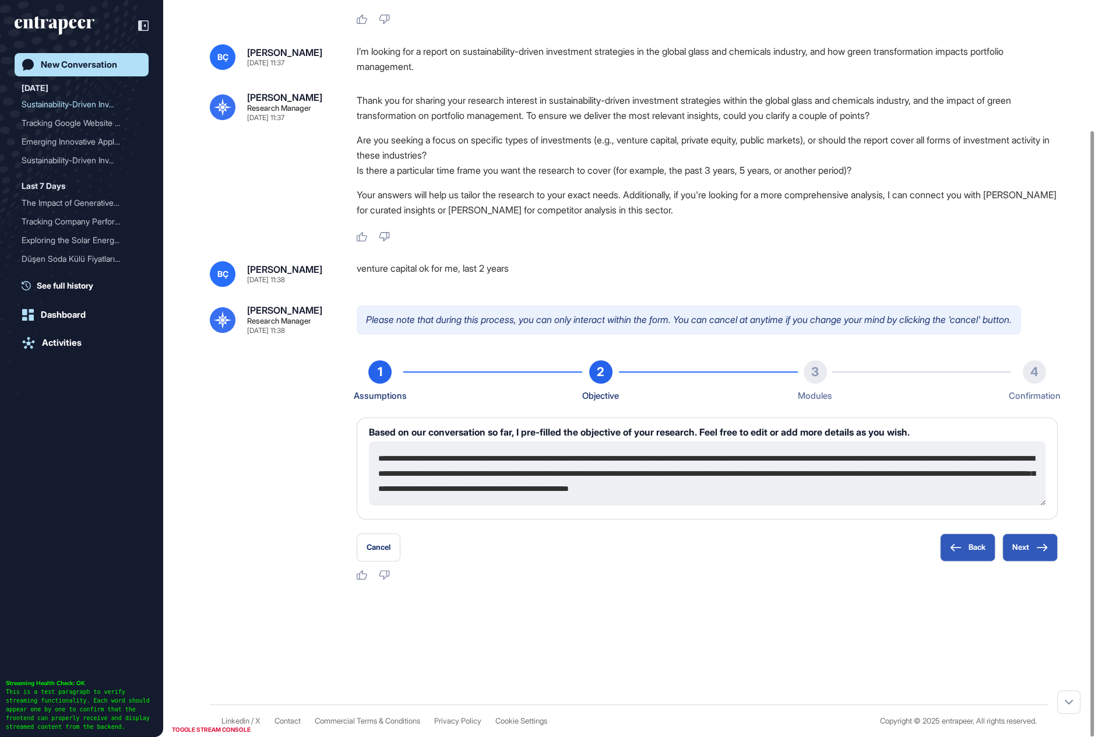
type textarea "**********"
click at [1045, 545] on icon at bounding box center [1042, 547] width 10 height 8
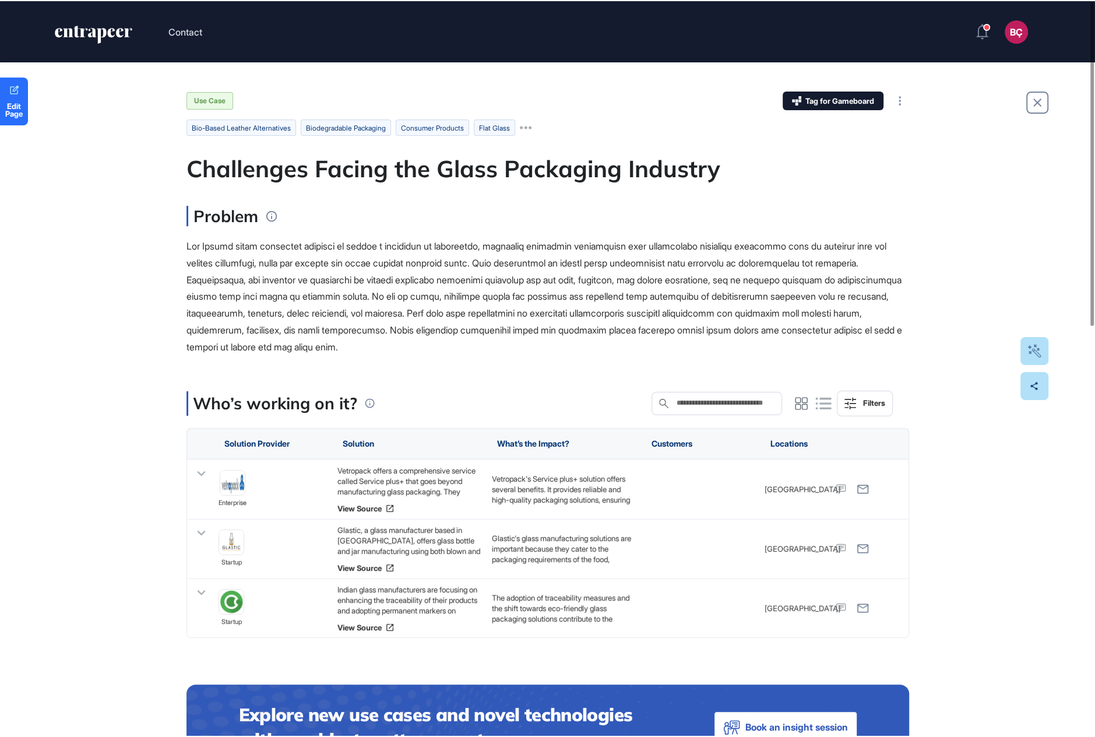
scroll to position [736, 1094]
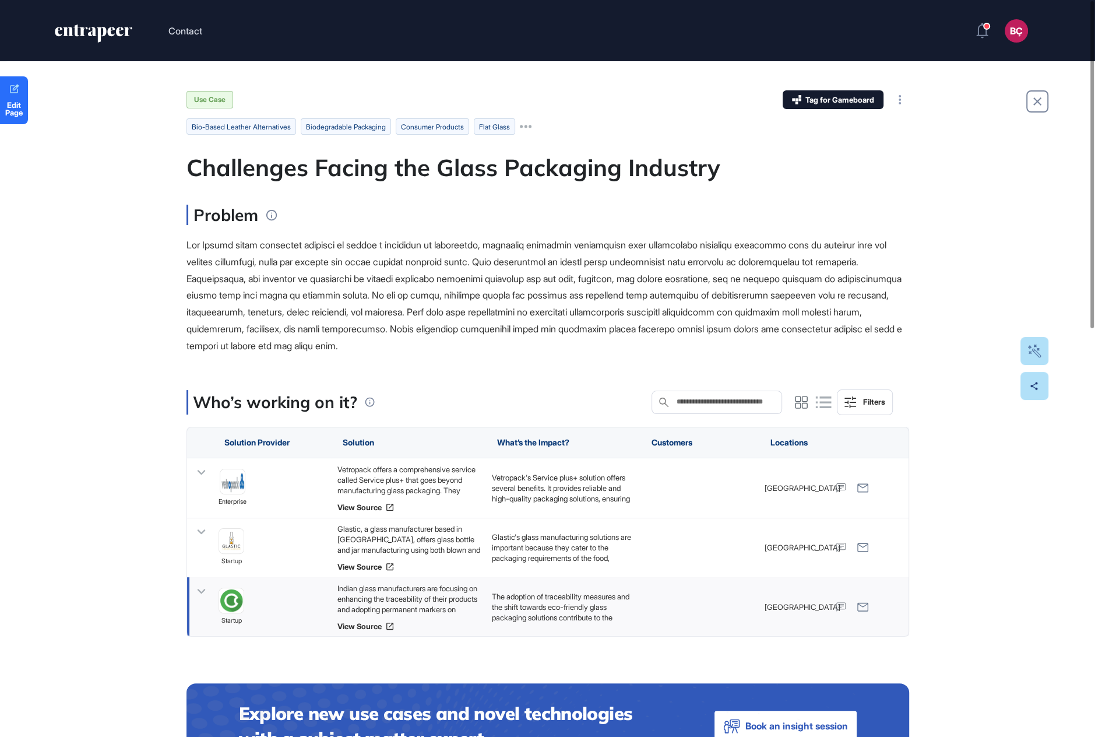
click at [203, 586] on icon at bounding box center [201, 591] width 17 height 17
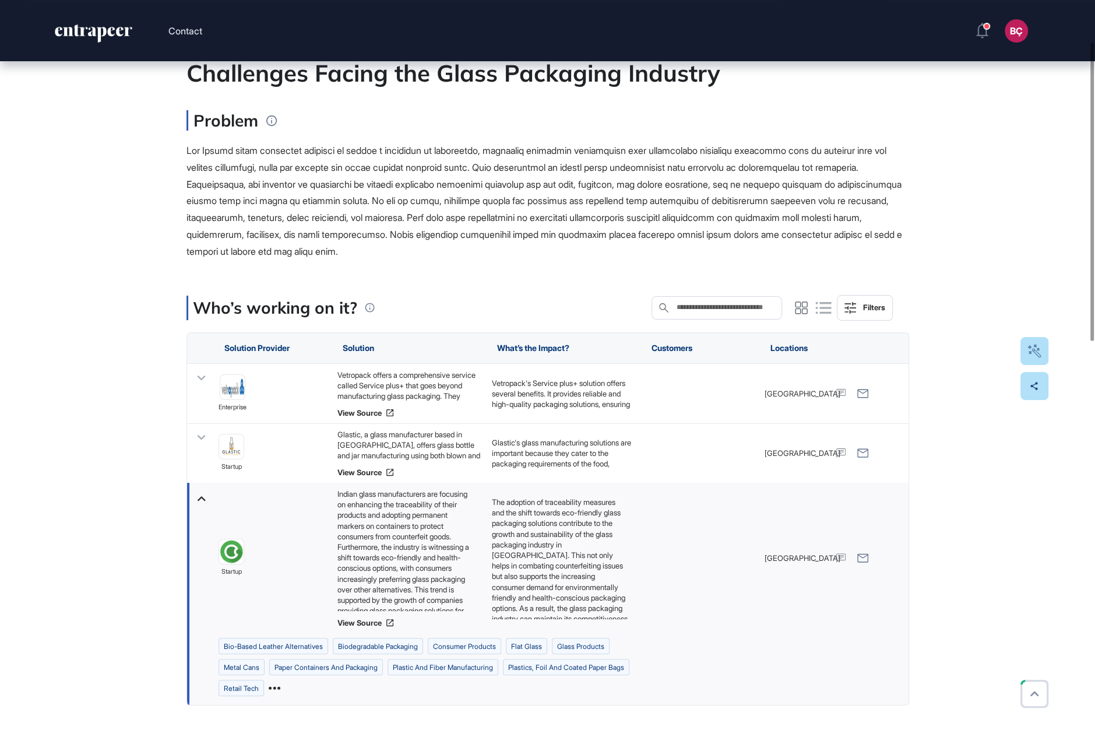
scroll to position [72, 0]
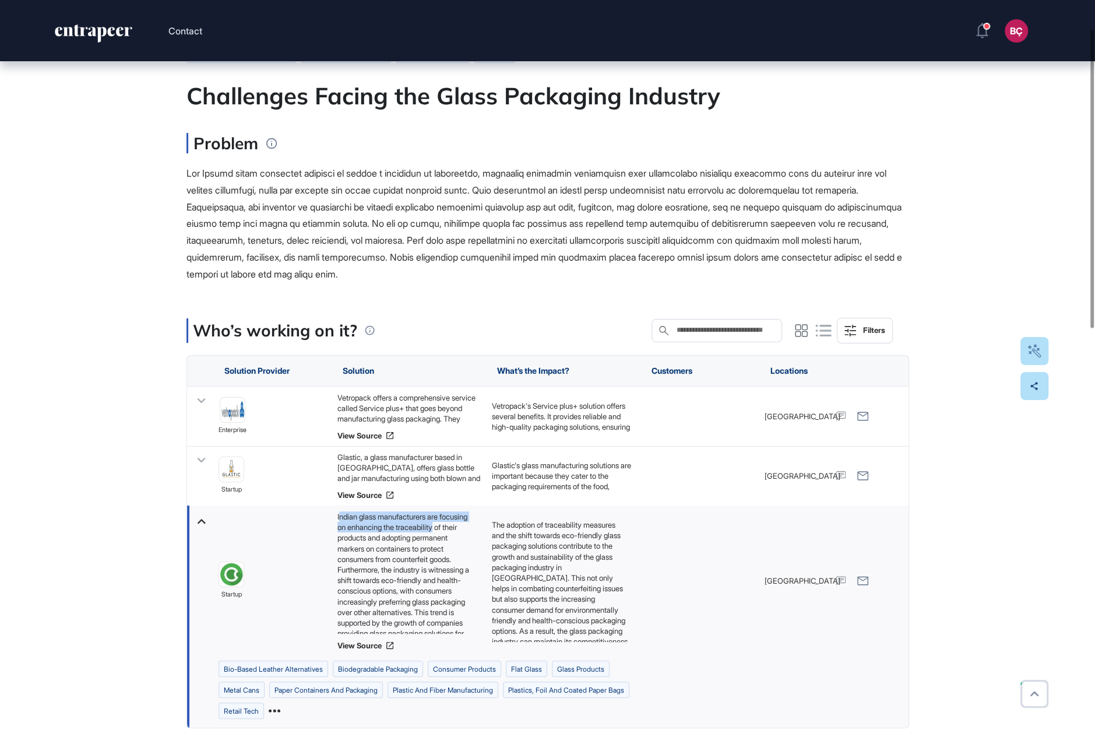
drag, startPoint x: 338, startPoint y: 520, endPoint x: 376, endPoint y: 536, distance: 40.8
click at [376, 536] on div "Indian glass manufacturers are focusing on enhancing the traceability of their …" at bounding box center [408, 572] width 143 height 122
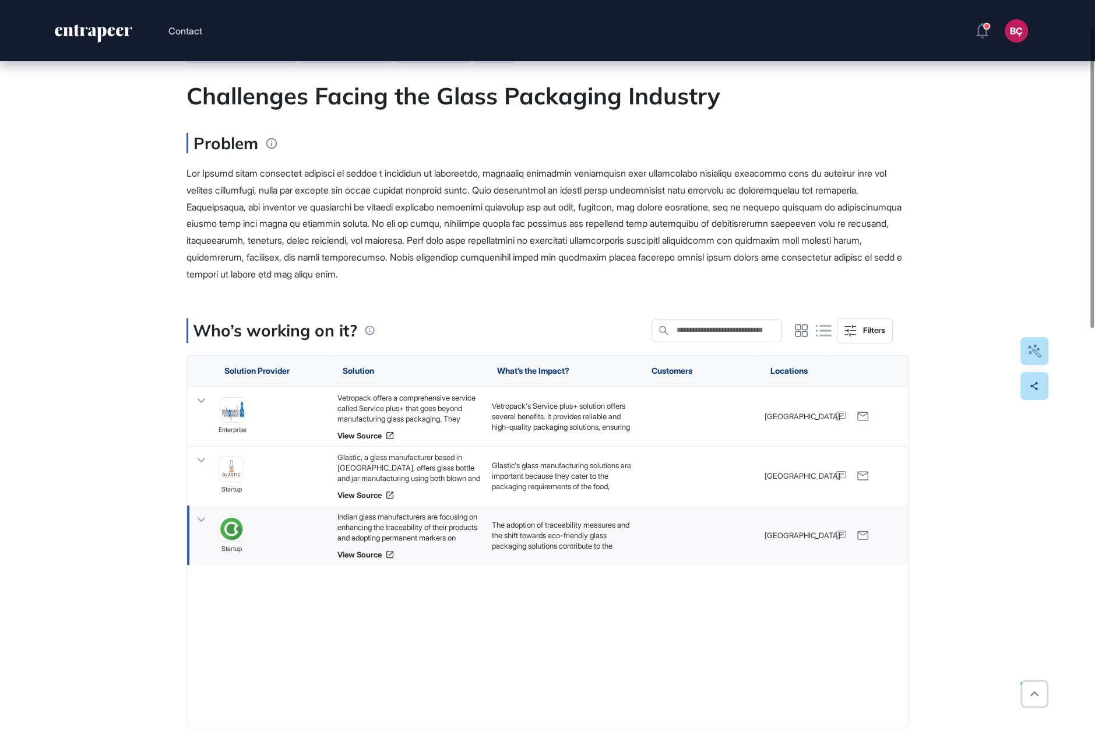
click at [376, 536] on div "Indian glass manufacturers are focusing on enhancing the traceability of their …" at bounding box center [408, 526] width 143 height 31
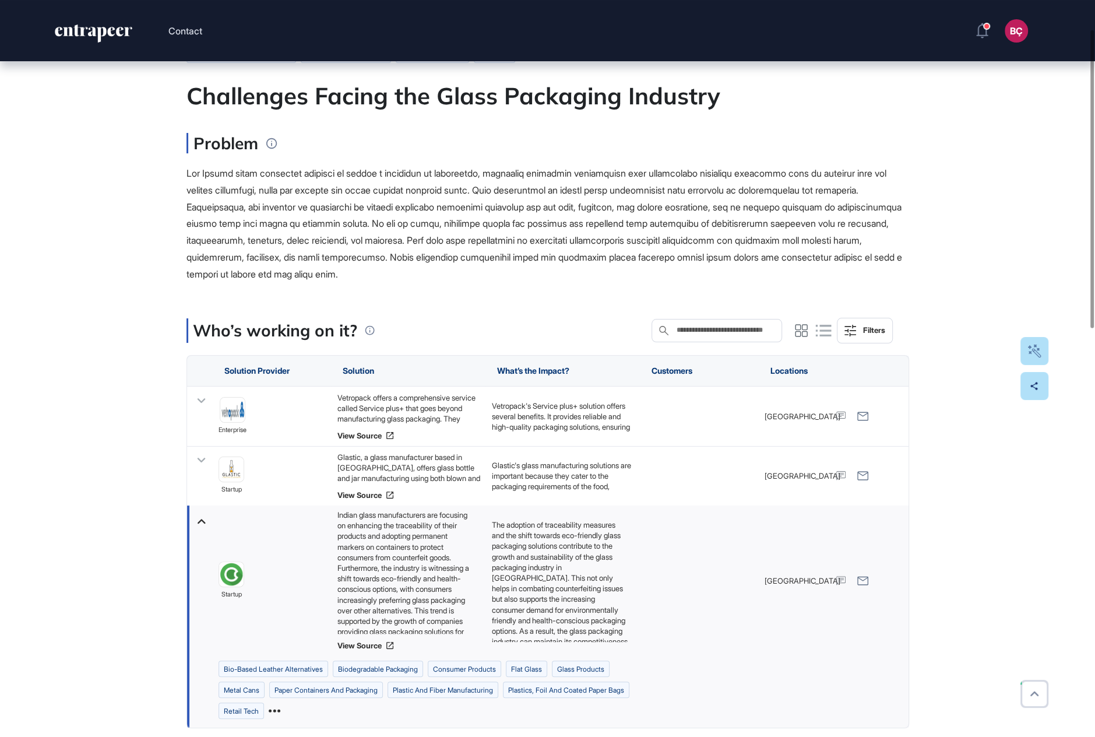
scroll to position [0, 0]
click at [237, 575] on img at bounding box center [231, 574] width 24 height 24
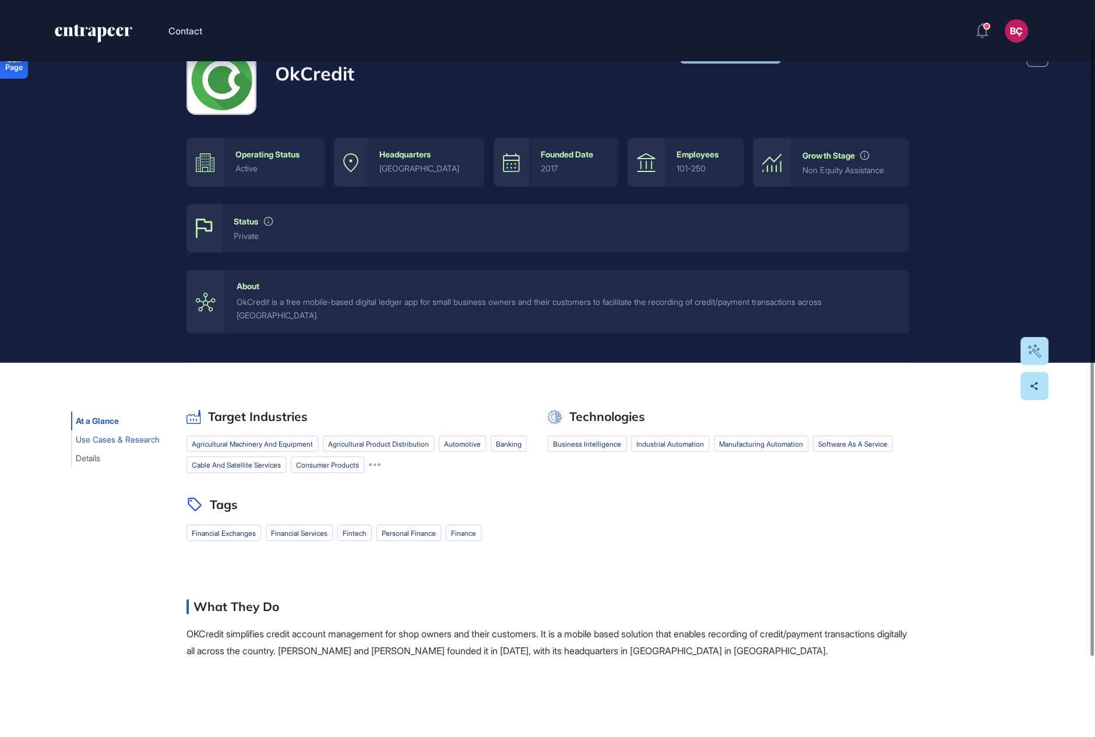
click at [106, 435] on span "Use Cases & Research" at bounding box center [118, 439] width 84 height 9
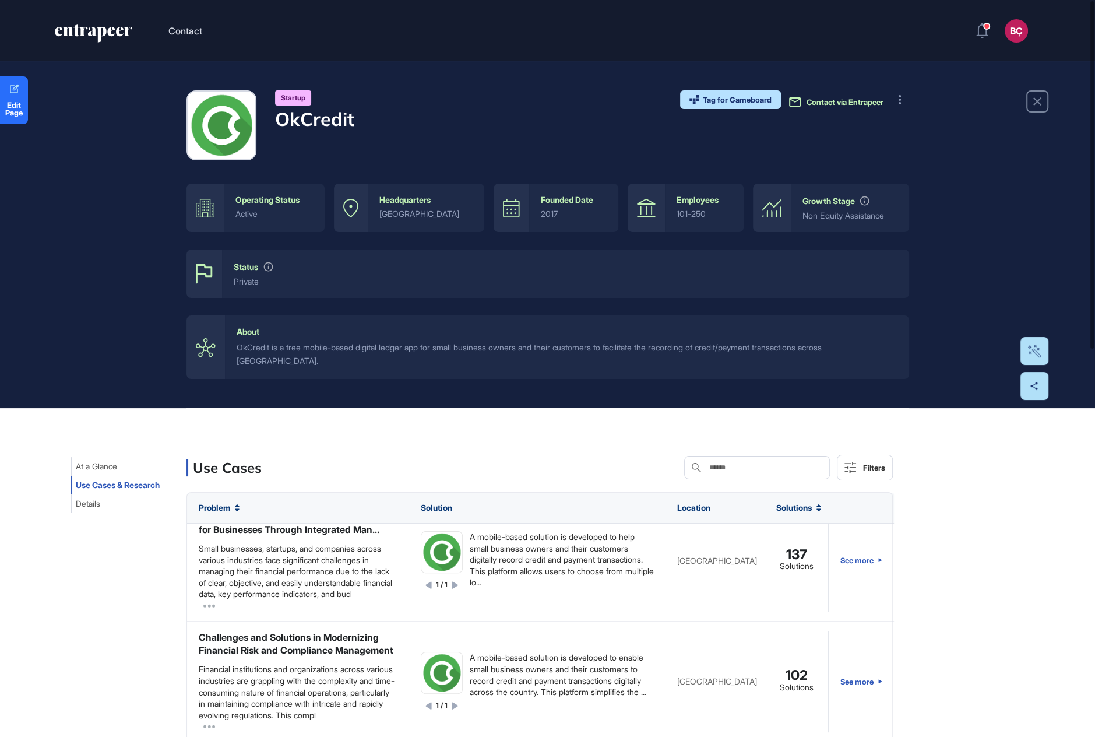
click at [846, 105] on span "Contact via Entrapeer" at bounding box center [845, 101] width 77 height 9
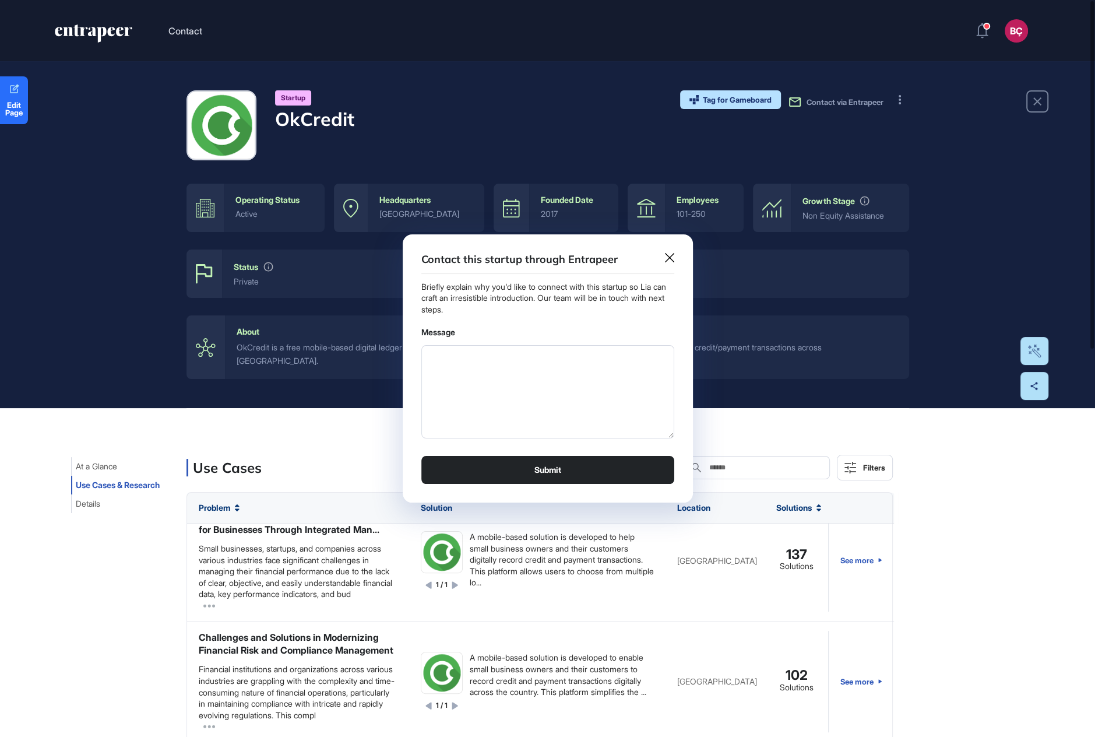
click at [668, 258] on icon at bounding box center [669, 257] width 9 height 9
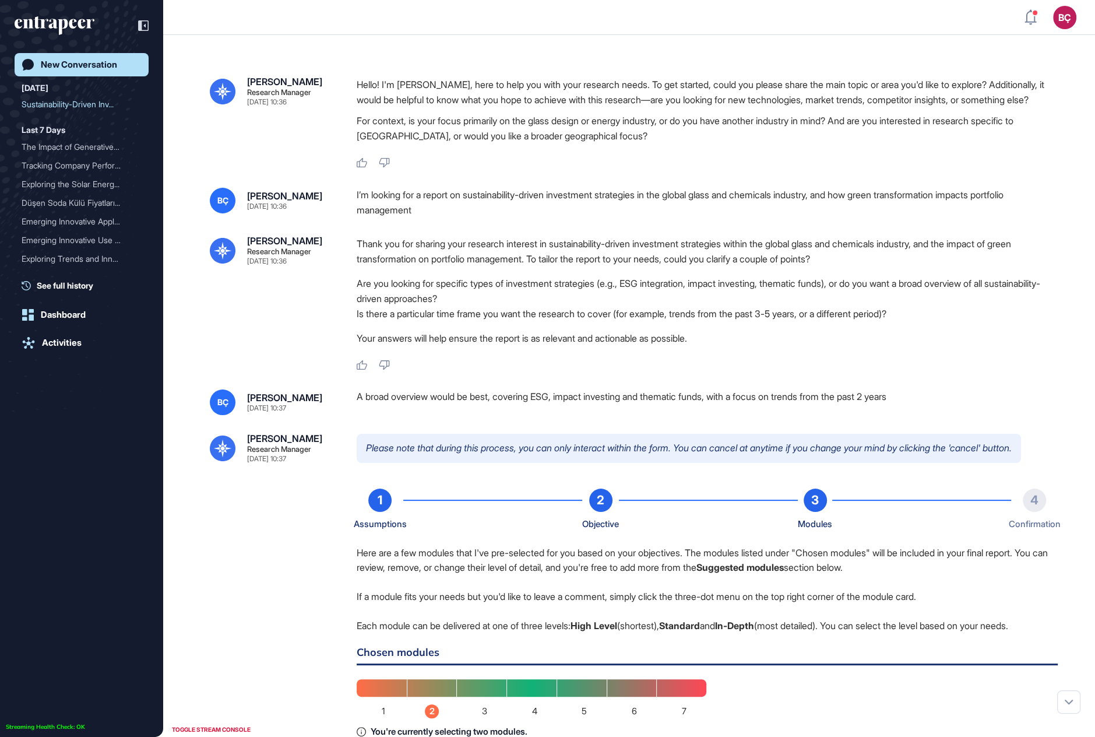
scroll to position [1, 1]
click at [428, 217] on div "I’m looking for a report on sustainability-driven investment strategies in the …" at bounding box center [707, 203] width 701 height 30
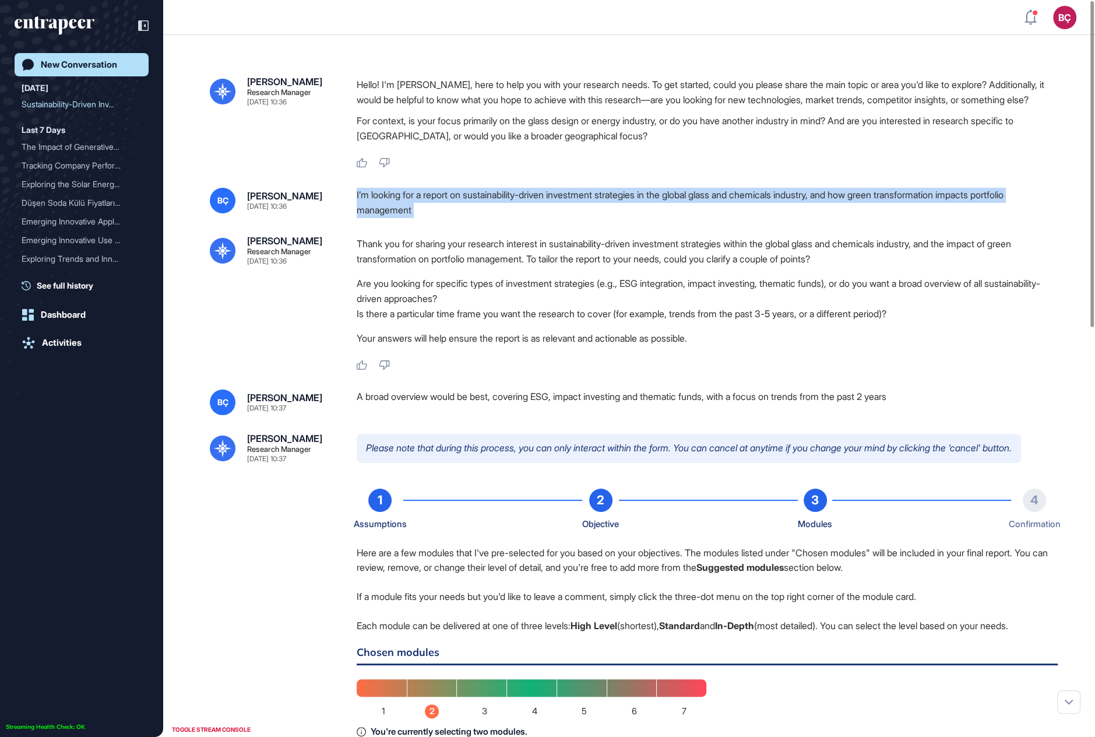
click at [428, 217] on div "I’m looking for a report on sustainability-driven investment strategies in the …" at bounding box center [707, 203] width 701 height 30
copy div "I’m looking for a report on sustainability-driven investment strategies in the …"
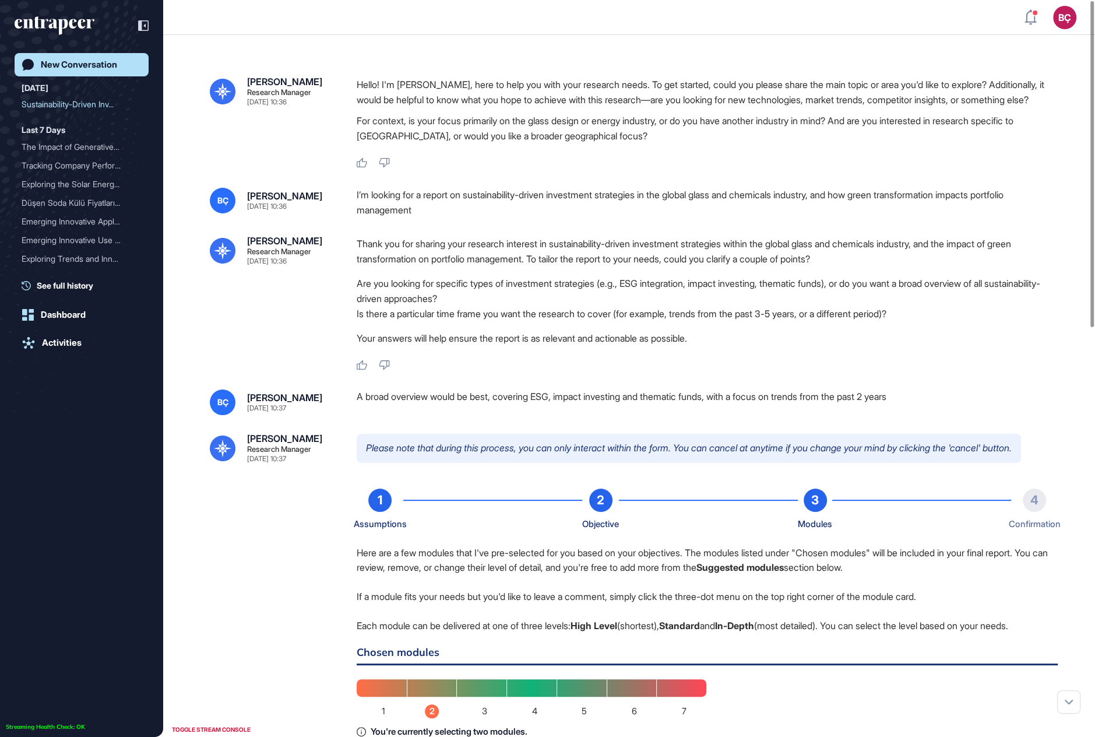
click at [434, 217] on div "I’m looking for a report on sustainability-driven investment strategies in the …" at bounding box center [707, 203] width 701 height 30
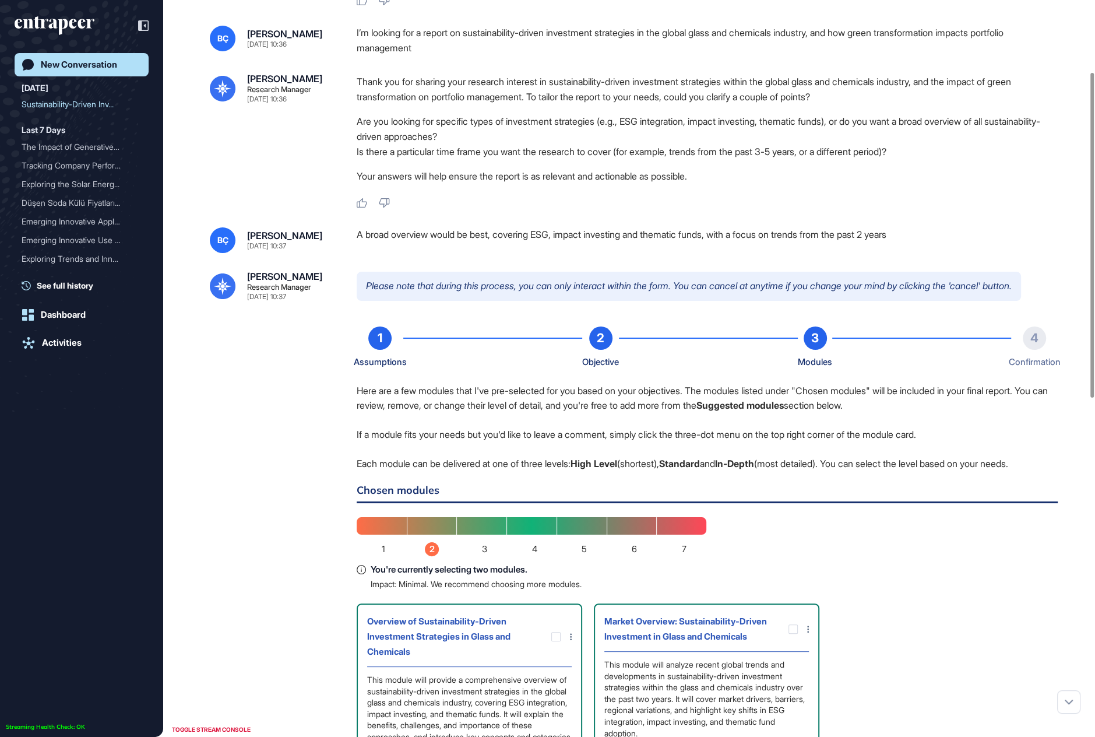
scroll to position [0, 0]
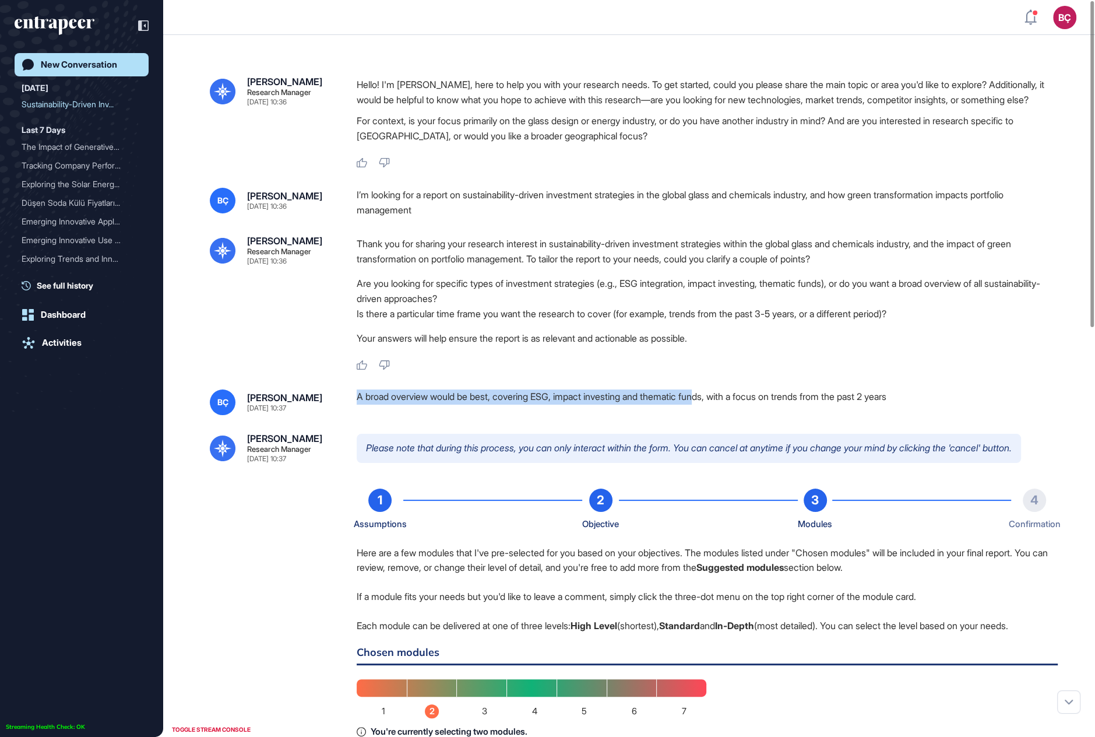
drag, startPoint x: 356, startPoint y: 414, endPoint x: 714, endPoint y: 407, distance: 357.9
click at [714, 407] on div "A broad overview would be best, covering ESG, impact investing and thematic fun…" at bounding box center [707, 402] width 701 height 26
click at [709, 415] on div "A broad overview would be best, covering ESG, impact investing and thematic fun…" at bounding box center [707, 402] width 701 height 26
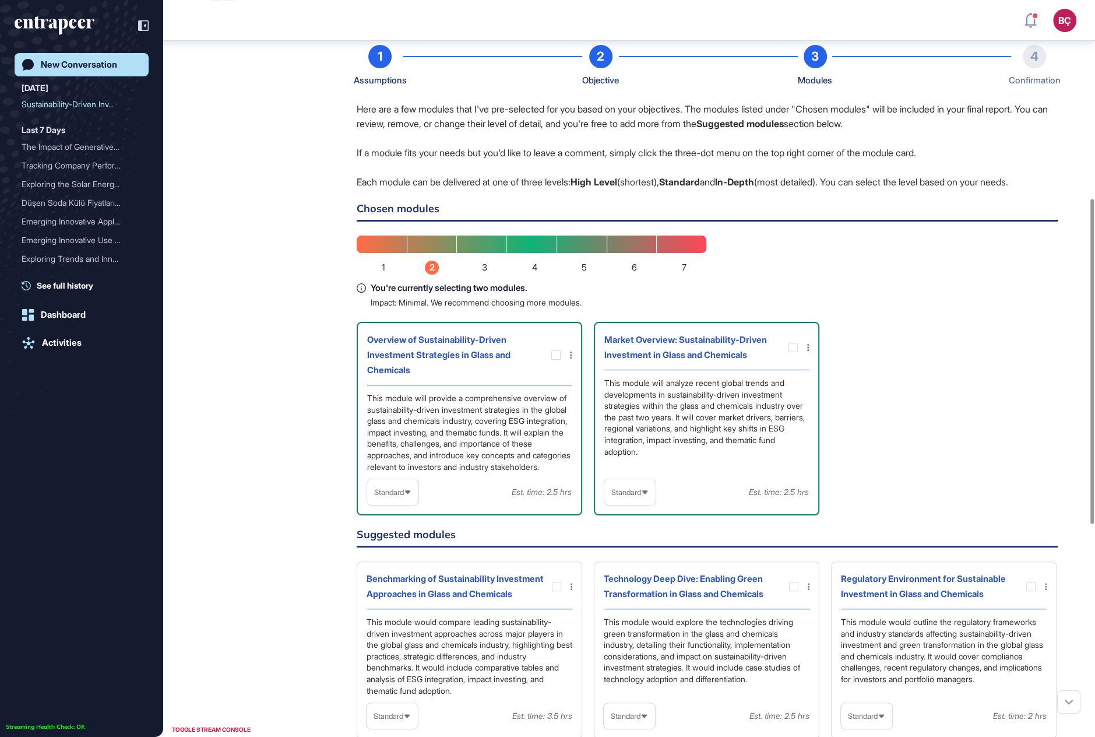
scroll to position [450, 0]
drag, startPoint x: 359, startPoint y: 251, endPoint x: 443, endPoint y: 248, distance: 84.6
click at [443, 221] on h6 "Chosen modules" at bounding box center [707, 212] width 701 height 18
drag, startPoint x: 353, startPoint y: 593, endPoint x: 483, endPoint y: 594, distance: 130.0
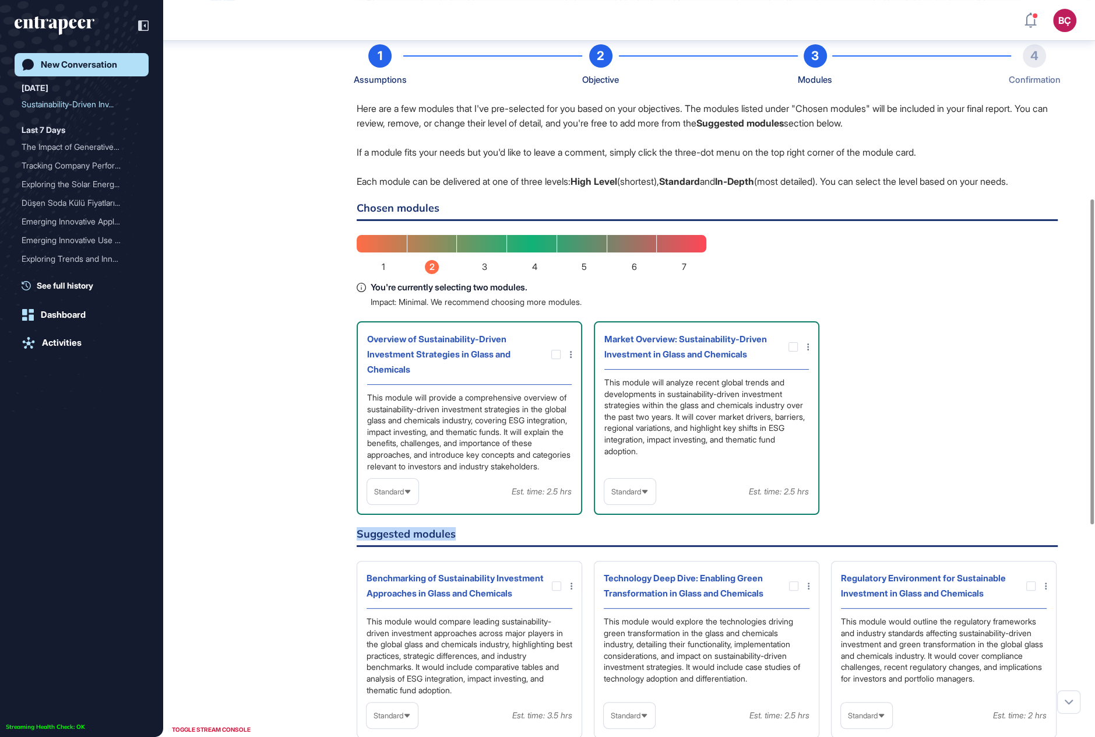
click at [483, 594] on div "Reese Research Manager Sep 01, 2025 10:37 Please note that during this process,…" at bounding box center [629, 485] width 839 height 991
click at [483, 547] on h6 "Suggested modules" at bounding box center [707, 538] width 701 height 18
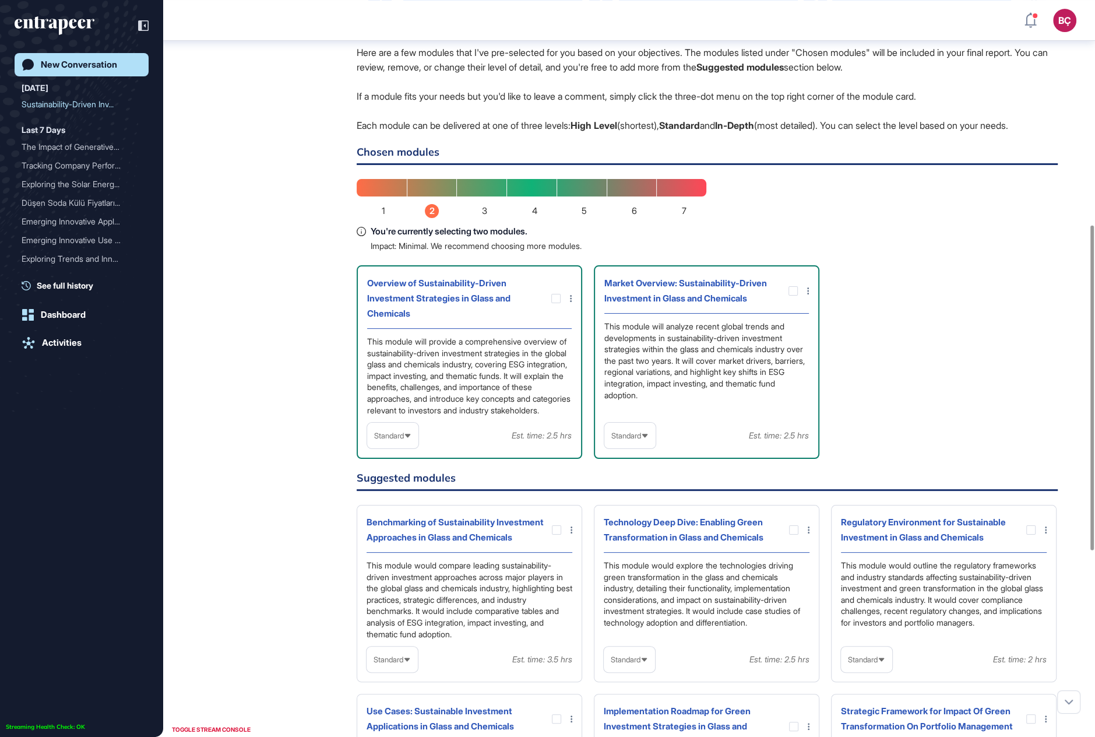
scroll to position [509, 0]
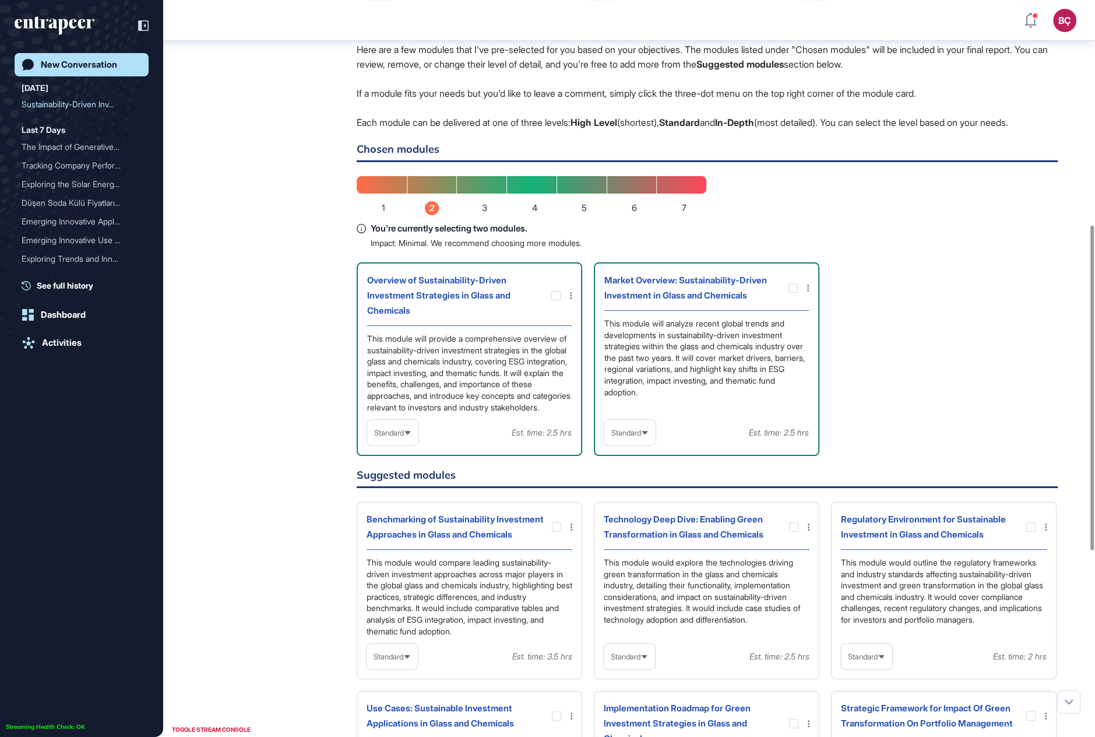
click at [394, 444] on div "Standard" at bounding box center [392, 432] width 51 height 23
drag, startPoint x: 397, startPoint y: 561, endPoint x: 403, endPoint y: 502, distance: 58.6
click at [397, 519] on li "In-depth" at bounding box center [393, 506] width 44 height 23
drag, startPoint x: 658, startPoint y: 433, endPoint x: 628, endPoint y: 397, distance: 47.2
click at [628, 397] on div "This module will analyze recent global trends and developments in sustainabilit…" at bounding box center [706, 365] width 205 height 95
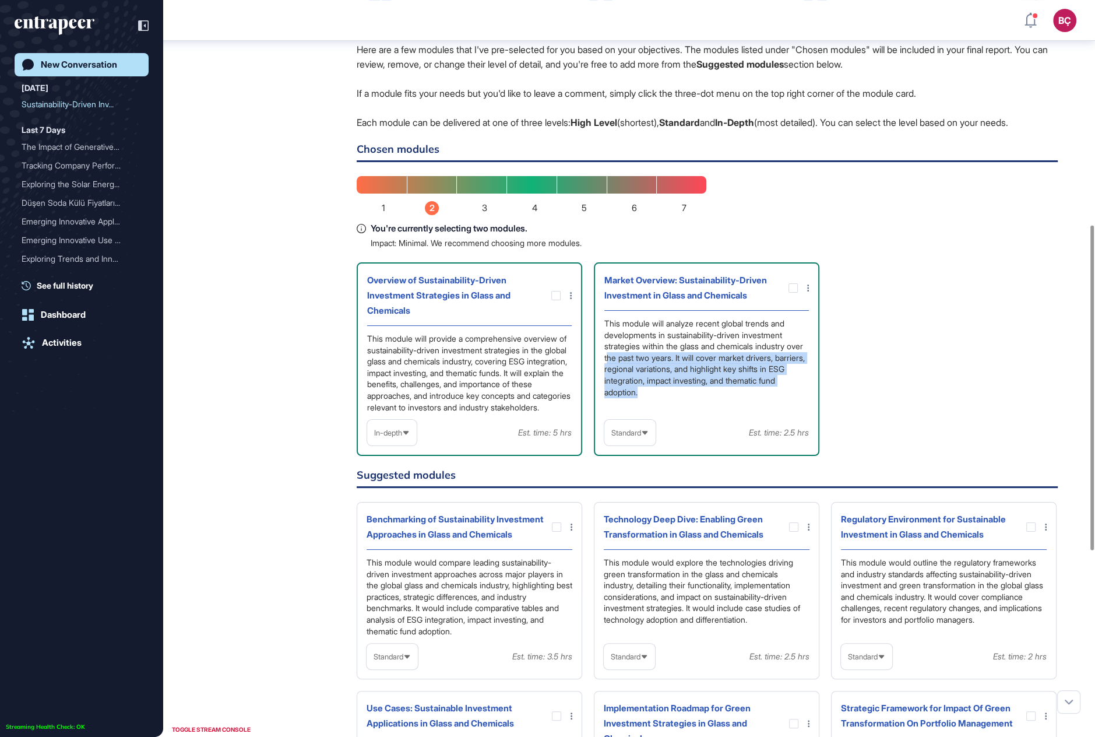
click at [628, 396] on div "This module will analyze recent global trends and developments in sustainabilit…" at bounding box center [706, 365] width 205 height 95
click at [808, 291] on icon at bounding box center [808, 287] width 2 height 7
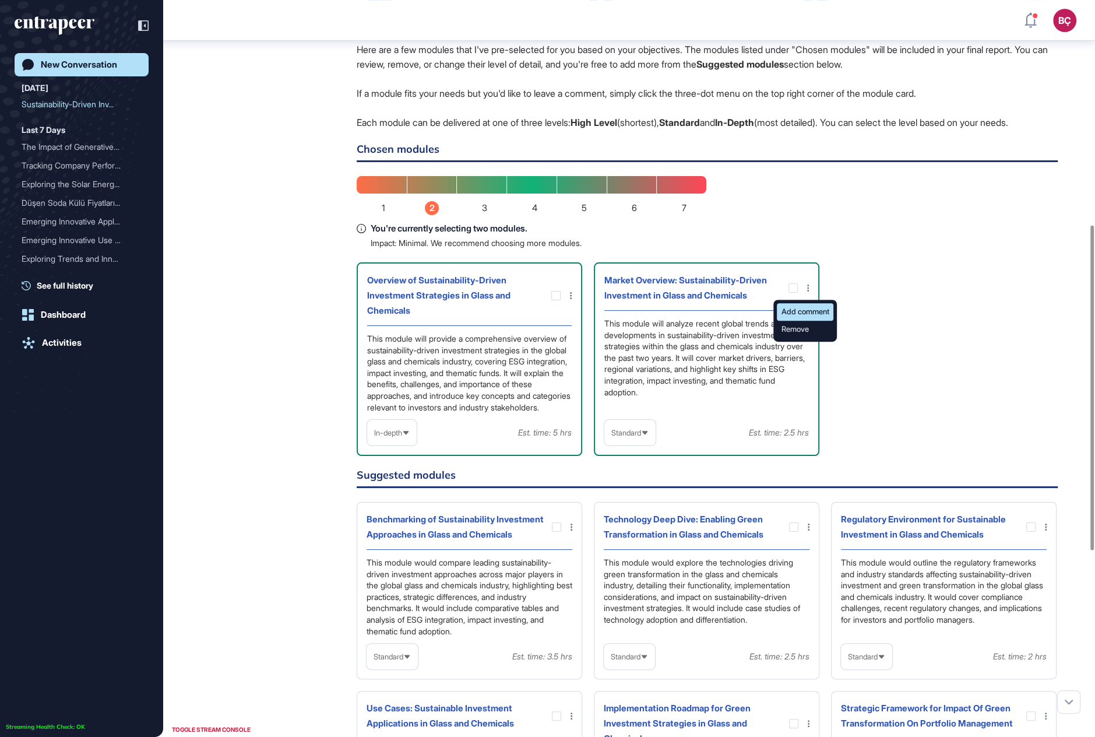
click at [792, 338] on div "Add comment" at bounding box center [805, 329] width 57 height 17
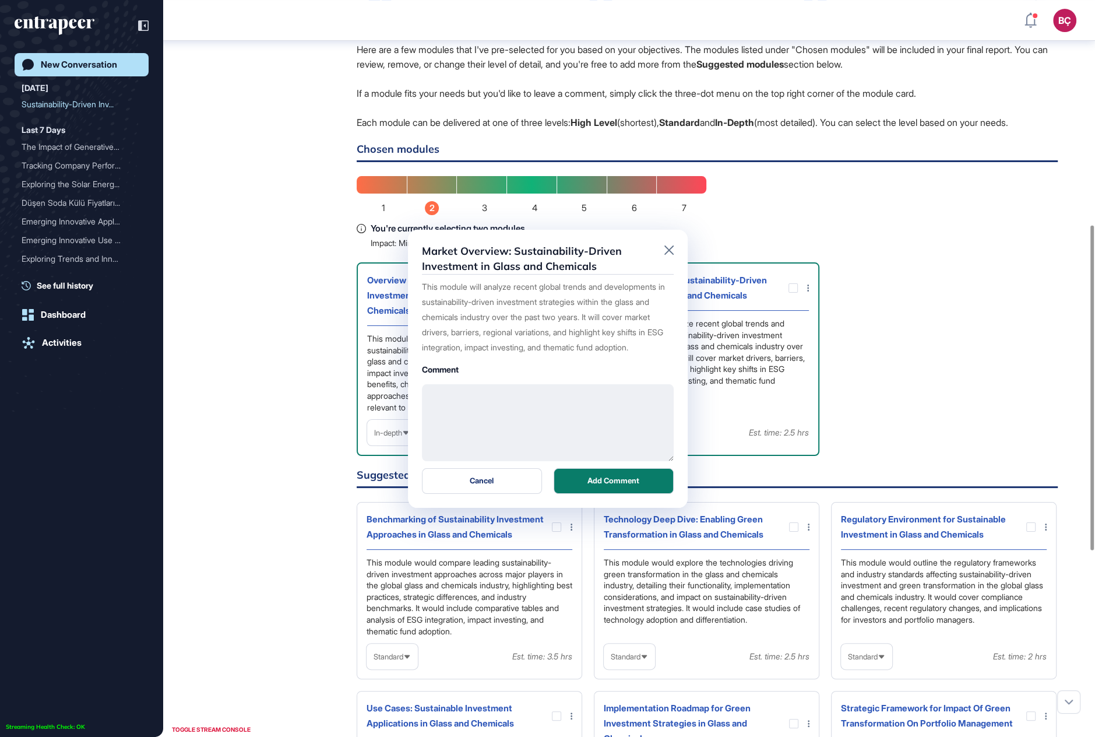
click at [547, 415] on textarea at bounding box center [548, 422] width 252 height 77
click at [558, 409] on textarea at bounding box center [548, 422] width 252 height 77
click at [668, 252] on icon at bounding box center [668, 249] width 9 height 9
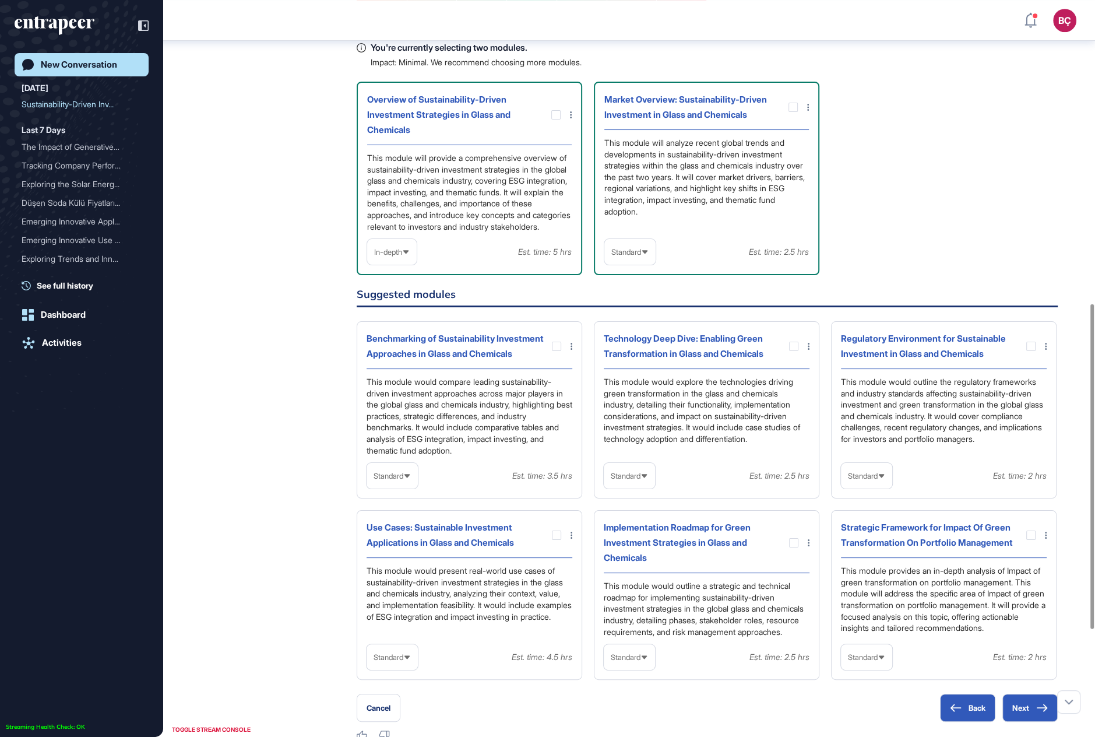
scroll to position [732, 0]
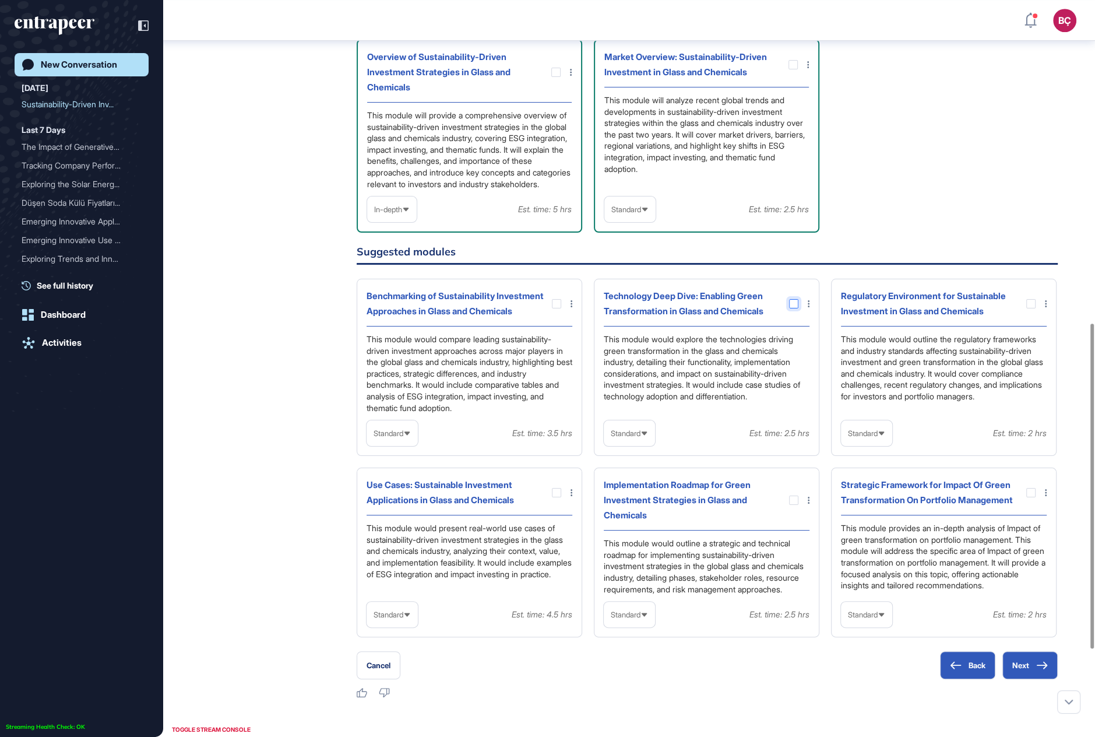
click at [791, 308] on div at bounding box center [793, 303] width 9 height 9
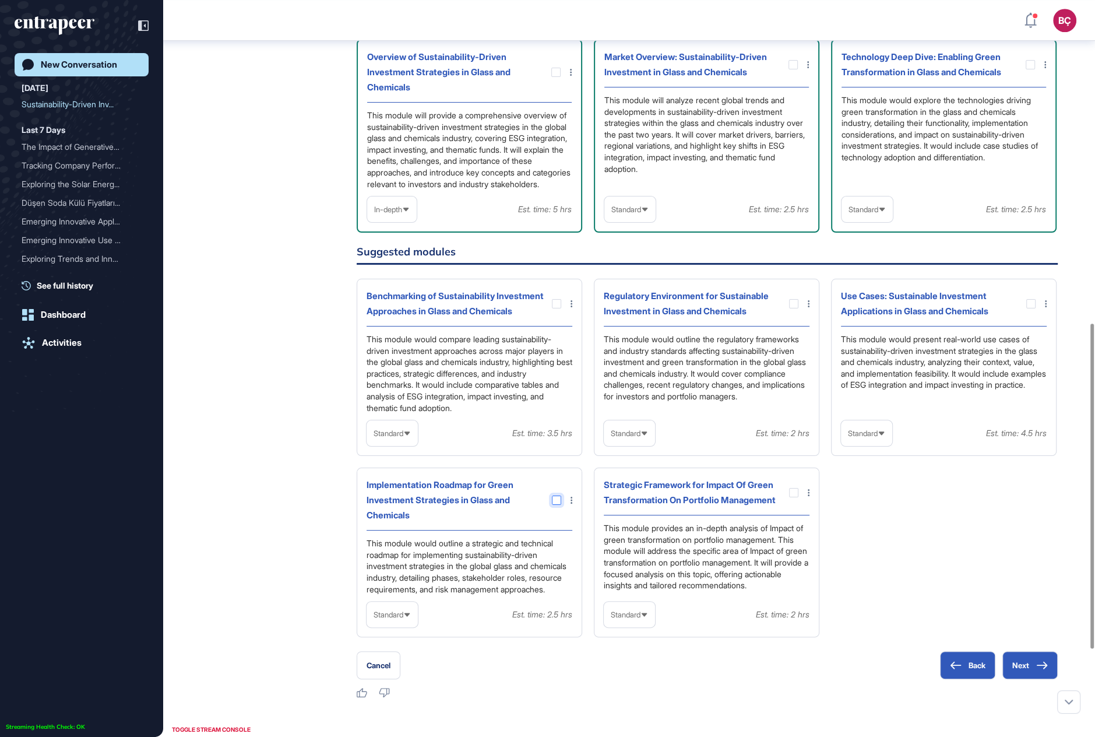
click at [558, 505] on div at bounding box center [556, 499] width 9 height 9
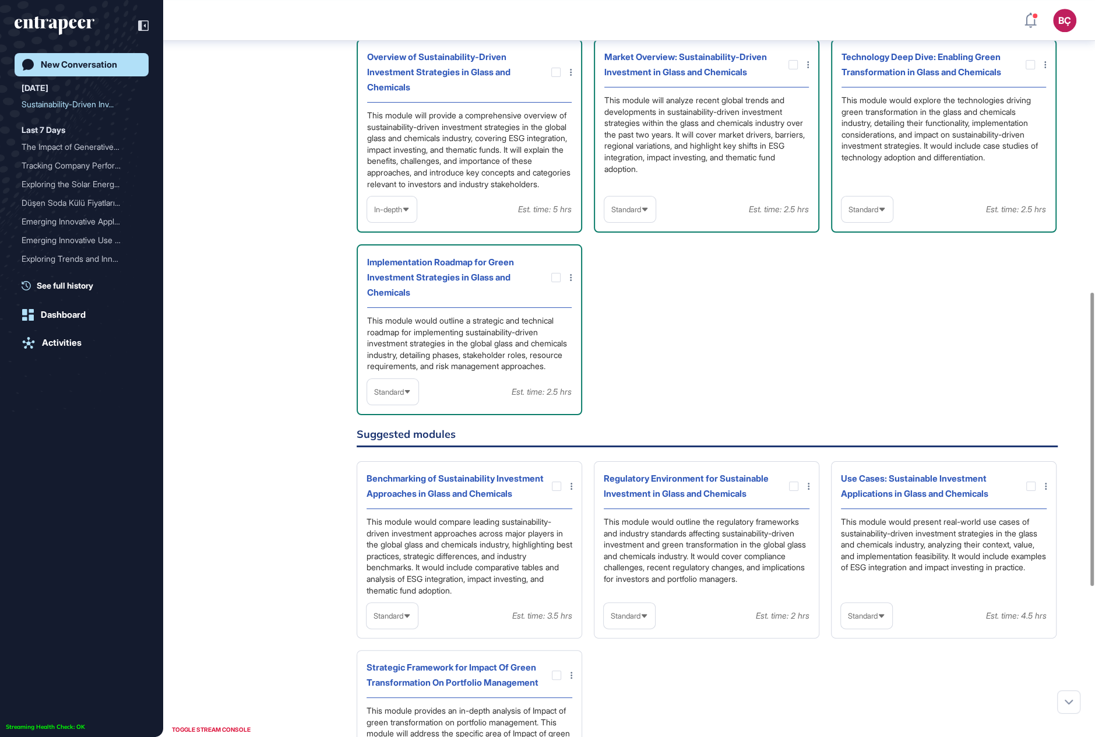
click at [398, 403] on div "Standard" at bounding box center [392, 392] width 51 height 23
click at [395, 478] on li "In-depth" at bounding box center [393, 466] width 44 height 23
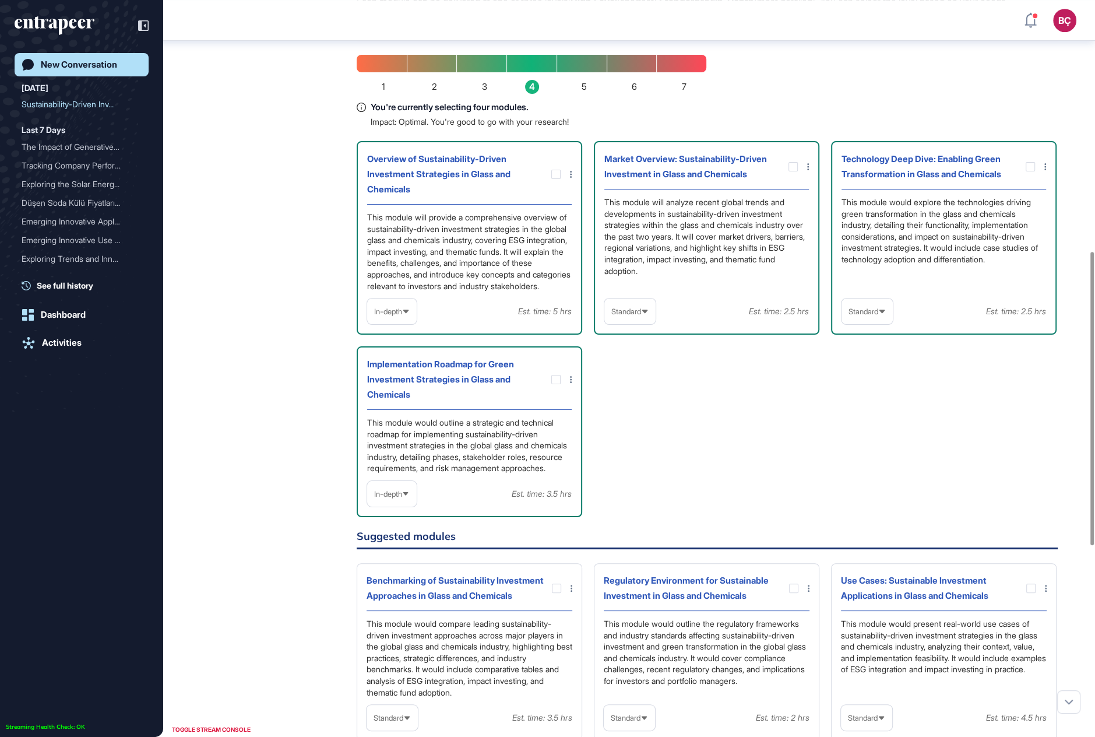
scroll to position [630, 0]
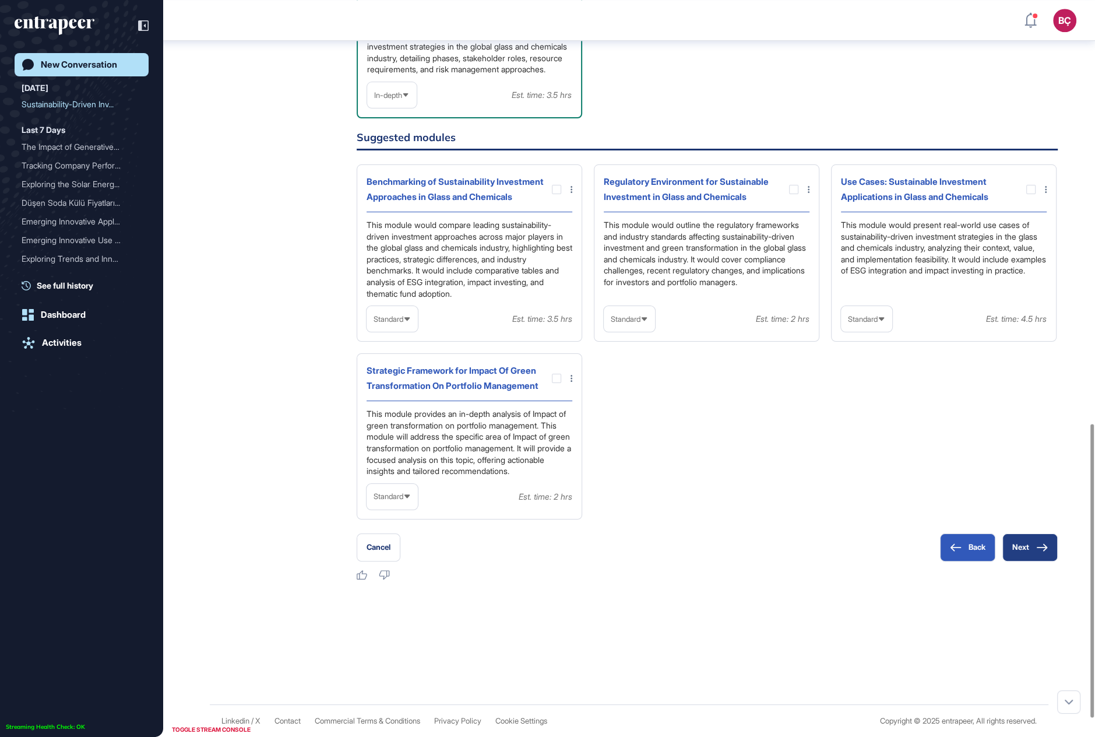
click at [1022, 561] on button "Next" at bounding box center [1029, 547] width 55 height 28
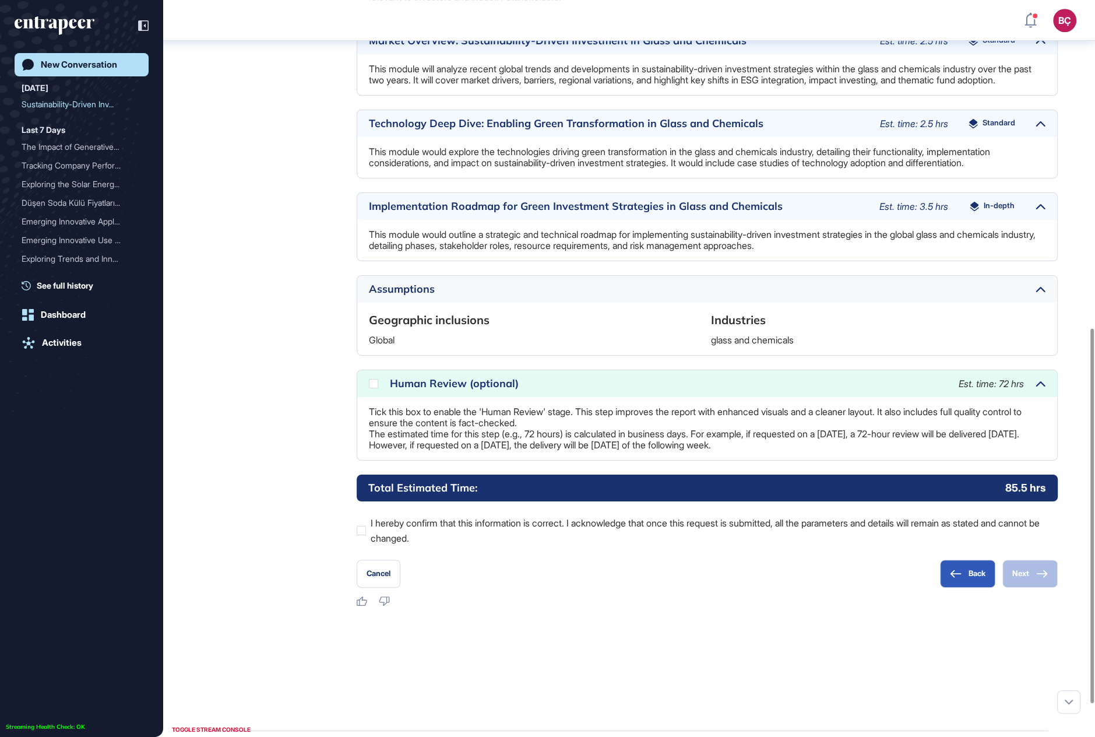
scroll to position [661, 0]
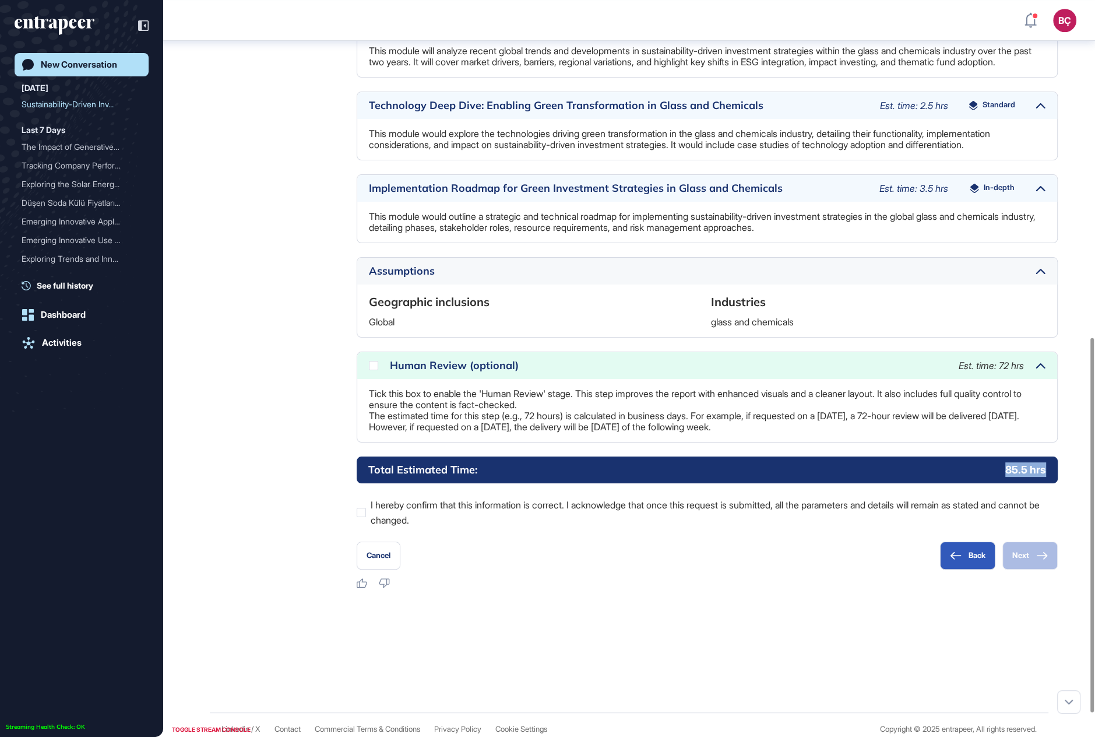
drag, startPoint x: 1001, startPoint y: 504, endPoint x: 1047, endPoint y: 503, distance: 46.6
click at [1047, 483] on div "Total Estimated Time: 85.5 hrs" at bounding box center [707, 469] width 701 height 26
click at [1046, 483] on div "Total Estimated Time: 85.5 hrs" at bounding box center [707, 469] width 701 height 26
click at [372, 370] on div at bounding box center [373, 365] width 9 height 9
drag, startPoint x: 996, startPoint y: 512, endPoint x: 1028, endPoint y: 509, distance: 31.6
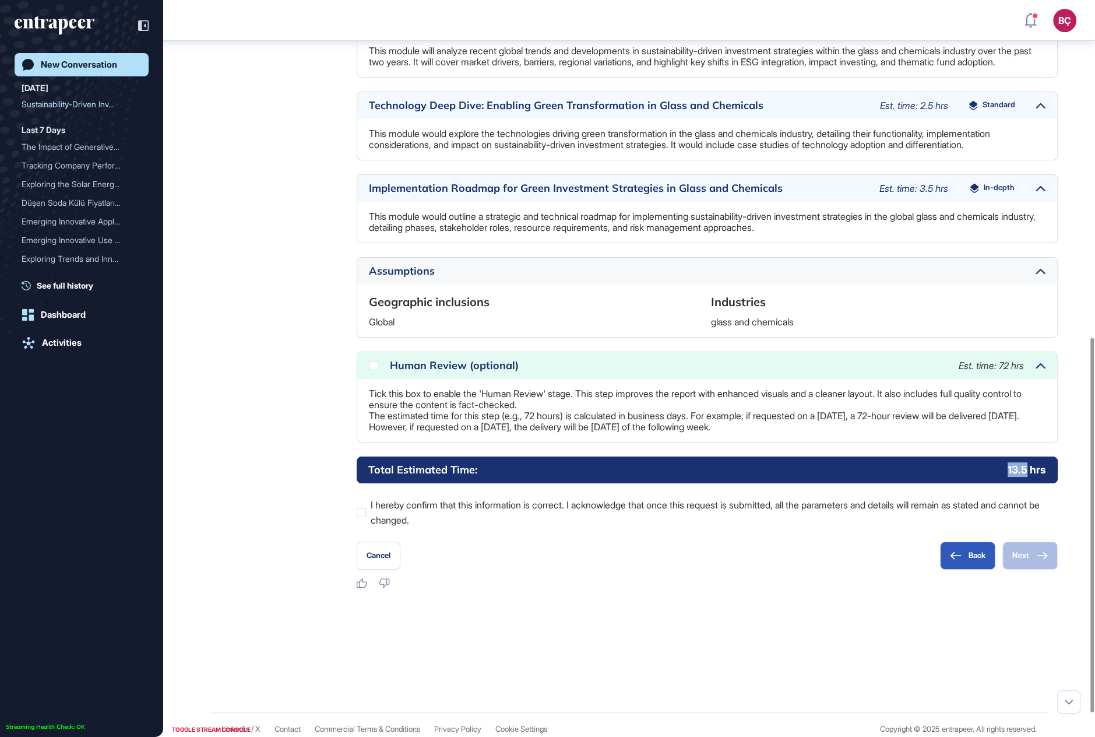
click at [1027, 483] on div "Total Estimated Time: 13.5 hrs" at bounding box center [707, 469] width 701 height 26
click at [1028, 477] on p "13.5 hrs" at bounding box center [1027, 469] width 38 height 15
click at [373, 370] on div at bounding box center [373, 365] width 9 height 9
drag, startPoint x: 998, startPoint y: 505, endPoint x: 1048, endPoint y: 503, distance: 50.2
click at [1048, 483] on div "Total Estimated Time: 85.5 hrs" at bounding box center [707, 469] width 701 height 26
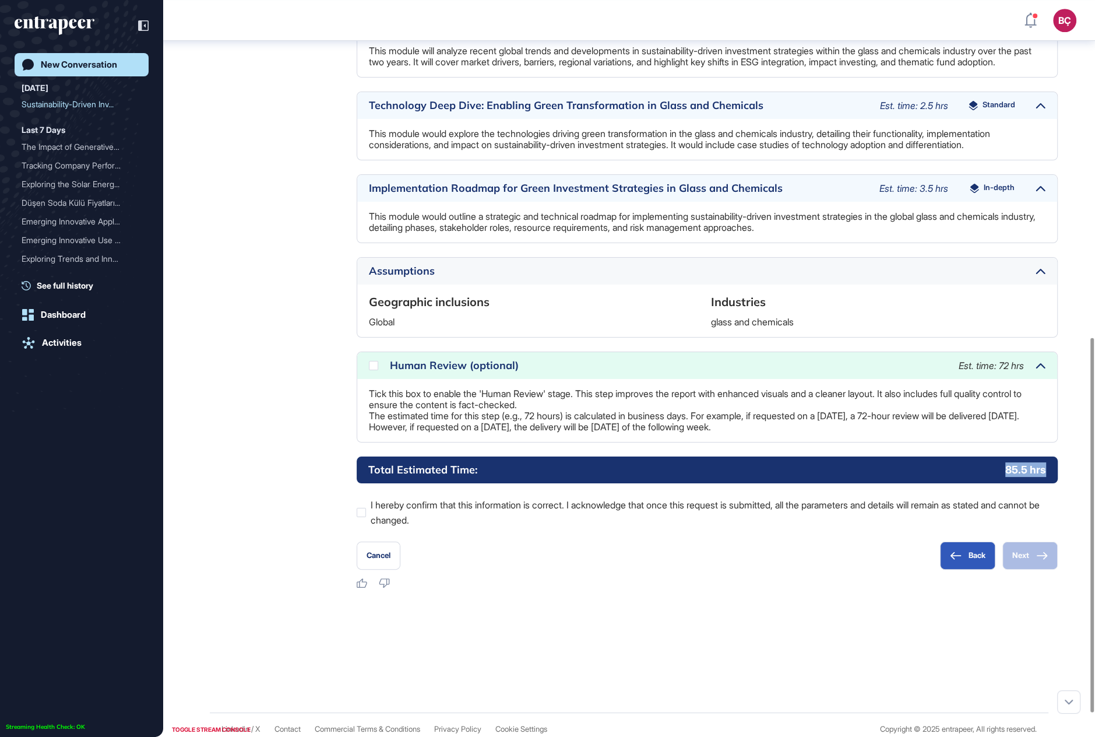
click at [1048, 483] on div "Total Estimated Time: 85.5 hrs" at bounding box center [707, 469] width 701 height 26
click at [374, 370] on div at bounding box center [373, 365] width 9 height 9
drag, startPoint x: 1010, startPoint y: 507, endPoint x: 1020, endPoint y: 506, distance: 10.5
click at [1020, 483] on div "Total Estimated Time: 13.5 hrs" at bounding box center [707, 469] width 701 height 26
click at [1020, 477] on p "13.5 hrs" at bounding box center [1027, 469] width 38 height 15
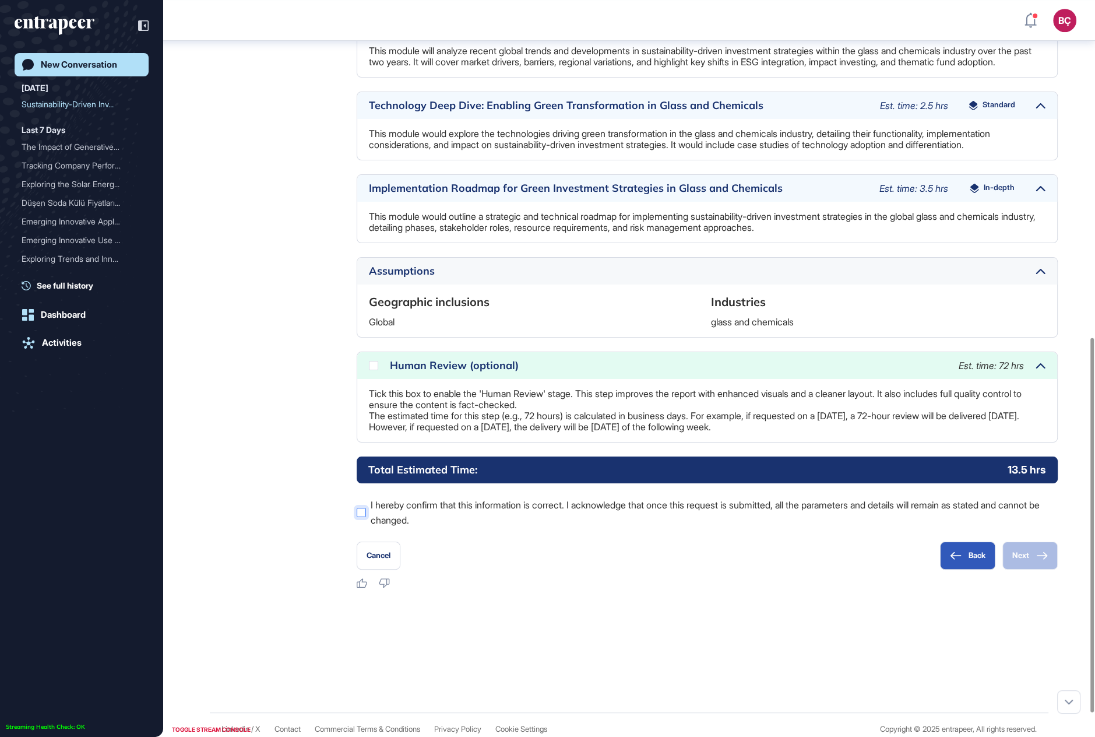
click at [462, 527] on label "I hereby confirm that this information is correct. I acknowledge that once this…" at bounding box center [707, 512] width 701 height 30
click at [1038, 559] on icon at bounding box center [1042, 555] width 12 height 8
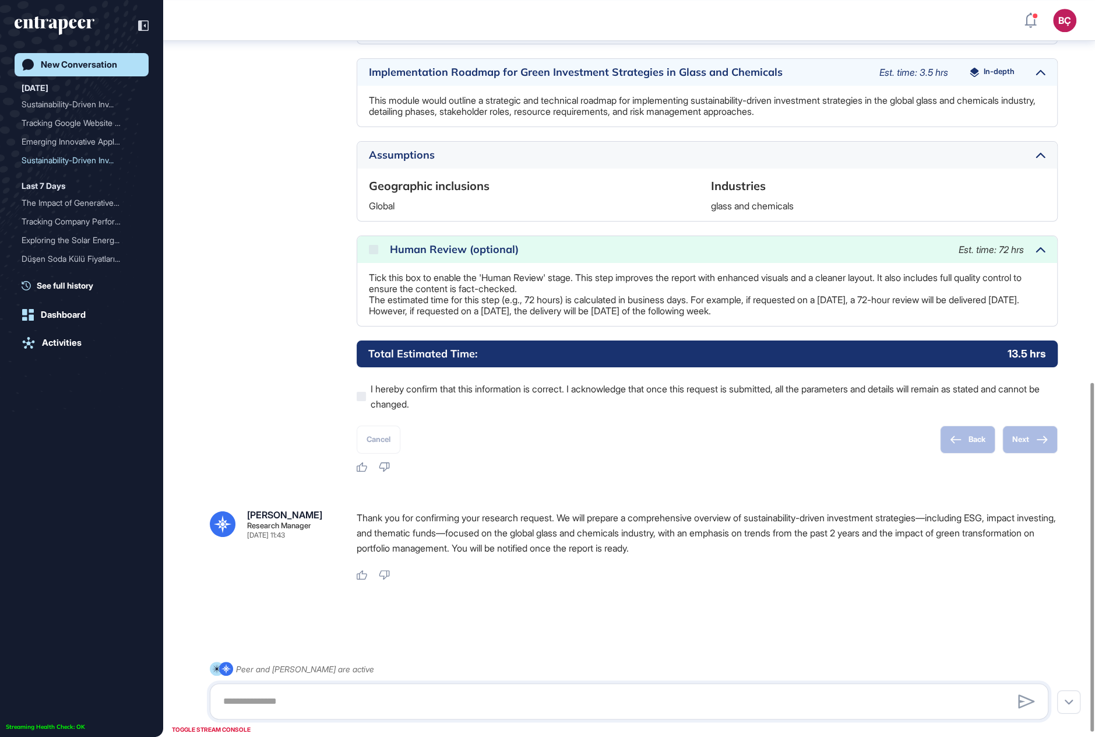
scroll to position [816, 0]
click at [423, 519] on p "Thank you for confirming your research request. We will prepare a comprehensive…" at bounding box center [707, 532] width 701 height 45
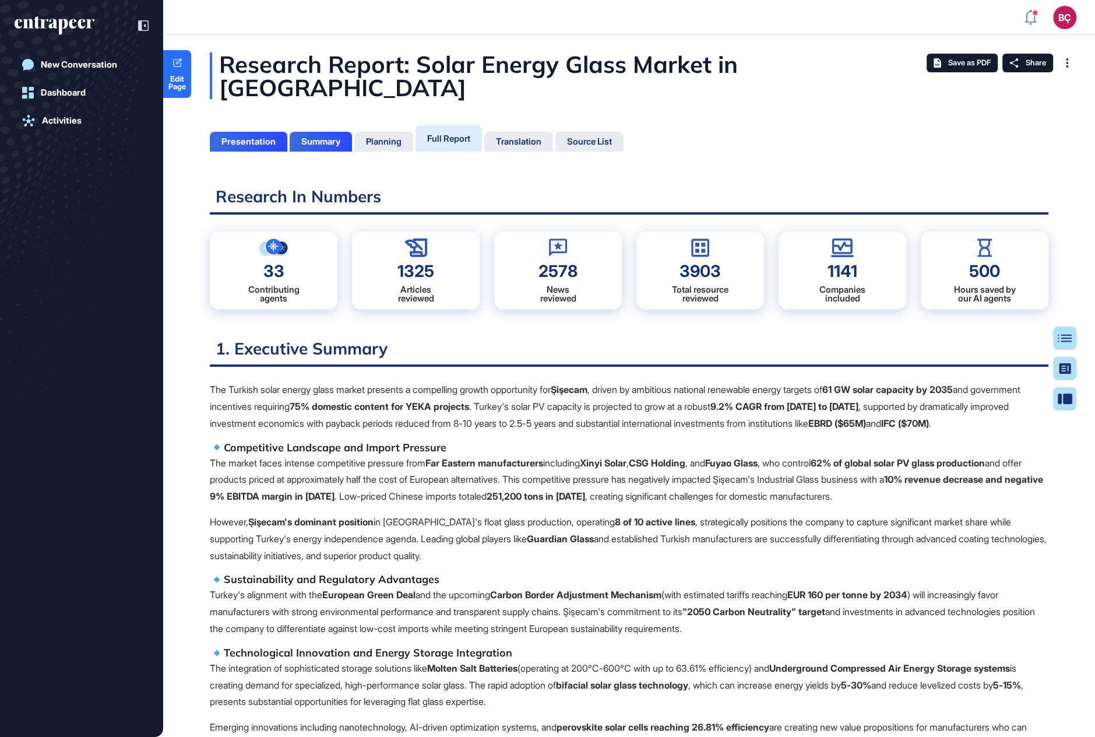
scroll to position [5, 1]
click at [136, 26] on div at bounding box center [137, 26] width 22 height 22
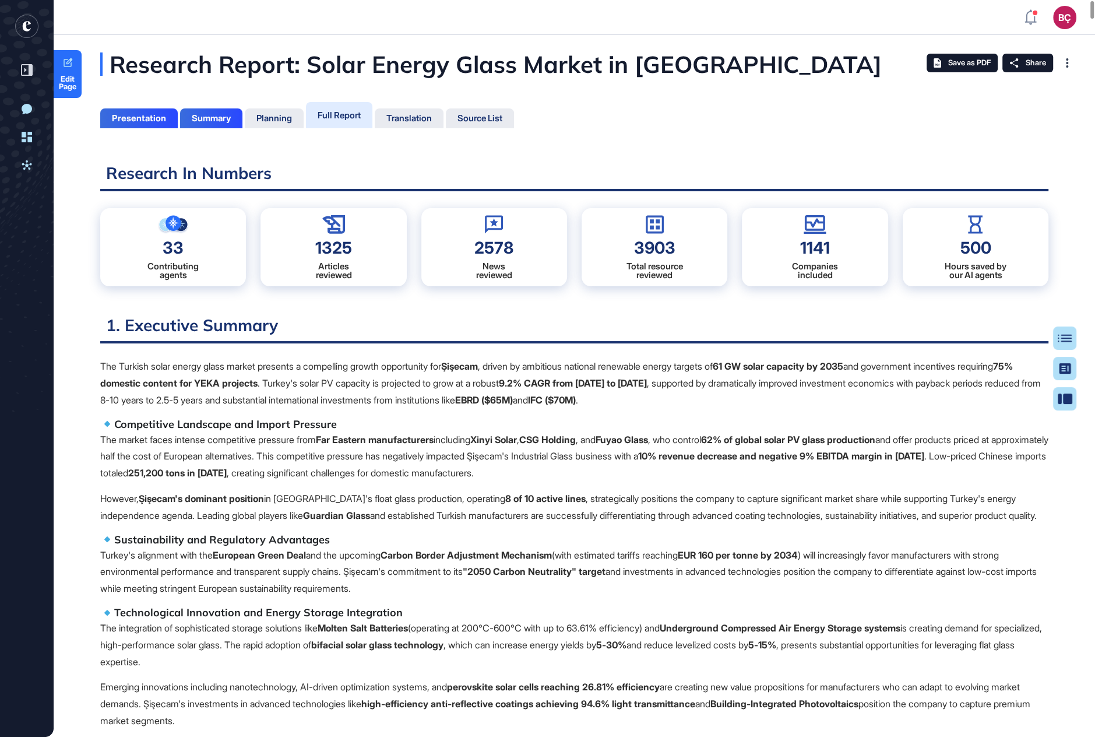
click at [1055, 339] on div "Table of Contents" at bounding box center [1027, 337] width 79 height 9
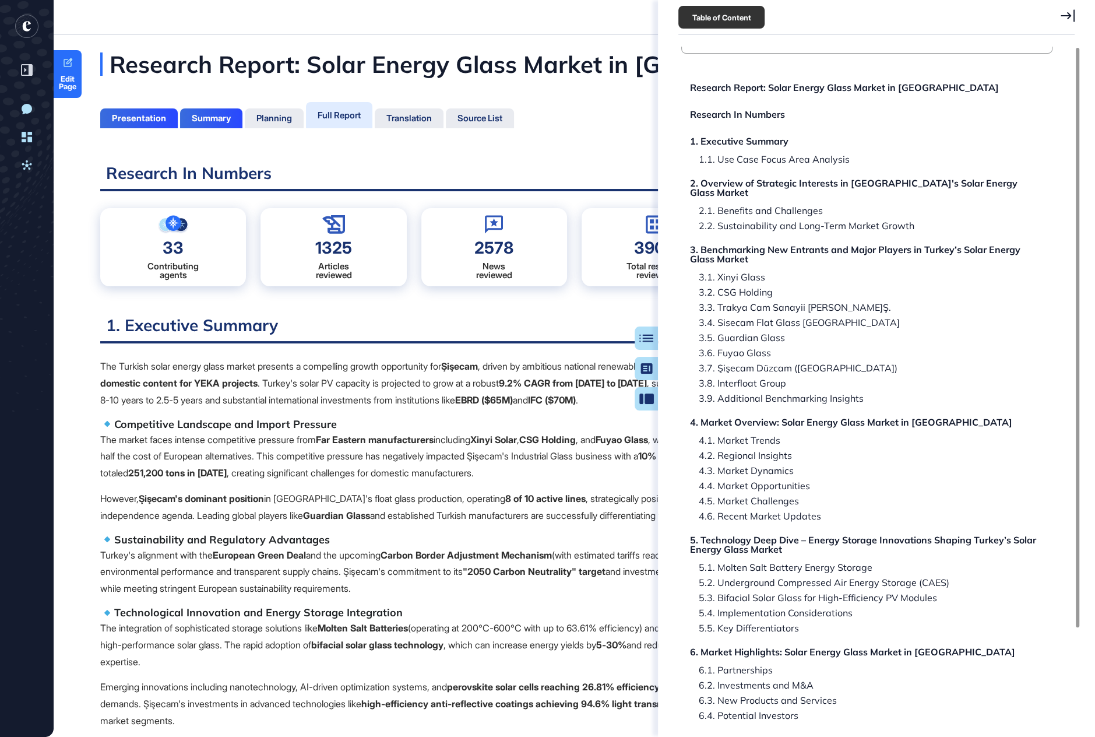
scroll to position [0, 0]
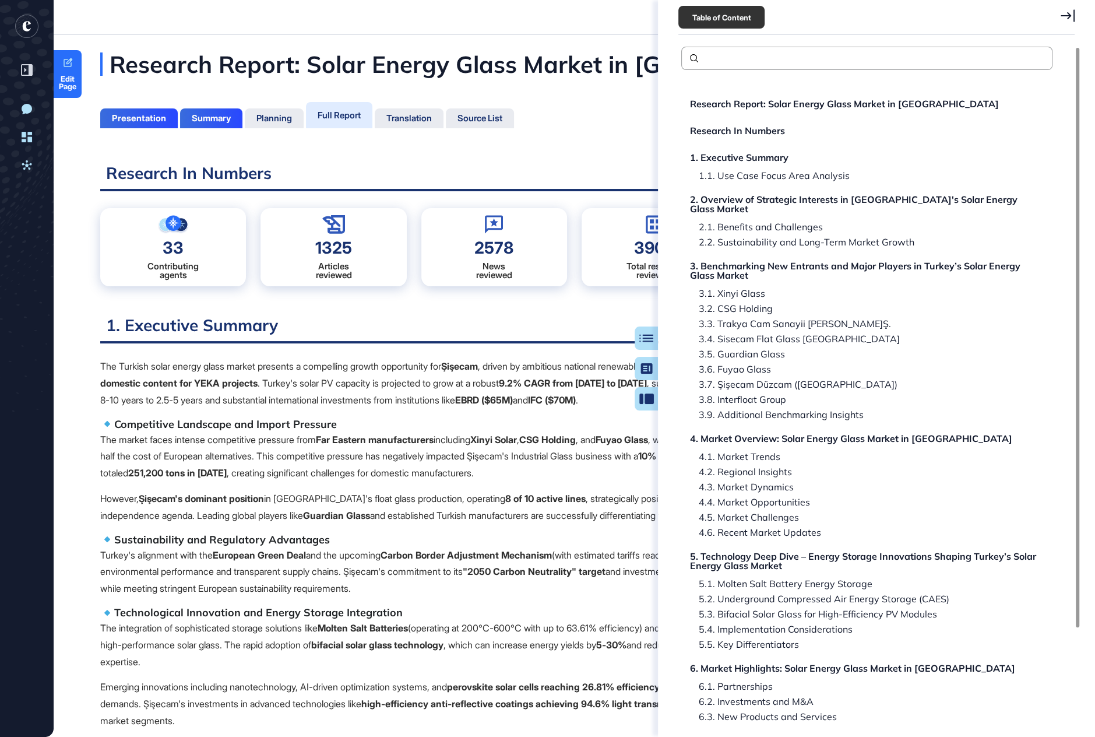
click at [1068, 13] on icon at bounding box center [1068, 15] width 14 height 12
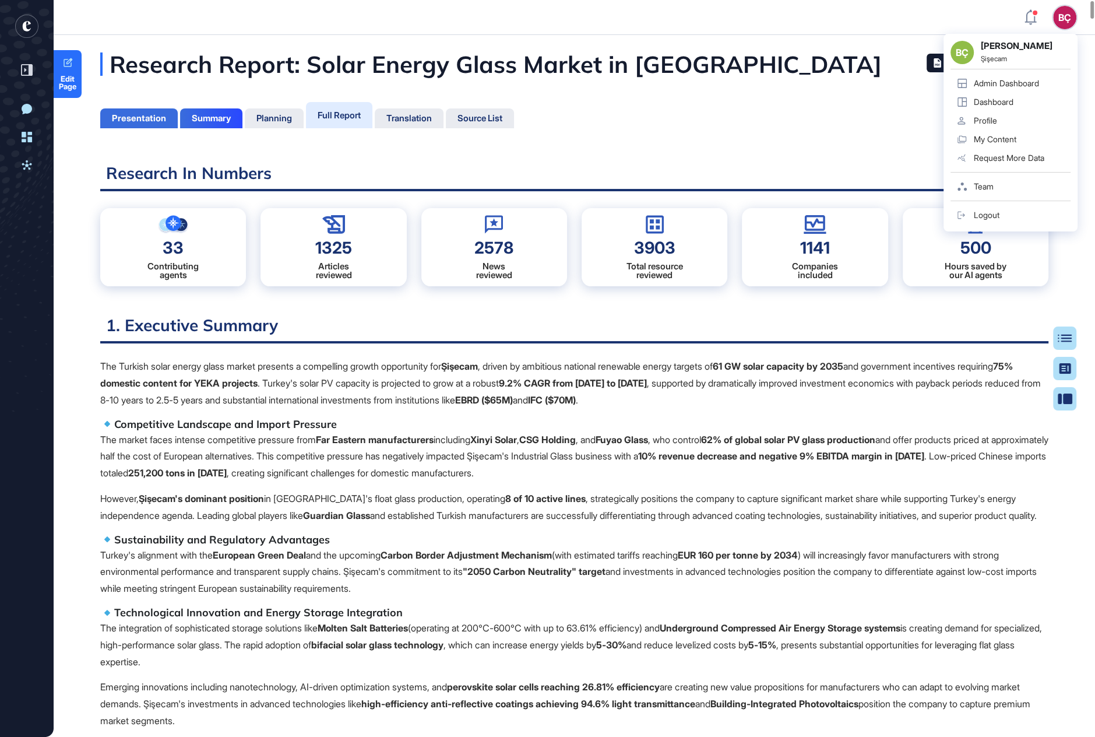
click at [130, 117] on div "Presentation" at bounding box center [139, 118] width 54 height 10
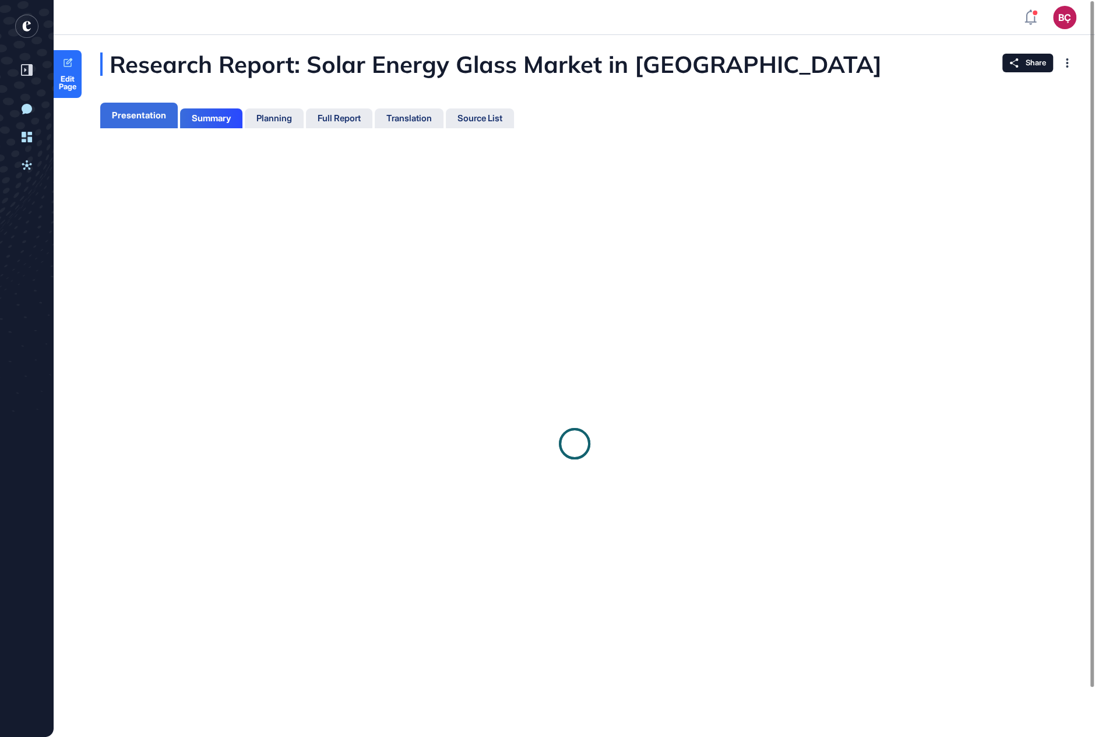
scroll to position [5, 1]
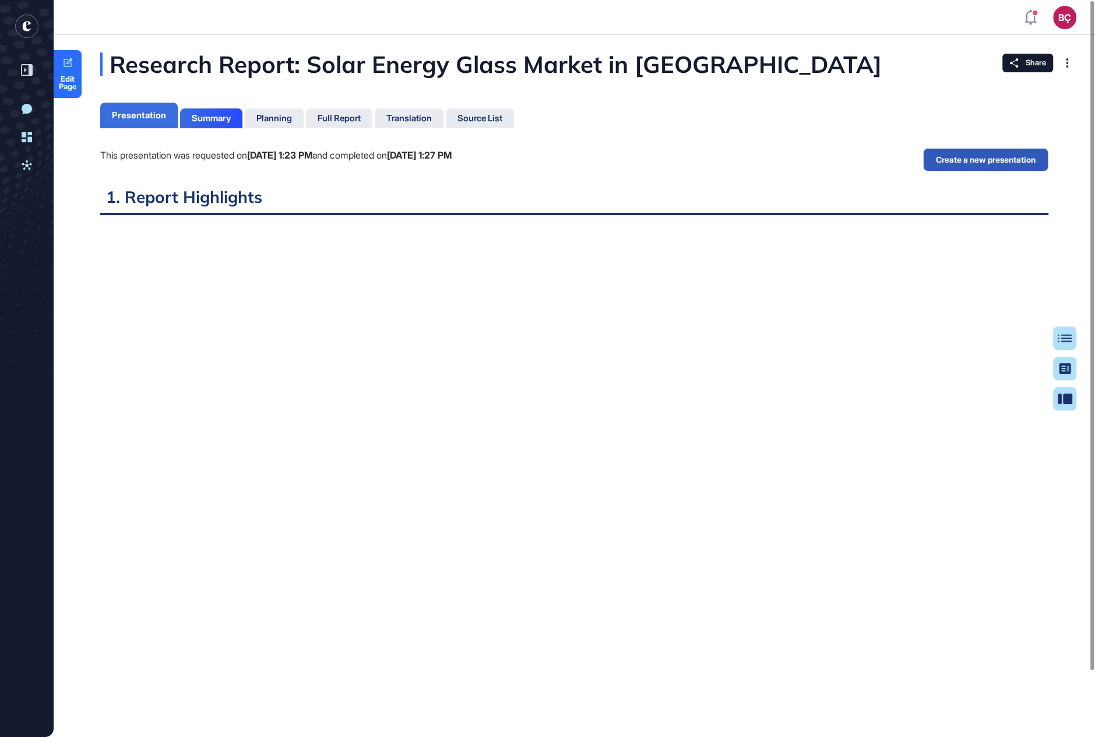
scroll to position [5, 1]
click at [1023, 158] on button "Create a new presentation" at bounding box center [985, 159] width 125 height 23
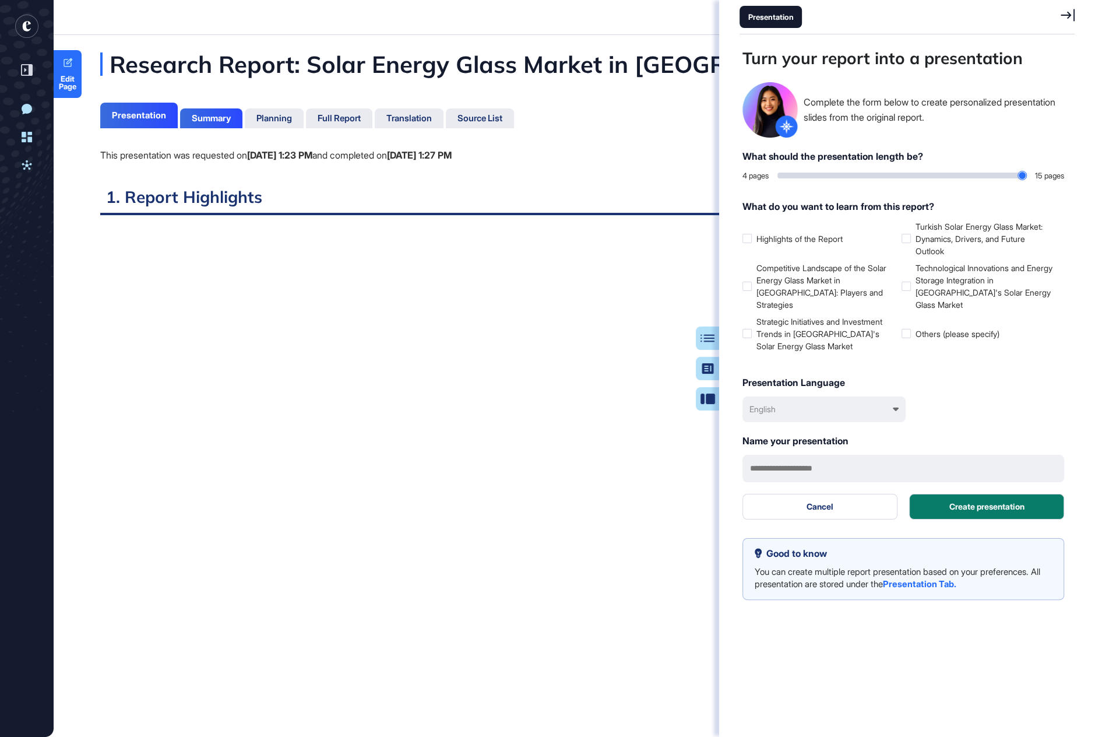
scroll to position [678, 338]
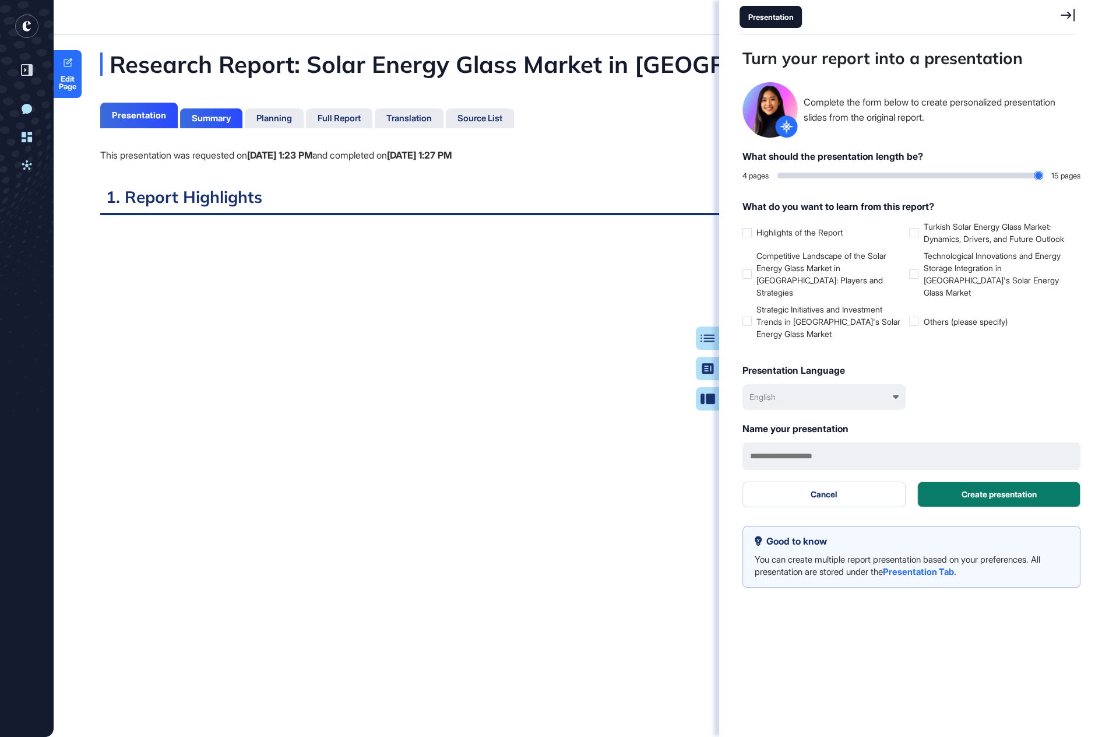
click at [1075, 17] on div "Presentation Turn your report into a presentation Complete the form below to cr…" at bounding box center [907, 368] width 376 height 737
click at [1061, 15] on icon at bounding box center [1068, 15] width 14 height 12
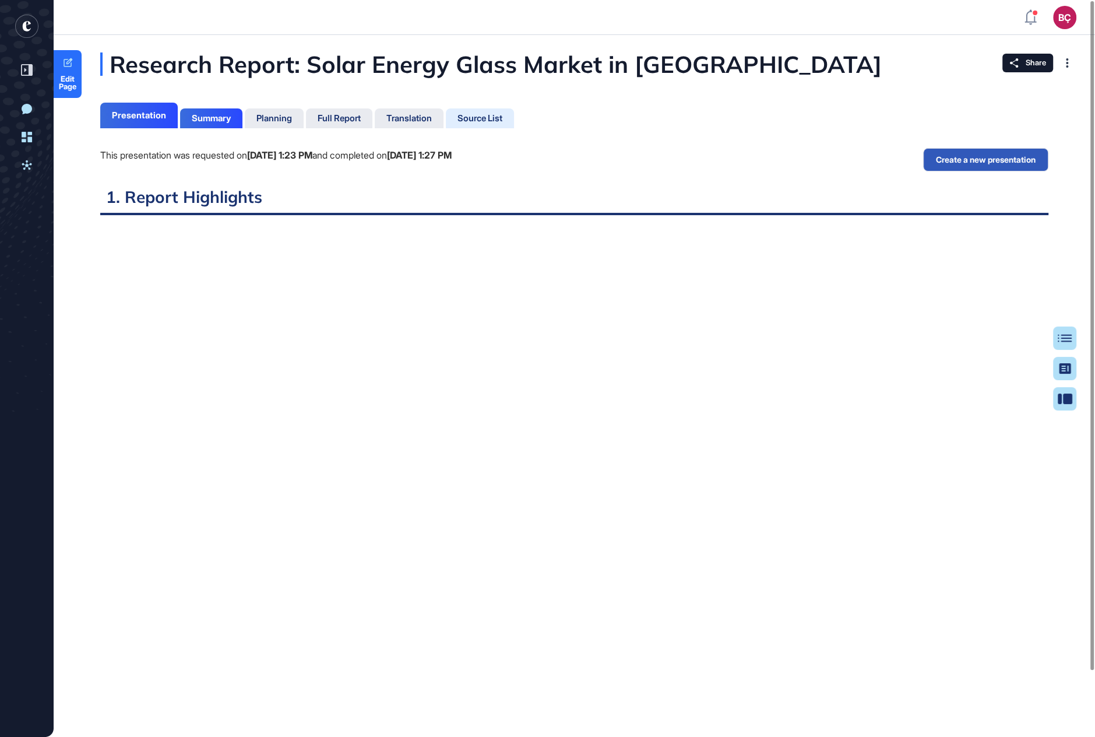
scroll to position [678, 3]
click at [224, 123] on div "Summary" at bounding box center [211, 118] width 39 height 10
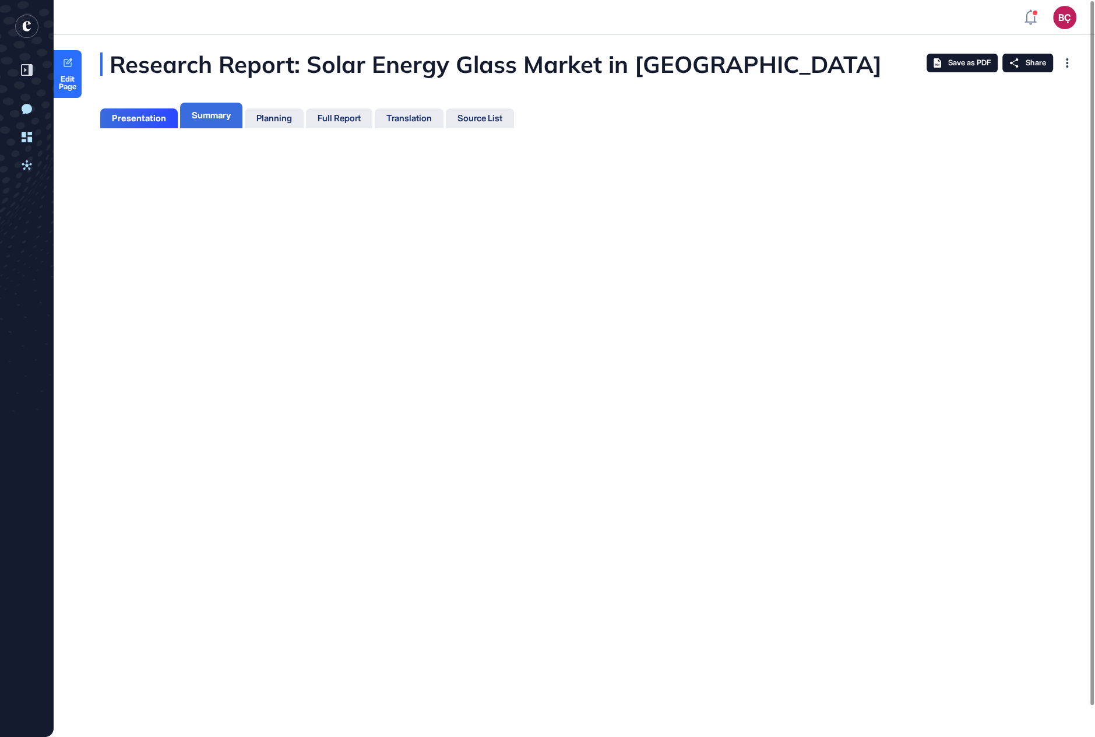
scroll to position [5, 1]
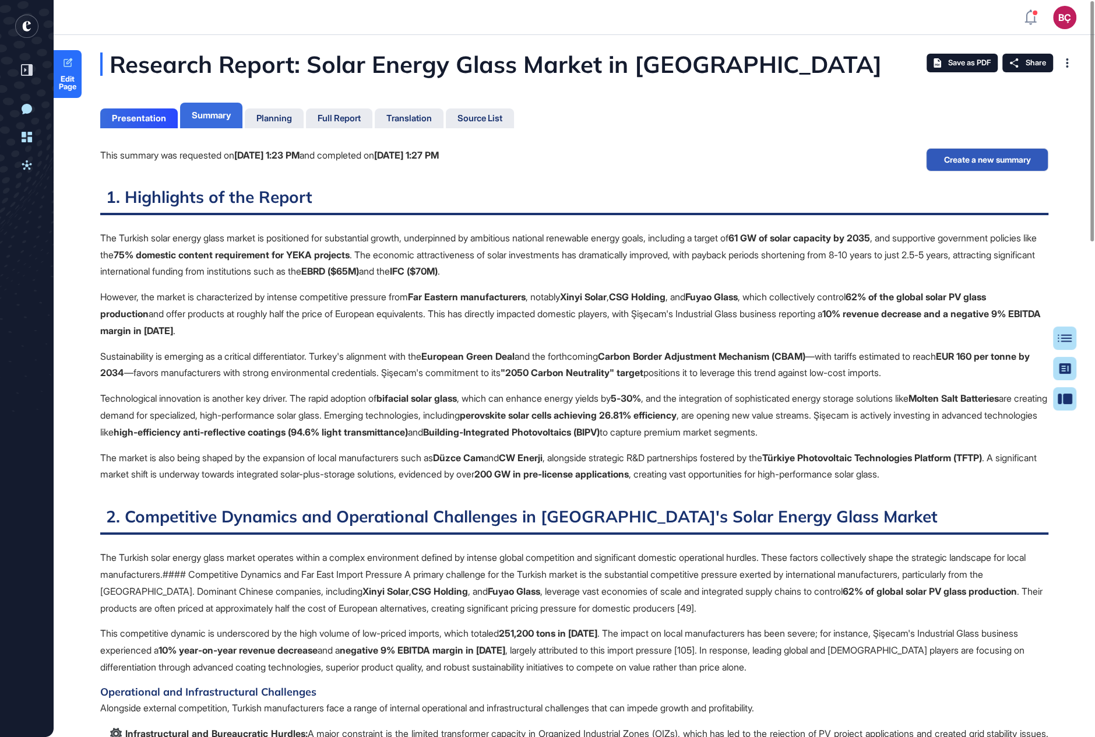
scroll to position [5, 1]
click at [361, 122] on div "Full Report" at bounding box center [339, 118] width 43 height 10
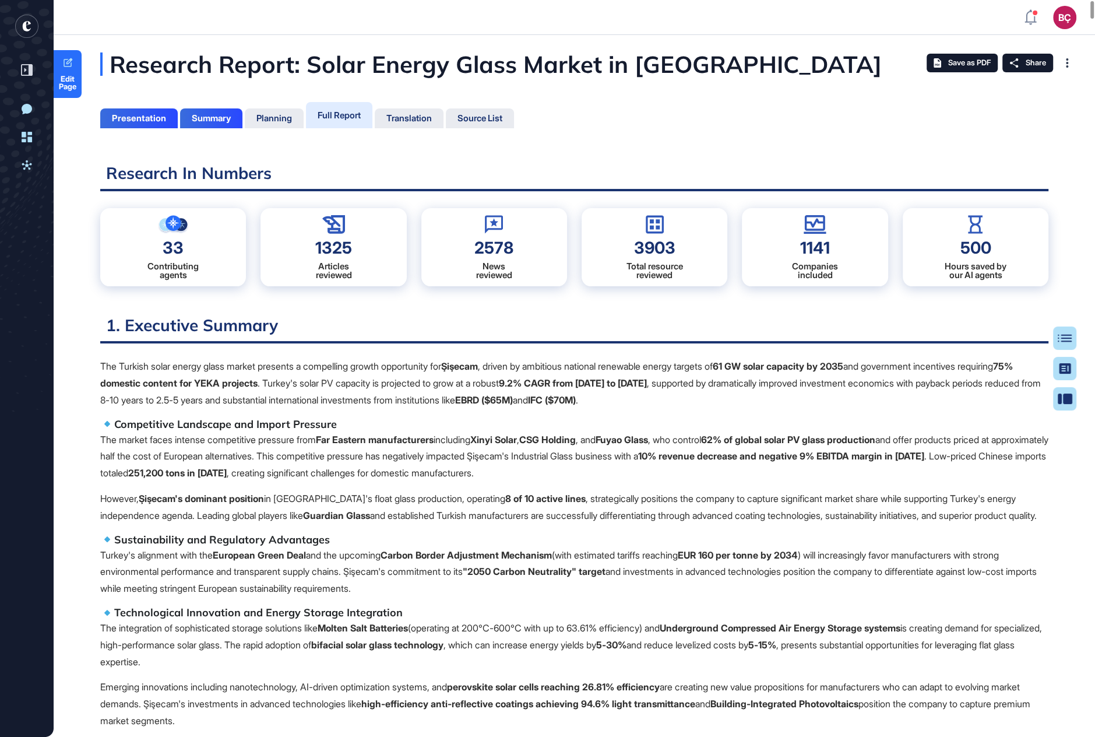
click at [390, 52] on div "Research Report: Solar Energy Glass Market in [GEOGRAPHIC_DATA]" at bounding box center [549, 63] width 898 height 23
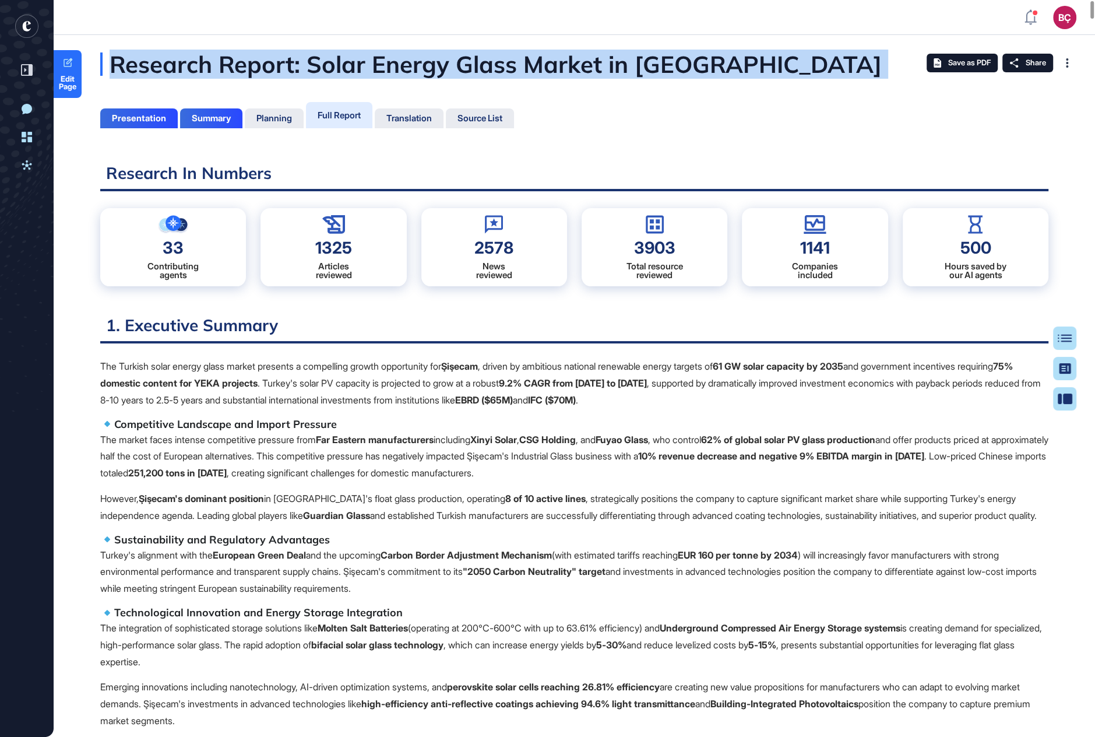
click at [390, 52] on div "Research Report: Solar Energy Glass Market in [GEOGRAPHIC_DATA]" at bounding box center [549, 63] width 898 height 23
click at [371, 58] on div "Research Report: Solar Energy Glass Market in [GEOGRAPHIC_DATA]" at bounding box center [549, 63] width 898 height 23
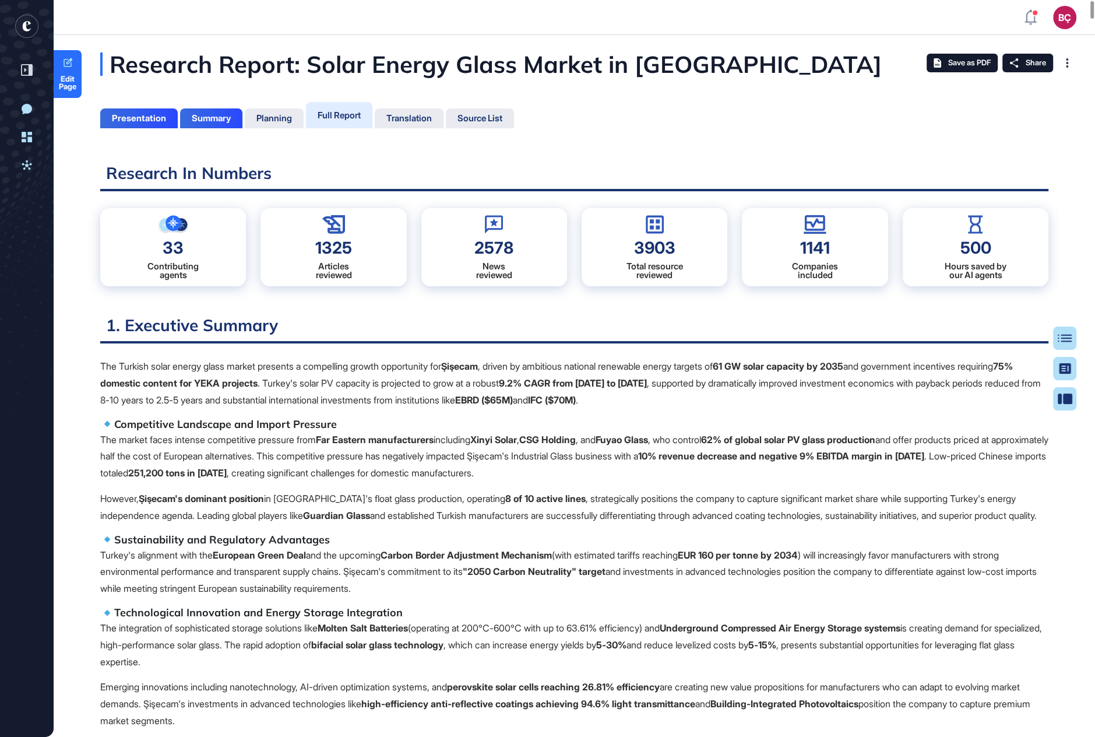
click at [315, 63] on div "Research Report: Solar Energy Glass Market in [GEOGRAPHIC_DATA]" at bounding box center [549, 63] width 898 height 23
drag, startPoint x: 304, startPoint y: 63, endPoint x: 562, endPoint y: 65, distance: 258.7
click at [562, 65] on div "Research Report: Solar Energy Glass Market in [GEOGRAPHIC_DATA]" at bounding box center [549, 63] width 898 height 23
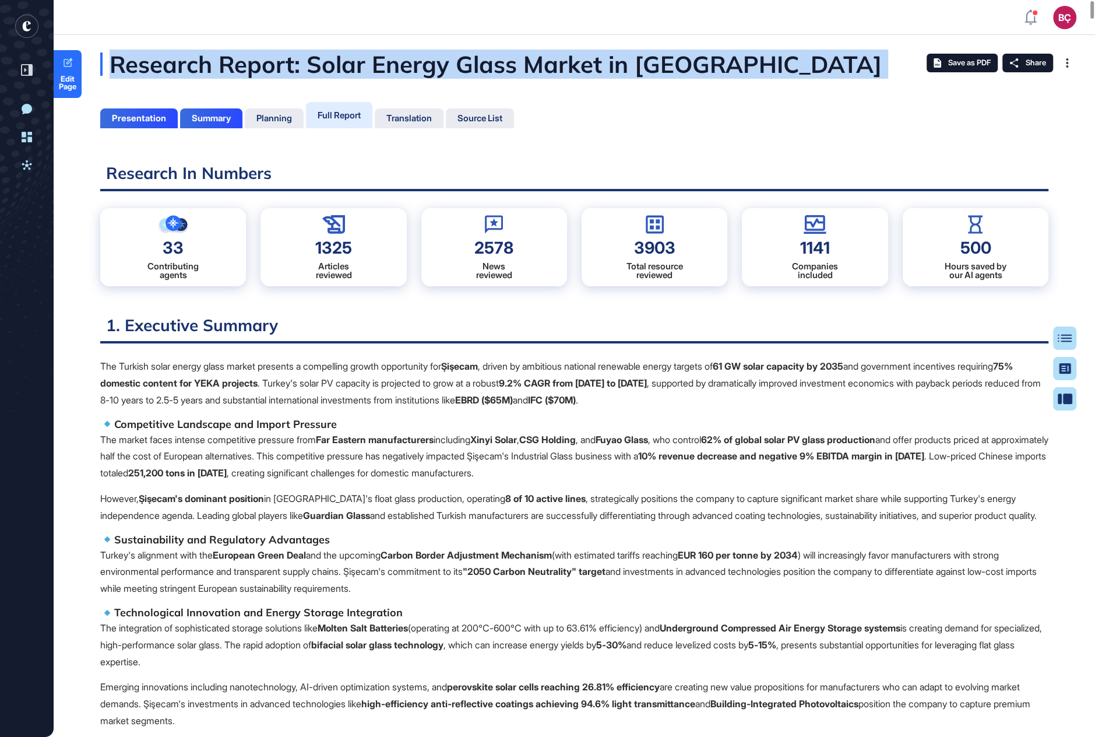
click at [562, 65] on div "Research Report: Solar Energy Glass Market in [GEOGRAPHIC_DATA]" at bounding box center [549, 63] width 898 height 23
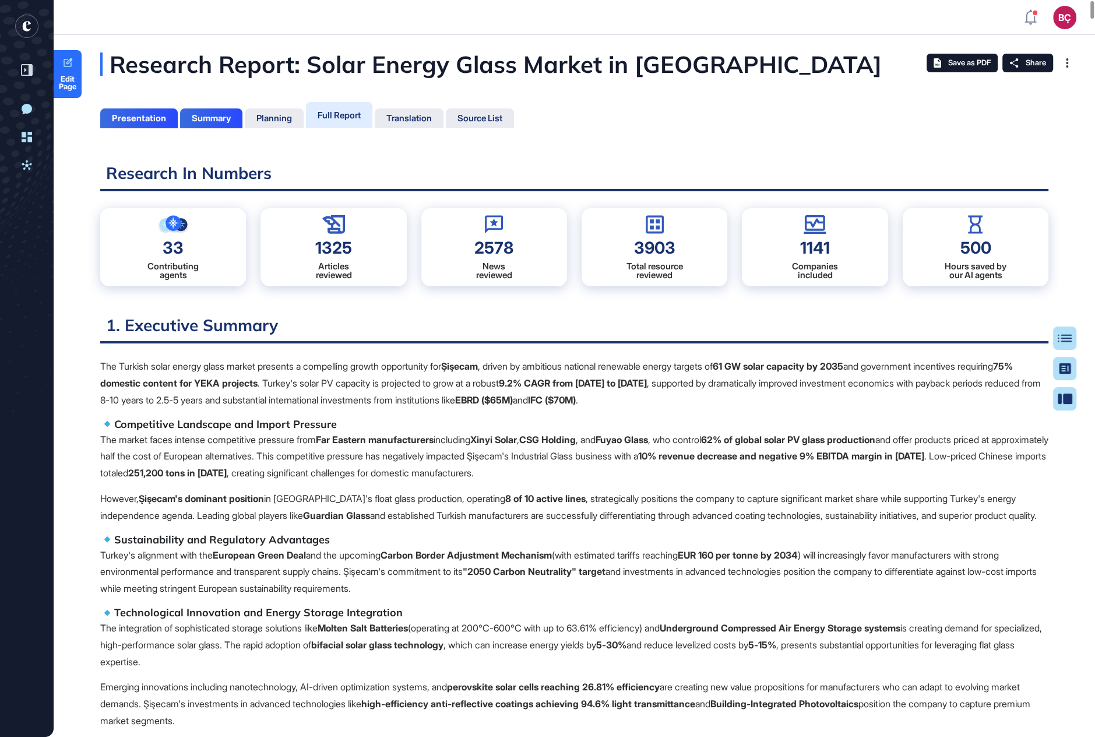
click at [629, 65] on div "Research Report: Solar Energy Glass Market in [GEOGRAPHIC_DATA]" at bounding box center [549, 63] width 898 height 23
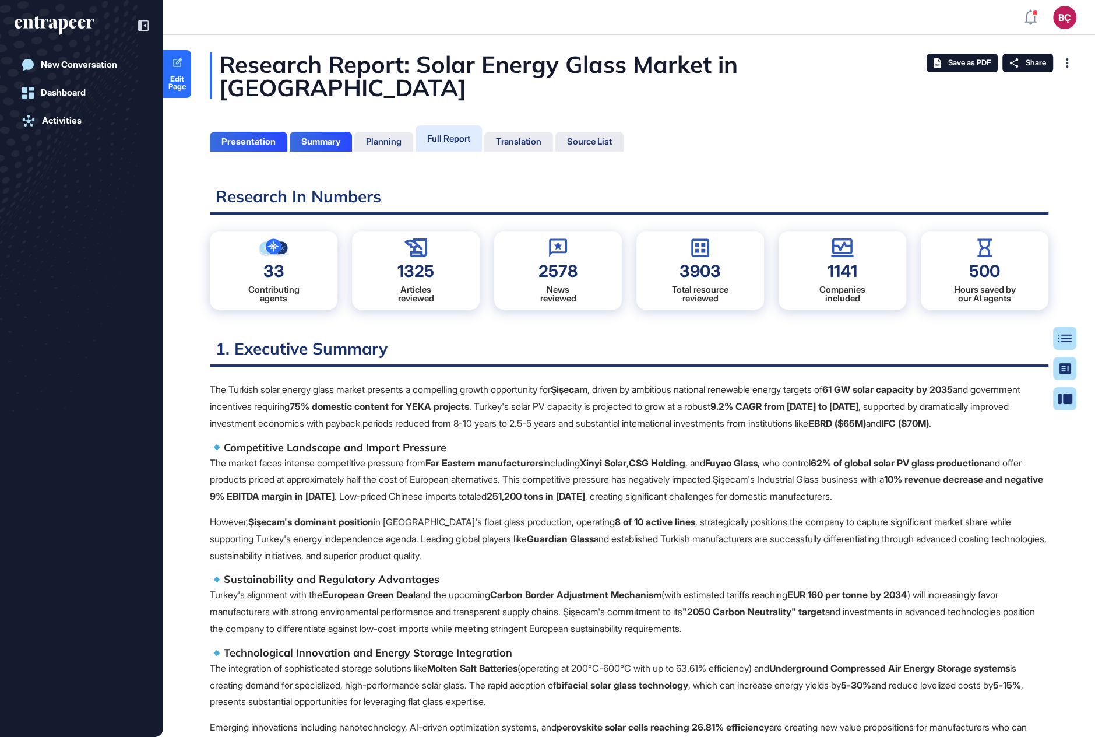
scroll to position [678, 3]
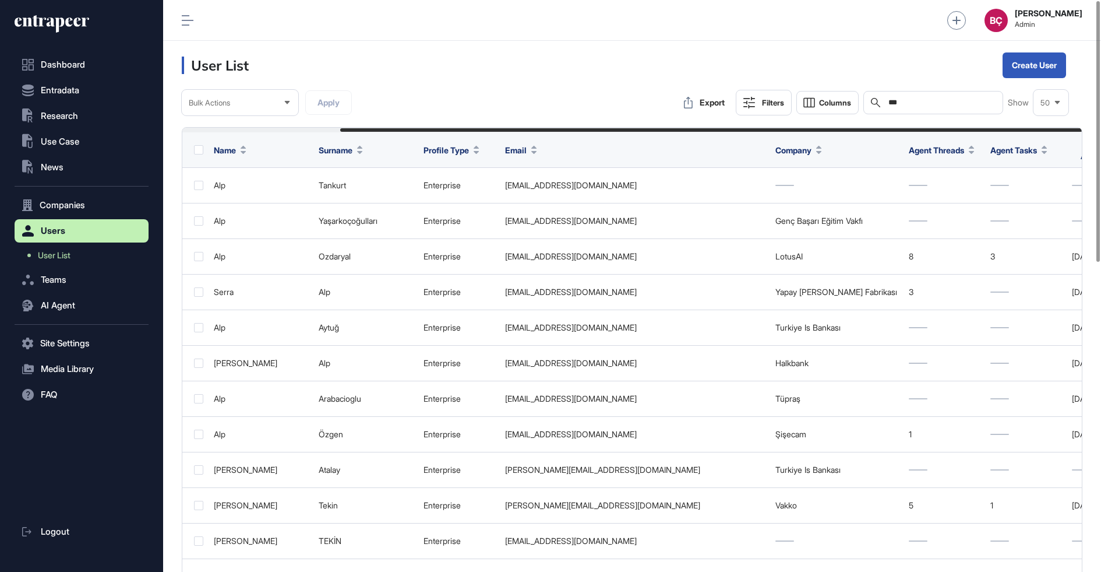
scroll to position [0, 191]
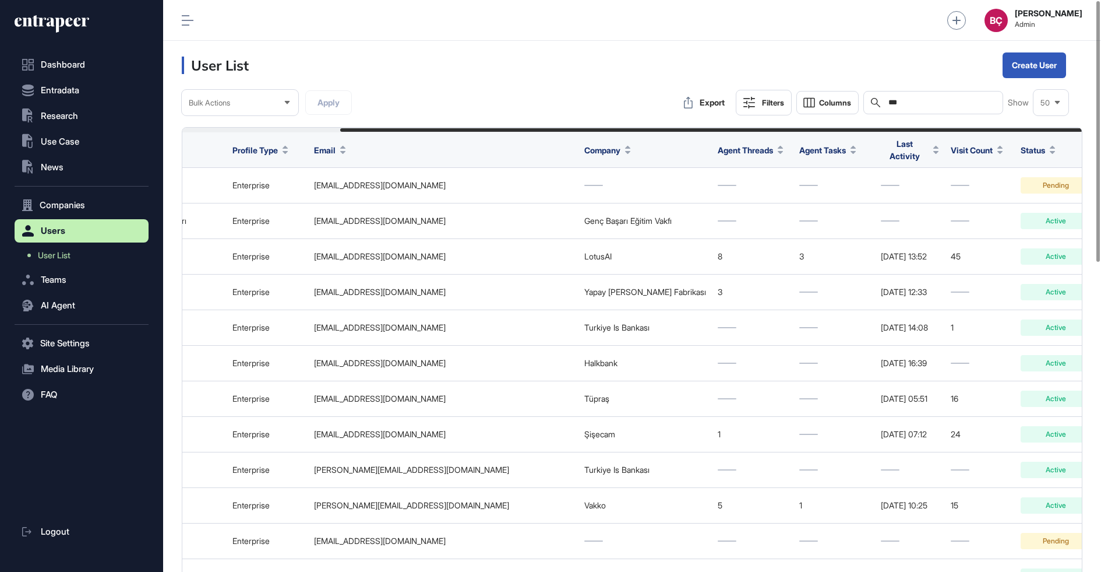
click at [918, 102] on input "***" at bounding box center [942, 102] width 108 height 9
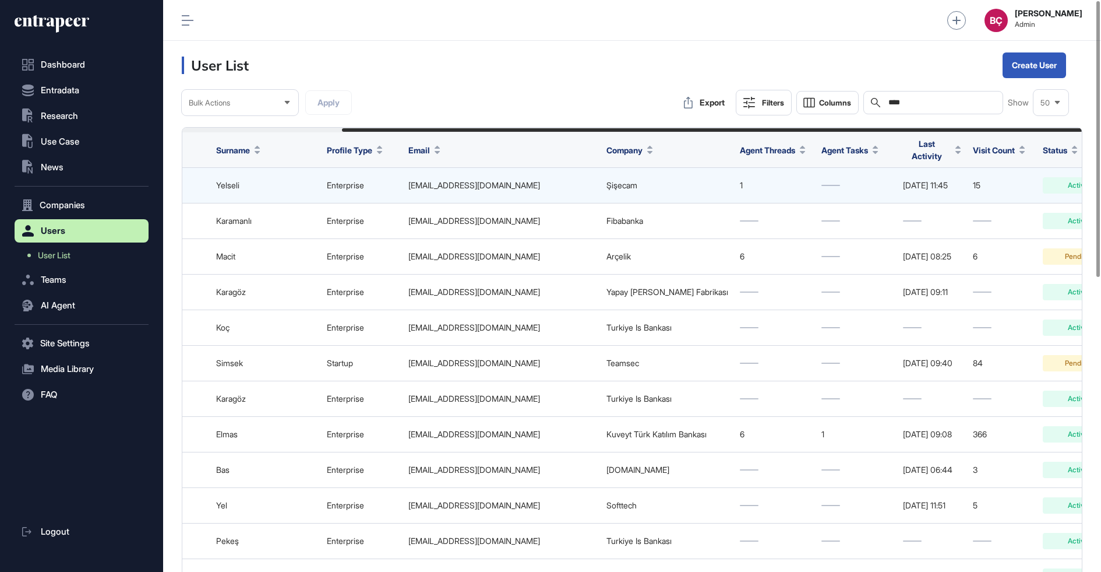
scroll to position [0, 194]
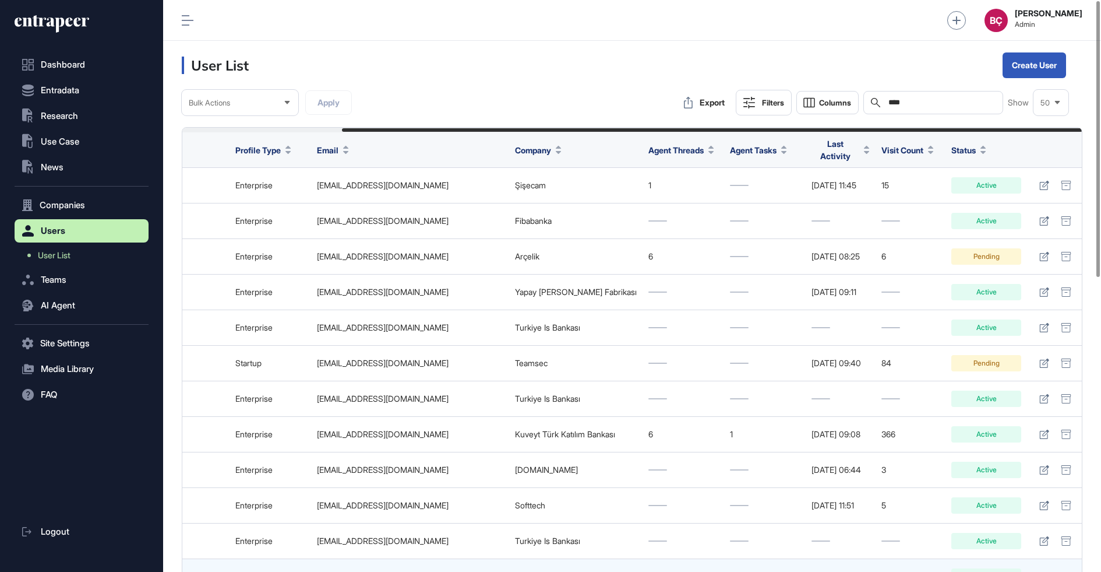
type input "****"
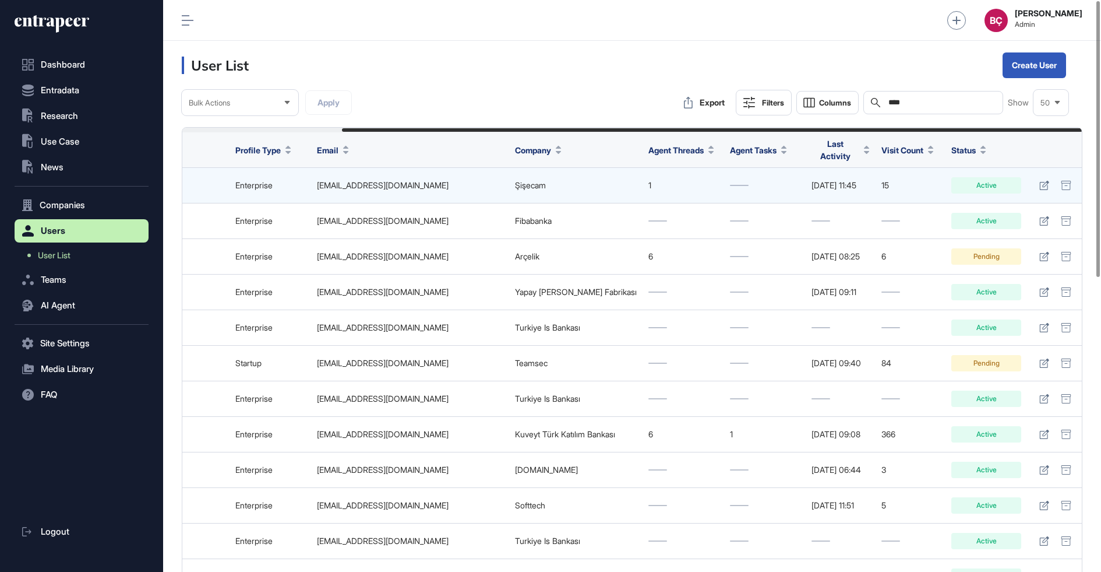
scroll to position [0, 0]
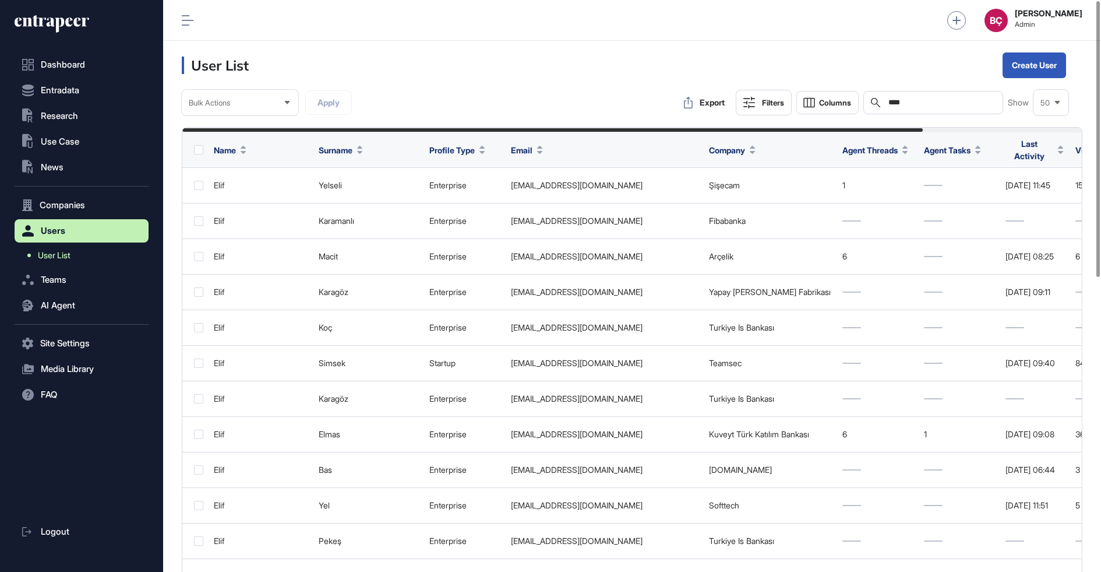
click at [74, 252] on link "User List" at bounding box center [84, 255] width 128 height 21
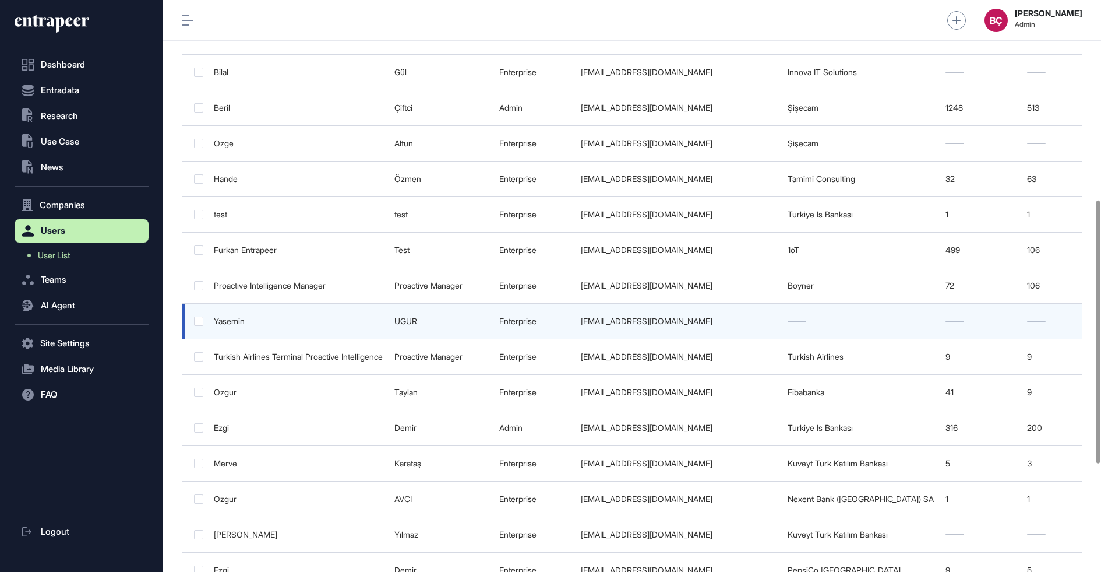
click at [699, 316] on div "yaseminugur@kale.com.tr" at bounding box center [678, 320] width 195 height 9
click at [698, 316] on div "yaseminugur@kale.com.tr" at bounding box center [678, 320] width 195 height 9
click at [695, 319] on td "yaseminugur@kale.com.tr" at bounding box center [678, 322] width 207 height 36
drag, startPoint x: 695, startPoint y: 319, endPoint x: 592, endPoint y: 310, distance: 103.5
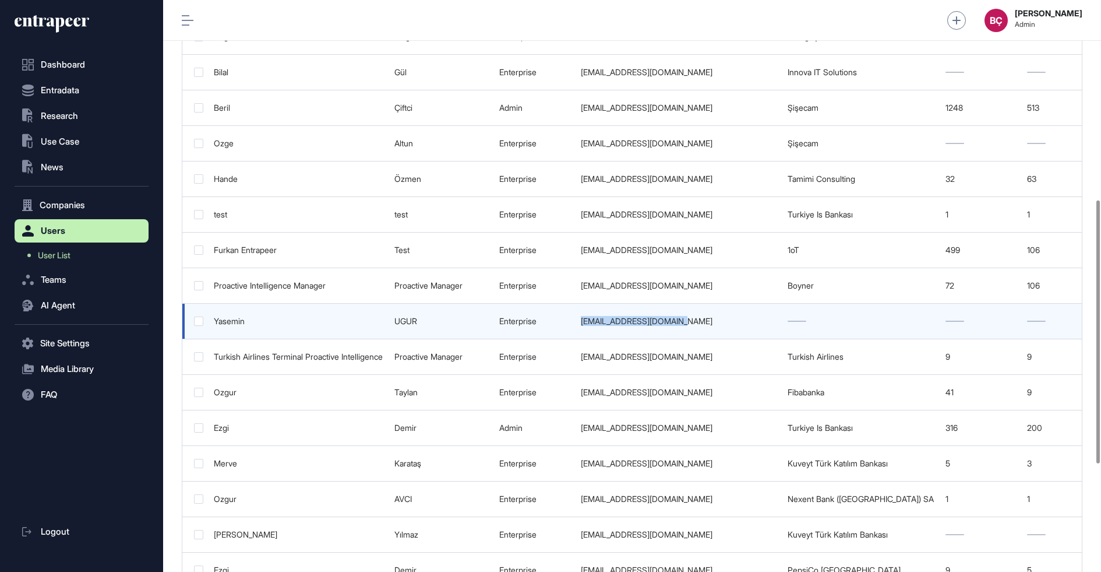
click at [592, 310] on td "yaseminugur@kale.com.tr" at bounding box center [678, 322] width 207 height 36
click at [592, 316] on div "yaseminugur@kale.com.tr" at bounding box center [678, 320] width 195 height 9
click at [643, 318] on td "yaseminugur@kale.com.tr" at bounding box center [678, 322] width 207 height 36
